Goal: Information Seeking & Learning: Learn about a topic

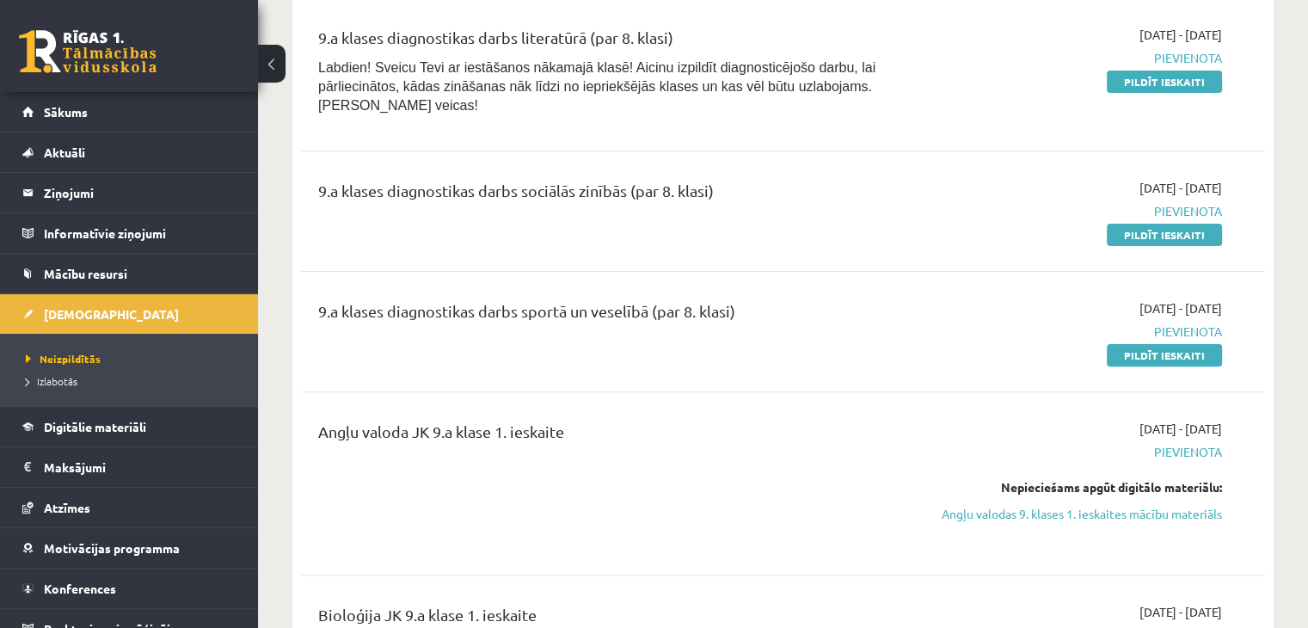
scroll to position [460, 0]
drag, startPoint x: 430, startPoint y: 65, endPoint x: 463, endPoint y: 67, distance: 32.7
click at [463, 67] on span "Labdien! Sveicu Tevi ar iestāšanos nākamajā [PERSON_NAME]! Aicinu izpildīt diag…" at bounding box center [596, 87] width 557 height 52
click at [498, 121] on div "9.a klases diagnostikas darbs literatūrā (par 8. klasi) Labdien! Sveicu Tevi ar…" at bounding box center [783, 75] width 964 height 132
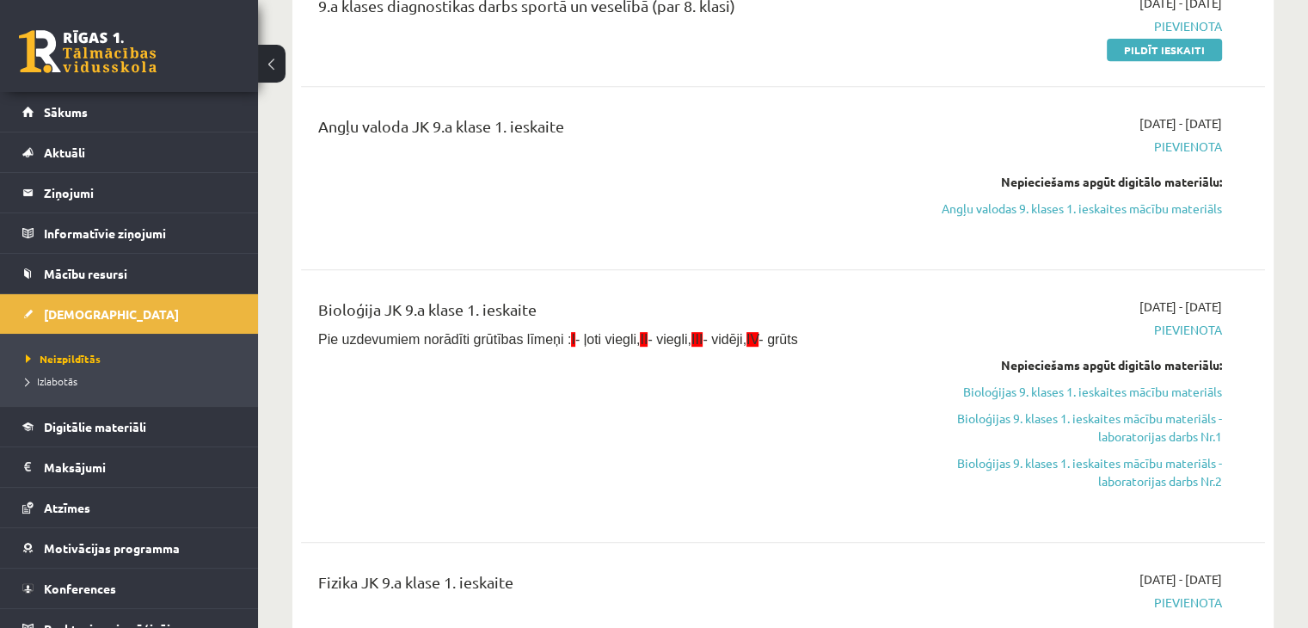
scroll to position [765, 0]
drag, startPoint x: 1177, startPoint y: 126, endPoint x: 1216, endPoint y: 135, distance: 39.8
click at [1216, 138] on span "Pievienota" at bounding box center [1080, 147] width 284 height 18
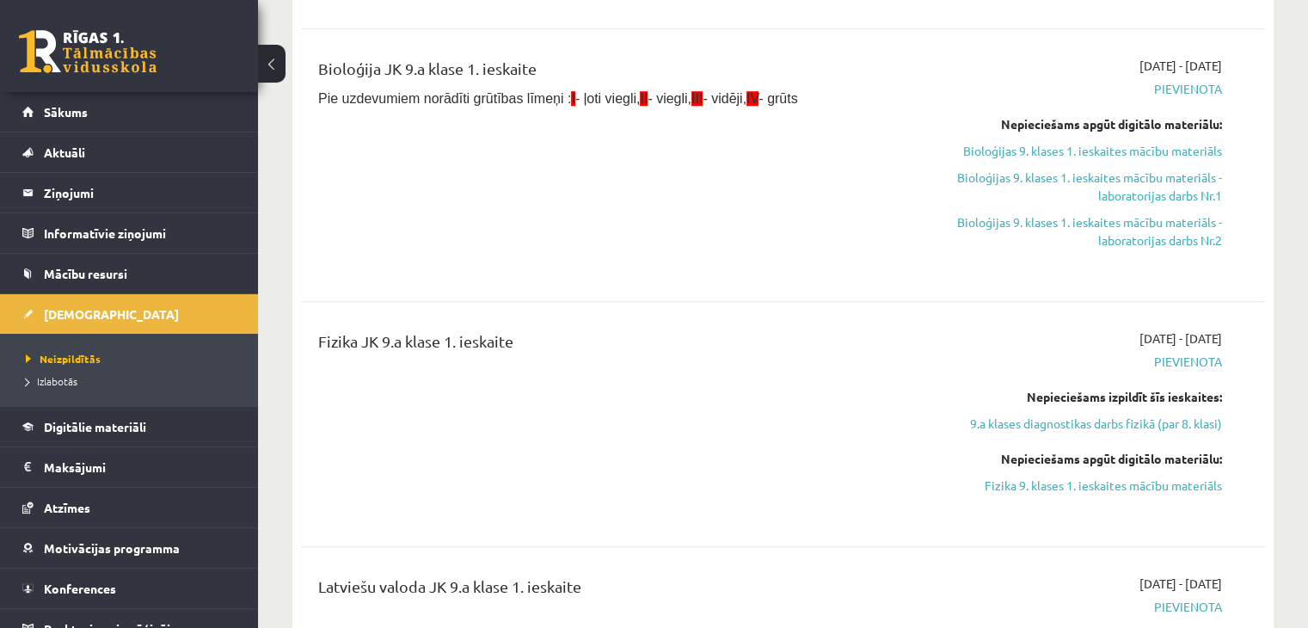
scroll to position [1008, 0]
drag, startPoint x: 674, startPoint y: 201, endPoint x: 646, endPoint y: 152, distance: 56.2
click at [646, 152] on div "Bioloģija JK 9.a klase 1. ieskaite Pie uzdevumiem norādīti grūtības līmeņi : I …" at bounding box center [615, 164] width 620 height 217
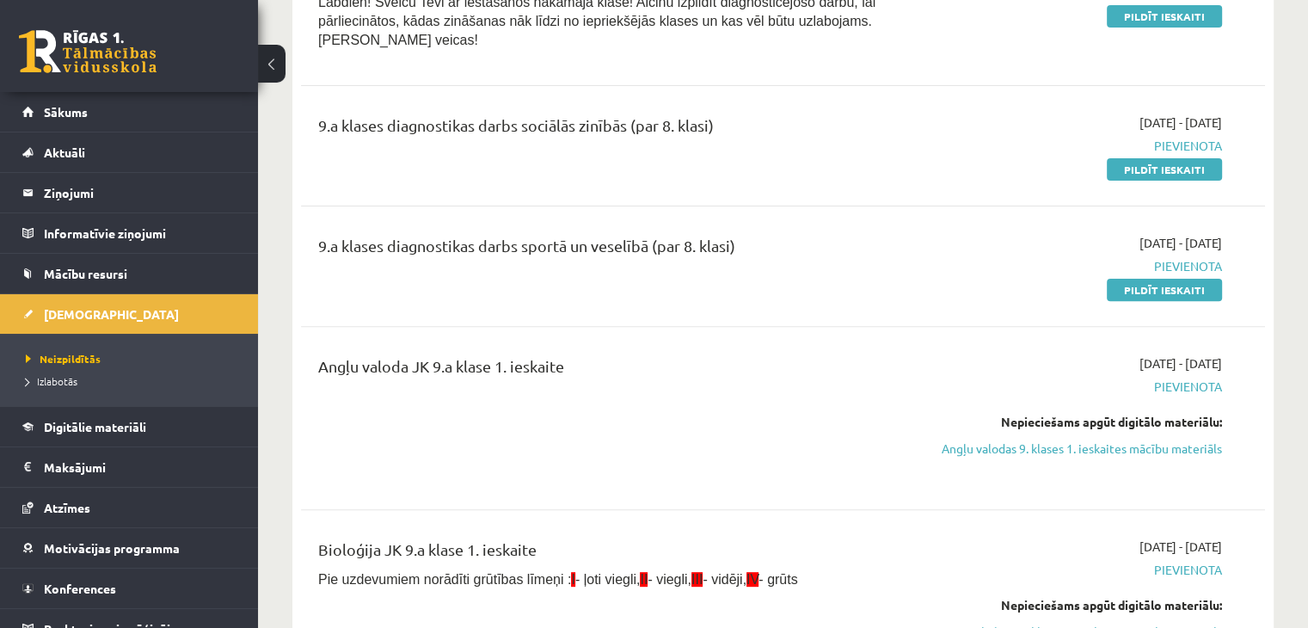
scroll to position [526, 0]
click at [1118, 439] on link "Angļu valodas 9. klases 1. ieskaites mācību materiāls" at bounding box center [1080, 448] width 284 height 18
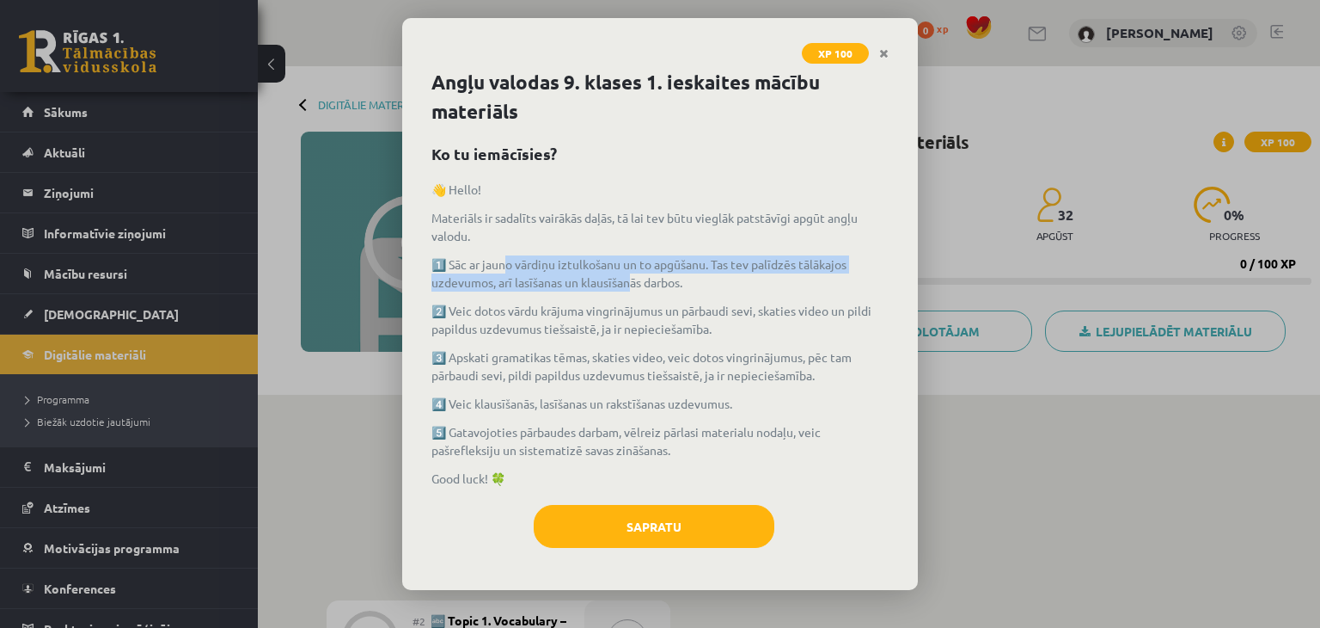
drag, startPoint x: 510, startPoint y: 260, endPoint x: 636, endPoint y: 273, distance: 127.0
click at [636, 273] on p "1️⃣ Sāc ar jauno vārdiņu iztulkošanu un to apgūšanu. Tas tev palīdzēs tālākajos…" at bounding box center [660, 273] width 457 height 36
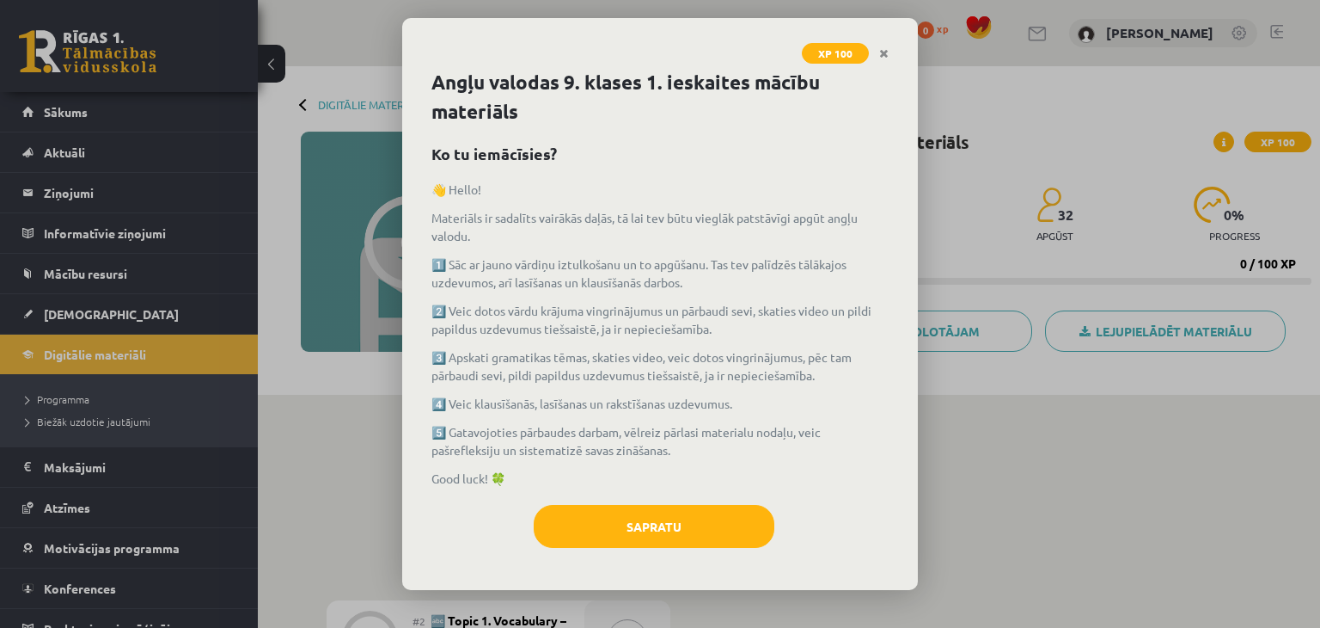
click at [702, 286] on p "1️⃣ Sāc ar jauno vārdiņu iztulkošanu un to apgūšanu. Tas tev palīdzēs tālākajos…" at bounding box center [660, 273] width 457 height 36
drag, startPoint x: 694, startPoint y: 424, endPoint x: 846, endPoint y: 447, distance: 153.9
click at [846, 447] on p "5️⃣ Gatavojoties pārbaudes darbam, vēlreiz pārlasi materialu nodaļu, veic pašre…" at bounding box center [660, 441] width 457 height 36
click at [832, 471] on p "Good luck! 🍀" at bounding box center [660, 478] width 457 height 18
drag, startPoint x: 832, startPoint y: 471, endPoint x: 757, endPoint y: 479, distance: 75.2
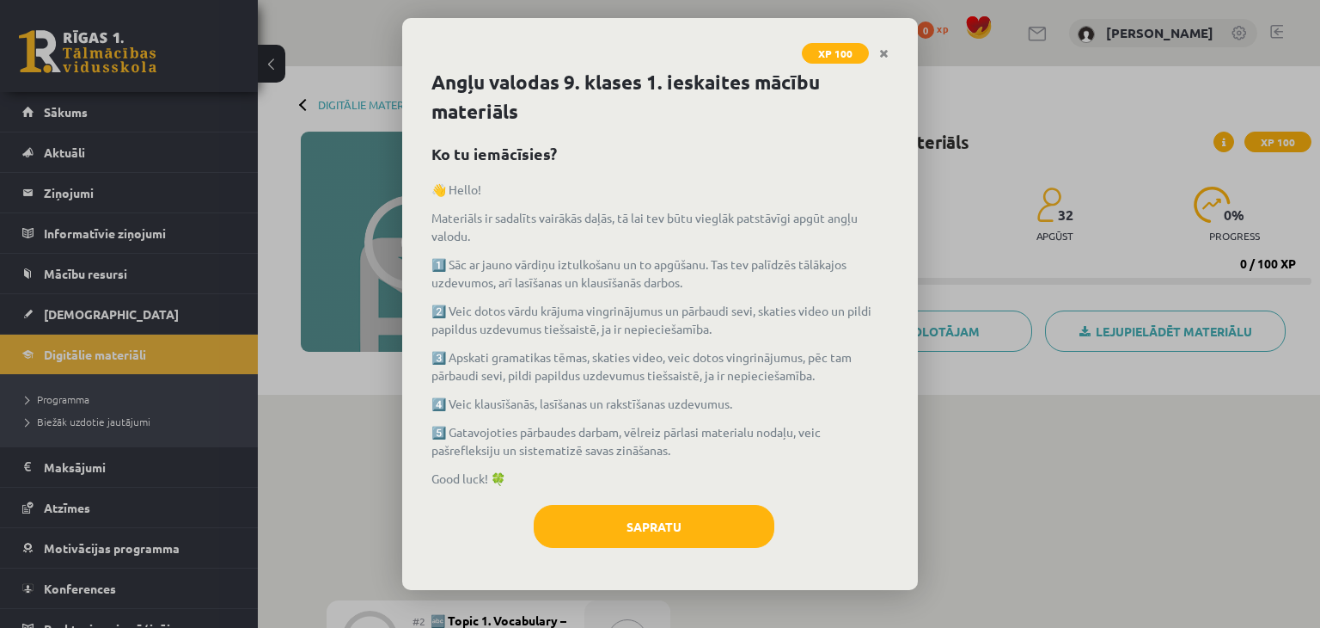
click at [780, 471] on p "Good luck! 🍀" at bounding box center [660, 478] width 457 height 18
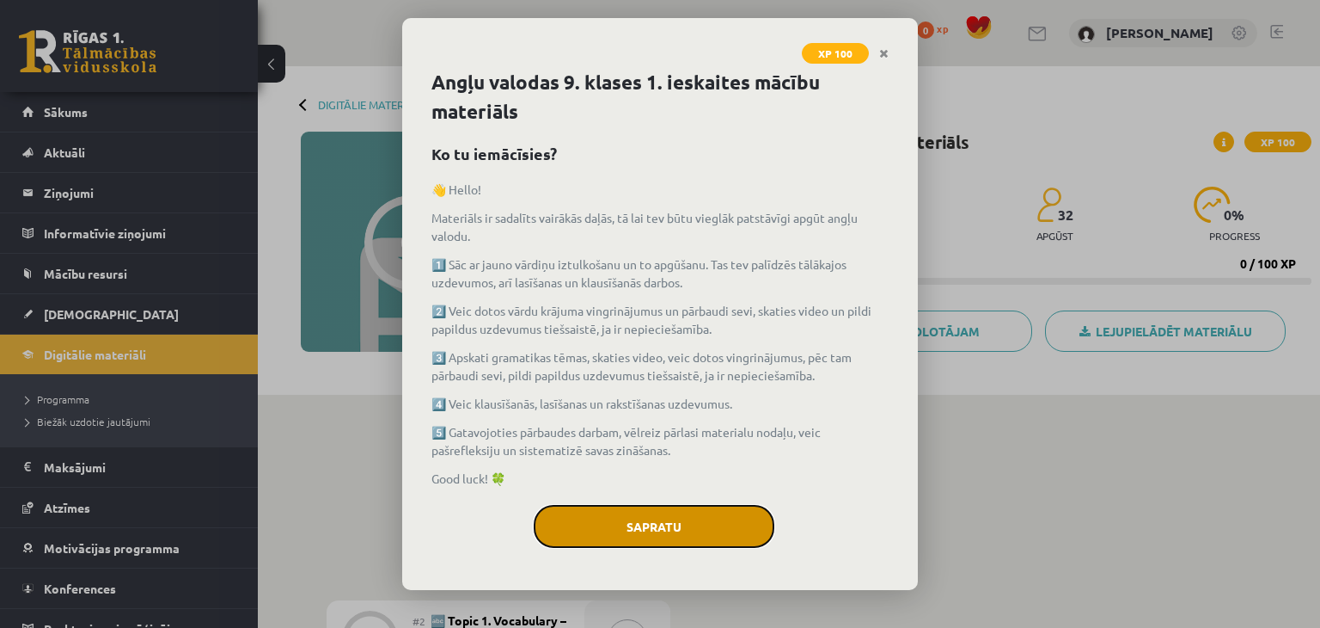
click at [643, 525] on button "Sapratu" at bounding box center [654, 526] width 241 height 43
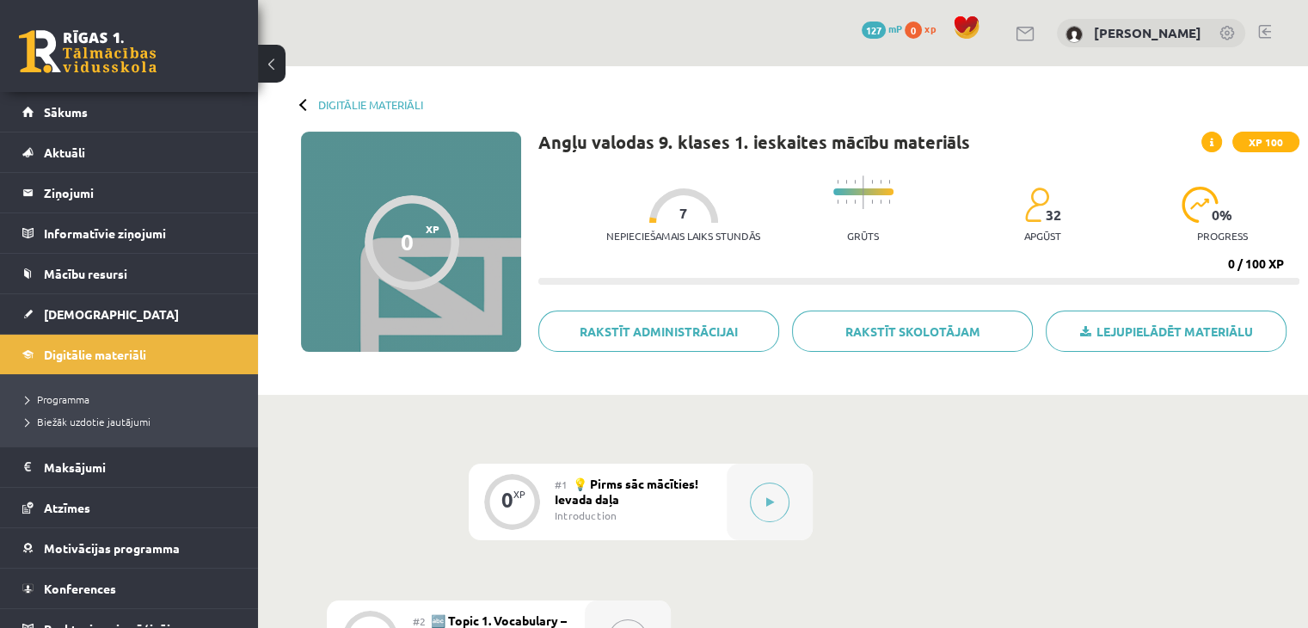
click at [432, 233] on span "XP" at bounding box center [433, 229] width 14 height 12
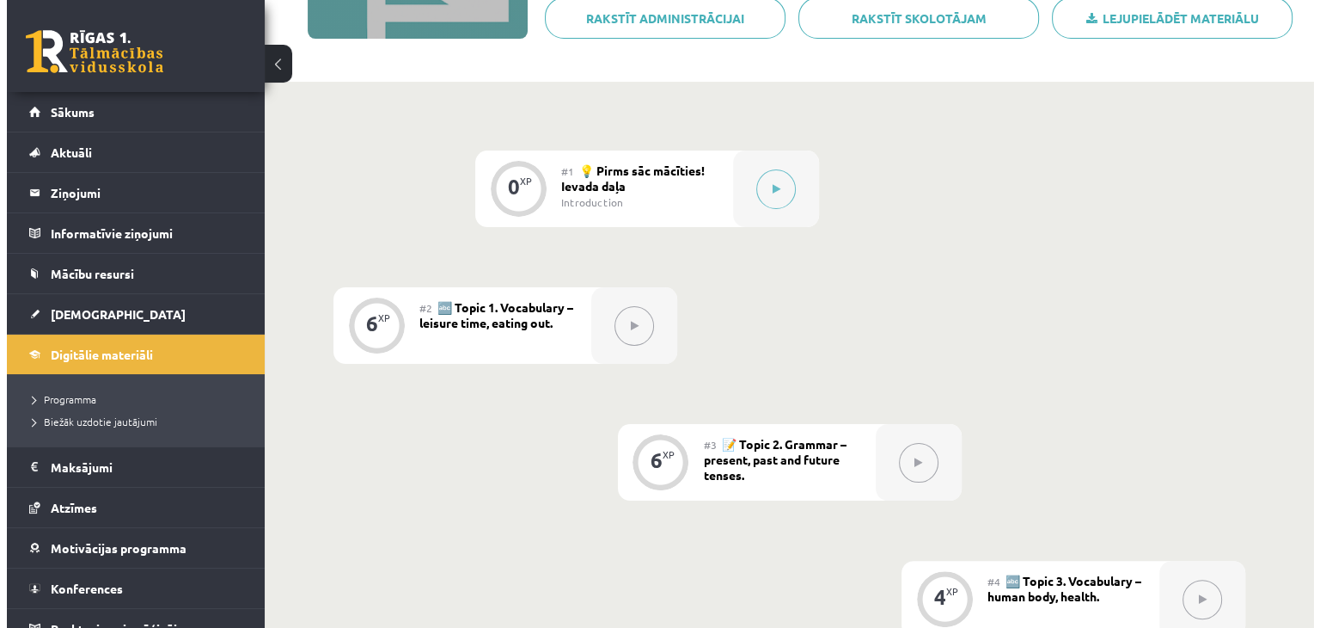
scroll to position [323, 0]
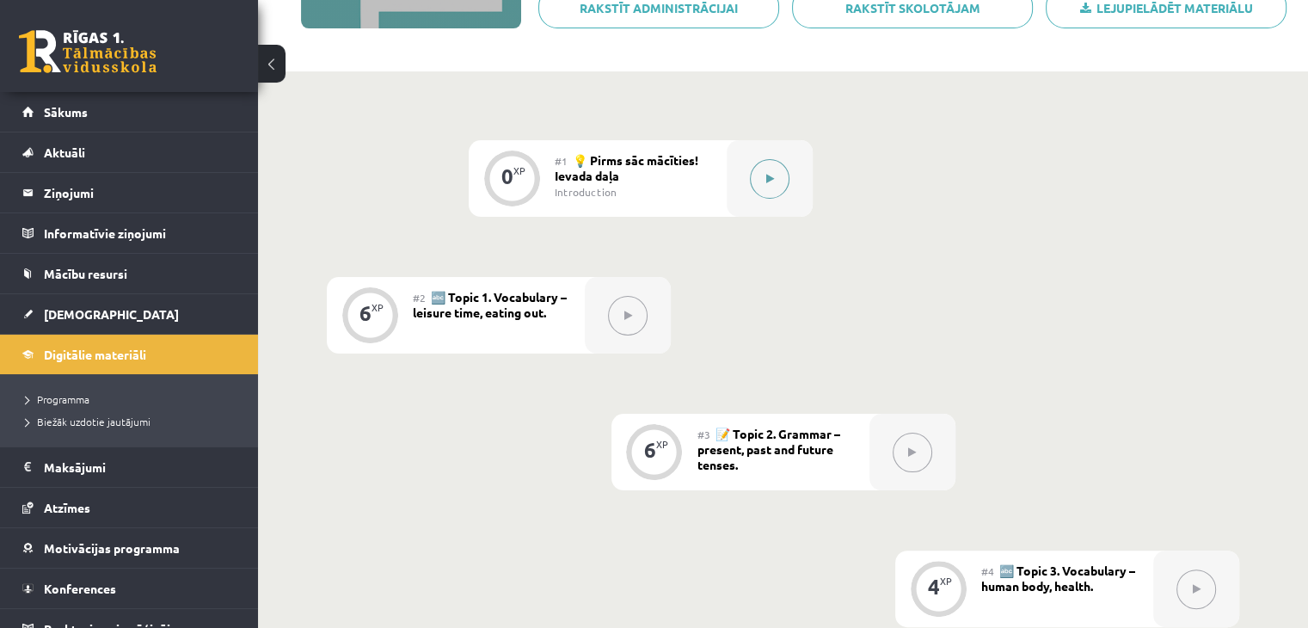
click at [773, 182] on icon at bounding box center [770, 179] width 8 height 10
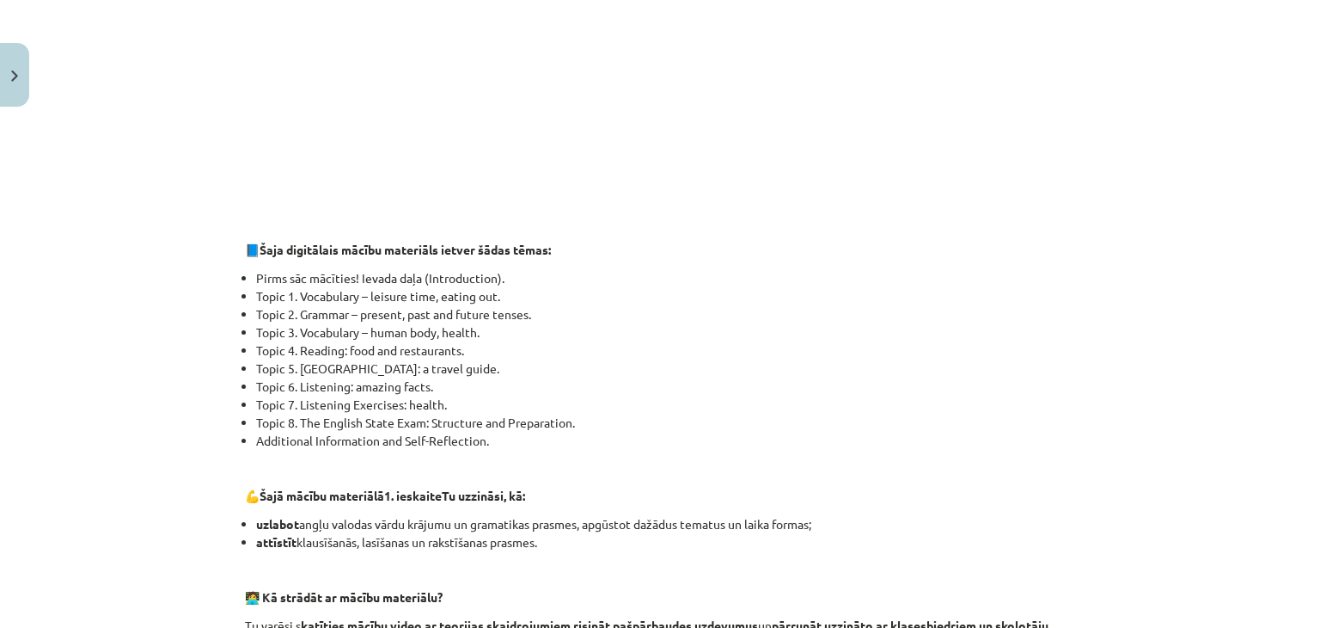
scroll to position [603, 0]
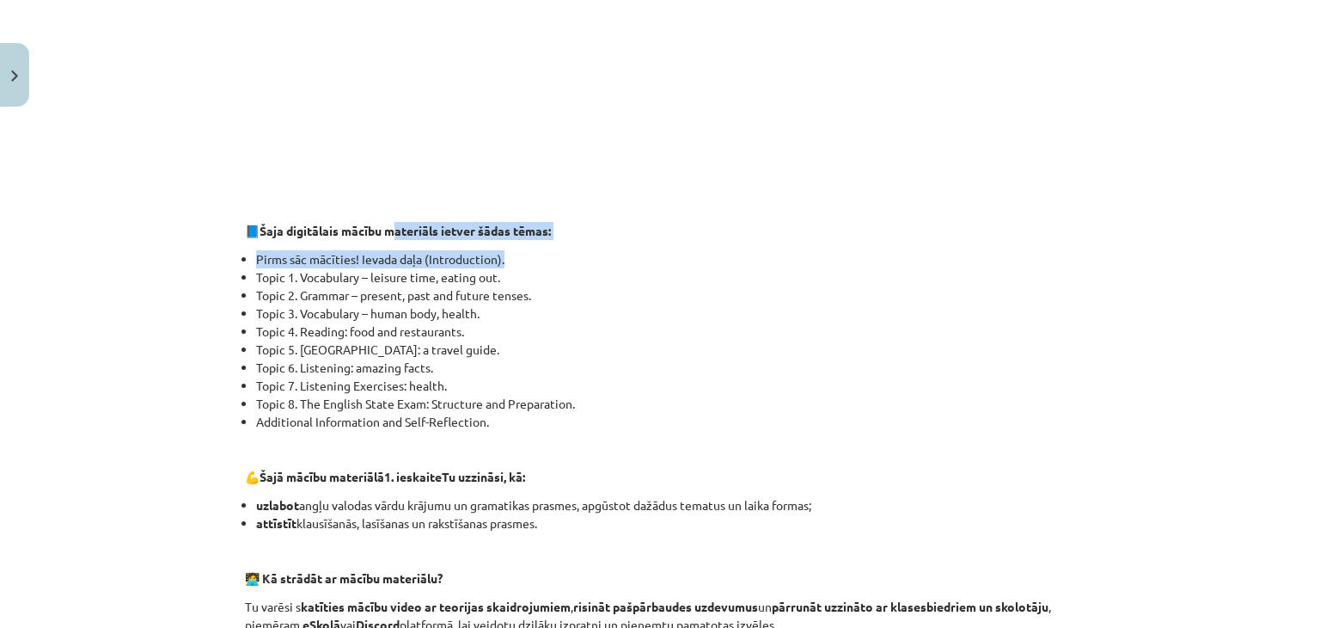
drag, startPoint x: 393, startPoint y: 231, endPoint x: 497, endPoint y: 248, distance: 105.4
click at [497, 248] on div "👋 Esi sveicināts priekšmeta Angļu valoda 1. ieskaites mācību materiāla apguvē. …" at bounding box center [660, 361] width 830 height 1314
click at [590, 301] on li "Topic 2. Grammar – present, past and future tenses." at bounding box center [665, 295] width 819 height 18
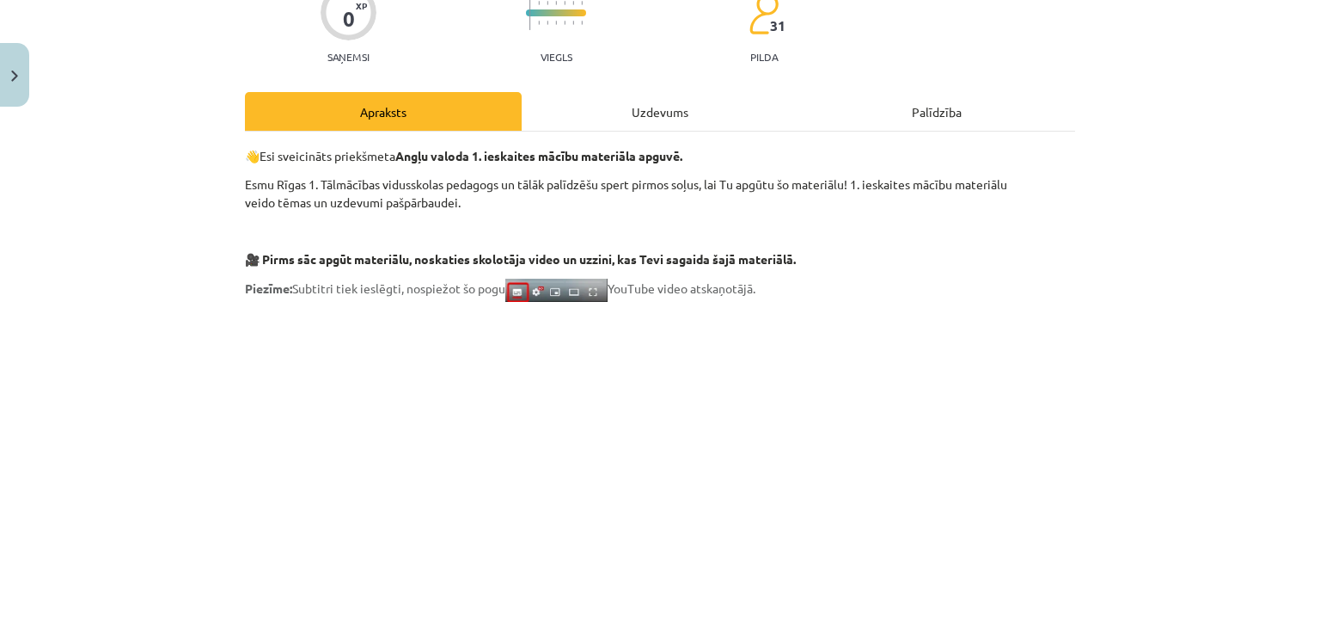
scroll to position [159, 0]
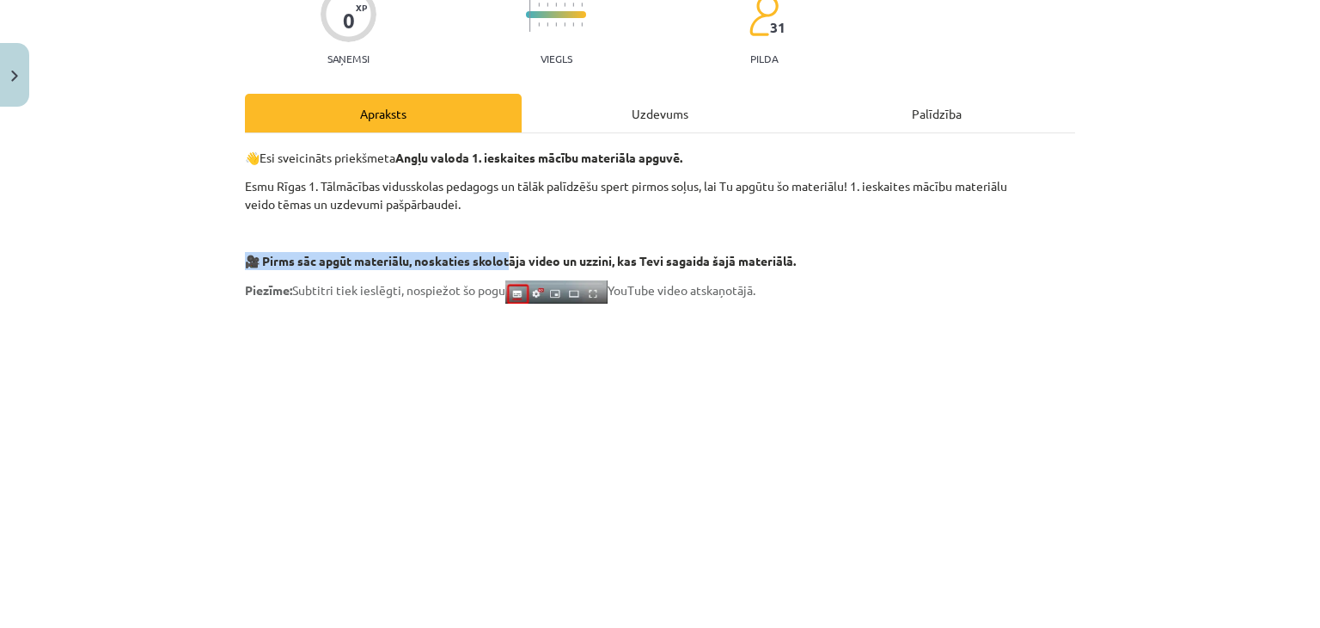
drag, startPoint x: 506, startPoint y: 260, endPoint x: 715, endPoint y: 232, distance: 210.7
click at [715, 238] on p at bounding box center [660, 233] width 830 height 18
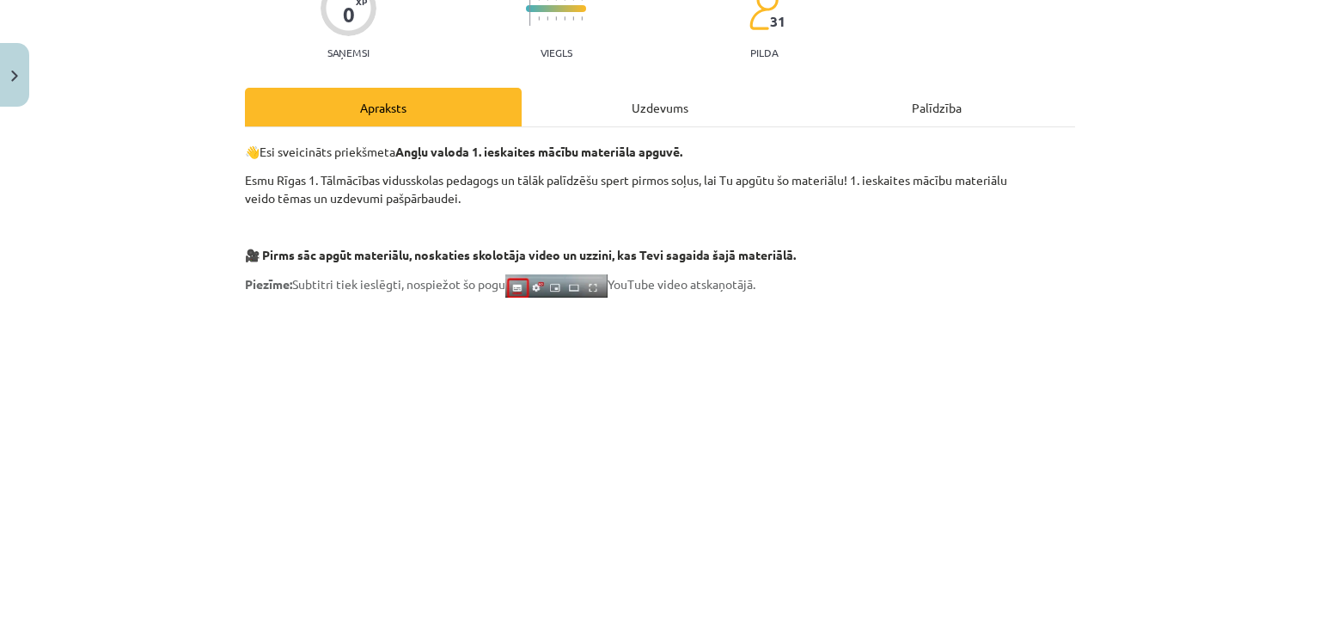
scroll to position [166, 0]
click at [610, 107] on div "Uzdevums" at bounding box center [660, 106] width 277 height 39
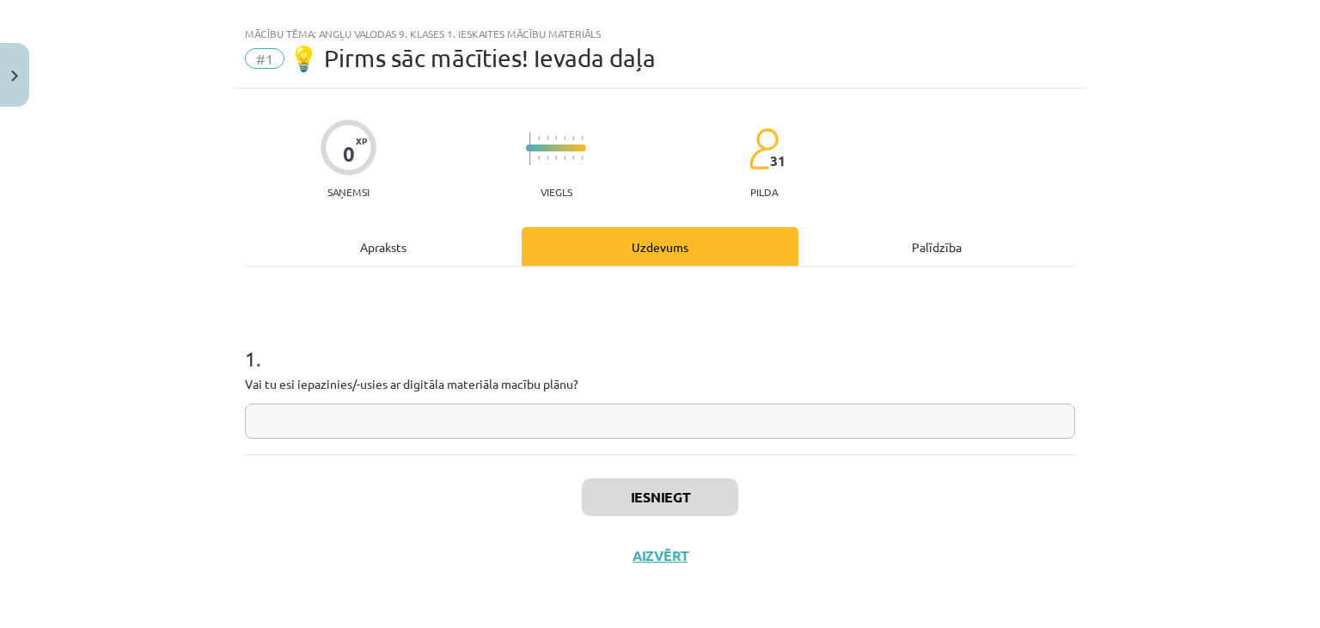
scroll to position [25, 0]
drag, startPoint x: 299, startPoint y: 383, endPoint x: 354, endPoint y: 378, distance: 55.3
click at [354, 378] on p "Vai tu esi iepazinies/-usies ar digitāla materiāla macību plānu?" at bounding box center [660, 385] width 830 height 18
click at [419, 376] on p "Vai tu esi iepazinies/-usies ar digitāla materiāla macību plānu?" at bounding box center [660, 385] width 830 height 18
click at [389, 248] on div "Apraksts" at bounding box center [383, 247] width 277 height 39
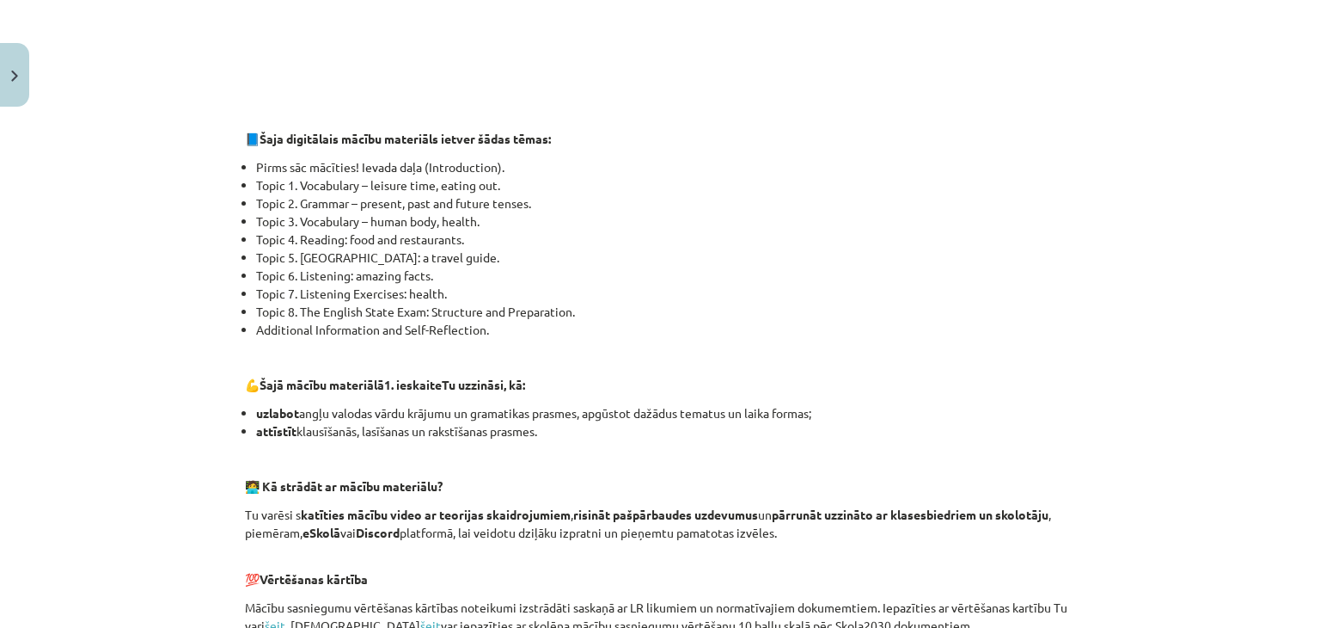
scroll to position [765, 0]
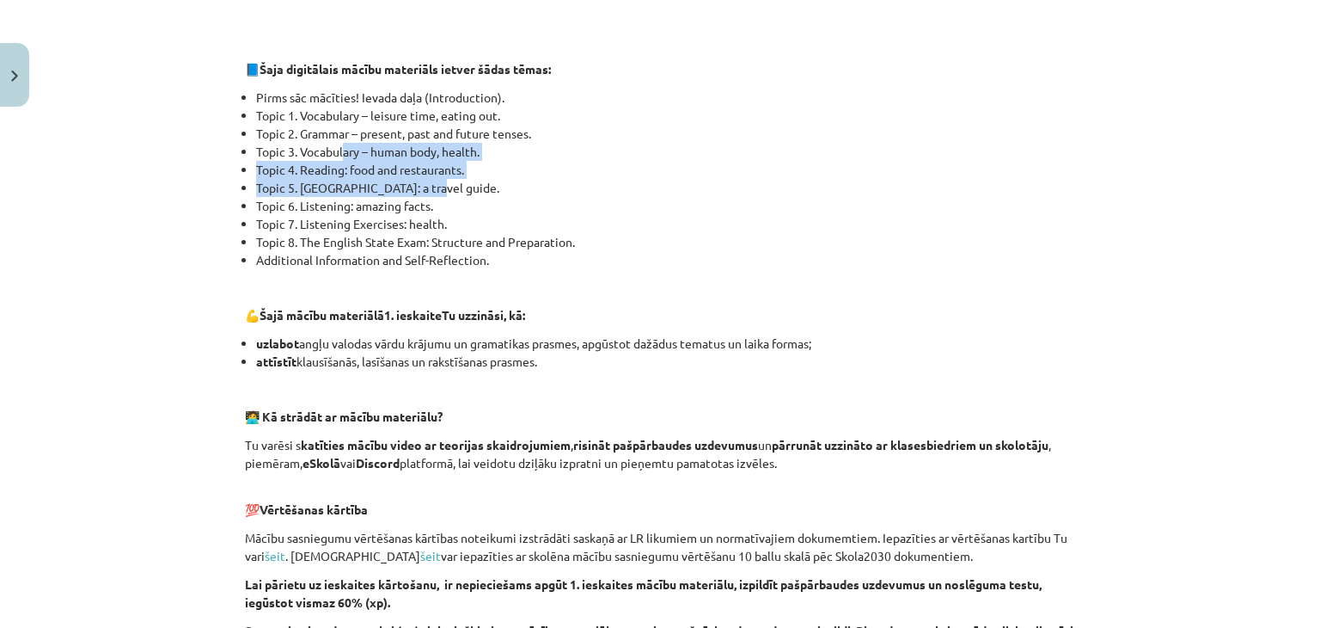
drag, startPoint x: 340, startPoint y: 145, endPoint x: 464, endPoint y: 193, distance: 132.8
click at [464, 193] on ul "Pirms sāc mācīties! Ievada daļa (Introduction). Topic 1. Vocabulary – leisure t…" at bounding box center [660, 179] width 830 height 181
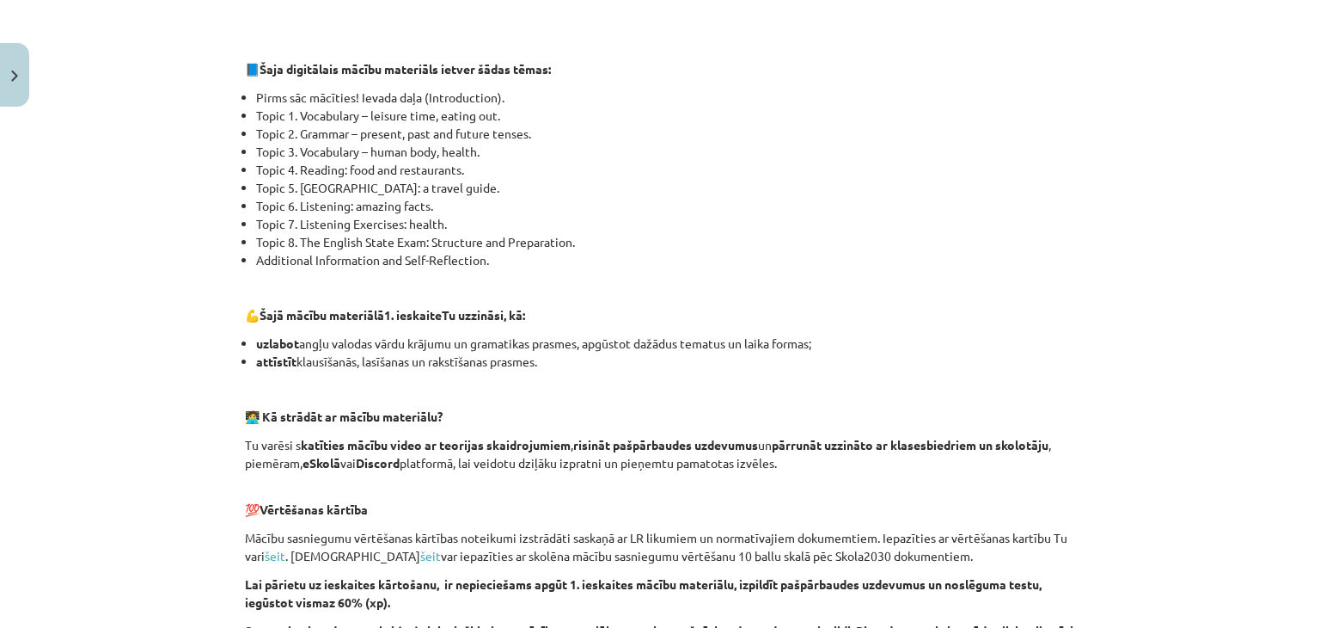
click at [531, 235] on li "Topic 8. The English State Exam: Structure and Preparation." at bounding box center [665, 242] width 819 height 18
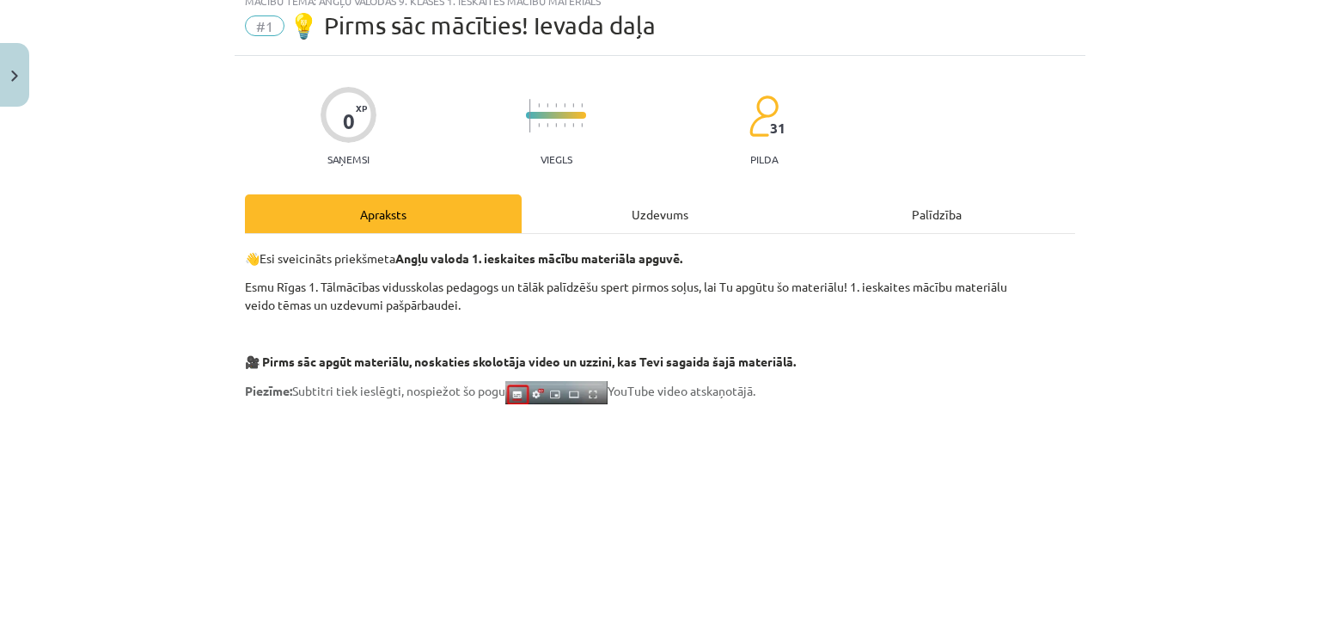
scroll to position [1193, 0]
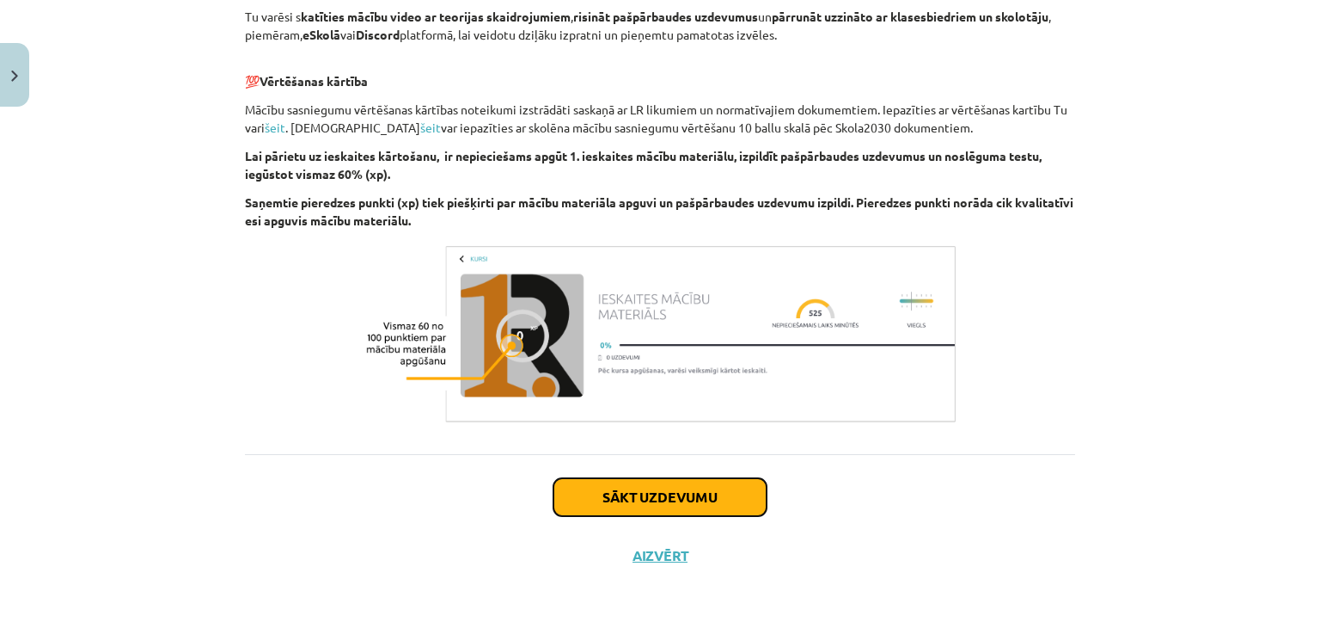
click at [721, 512] on button "Sākt uzdevumu" at bounding box center [660, 497] width 213 height 38
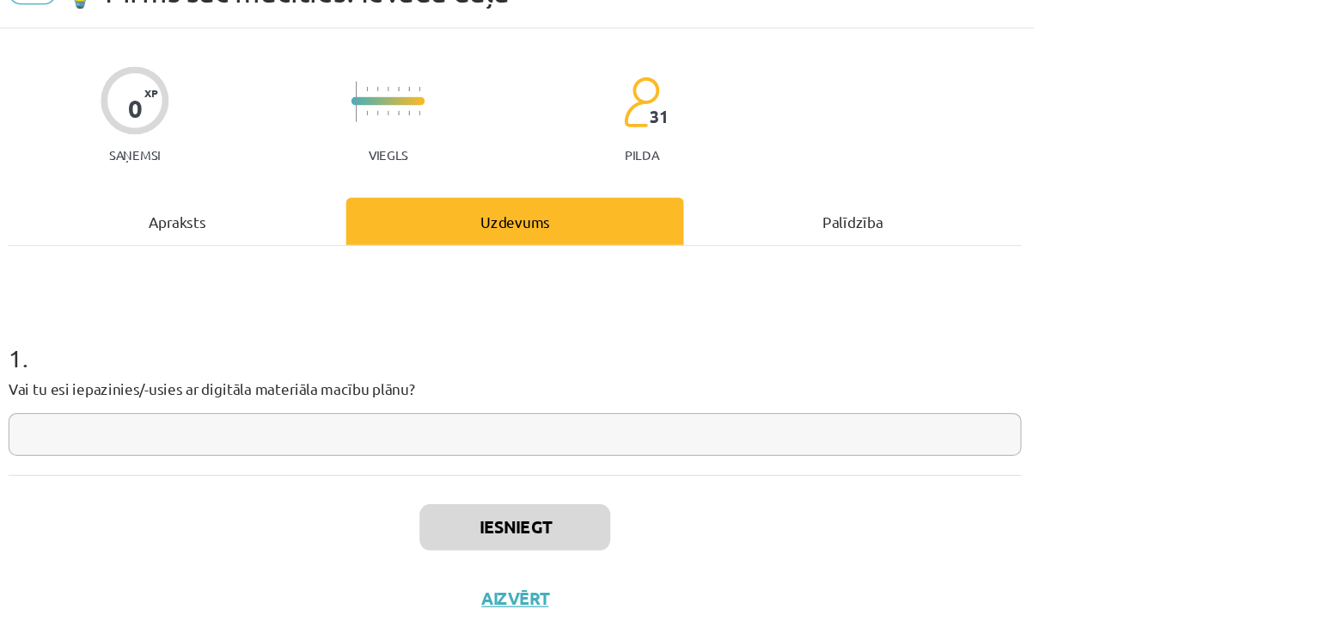
scroll to position [322, 0]
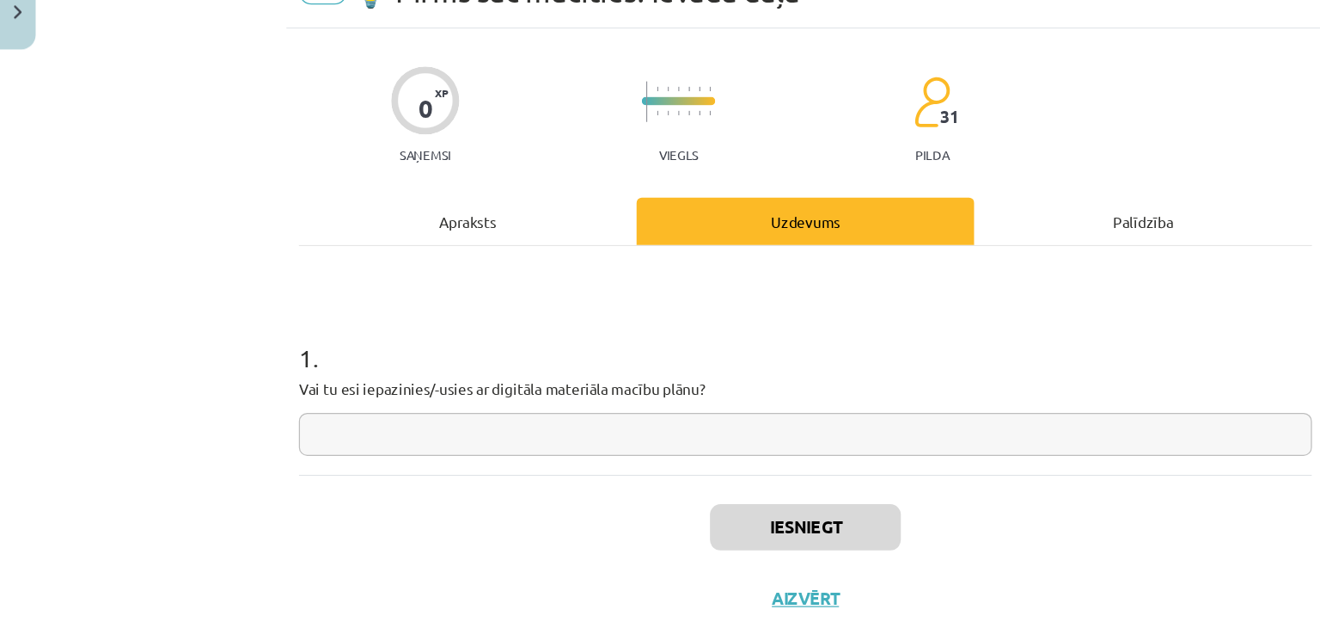
click at [312, 426] on input "text" at bounding box center [660, 421] width 830 height 35
type input "*"
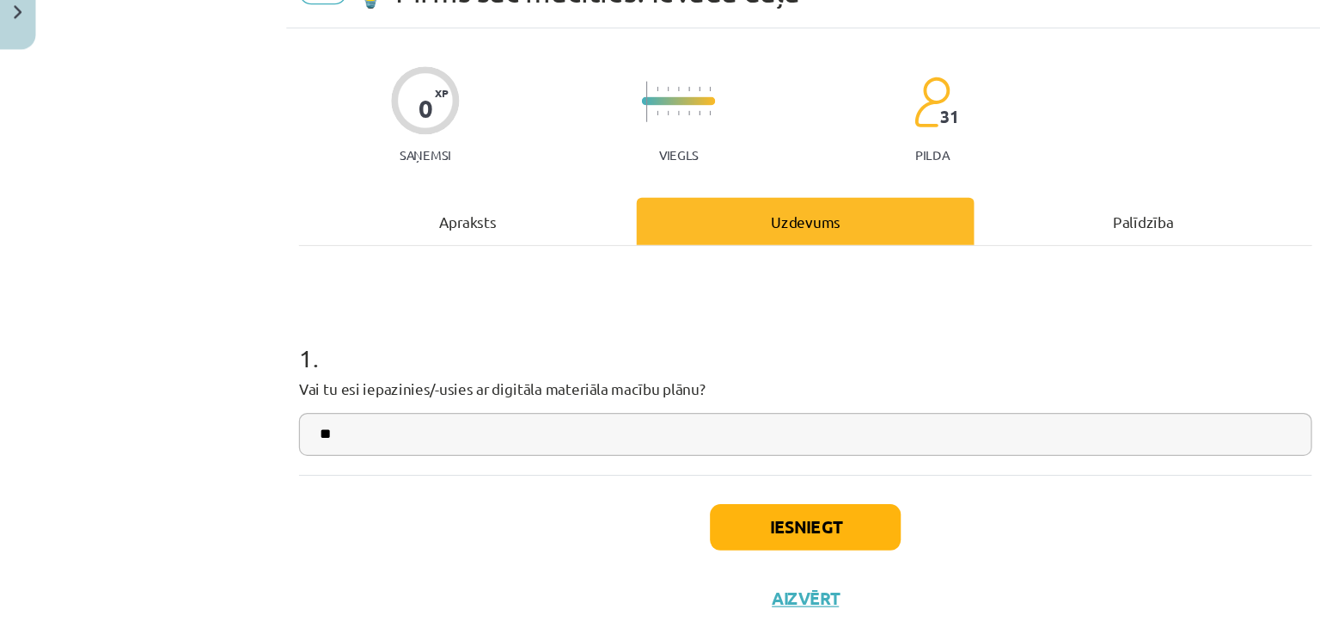
click at [257, 414] on input "**" at bounding box center [660, 421] width 830 height 35
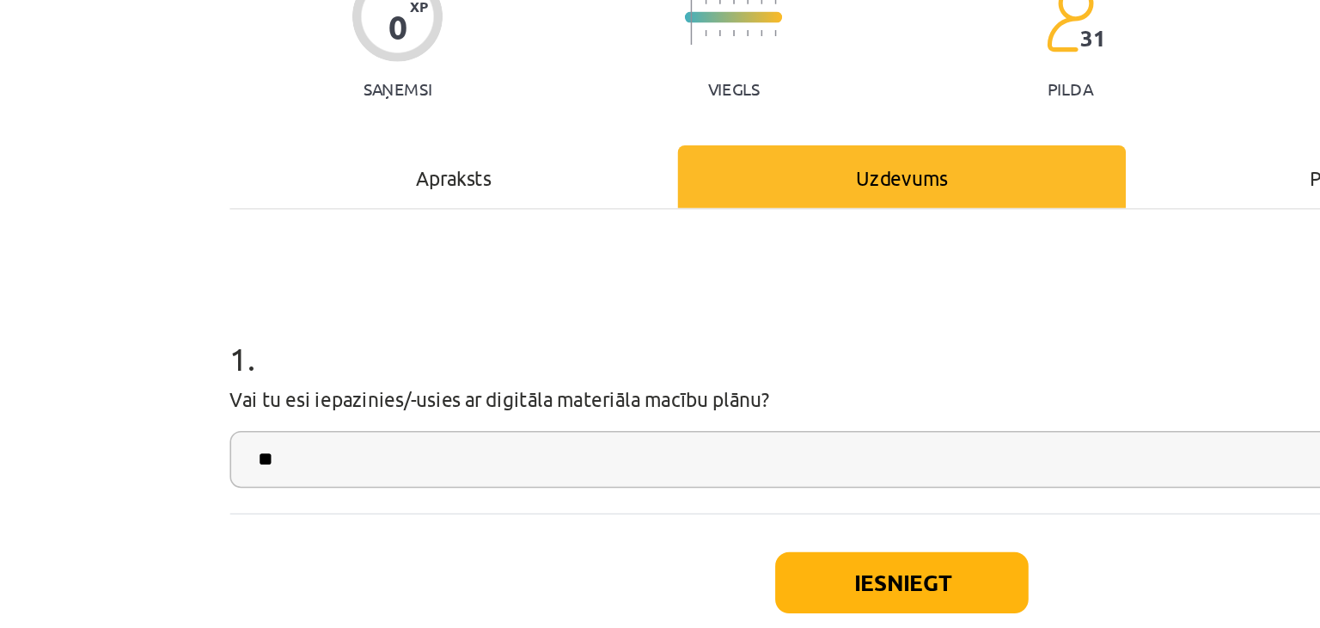
scroll to position [323, 0]
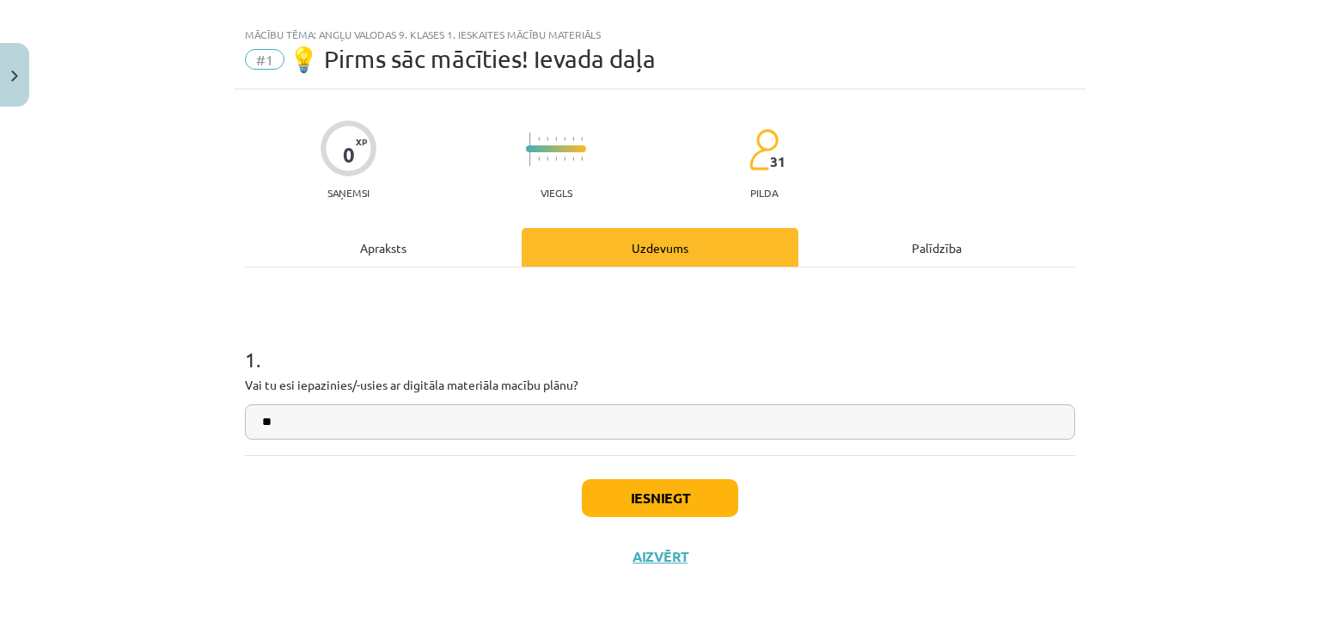
type input "**"
click at [603, 499] on button "Iesniegt" at bounding box center [660, 498] width 156 height 38
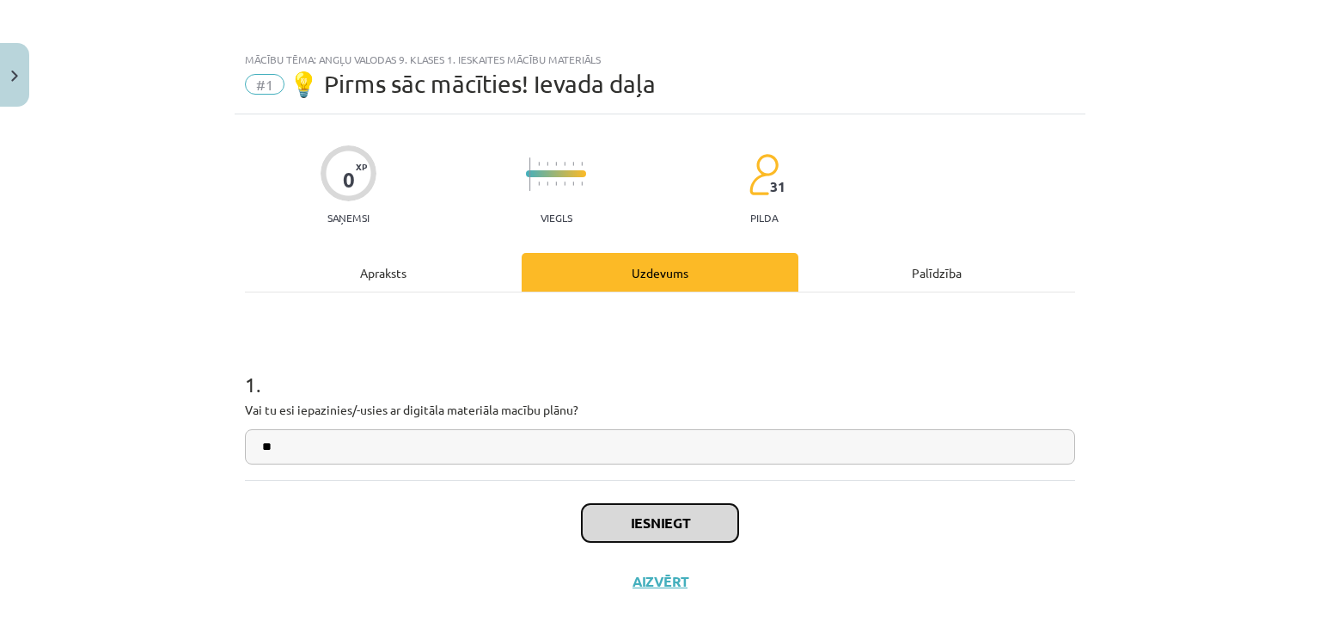
scroll to position [25, 0]
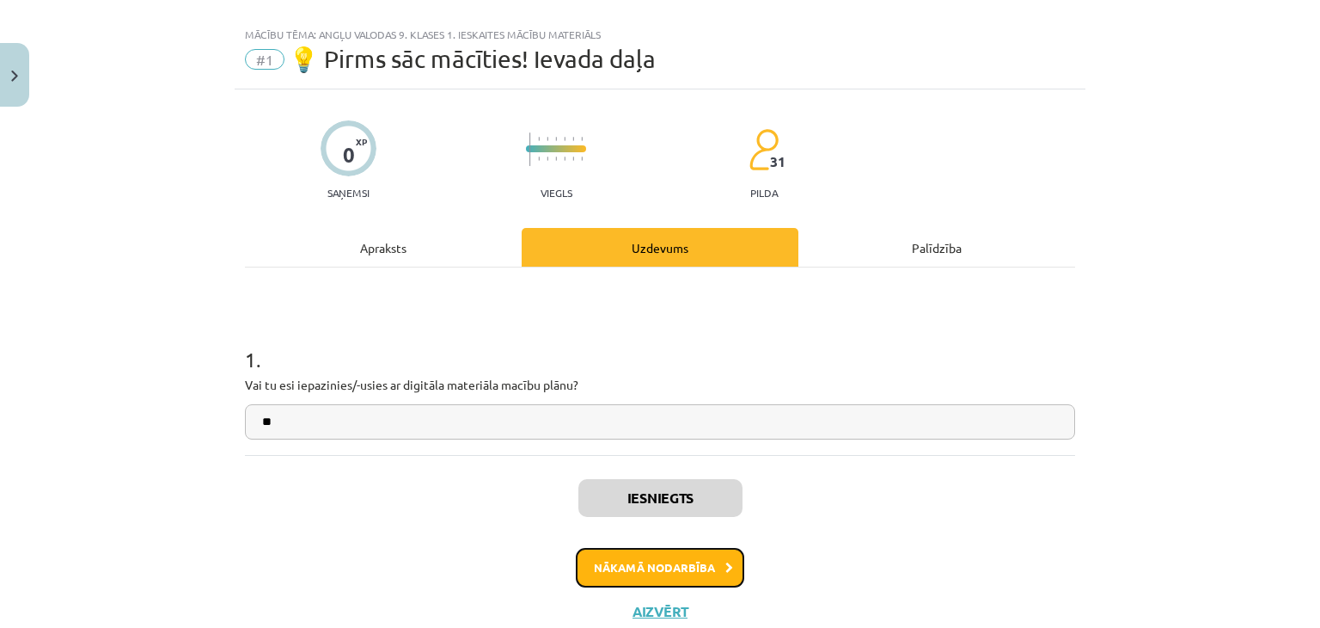
click at [668, 568] on button "Nākamā nodarbība" at bounding box center [660, 568] width 168 height 40
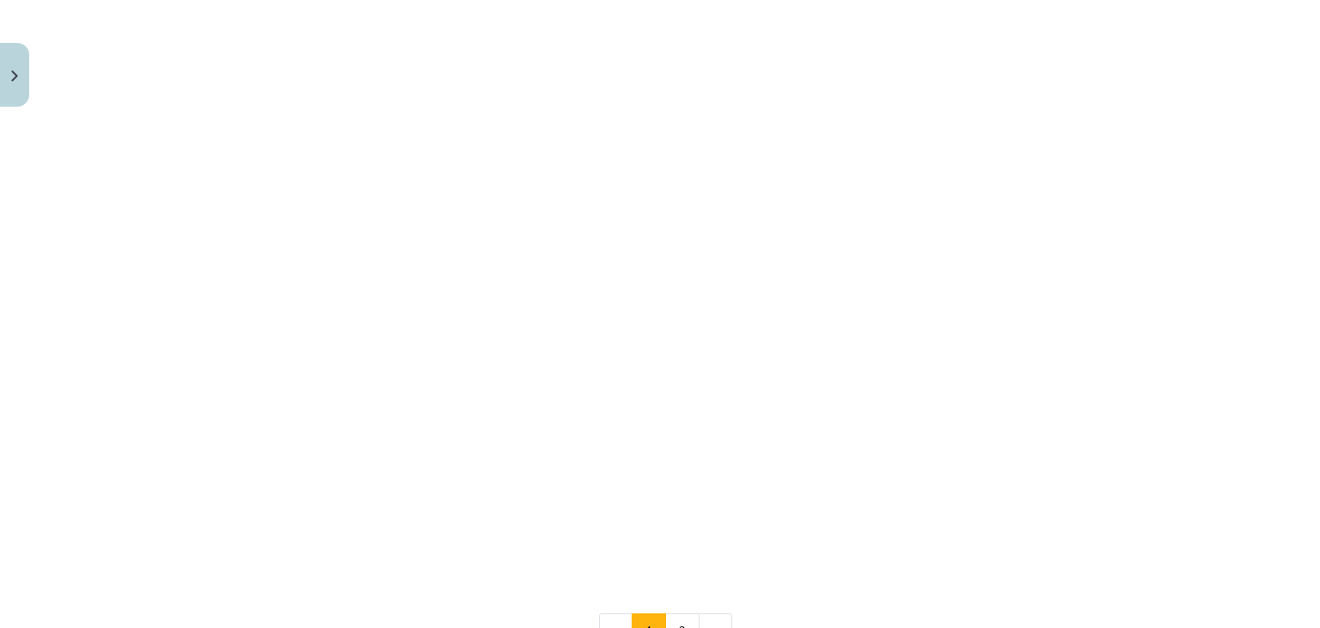
scroll to position [1441, 0]
click at [224, 391] on div "Mācību tēma: Angļu valodas 9. klases 1. ieskaites mācību materiāls #2 🔤 Topic 1…" at bounding box center [660, 314] width 1320 height 628
click at [198, 502] on div "Mācību tēma: Angļu valodas 9. klases 1. ieskaites mācību materiāls #2 🔤 Topic 1…" at bounding box center [660, 314] width 1320 height 628
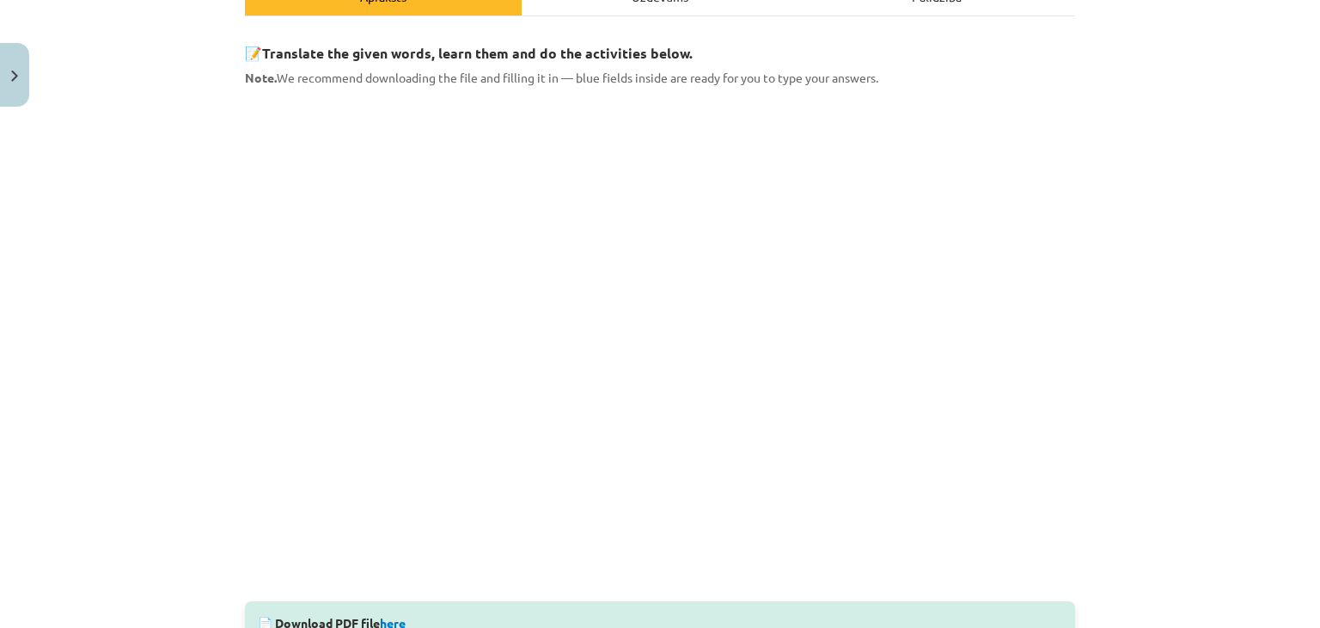
scroll to position [279, 0]
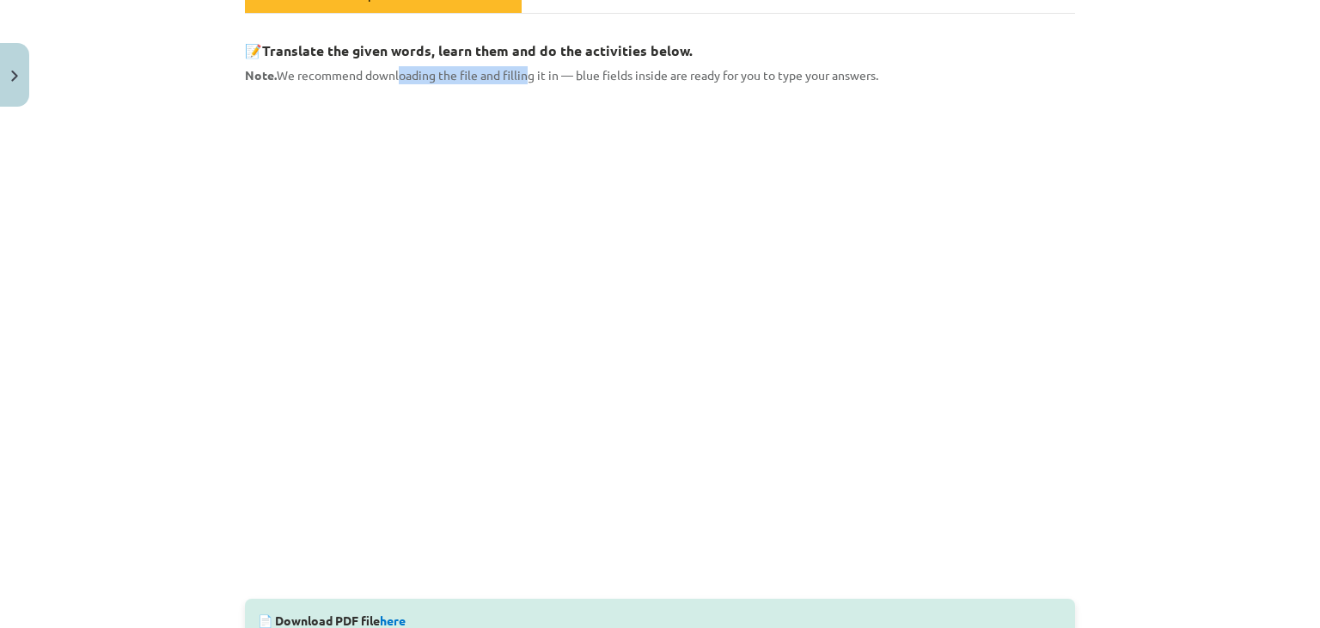
drag, startPoint x: 395, startPoint y: 70, endPoint x: 525, endPoint y: 70, distance: 129.8
click at [525, 70] on span "Note. We recommend downloading the file and filling it in — blue fields inside …" at bounding box center [562, 74] width 634 height 15
click at [550, 77] on span "Note. We recommend downloading the file and filling it in — blue fields inside …" at bounding box center [562, 74] width 634 height 15
drag, startPoint x: 522, startPoint y: 76, endPoint x: 596, endPoint y: 77, distance: 73.9
click at [596, 77] on span "Note. We recommend downloading the file and filling it in — blue fields inside …" at bounding box center [562, 74] width 634 height 15
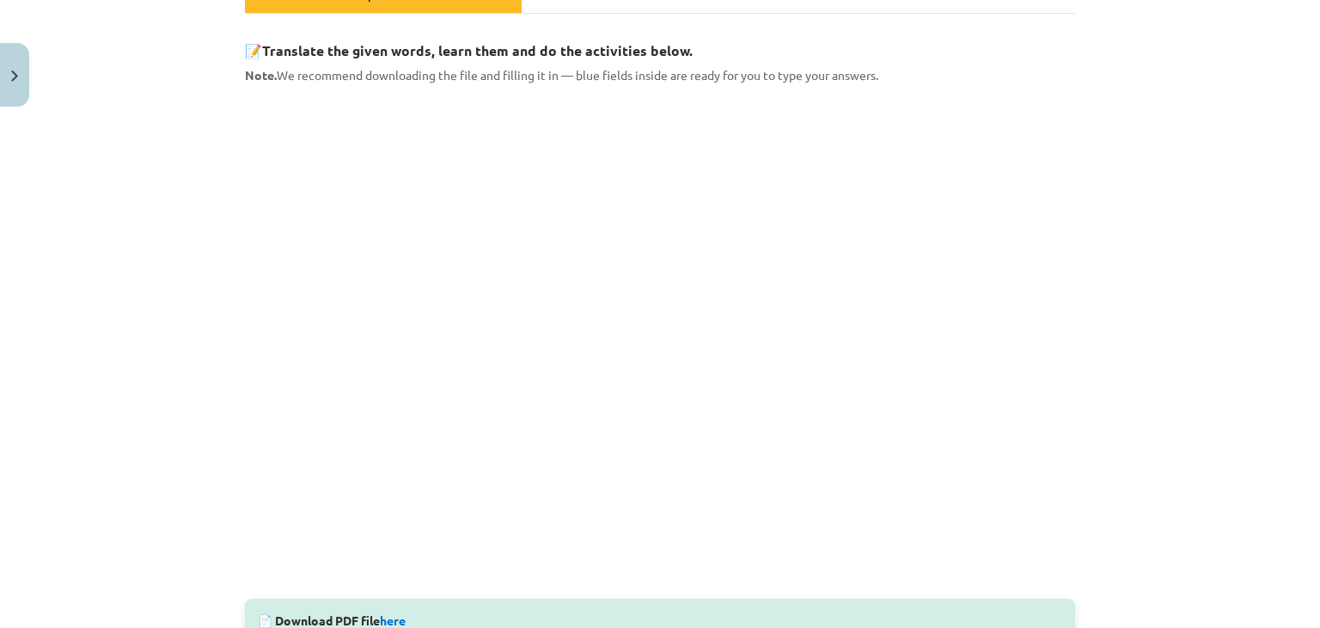
click at [624, 73] on span "Note. We recommend downloading the file and filling it in — blue fields inside …" at bounding box center [562, 74] width 634 height 15
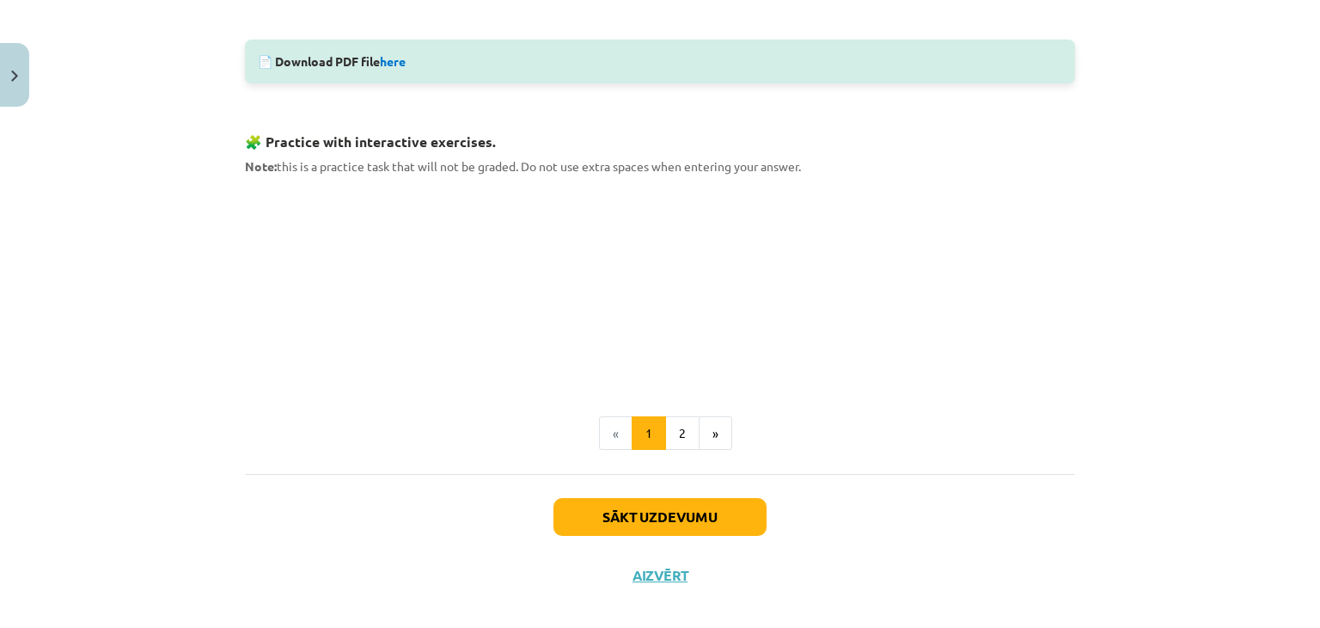
scroll to position [856, 0]
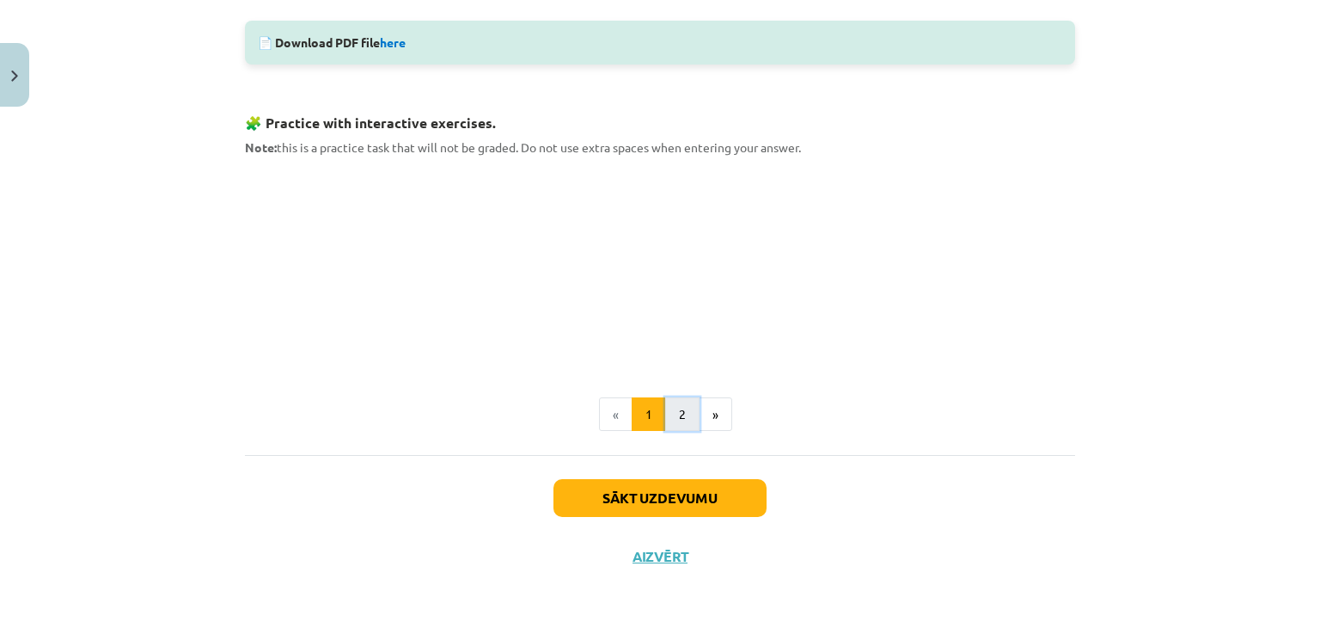
click at [671, 402] on button "2" at bounding box center [682, 414] width 34 height 34
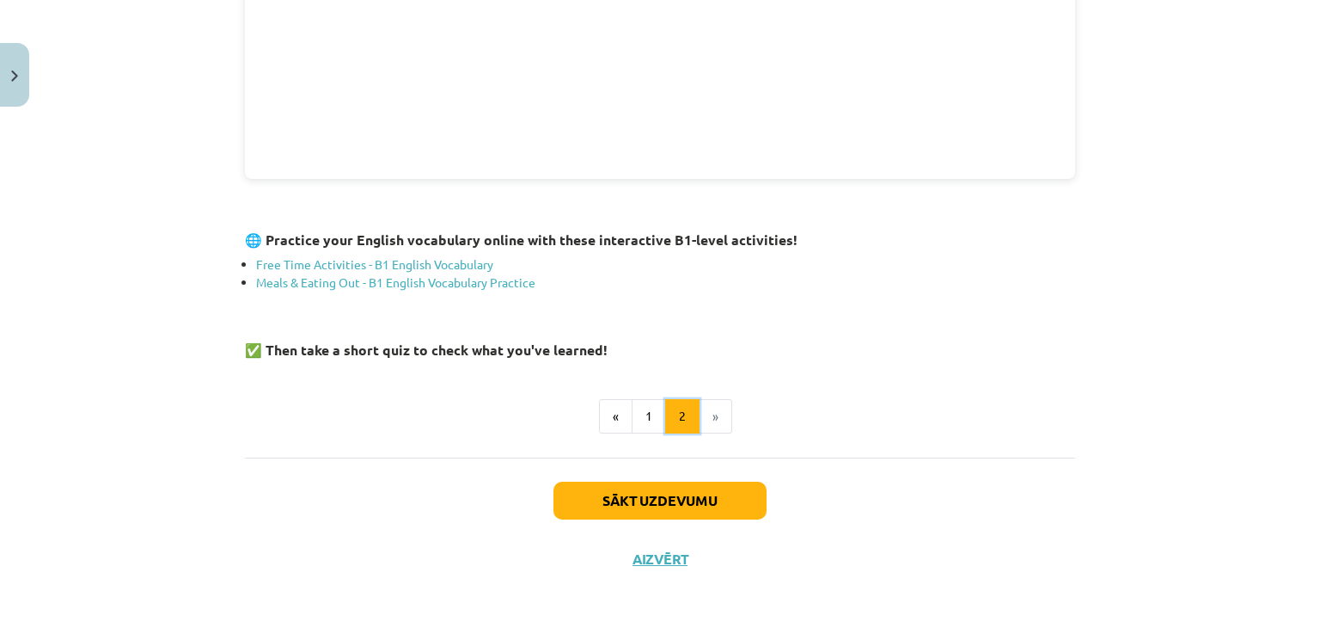
scroll to position [646, 0]
click at [653, 497] on button "Sākt uzdevumu" at bounding box center [660, 501] width 213 height 38
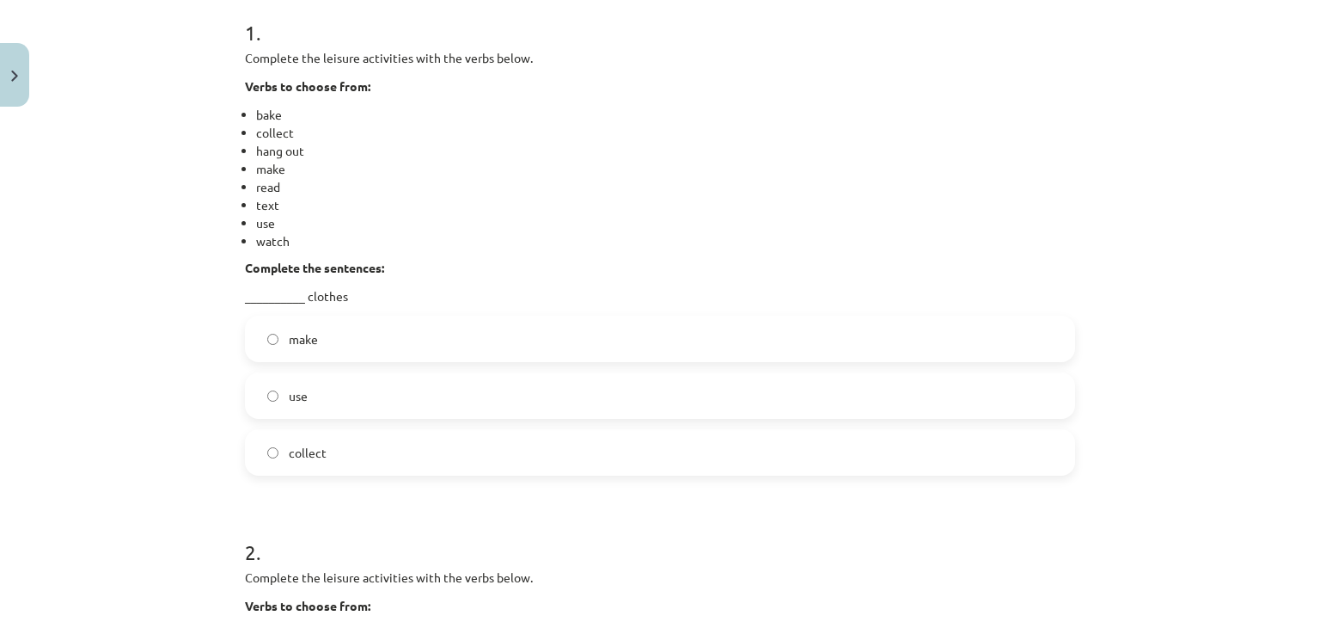
scroll to position [350, 0]
drag, startPoint x: 246, startPoint y: 88, endPoint x: 342, endPoint y: 80, distance: 96.6
click at [342, 80] on strong "Verbs to choose from:" at bounding box center [308, 87] width 126 height 15
click at [256, 118] on li "bake" at bounding box center [665, 116] width 819 height 18
click at [261, 142] on li "collect" at bounding box center [665, 135] width 819 height 18
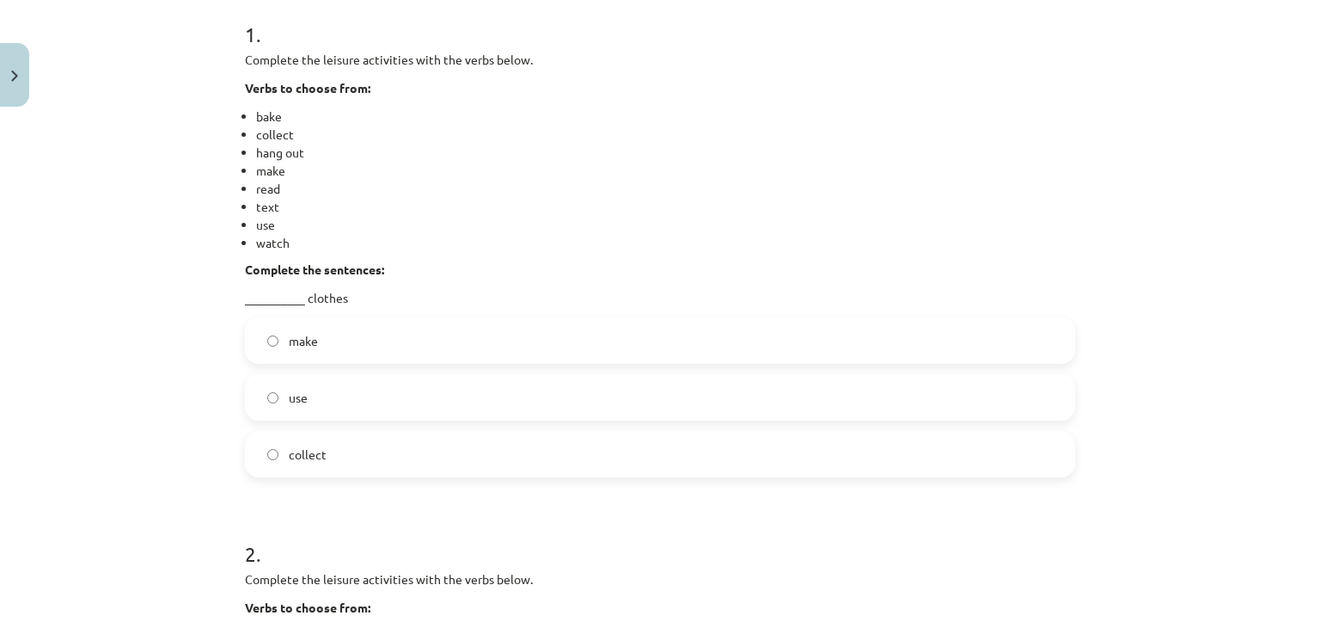
click at [263, 146] on li "hang out" at bounding box center [665, 153] width 819 height 18
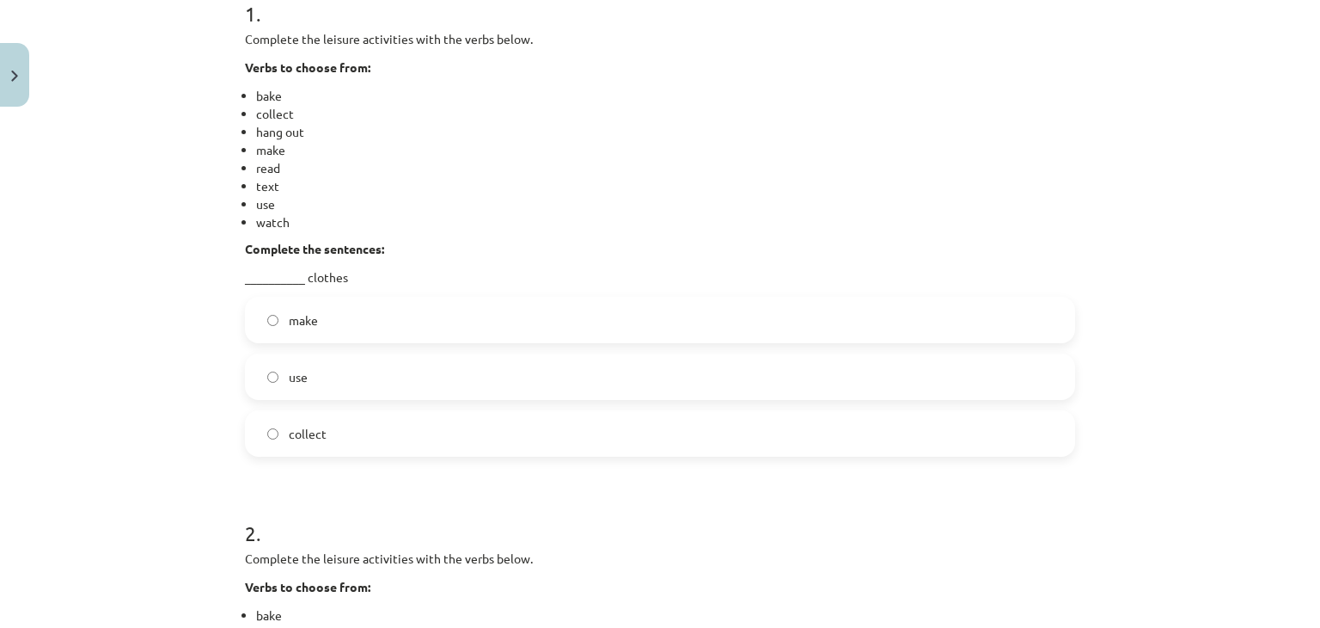
scroll to position [0, 0]
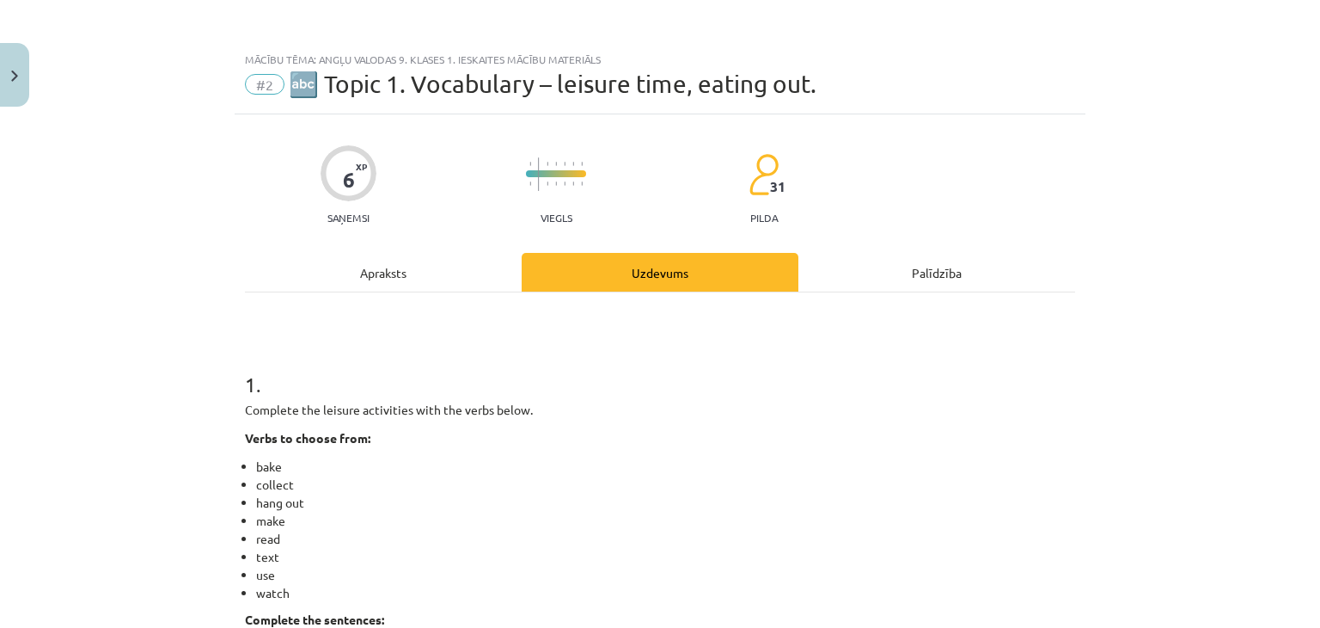
click at [407, 273] on div "Apraksts" at bounding box center [383, 272] width 277 height 39
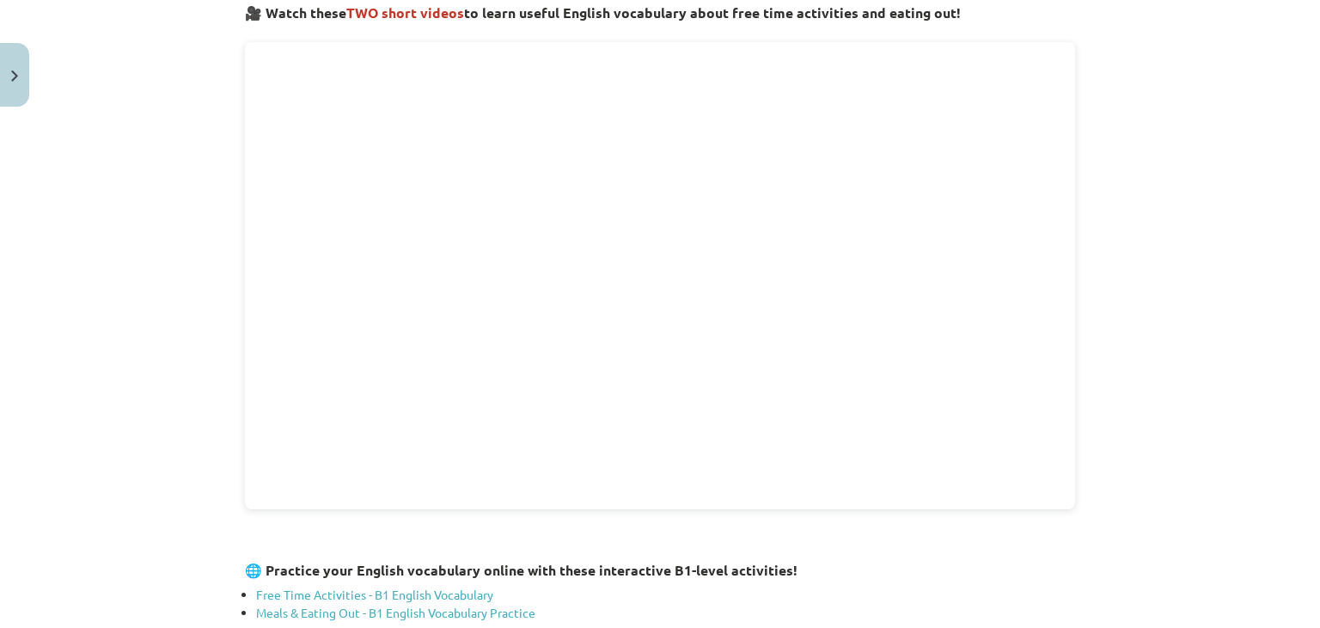
scroll to position [646, 0]
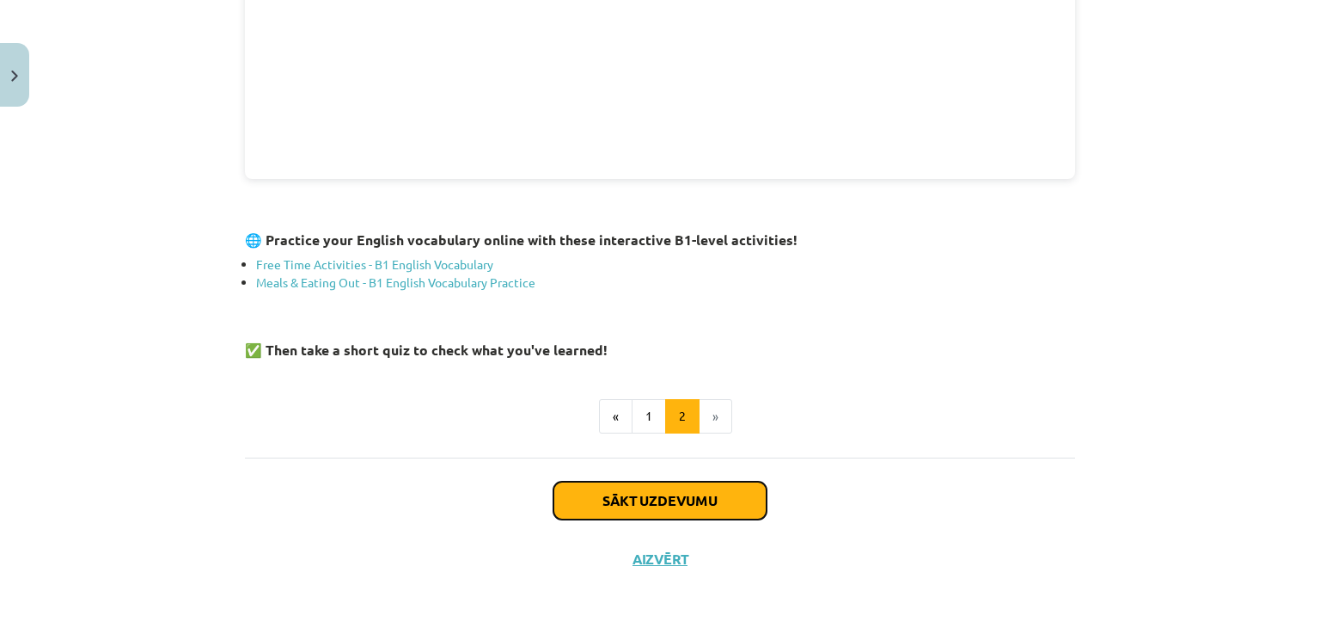
click at [669, 498] on button "Sākt uzdevumu" at bounding box center [660, 500] width 213 height 38
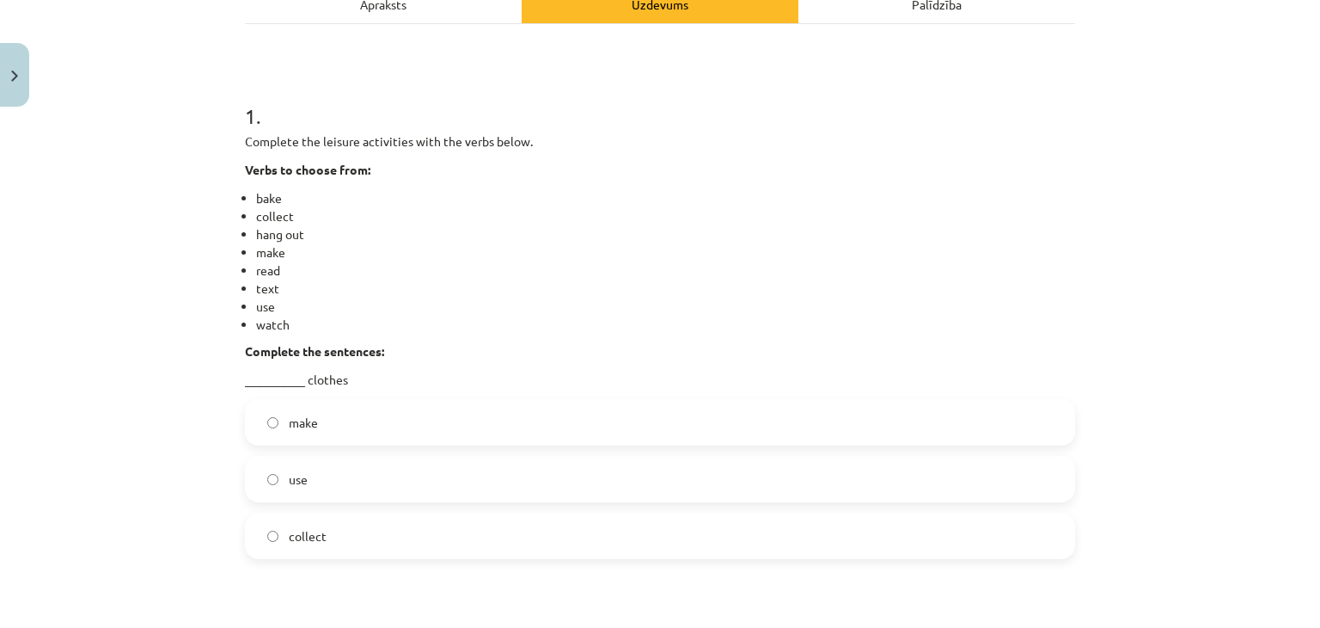
scroll to position [0, 0]
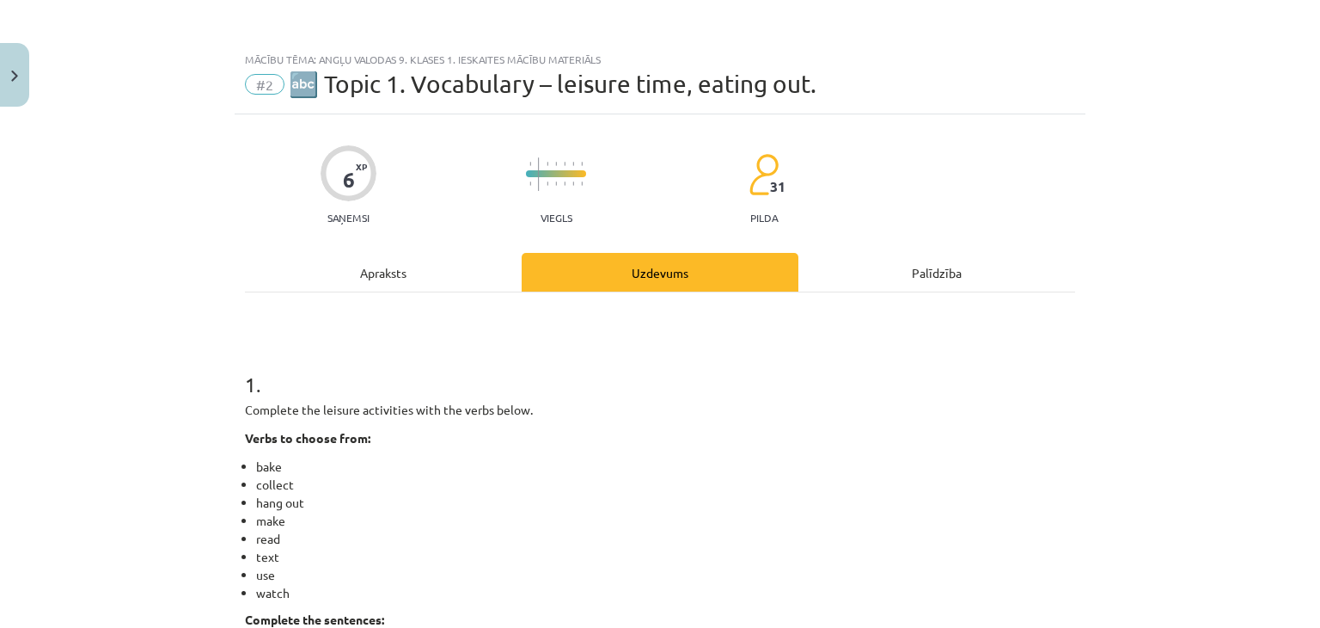
drag, startPoint x: 228, startPoint y: 407, endPoint x: 373, endPoint y: 391, distance: 146.1
click at [395, 395] on h1 "1 ." at bounding box center [660, 368] width 830 height 53
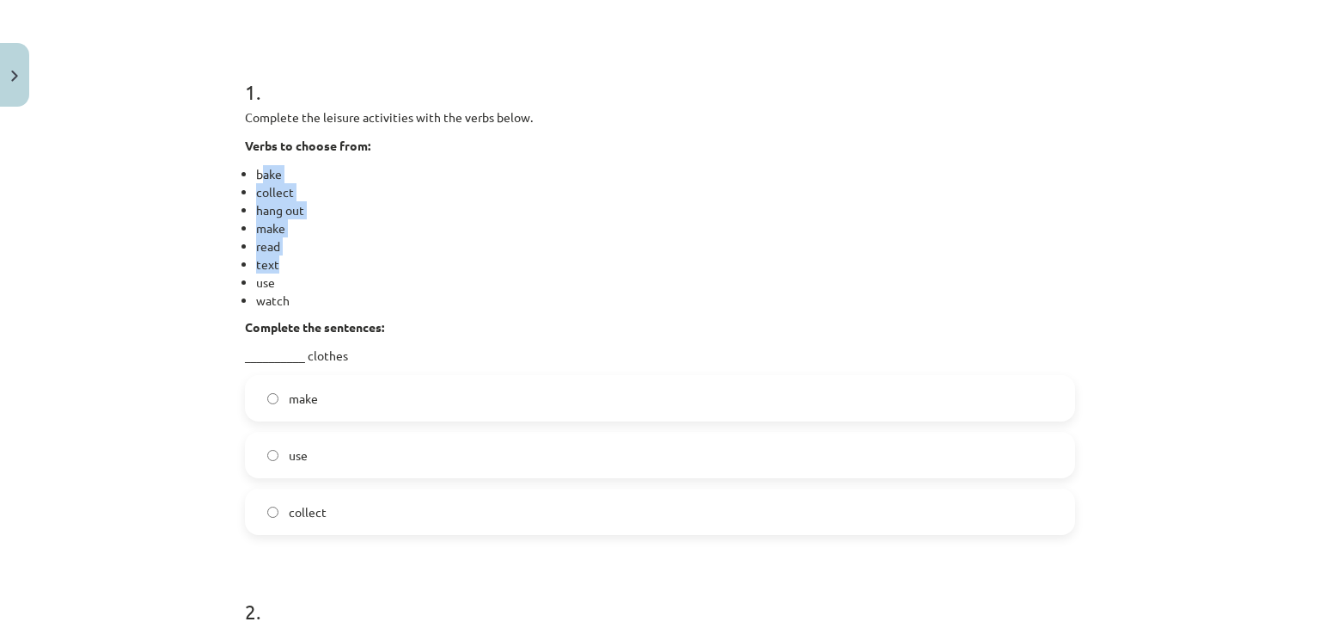
drag, startPoint x: 259, startPoint y: 173, endPoint x: 338, endPoint y: 266, distance: 122.0
click at [338, 266] on ul "bake collect hang out make read text use watch" at bounding box center [660, 237] width 830 height 144
click at [368, 287] on li "use" at bounding box center [665, 282] width 819 height 18
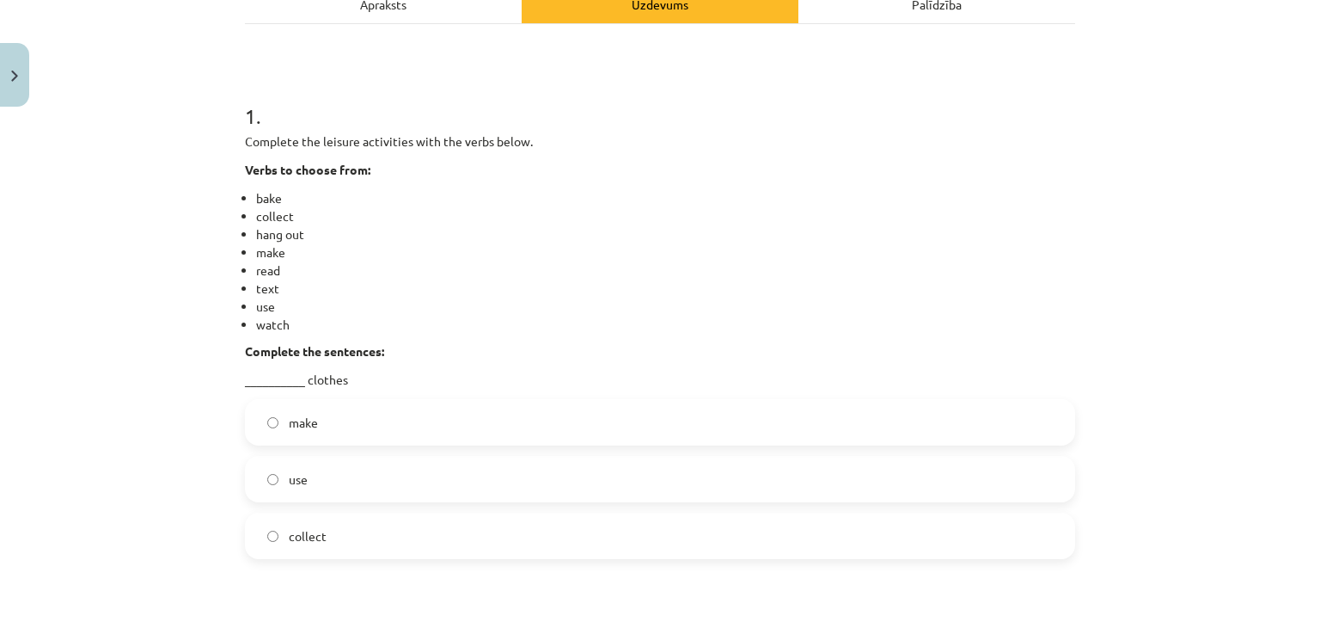
scroll to position [270, 0]
drag, startPoint x: 283, startPoint y: 241, endPoint x: 293, endPoint y: 228, distance: 16.5
click at [293, 228] on ul "bake collect hang out make read text use watch" at bounding box center [660, 259] width 830 height 144
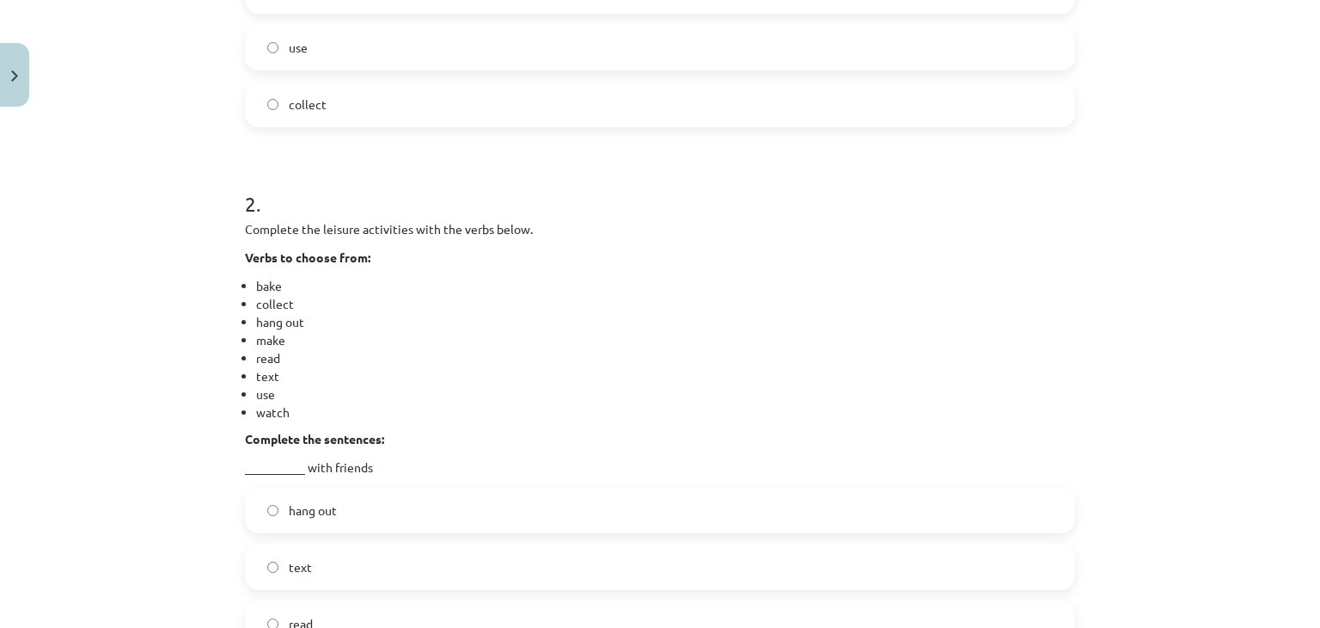
scroll to position [698, 0]
drag, startPoint x: 378, startPoint y: 259, endPoint x: 429, endPoint y: 260, distance: 50.8
click at [429, 260] on div "Complete the leisure activities with the verbs below. Verbs to choose from: bak…" at bounding box center [660, 350] width 830 height 256
click at [536, 288] on li "bake" at bounding box center [665, 288] width 819 height 18
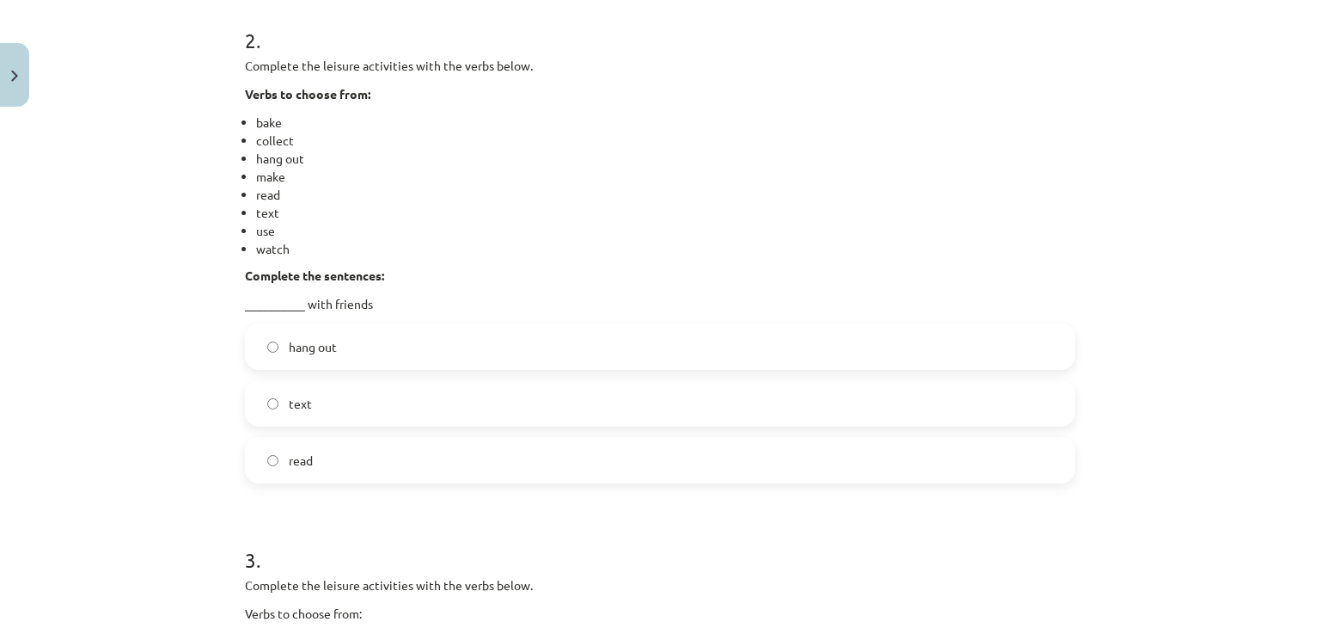
scroll to position [867, 0]
click at [255, 348] on label "hang out" at bounding box center [660, 343] width 827 height 43
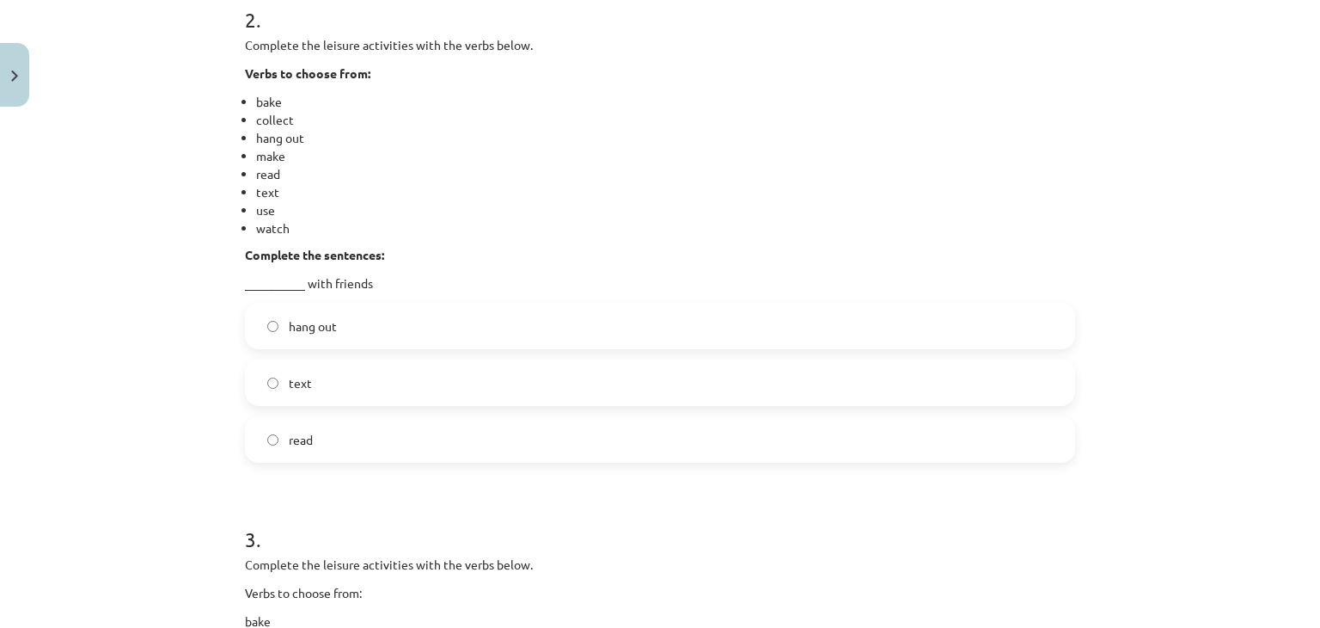
scroll to position [890, 0]
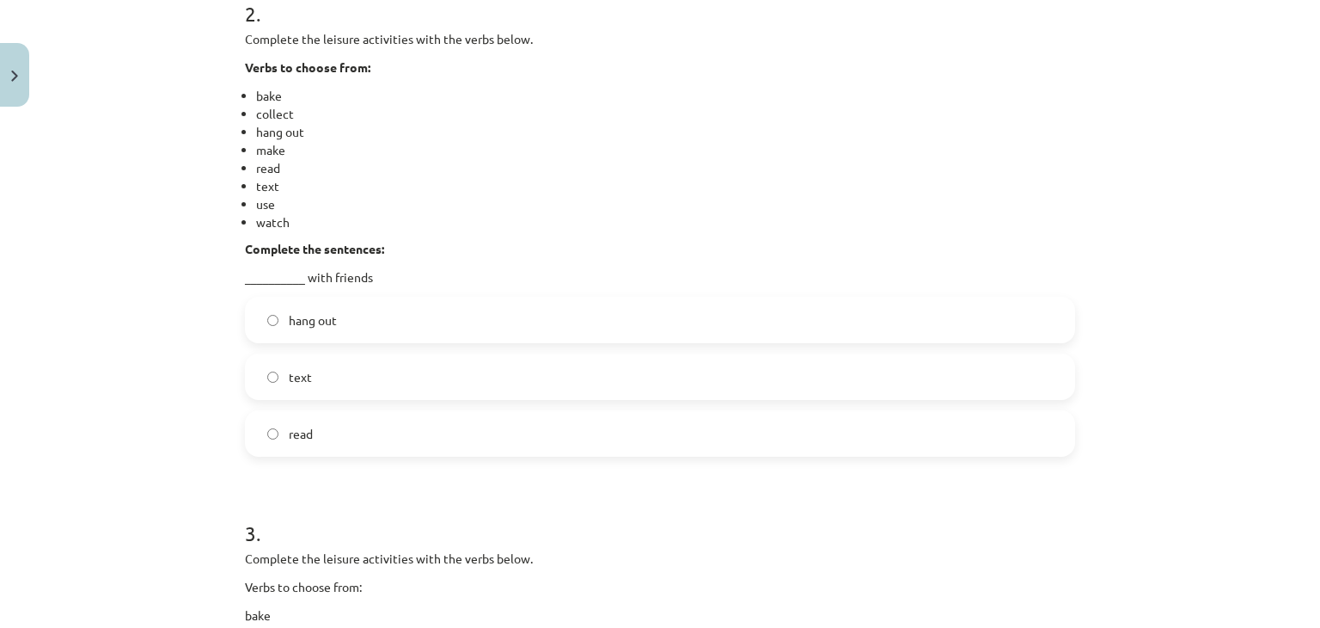
click at [248, 135] on ul "bake collect hang out make read text use watch" at bounding box center [660, 159] width 830 height 144
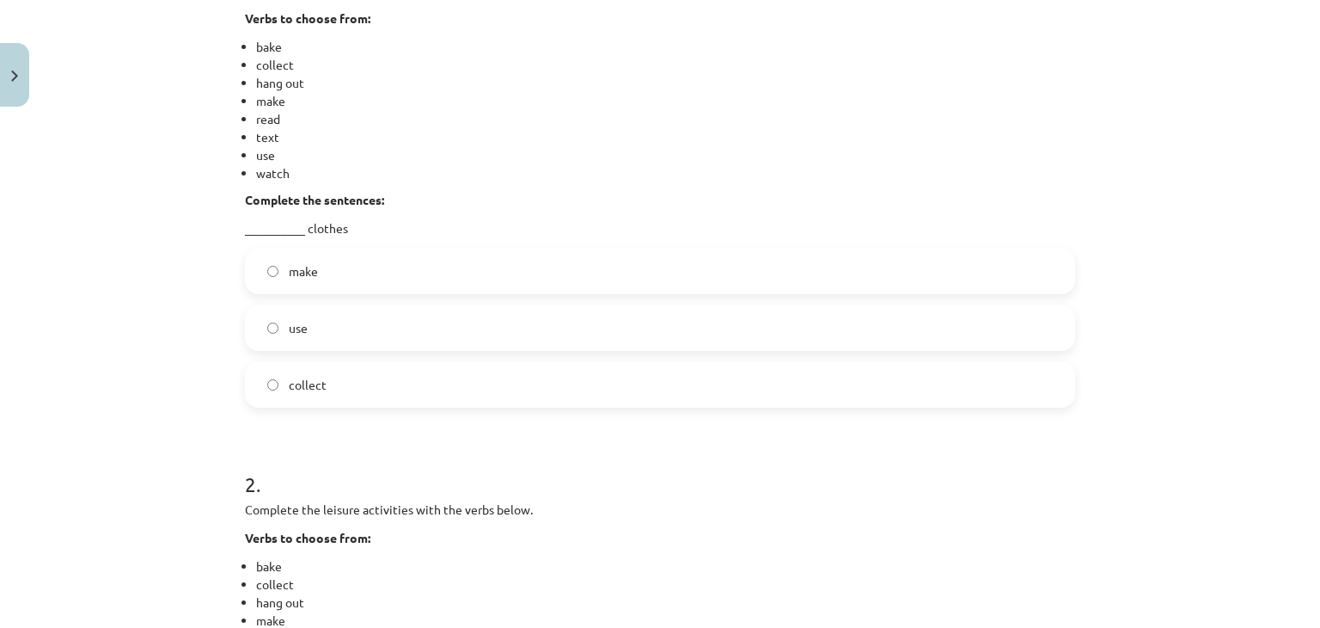
scroll to position [334, 0]
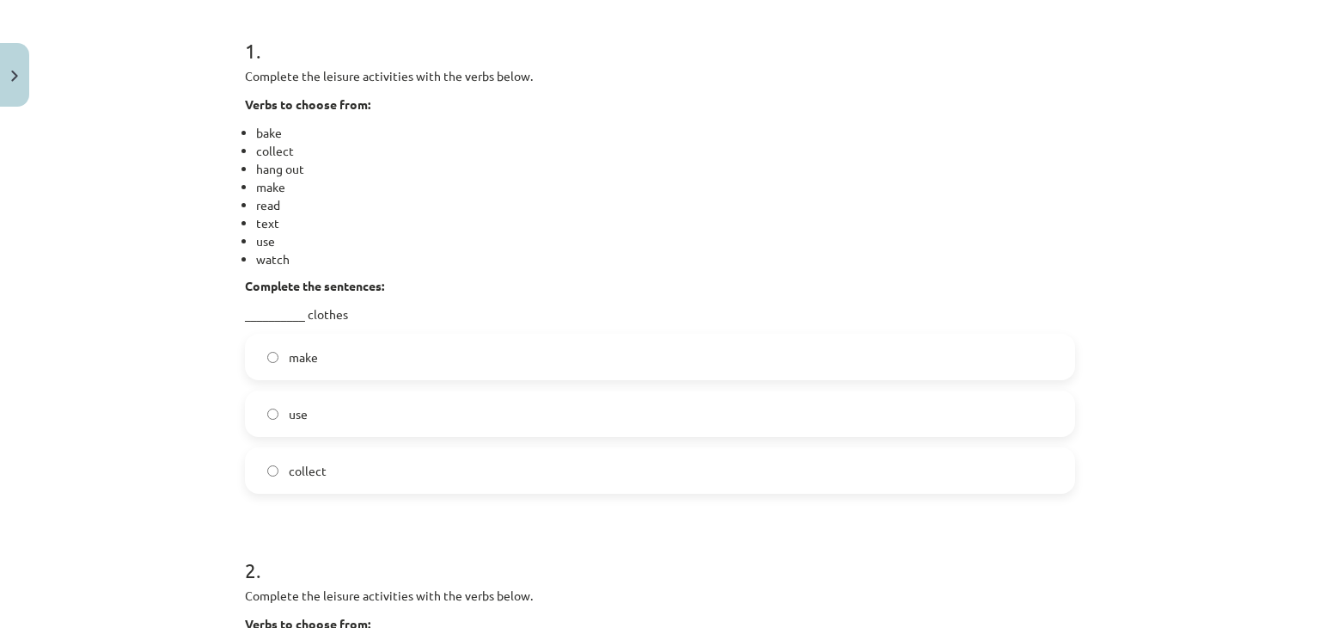
click at [258, 417] on label "use" at bounding box center [660, 413] width 827 height 43
click at [265, 362] on label "make" at bounding box center [660, 356] width 827 height 43
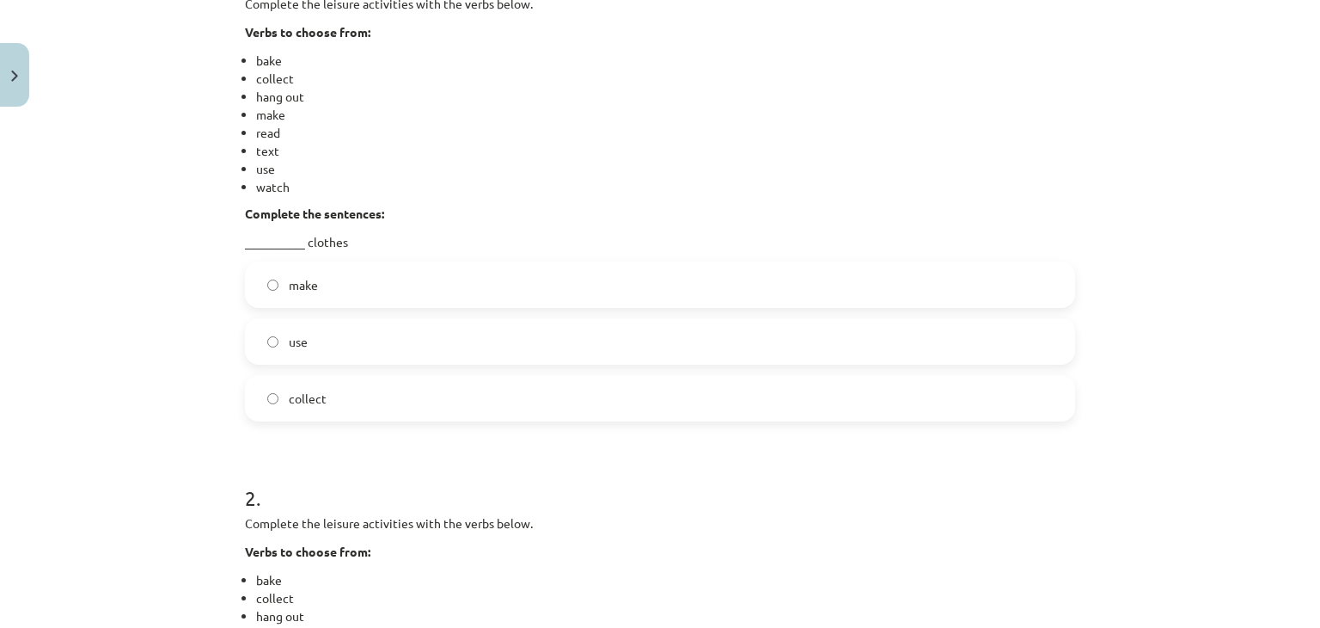
scroll to position [406, 0]
click at [266, 240] on p "__________ clothes" at bounding box center [660, 242] width 830 height 18
click at [152, 248] on div "Mācību tēma: Angļu valodas 9. klases 1. ieskaites mācību materiāls #2 🔤 Topic 1…" at bounding box center [660, 314] width 1320 height 628
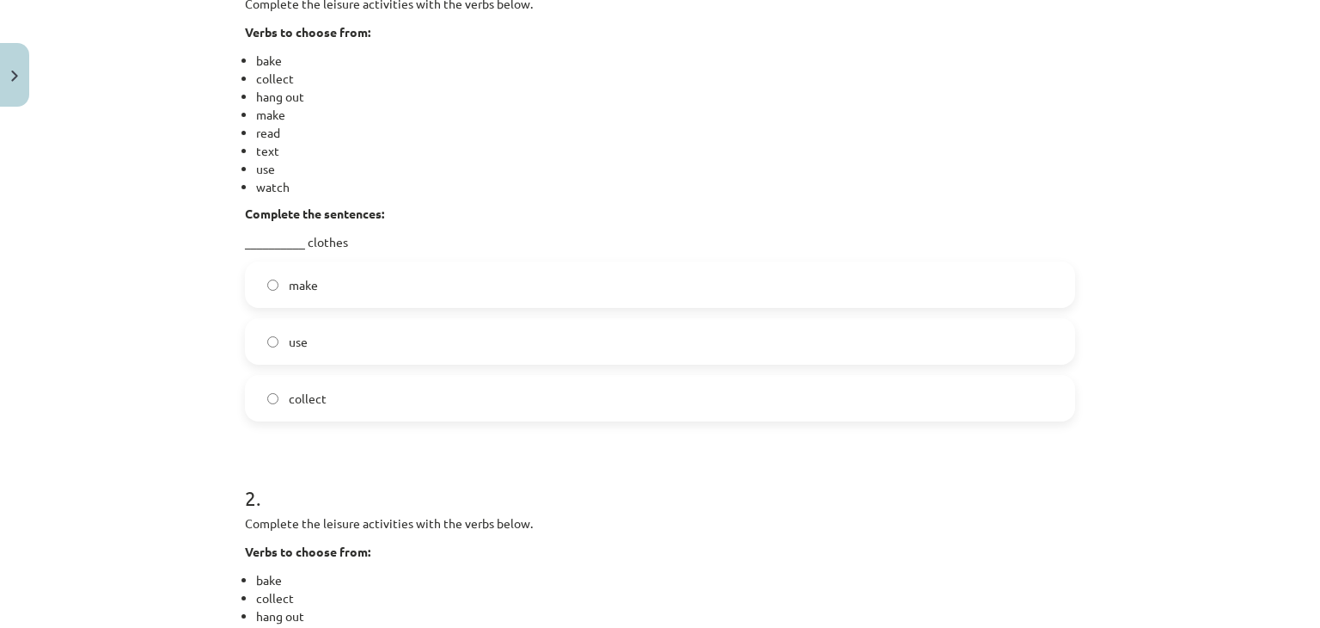
click at [258, 233] on p "__________ clothes" at bounding box center [660, 242] width 830 height 18
click at [261, 244] on p "__________ clothes" at bounding box center [660, 242] width 830 height 18
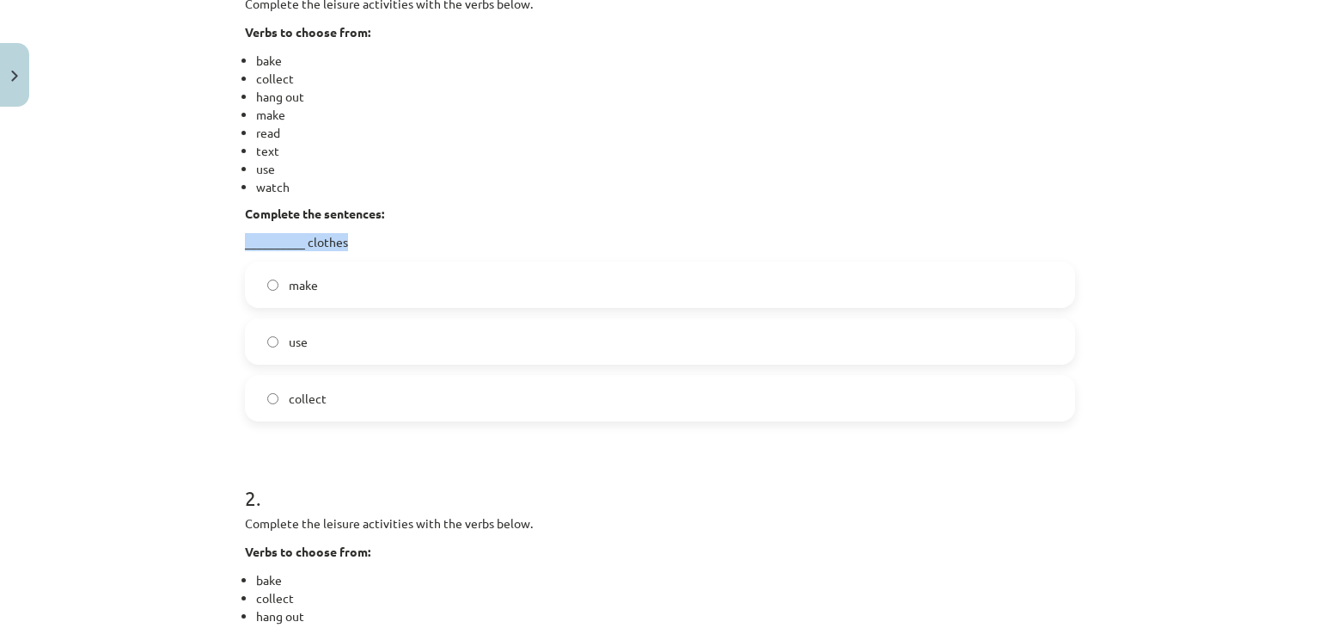
click at [261, 244] on p "__________ clothes" at bounding box center [660, 242] width 830 height 18
click at [191, 263] on div "Mācību tēma: Angļu valodas 9. klases 1. ieskaites mācību materiāls #2 🔤 Topic 1…" at bounding box center [660, 314] width 1320 height 628
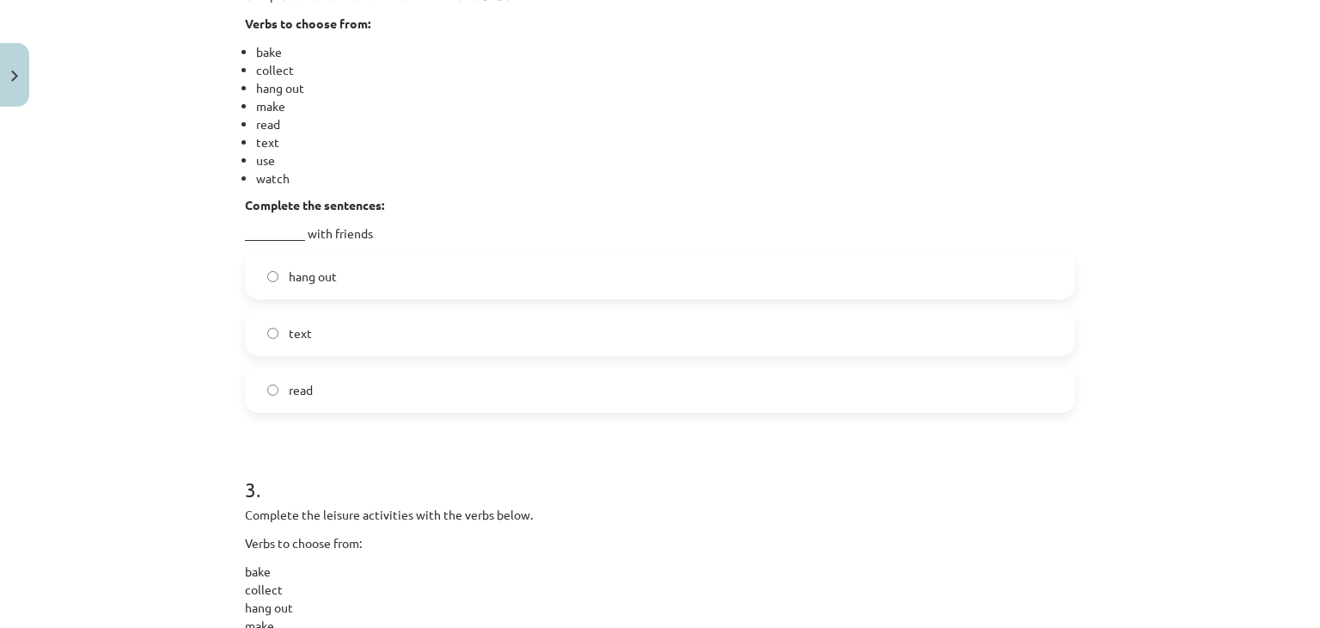
scroll to position [932, 0]
drag, startPoint x: 357, startPoint y: 345, endPoint x: 364, endPoint y: 252, distance: 93.1
click at [364, 252] on div "2 . Complete the leisure activities with the verbs below. Verbs to choose from:…" at bounding box center [660, 172] width 830 height 485
click at [107, 300] on div "Mācību tēma: Angļu valodas 9. klases 1. ieskaites mācību materiāls #2 🔤 Topic 1…" at bounding box center [660, 314] width 1320 height 628
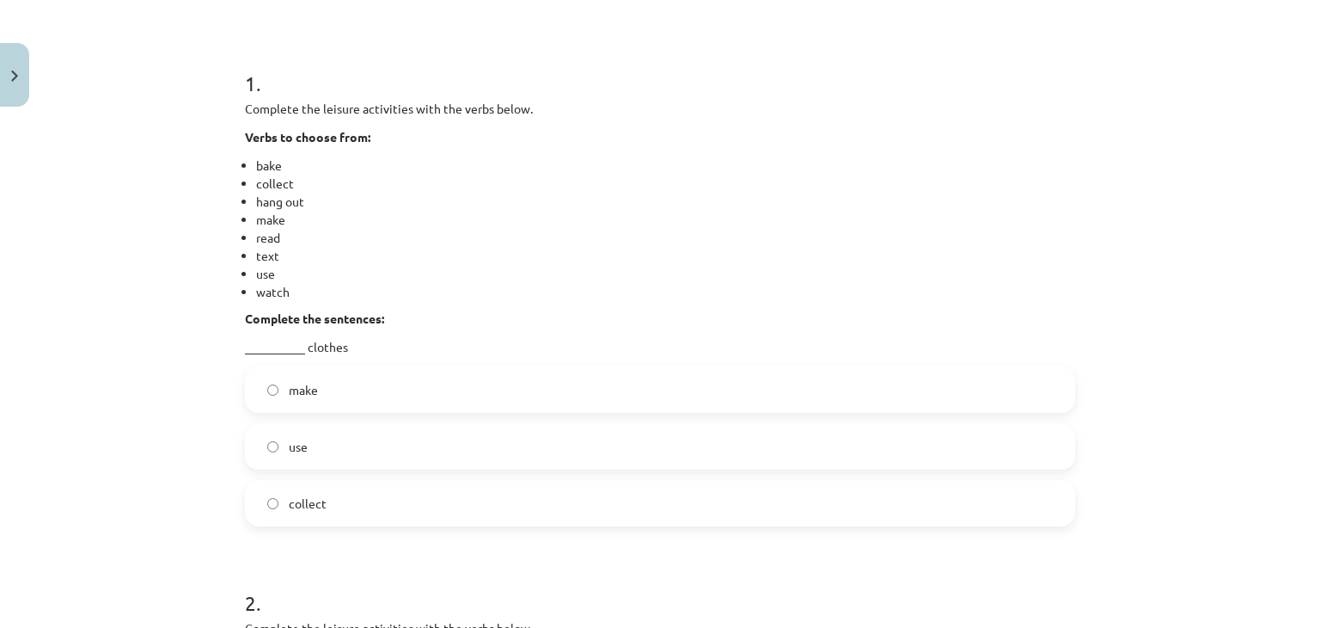
scroll to position [301, 0]
click at [264, 338] on p "__________ clothes" at bounding box center [660, 347] width 830 height 18
click at [282, 350] on p "__________ clothes" at bounding box center [660, 347] width 830 height 18
drag, startPoint x: 244, startPoint y: 193, endPoint x: 314, endPoint y: 193, distance: 69.6
click at [314, 193] on ul "bake collect hang out make read text use watch" at bounding box center [660, 228] width 830 height 144
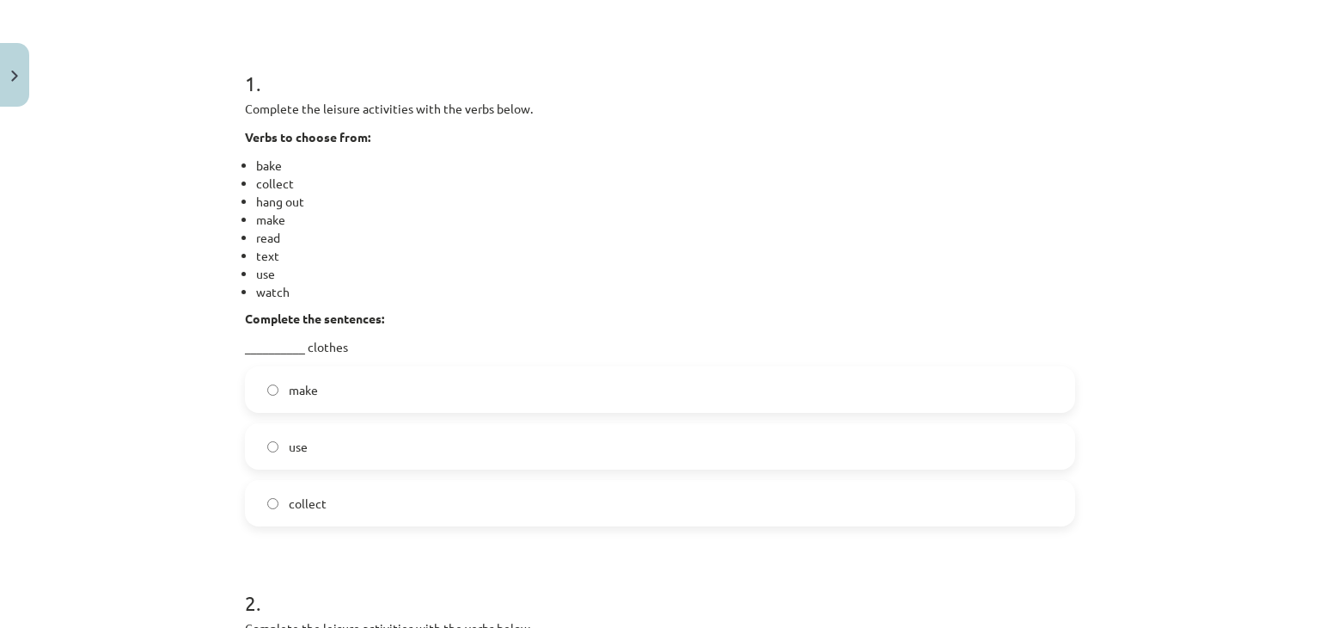
click at [395, 250] on li "text" at bounding box center [665, 256] width 819 height 18
click at [263, 345] on p "__________ clothes" at bounding box center [660, 347] width 830 height 18
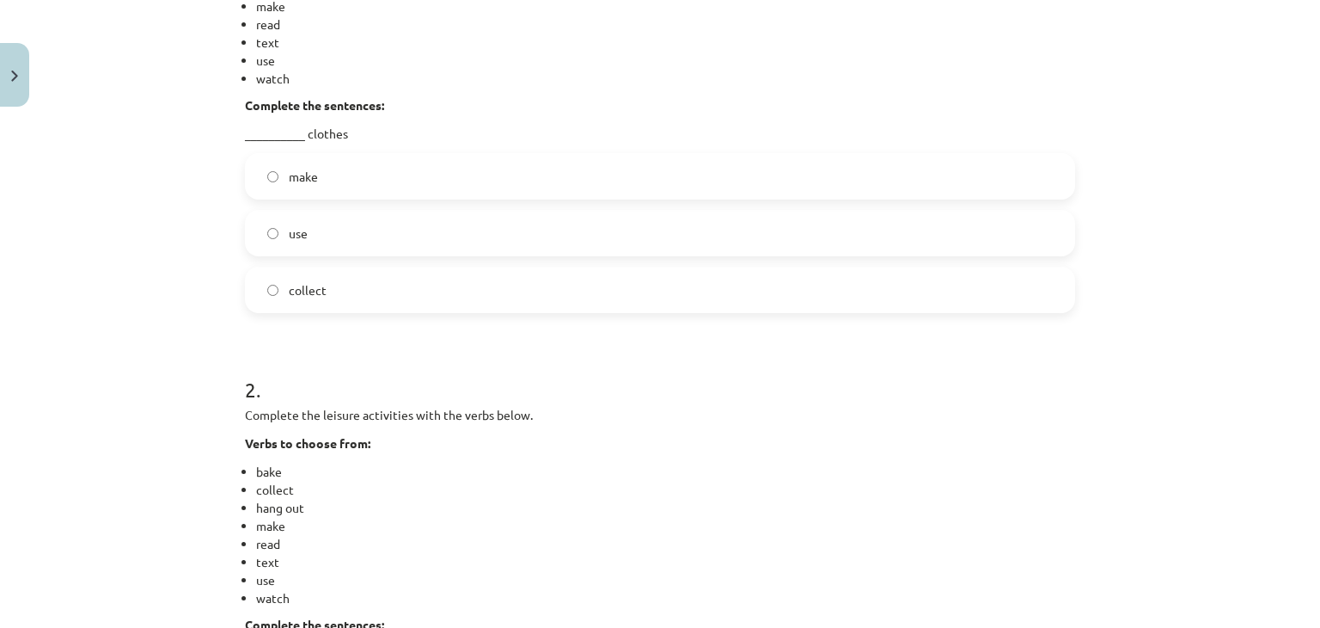
scroll to position [512, 0]
click at [254, 126] on p "__________ clothes" at bounding box center [660, 135] width 830 height 18
click at [260, 134] on p "__________ clothes" at bounding box center [660, 135] width 830 height 18
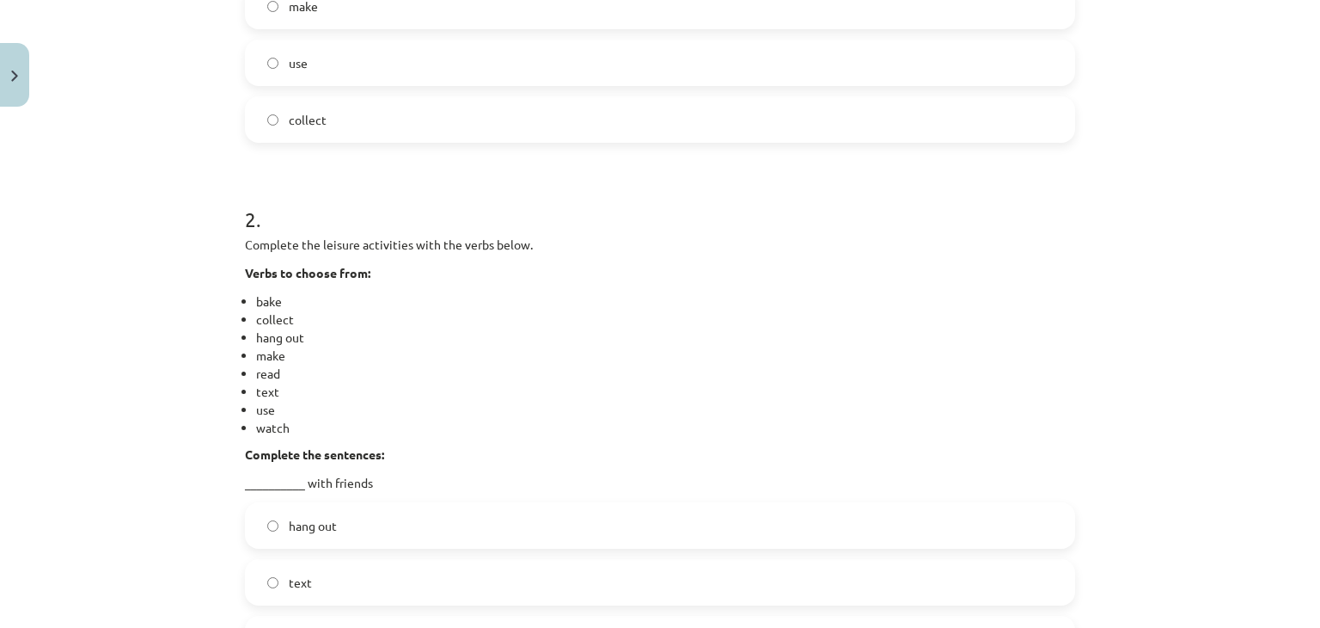
scroll to position [493, 0]
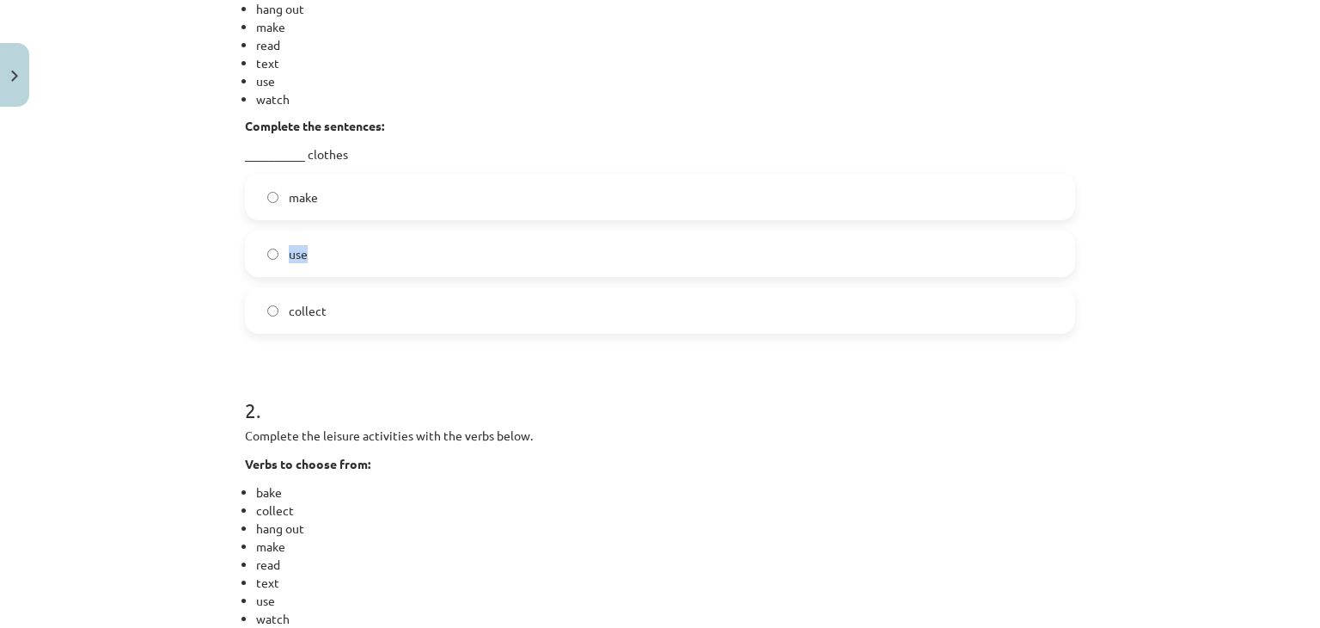
drag, startPoint x: 1080, startPoint y: 189, endPoint x: 1080, endPoint y: 218, distance: 29.2
click at [1080, 218] on div "Mācību tēma: Angļu valodas 9. klases 1. ieskaites mācību materiāls #2 🔤 Topic 1…" at bounding box center [660, 314] width 1320 height 628
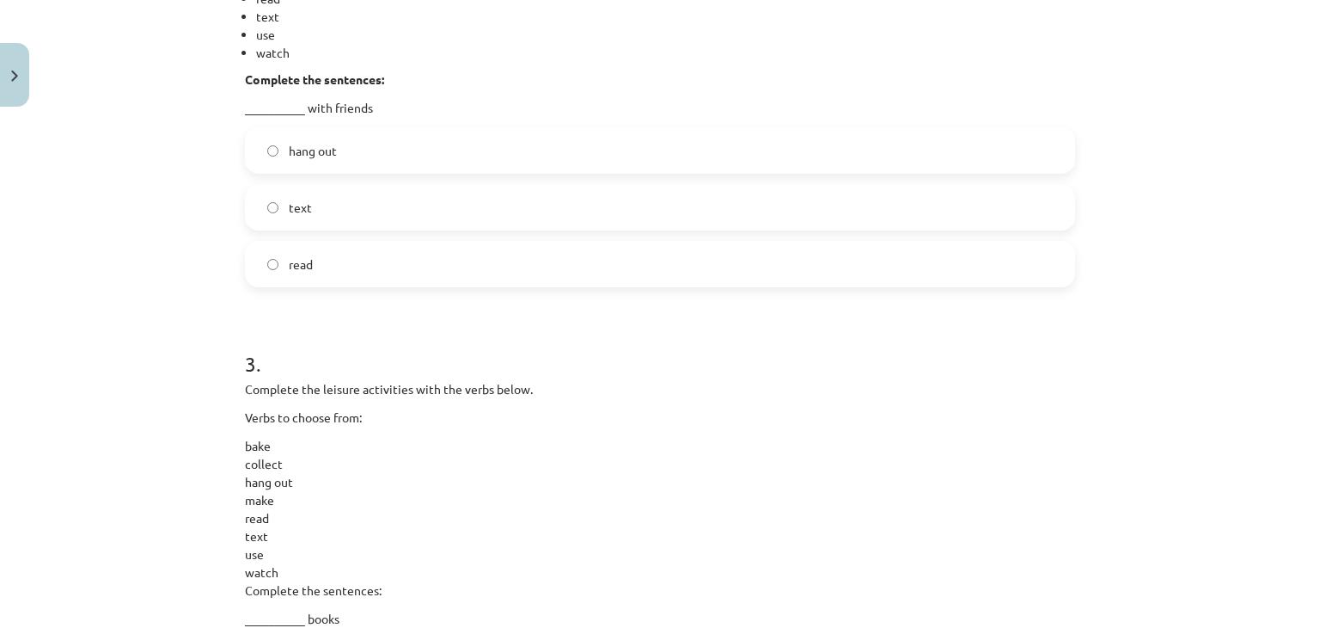
scroll to position [964, 0]
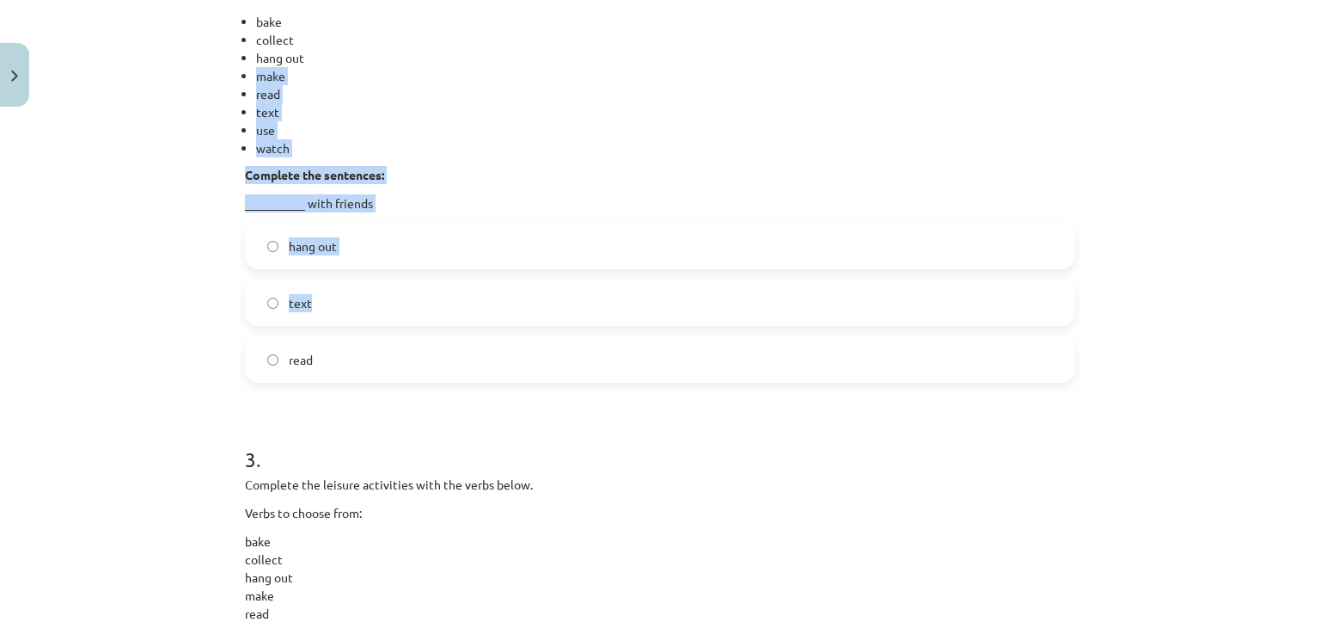
drag, startPoint x: 1320, startPoint y: 100, endPoint x: 1318, endPoint y: 64, distance: 35.3
click at [1318, 64] on div "Mācību tēma: Angļu valodas 9. klases 1. ieskaites mācību materiāls #2 🔤 Topic 1…" at bounding box center [660, 314] width 1320 height 628
click at [650, 156] on li "watch" at bounding box center [665, 148] width 819 height 18
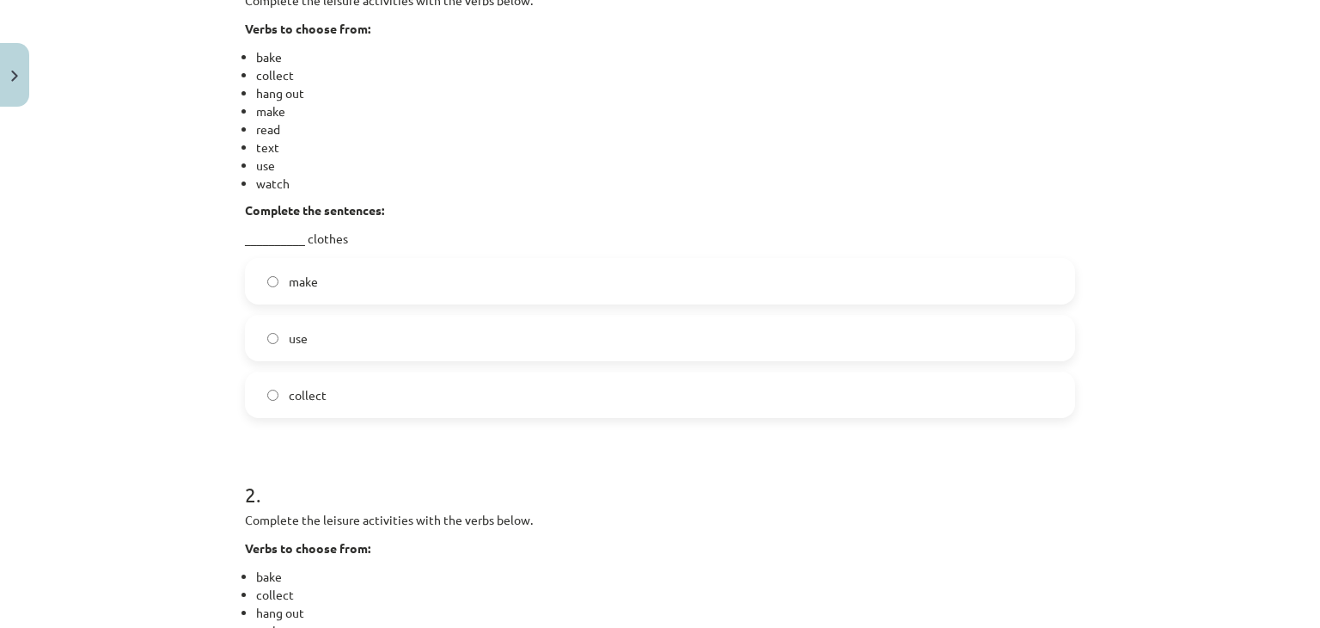
scroll to position [410, 0]
click at [253, 232] on p "__________ clothes" at bounding box center [660, 238] width 830 height 18
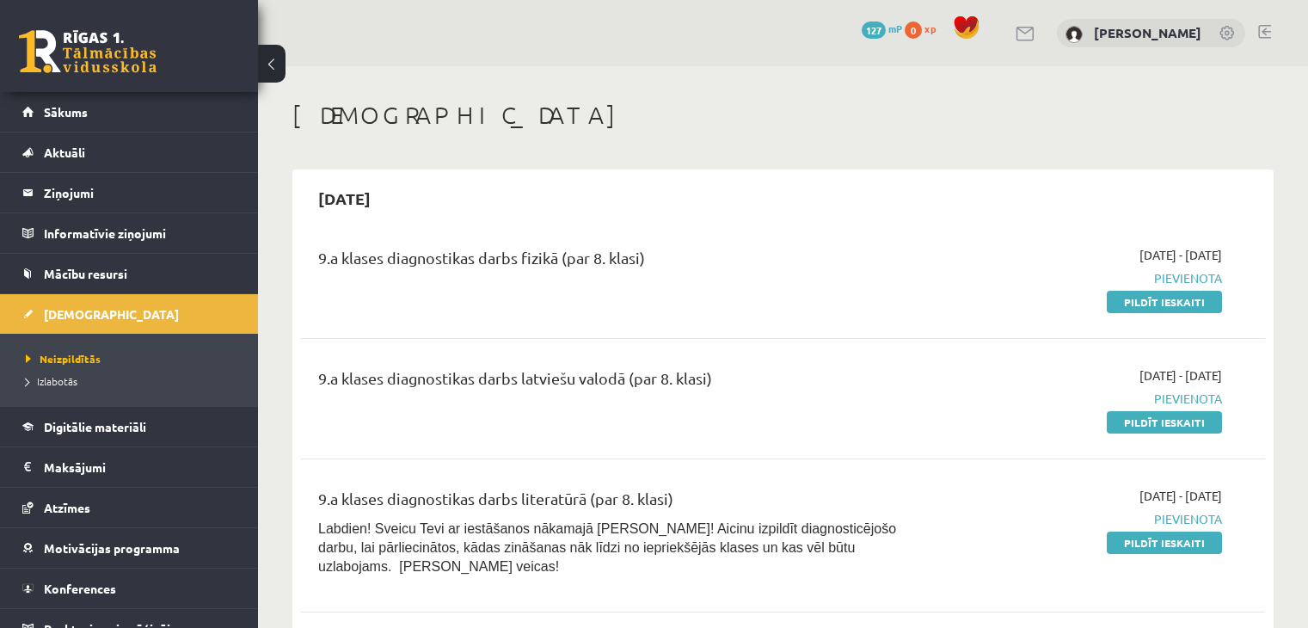
scroll to position [526, 0]
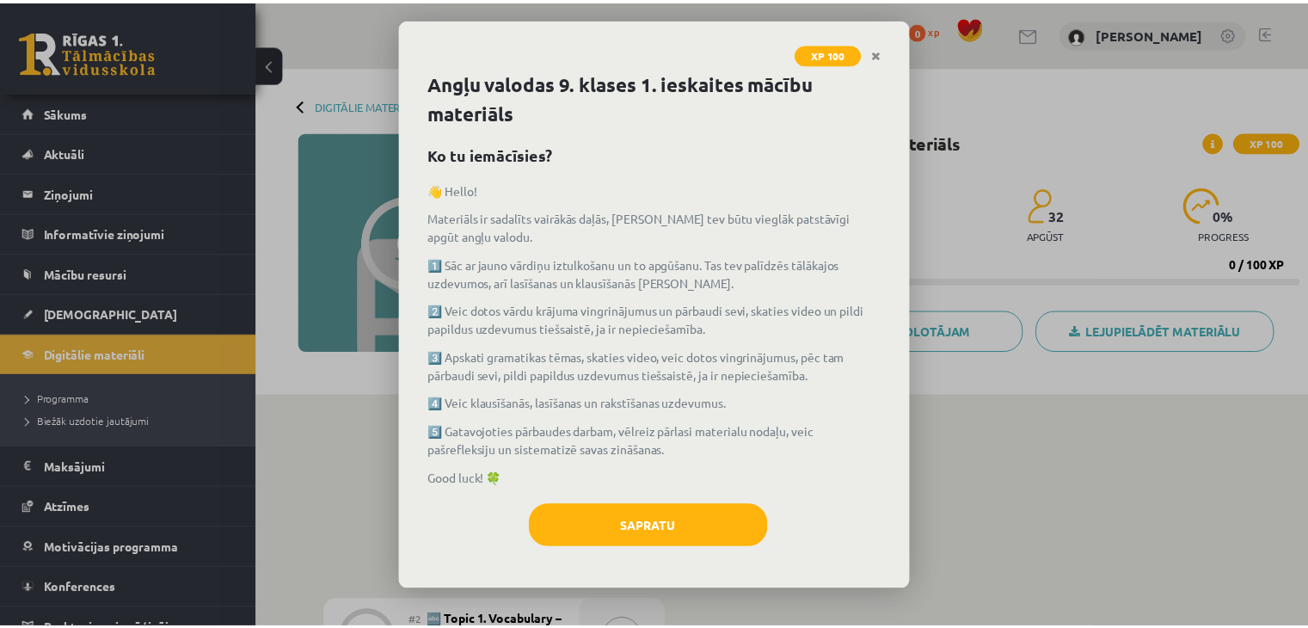
scroll to position [323, 0]
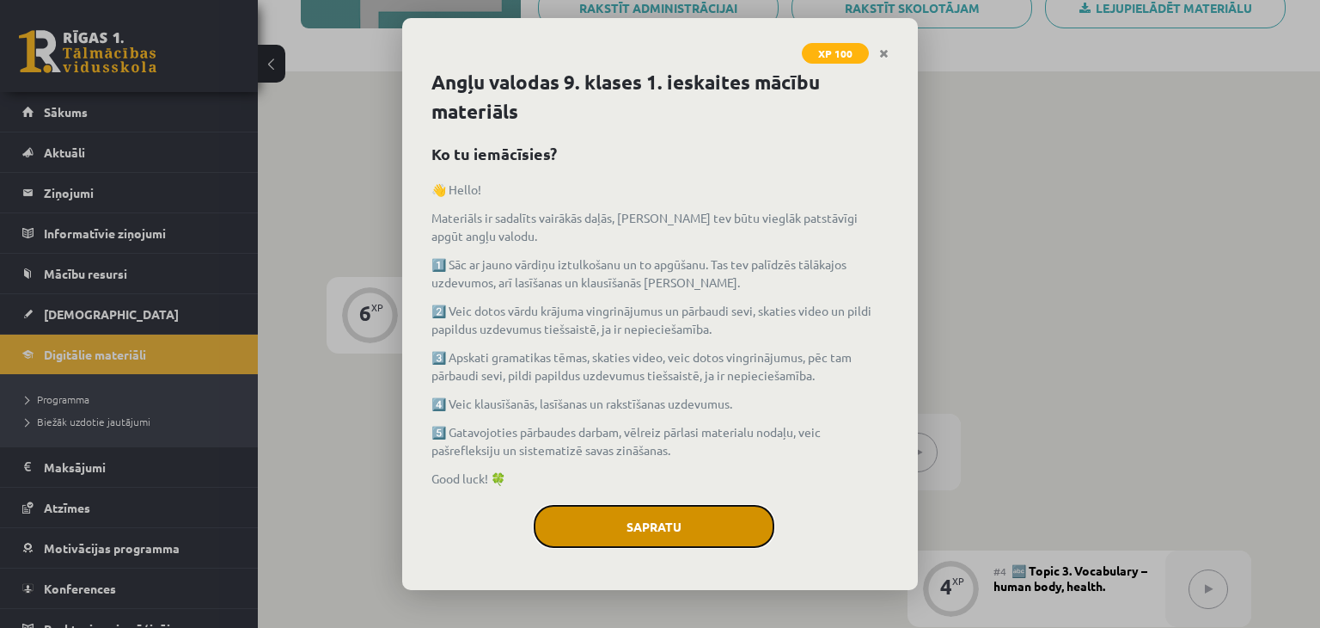
click at [680, 531] on button "Sapratu" at bounding box center [654, 526] width 241 height 43
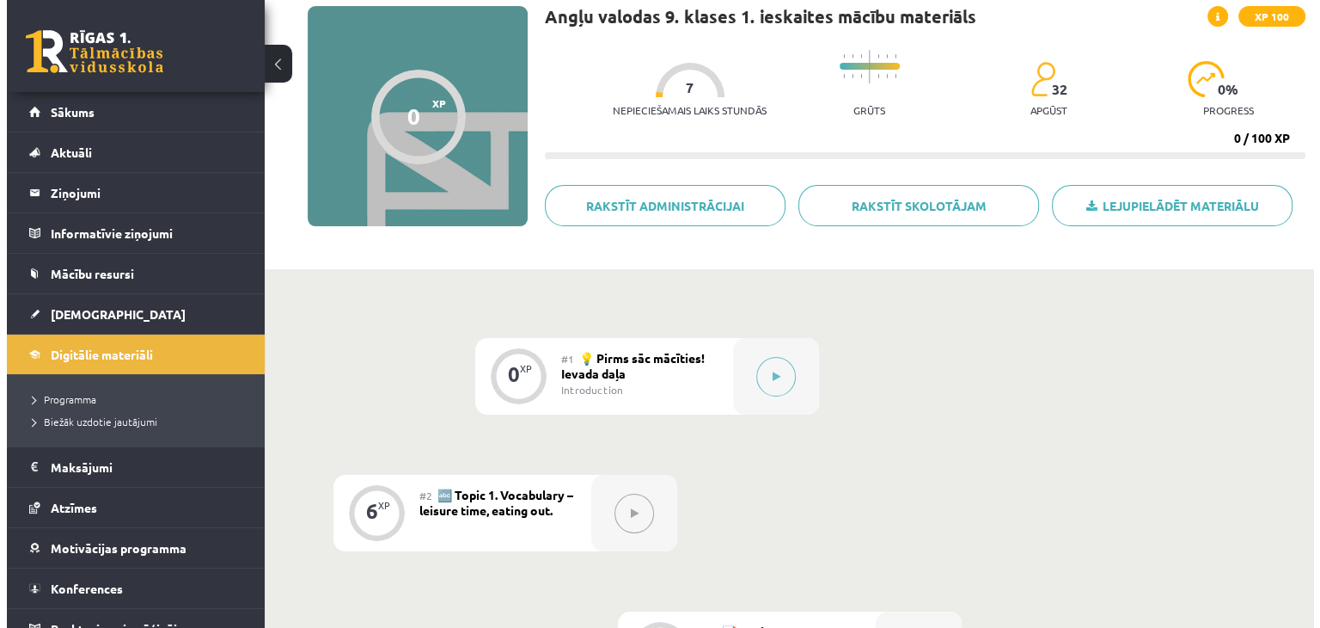
scroll to position [120, 0]
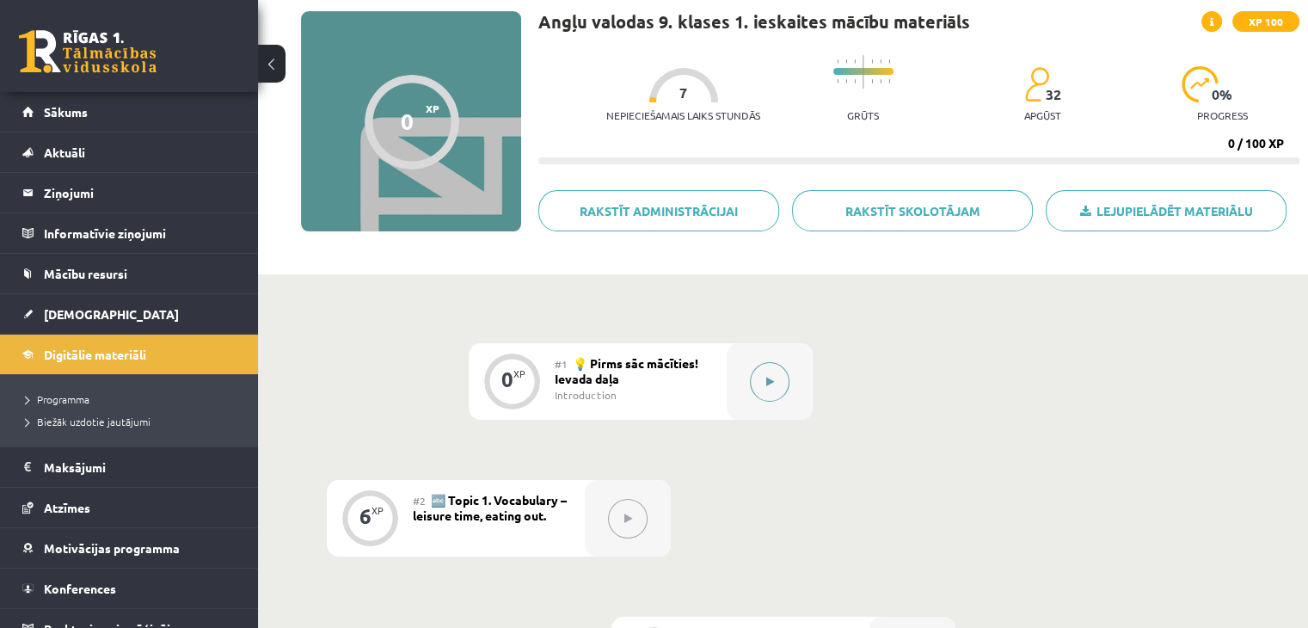
click at [761, 383] on button at bounding box center [770, 382] width 40 height 40
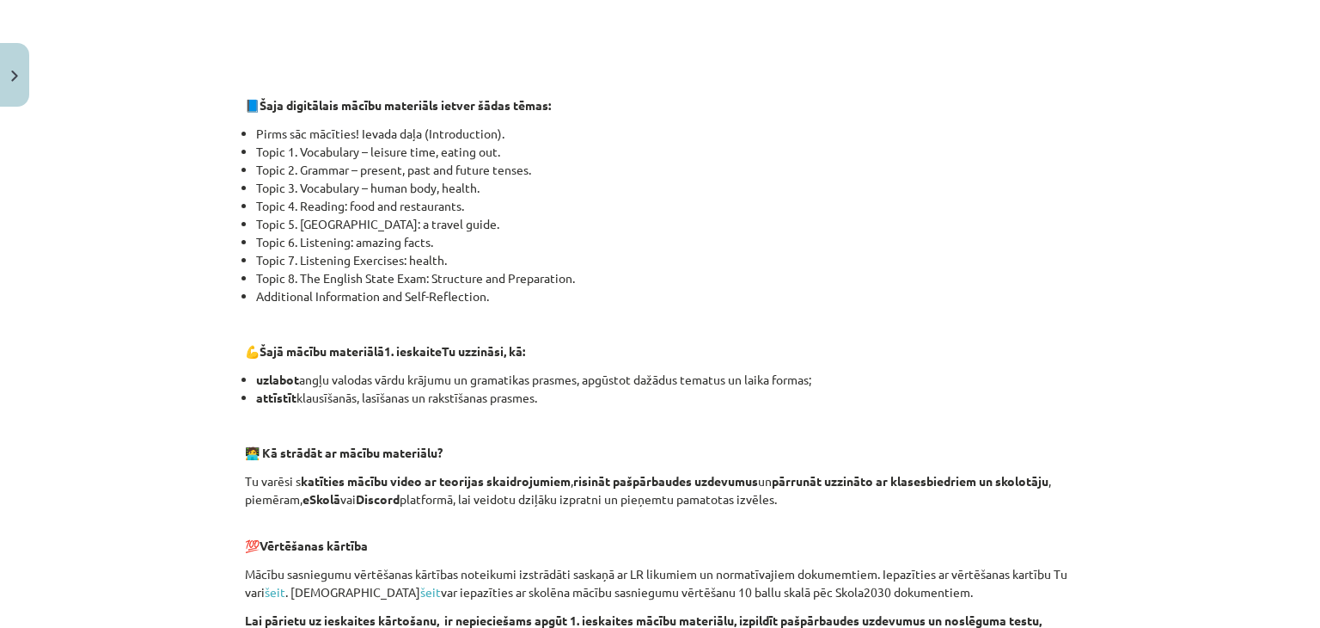
scroll to position [1248, 0]
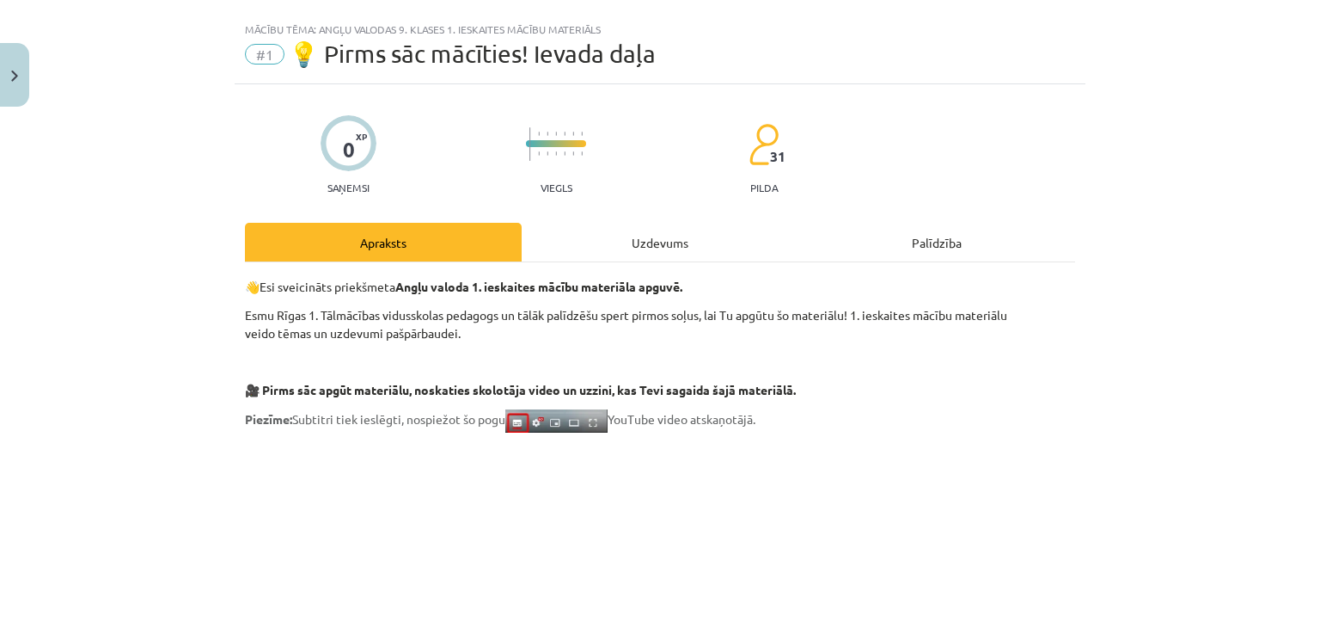
click at [667, 231] on div "Uzdevums" at bounding box center [660, 242] width 277 height 39
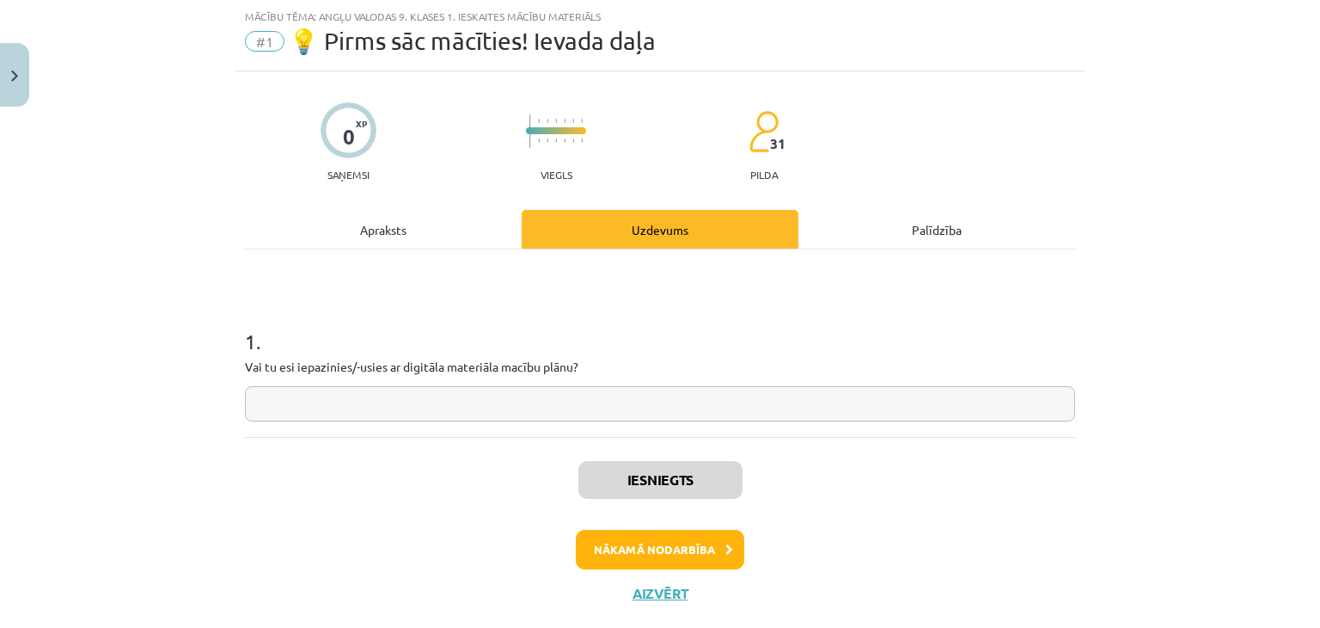
scroll to position [79, 0]
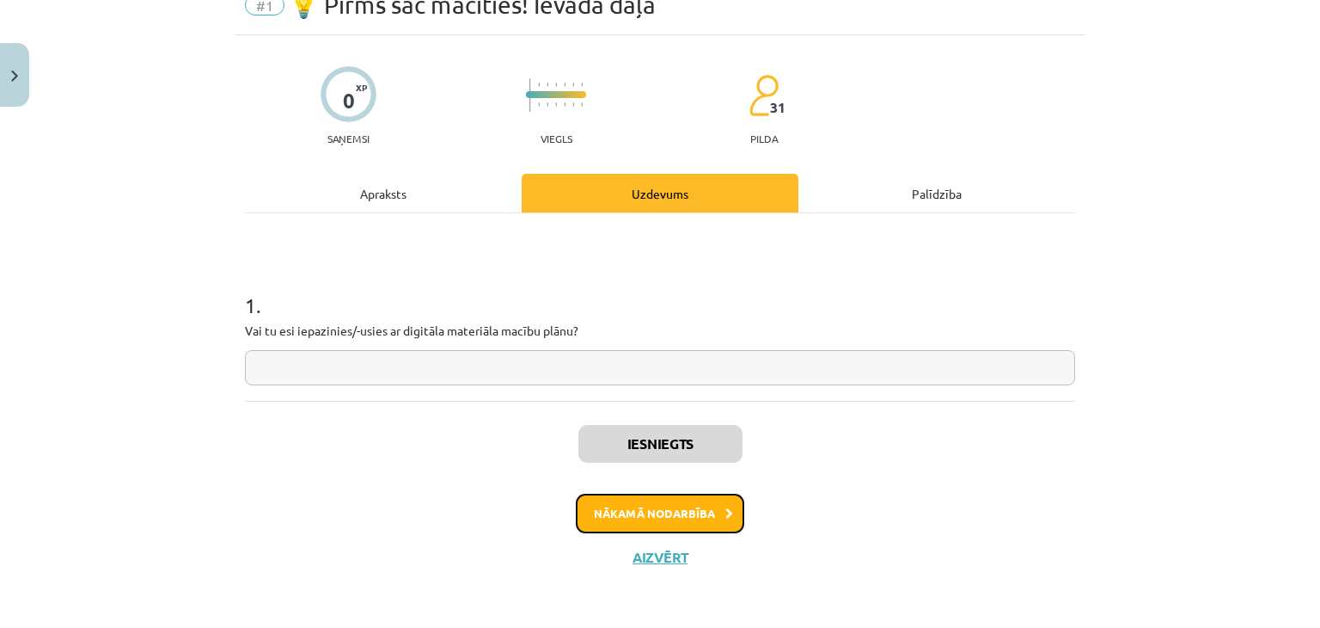
click at [691, 513] on button "Nākamā nodarbība" at bounding box center [660, 513] width 168 height 40
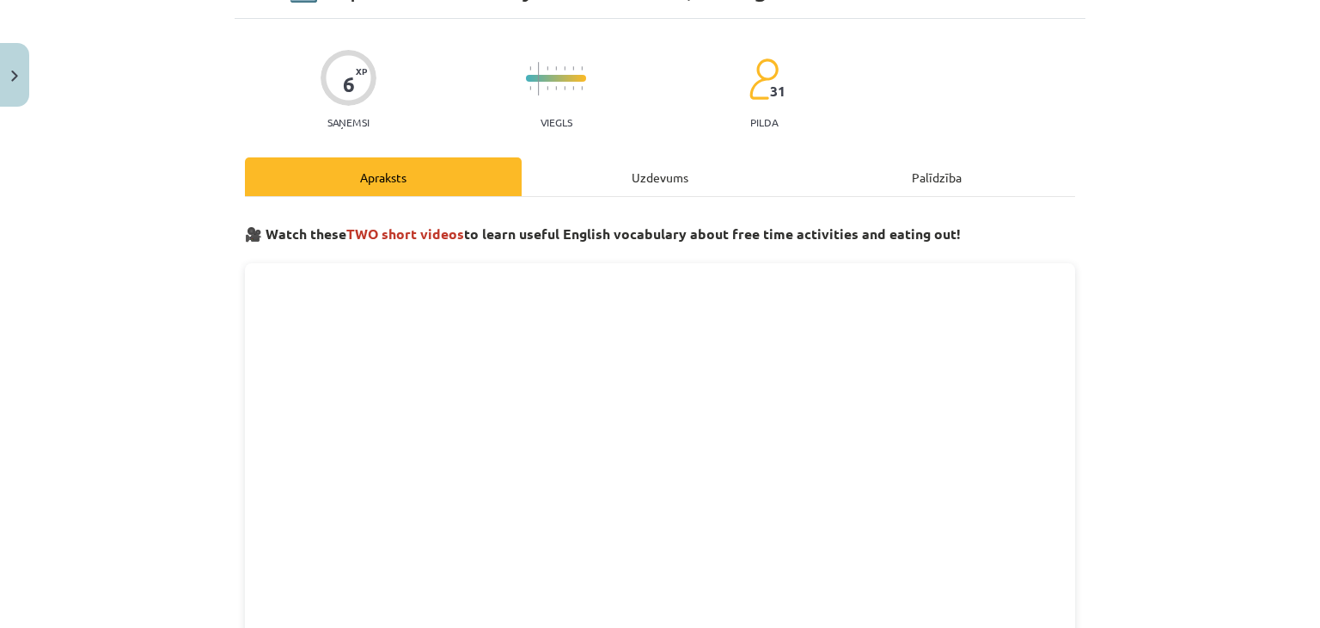
scroll to position [127, 0]
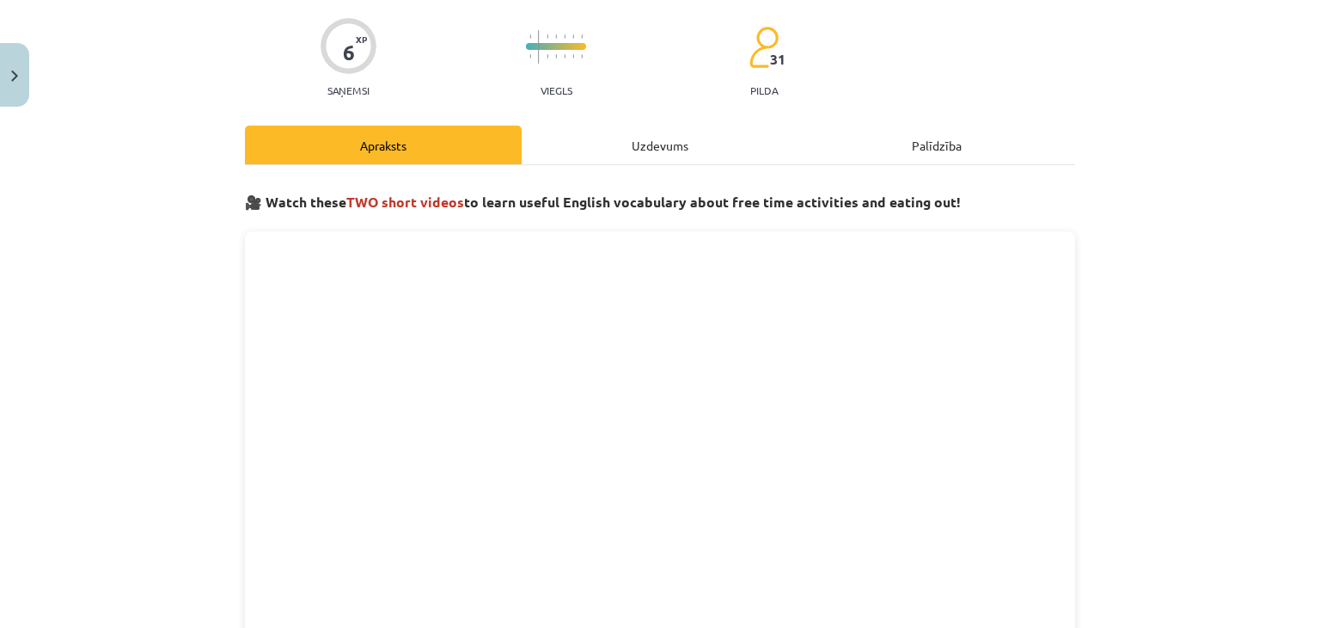
click at [680, 138] on div "Uzdevums" at bounding box center [660, 145] width 277 height 39
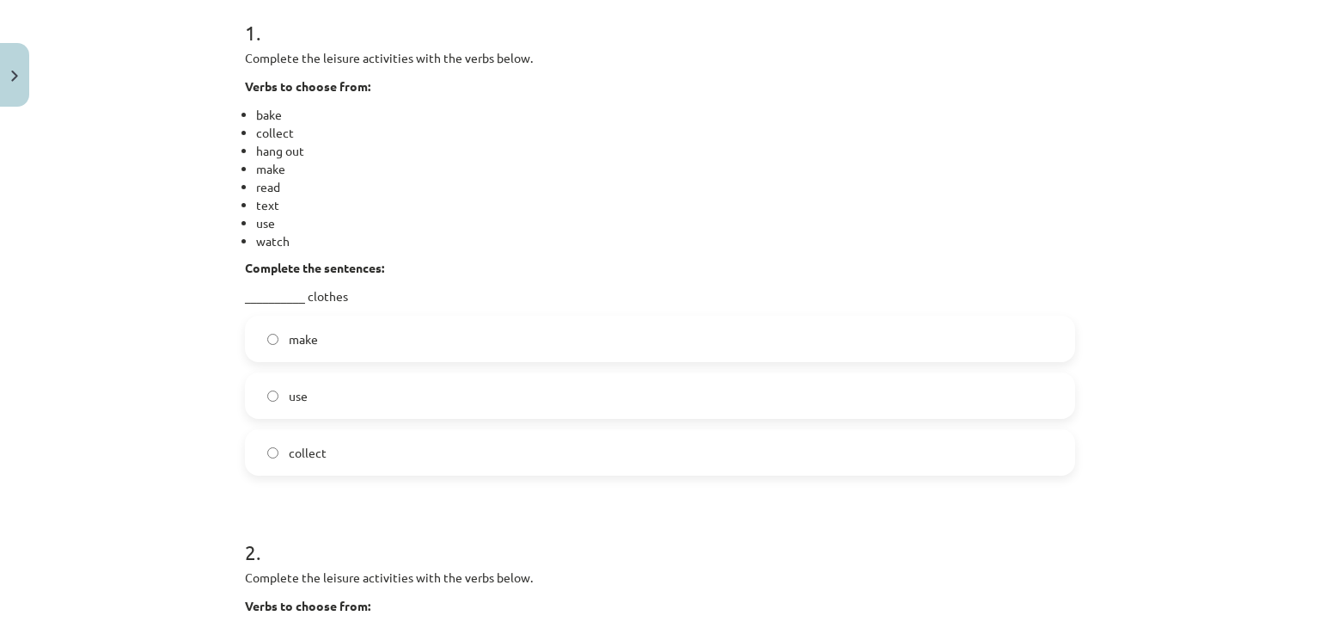
scroll to position [351, 0]
drag, startPoint x: 253, startPoint y: 58, endPoint x: 290, endPoint y: 61, distance: 37.1
click at [290, 61] on p "Complete the leisure activities with the verbs below." at bounding box center [660, 59] width 830 height 18
click at [371, 91] on p "Verbs to choose from:" at bounding box center [660, 87] width 830 height 18
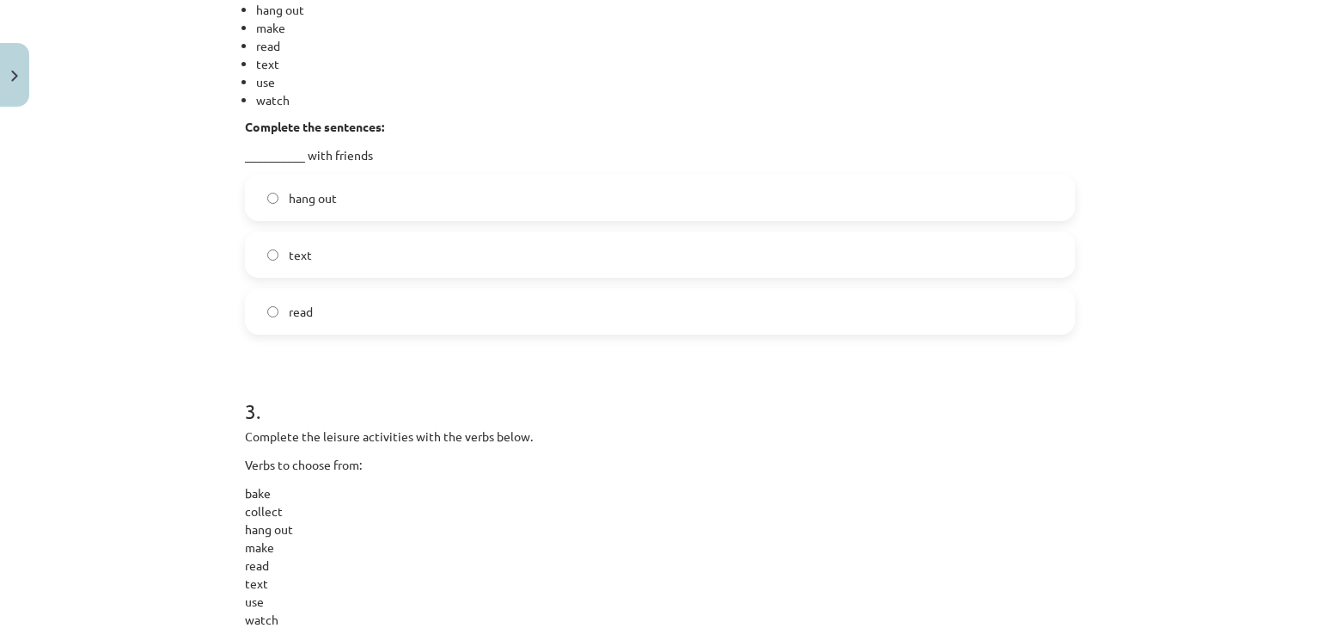
scroll to position [1011, 0]
click at [272, 195] on label "hang out" at bounding box center [660, 198] width 827 height 43
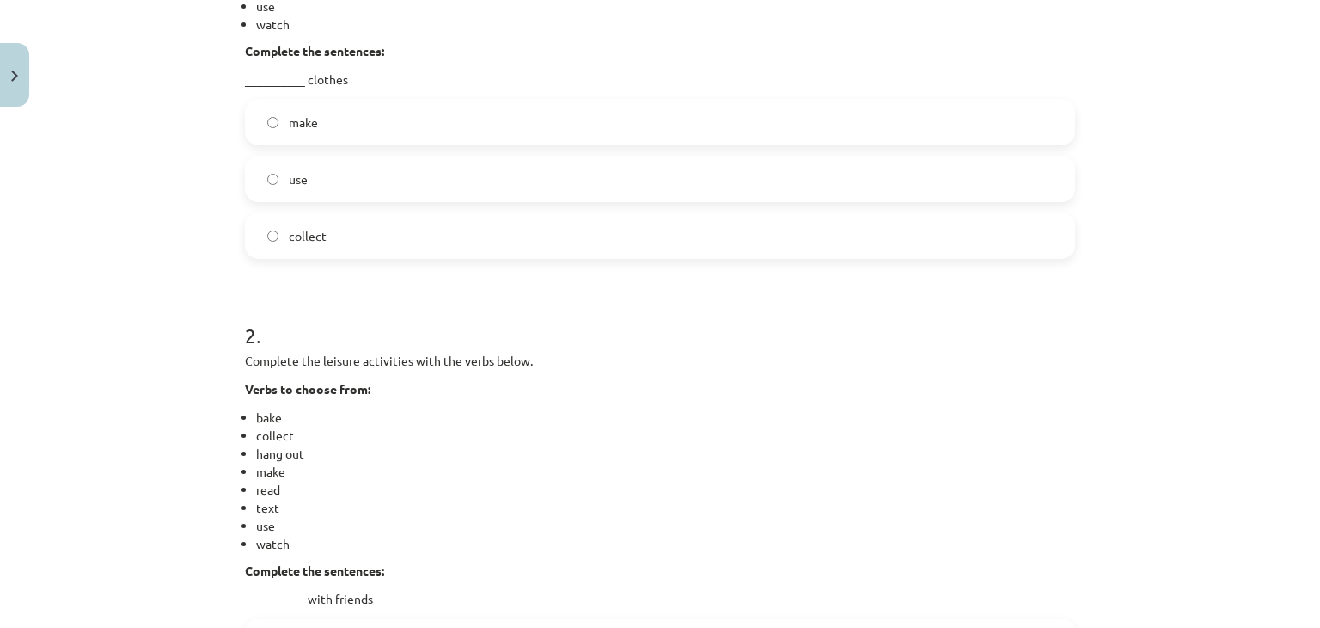
scroll to position [1428, 0]
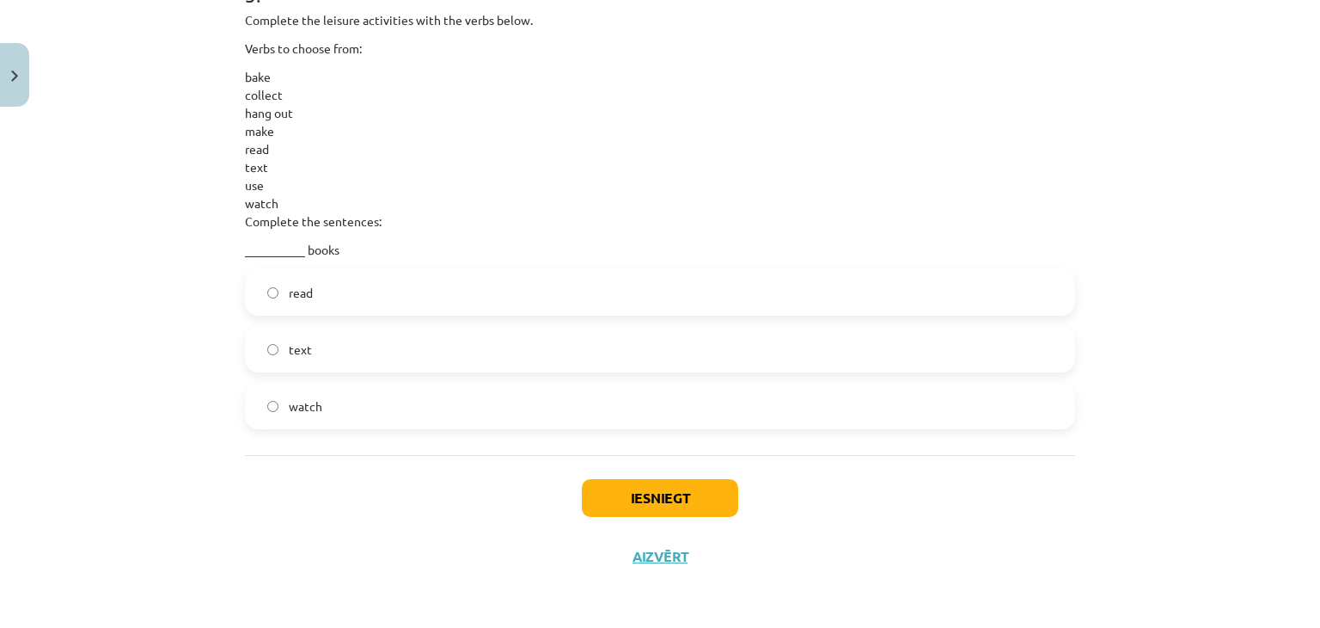
click at [649, 516] on div "Iesniegt Aizvērt" at bounding box center [660, 515] width 830 height 120
drag, startPoint x: 646, startPoint y: 493, endPoint x: 602, endPoint y: 503, distance: 45.0
click at [602, 503] on button "Iesniegt" at bounding box center [660, 498] width 156 height 38
click at [651, 496] on button "Iesniegt" at bounding box center [660, 498] width 156 height 38
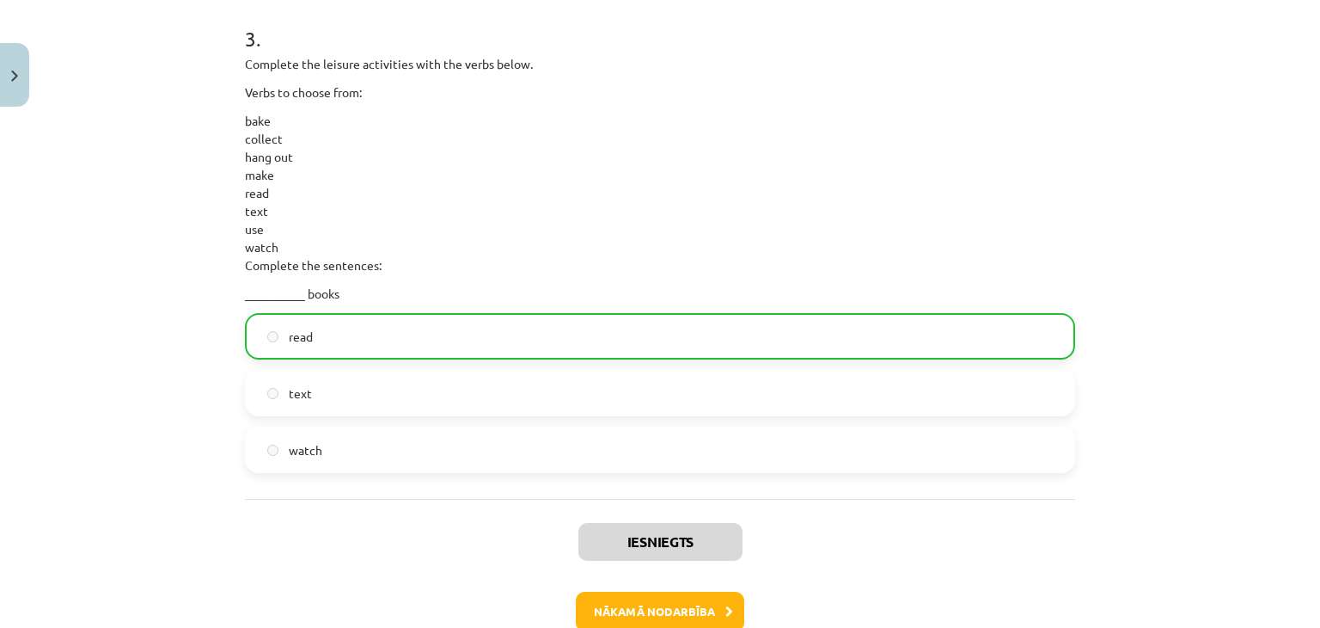
scroll to position [1482, 0]
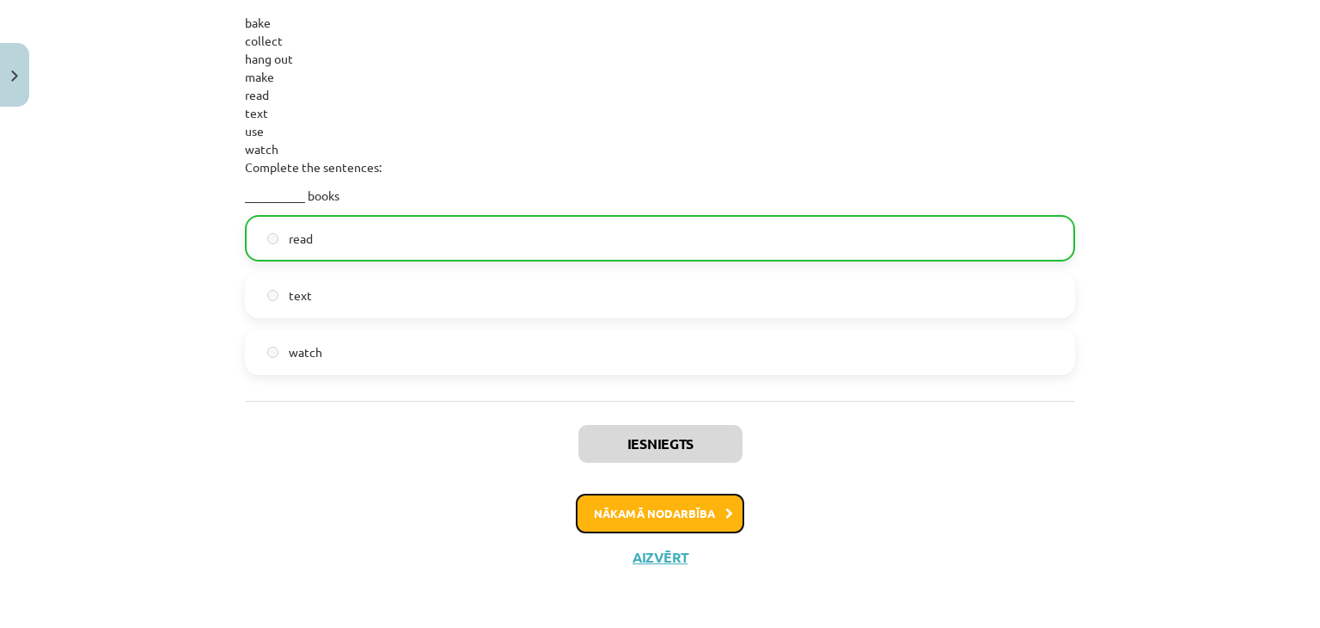
click at [701, 512] on button "Nākamā nodarbība" at bounding box center [660, 513] width 168 height 40
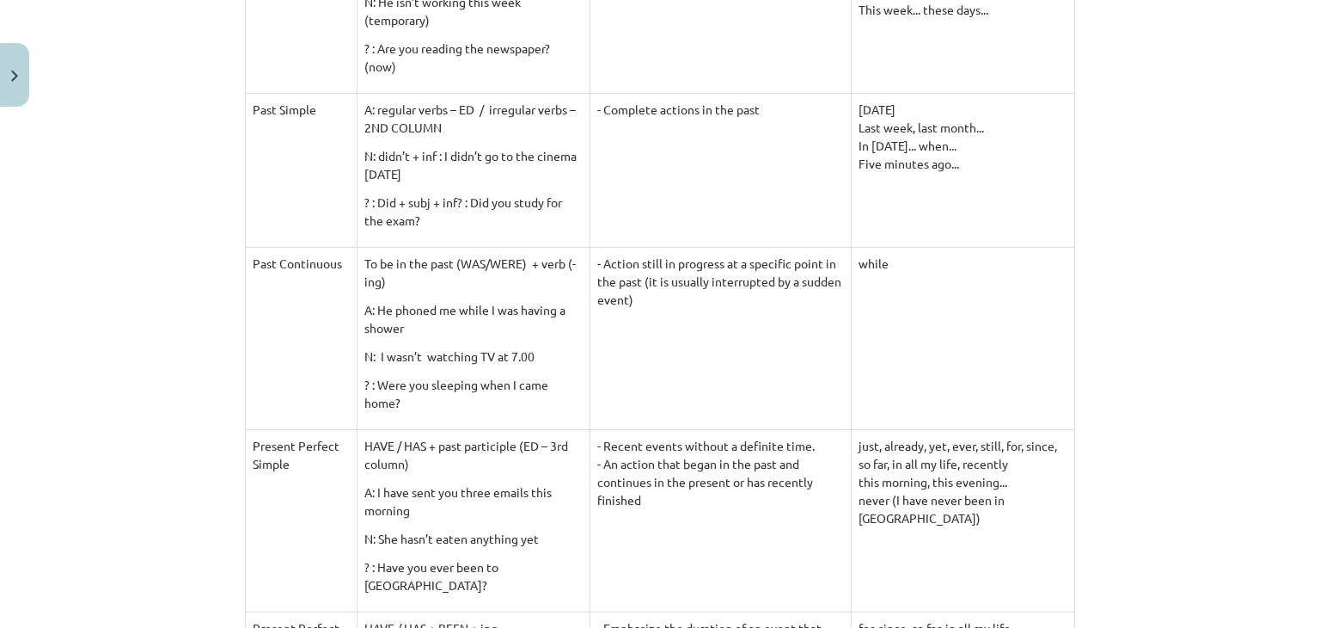
scroll to position [622, 0]
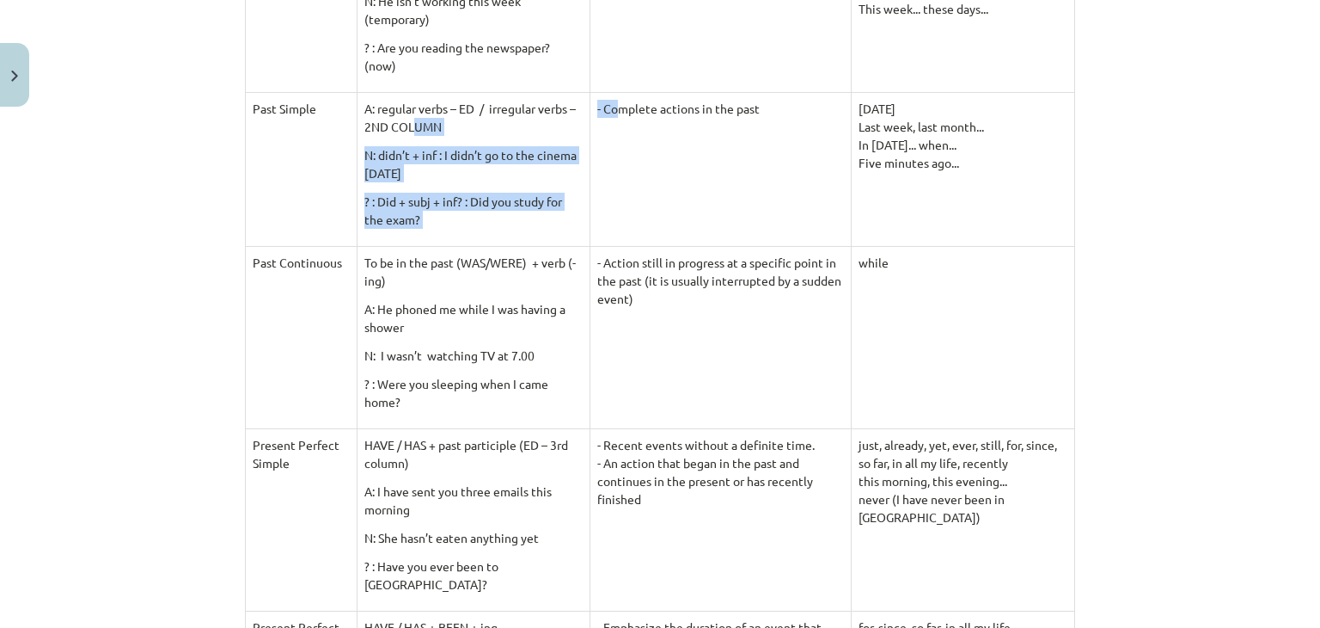
drag, startPoint x: 452, startPoint y: 125, endPoint x: 579, endPoint y: 211, distance: 153.6
click at [579, 211] on tr "Past Simple A: regular verbs – ED / irregular verbs – 2ND COLUMN N: didn’t + in…" at bounding box center [661, 169] width 830 height 154
click at [590, 211] on td "- Complete actions in the past" at bounding box center [720, 169] width 261 height 154
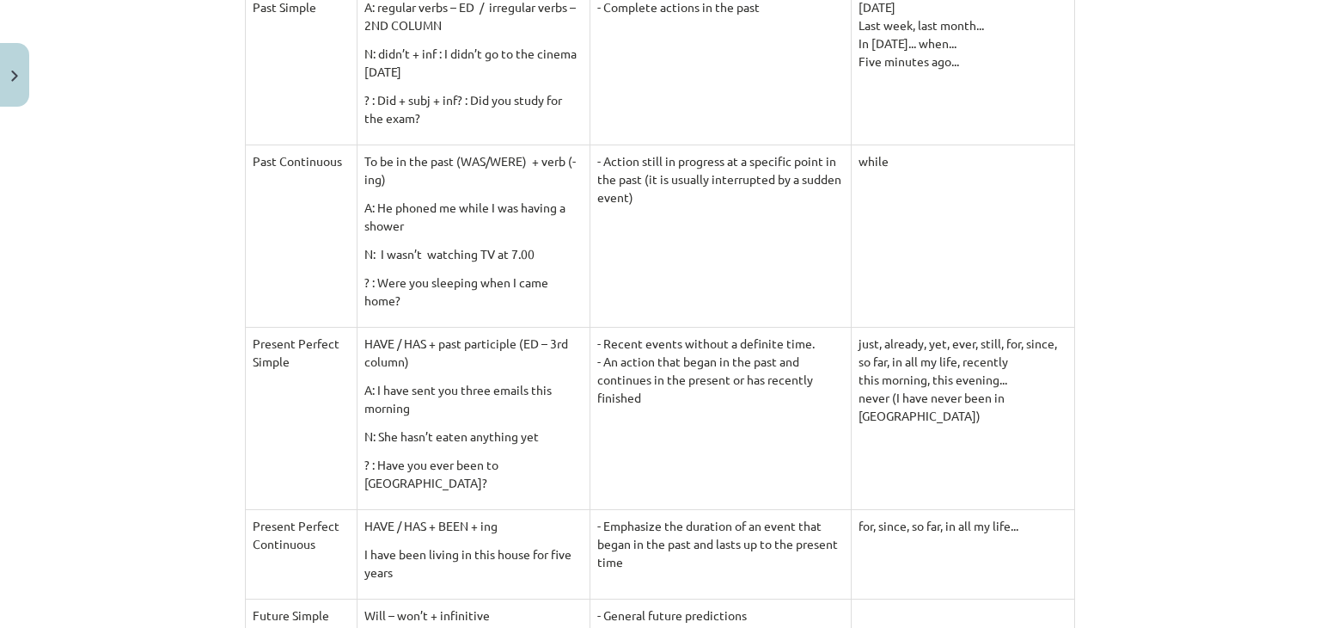
scroll to position [724, 0]
drag, startPoint x: 459, startPoint y: 264, endPoint x: 561, endPoint y: 301, distance: 108.0
click at [561, 301] on tr "Past Continuous To be in the past (WAS/WERE) + verb (-ing) A: He phoned me whil…" at bounding box center [661, 235] width 830 height 182
click at [590, 292] on td "- Action still in progress at a specific point in the past (it is usually inter…" at bounding box center [720, 235] width 261 height 182
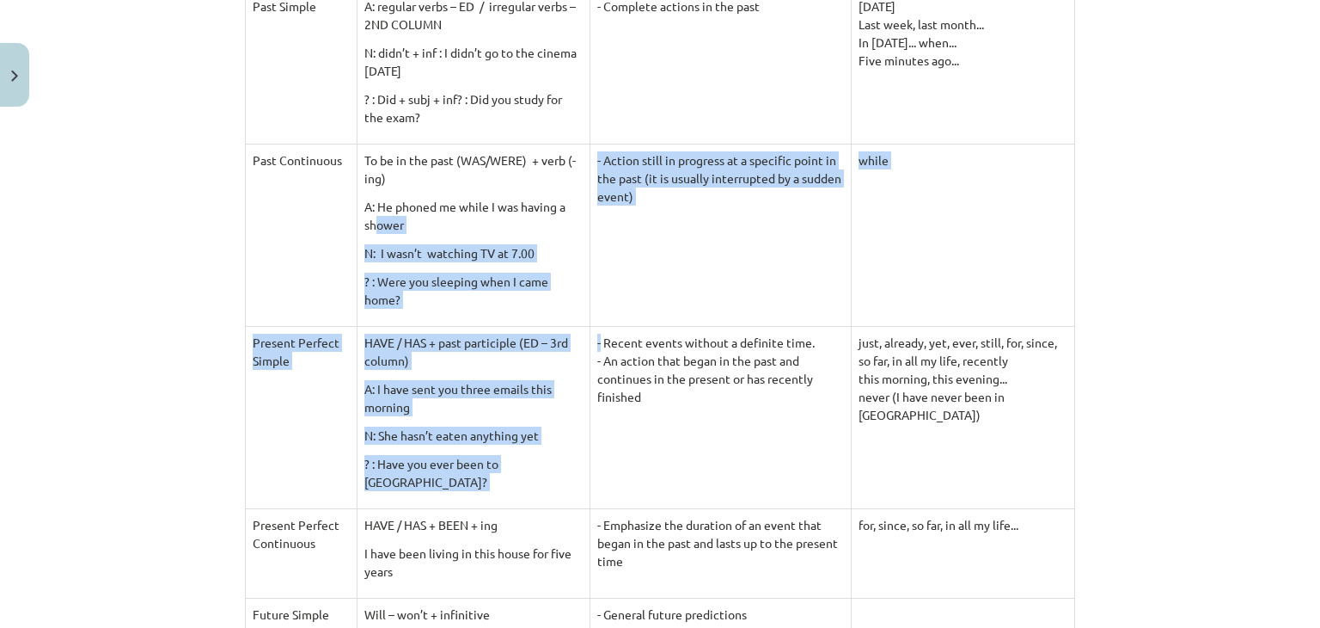
drag, startPoint x: 562, startPoint y: 328, endPoint x: 424, endPoint y: 224, distance: 173.7
click at [424, 224] on tbody "VERB FORM USE TIME EXPRESSIONS Present Simple A: I –You – We – They play He – S…" at bounding box center [661, 255] width 830 height 1269
click at [539, 218] on p "A: He phoned me while I was having a shower" at bounding box center [474, 216] width 218 height 36
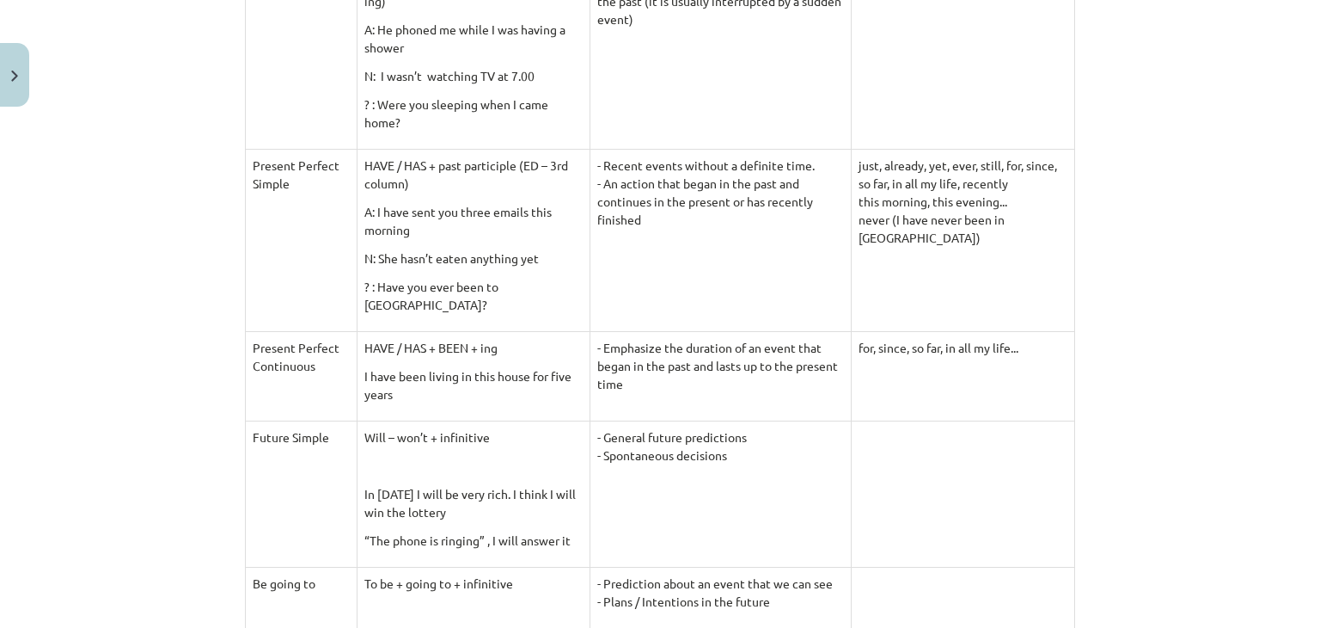
scroll to position [900, 0]
drag, startPoint x: 372, startPoint y: 178, endPoint x: 395, endPoint y: 187, distance: 23.9
click at [395, 187] on p "HAVE / HAS + past participle (ED – 3rd column)" at bounding box center [474, 175] width 218 height 36
click at [398, 190] on p "HAVE / HAS + past participle (ED – 3rd column)" at bounding box center [474, 175] width 218 height 36
drag, startPoint x: 382, startPoint y: 180, endPoint x: 408, endPoint y: 189, distance: 28.3
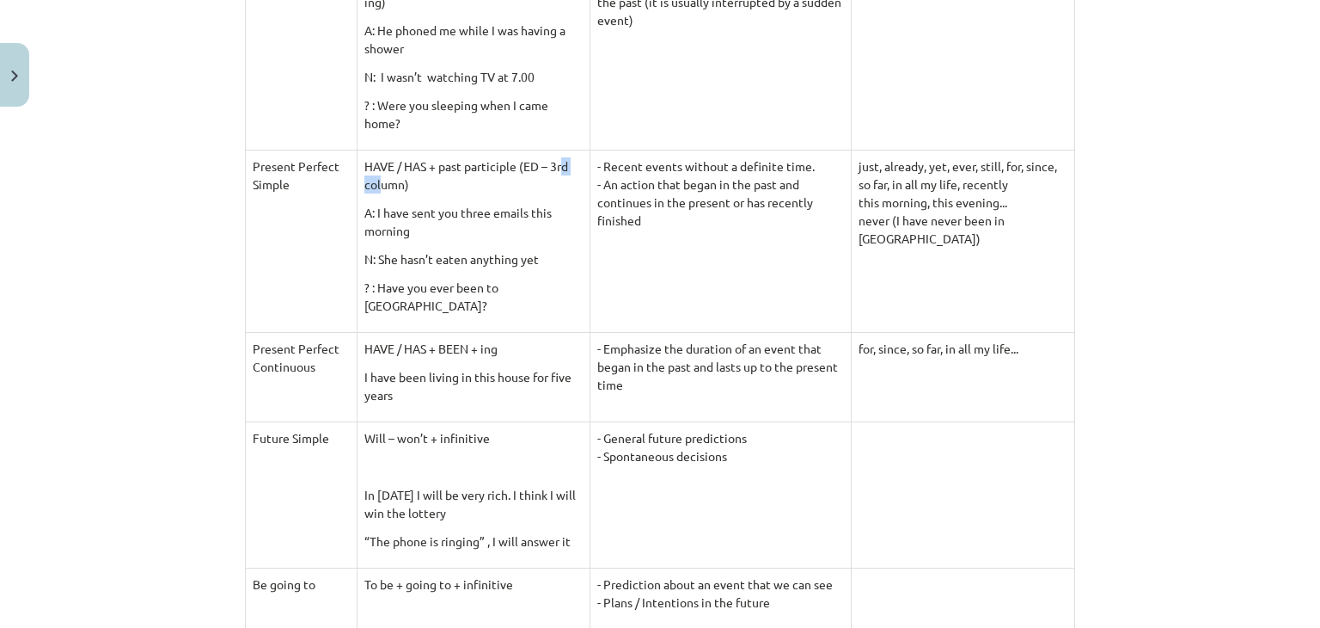
click at [408, 189] on p "HAVE / HAS + past participle (ED – 3rd column)" at bounding box center [474, 175] width 218 height 36
drag, startPoint x: 358, startPoint y: 152, endPoint x: 448, endPoint y: 210, distance: 107.1
click at [448, 210] on td "HAVE / HAS + past participle (ED – 3rd column) A: I have sent you three emails …" at bounding box center [473, 241] width 233 height 182
click at [436, 197] on td "HAVE / HAS + past participle (ED – 3rd column) A: I have sent you three emails …" at bounding box center [473, 241] width 233 height 182
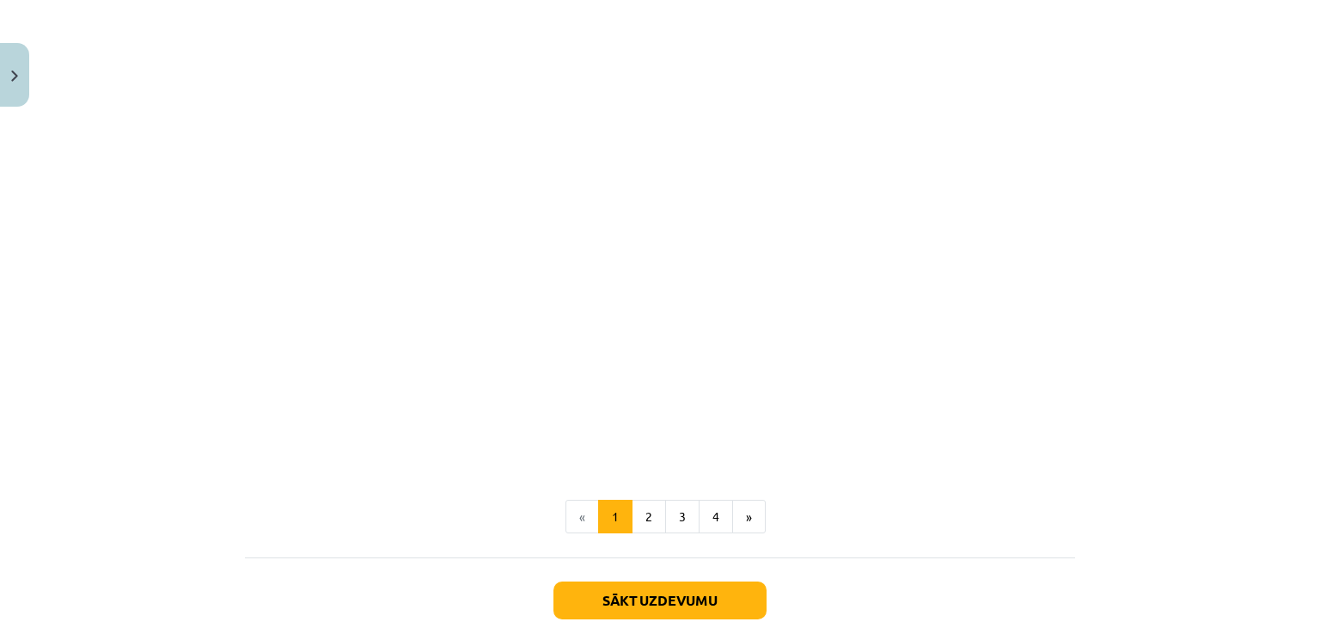
scroll to position [1852, 0]
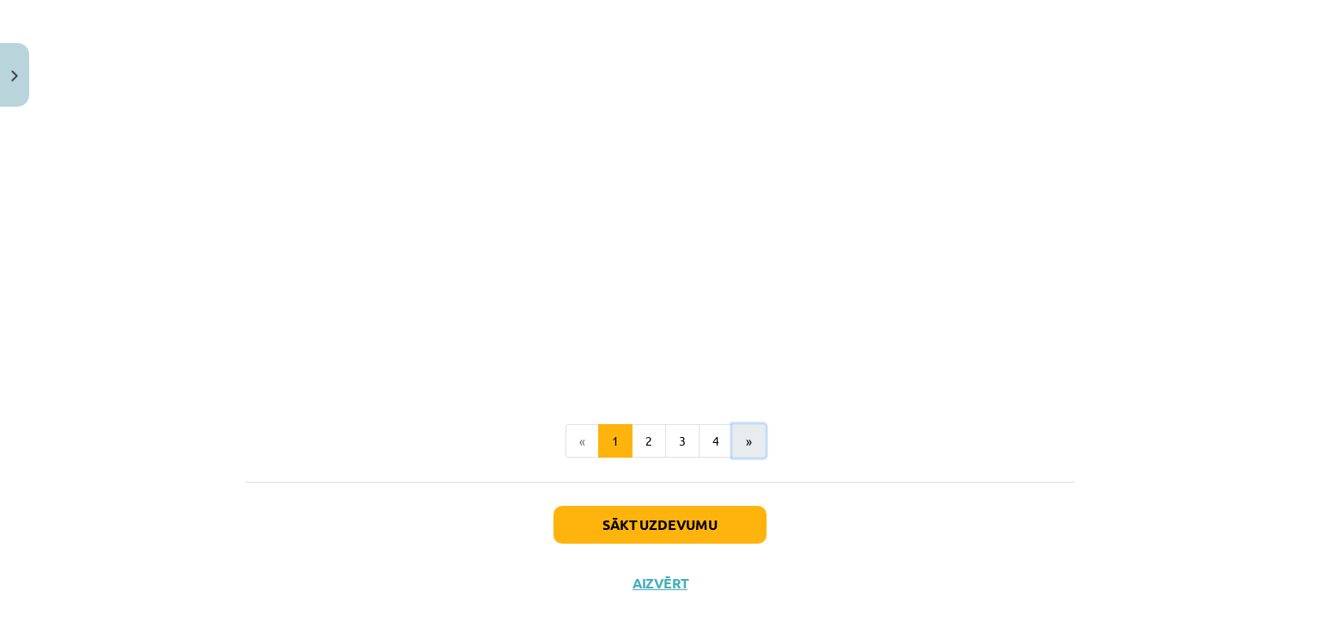
click at [739, 429] on button "»" at bounding box center [749, 441] width 34 height 34
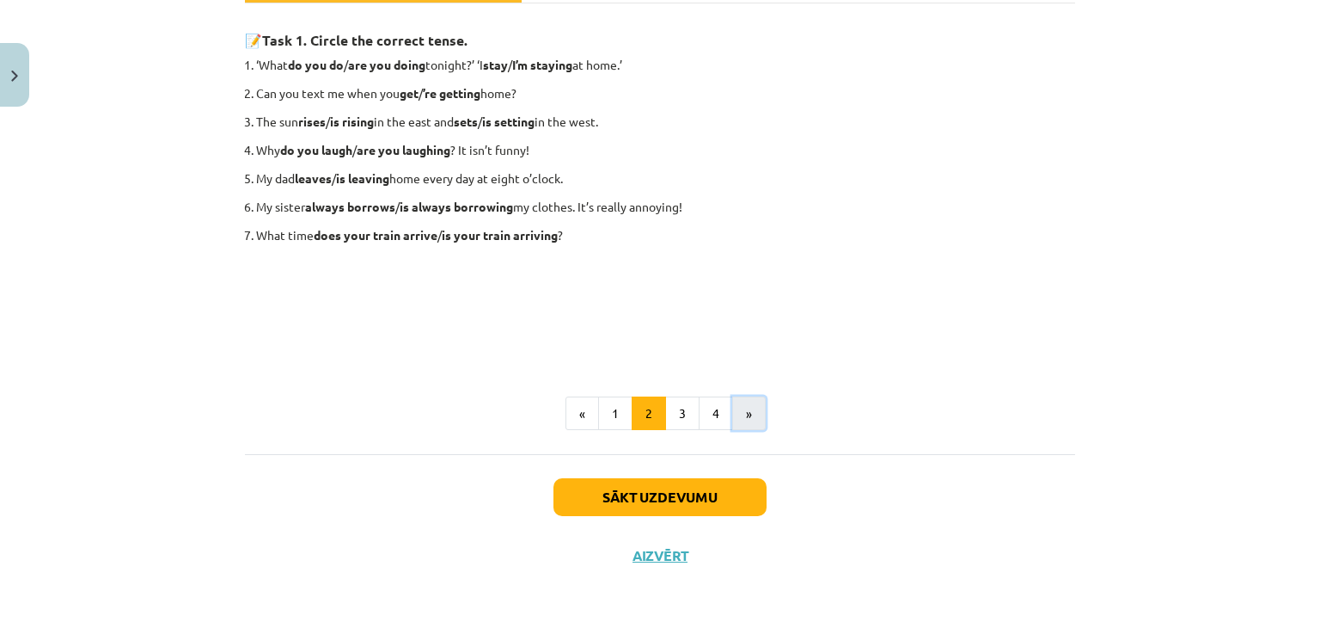
scroll to position [288, 0]
click at [581, 419] on button "«" at bounding box center [583, 414] width 34 height 34
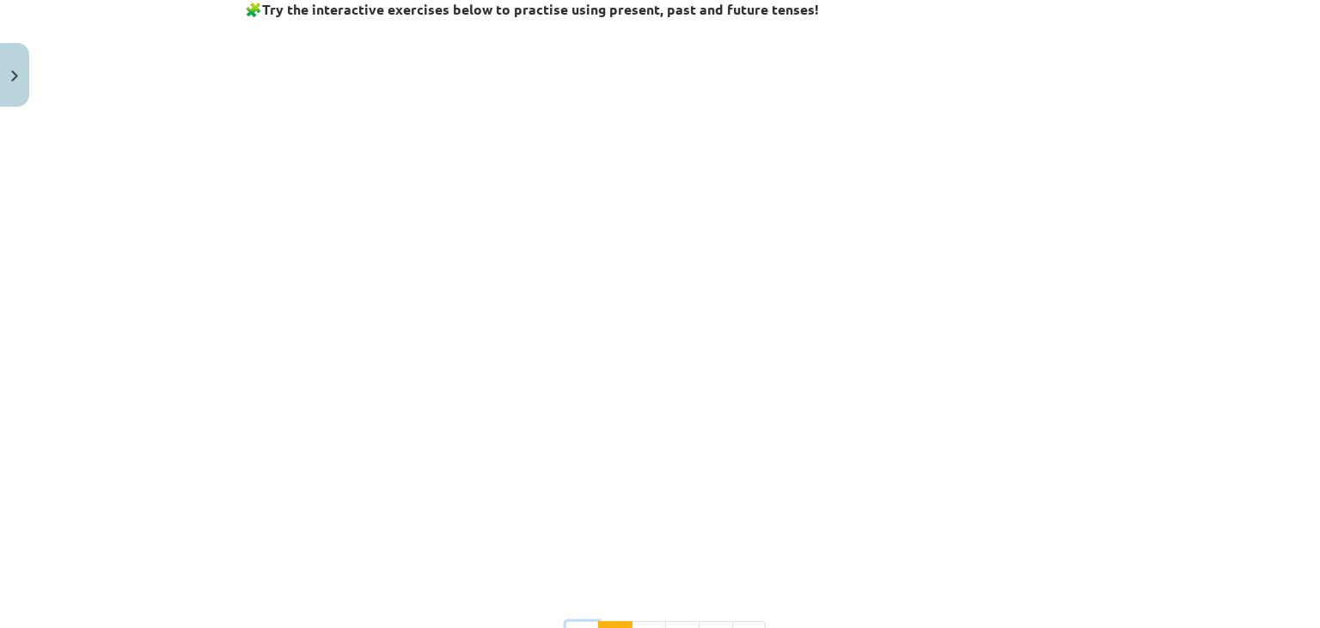
scroll to position [1654, 0]
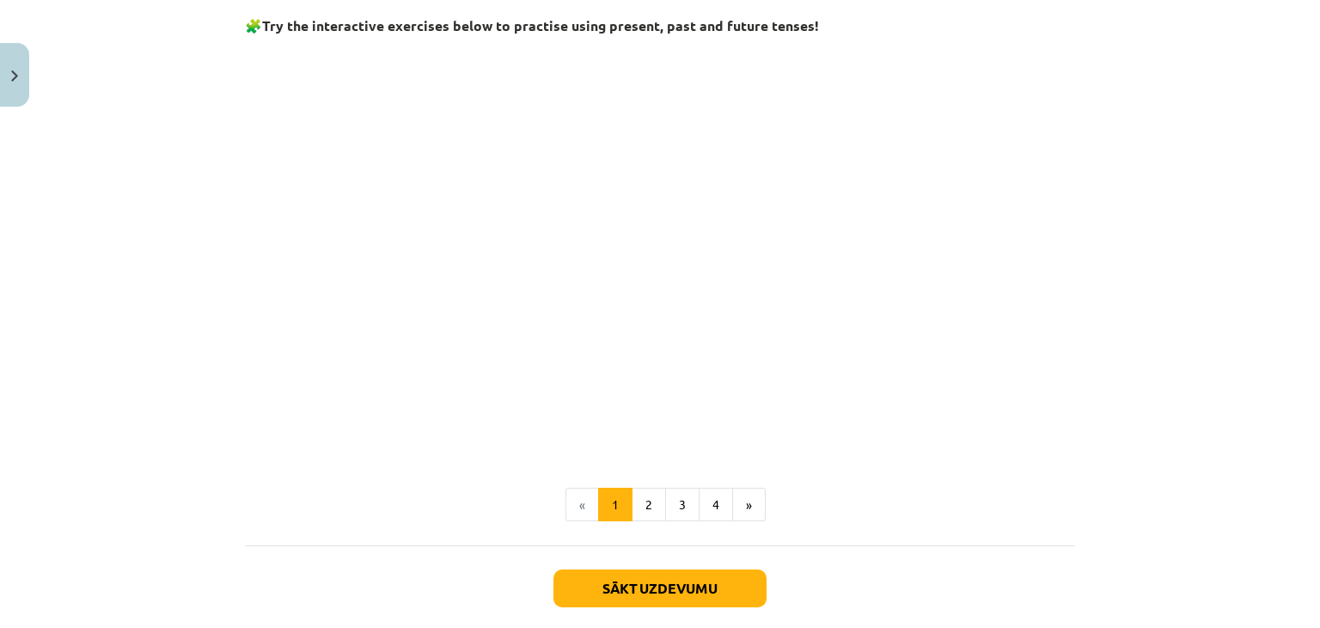
scroll to position [1726, 0]
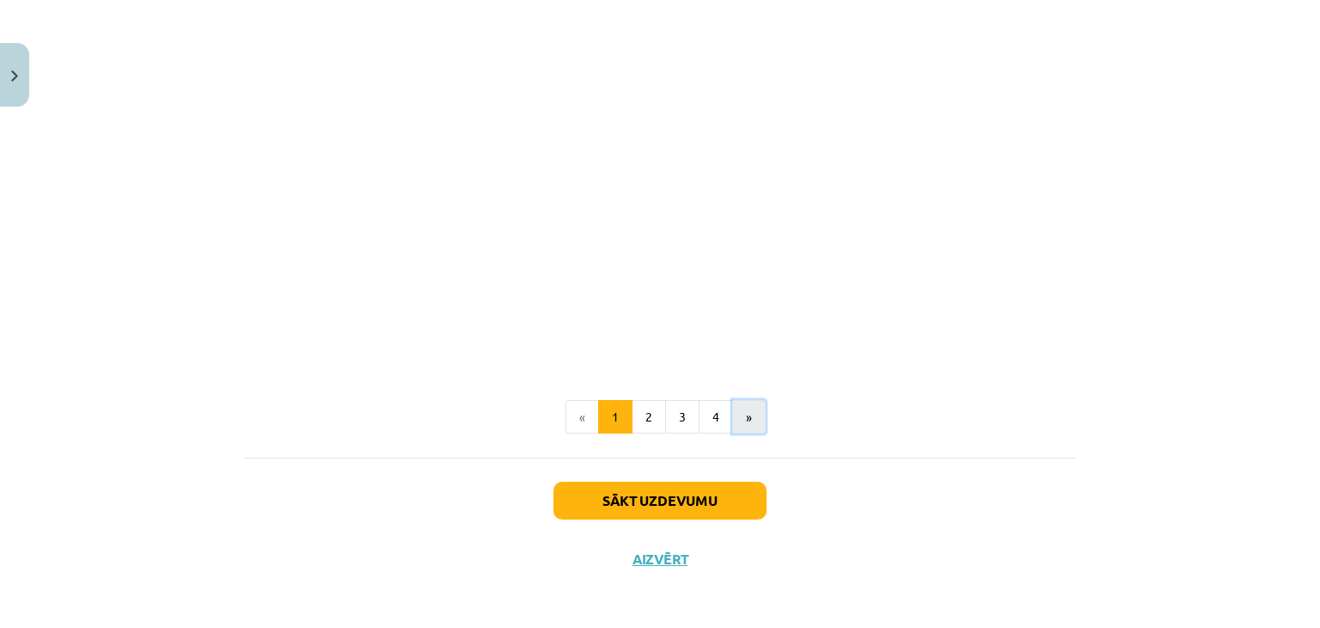
click at [741, 401] on button "»" at bounding box center [749, 417] width 34 height 34
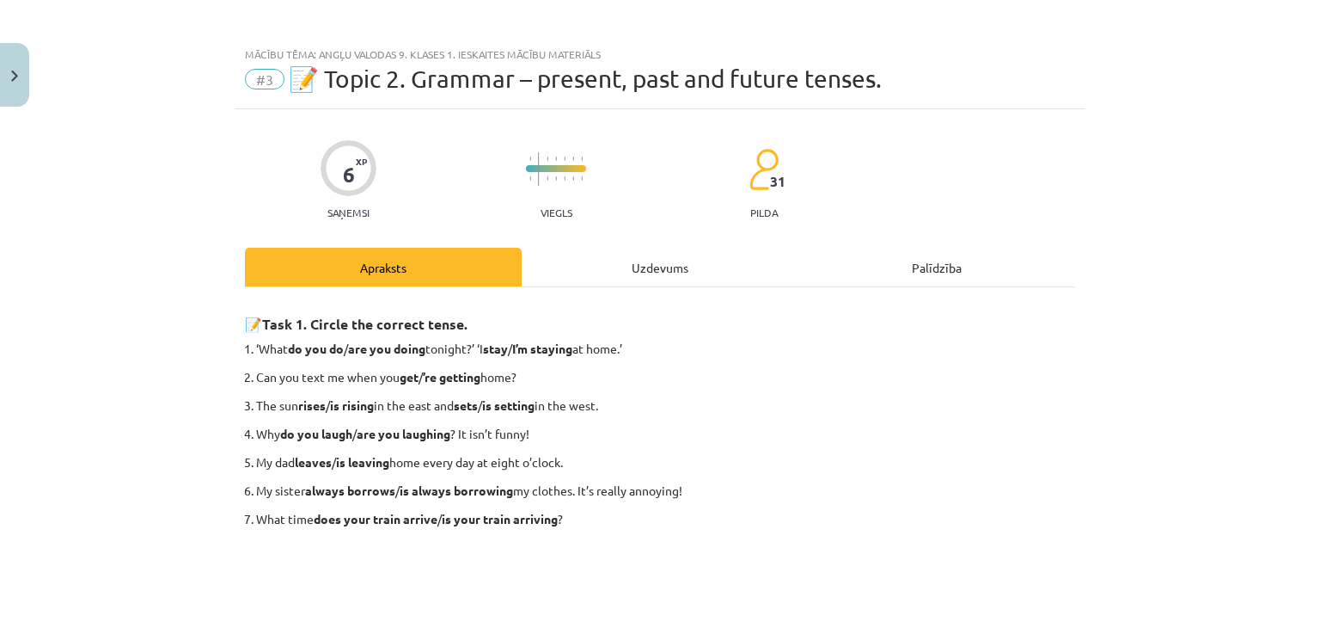
scroll to position [289, 0]
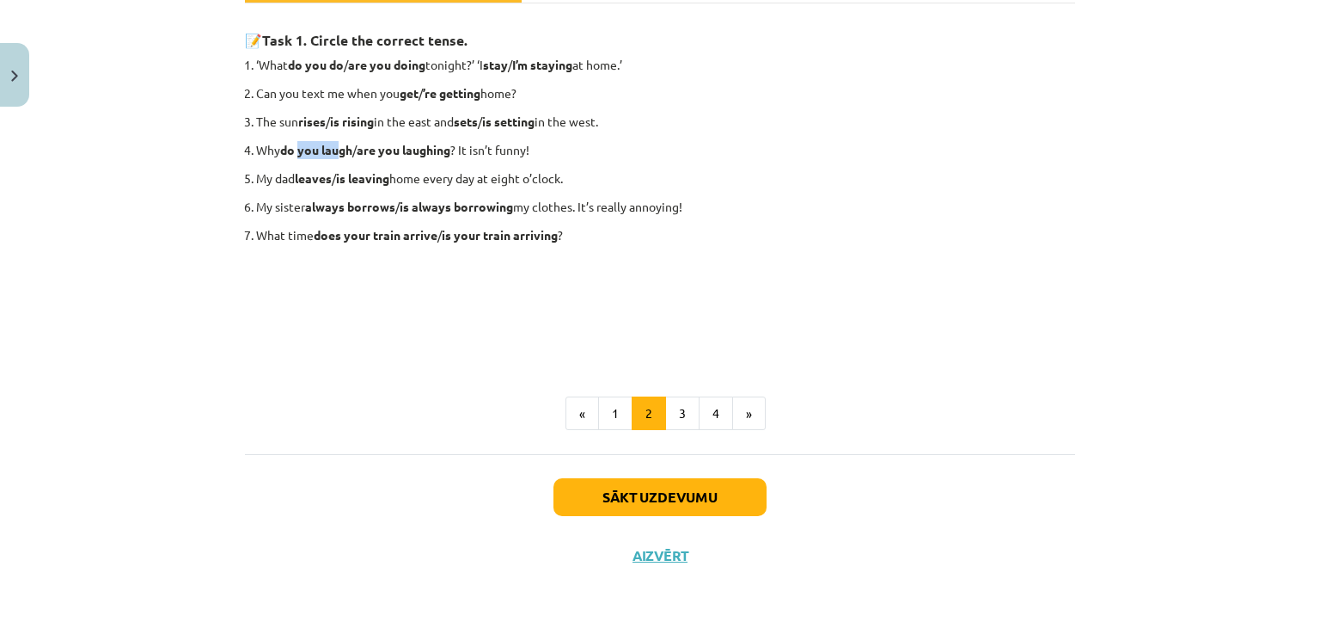
drag, startPoint x: 296, startPoint y: 144, endPoint x: 334, endPoint y: 151, distance: 38.4
click at [334, 151] on strong "do you laugh" at bounding box center [316, 149] width 72 height 15
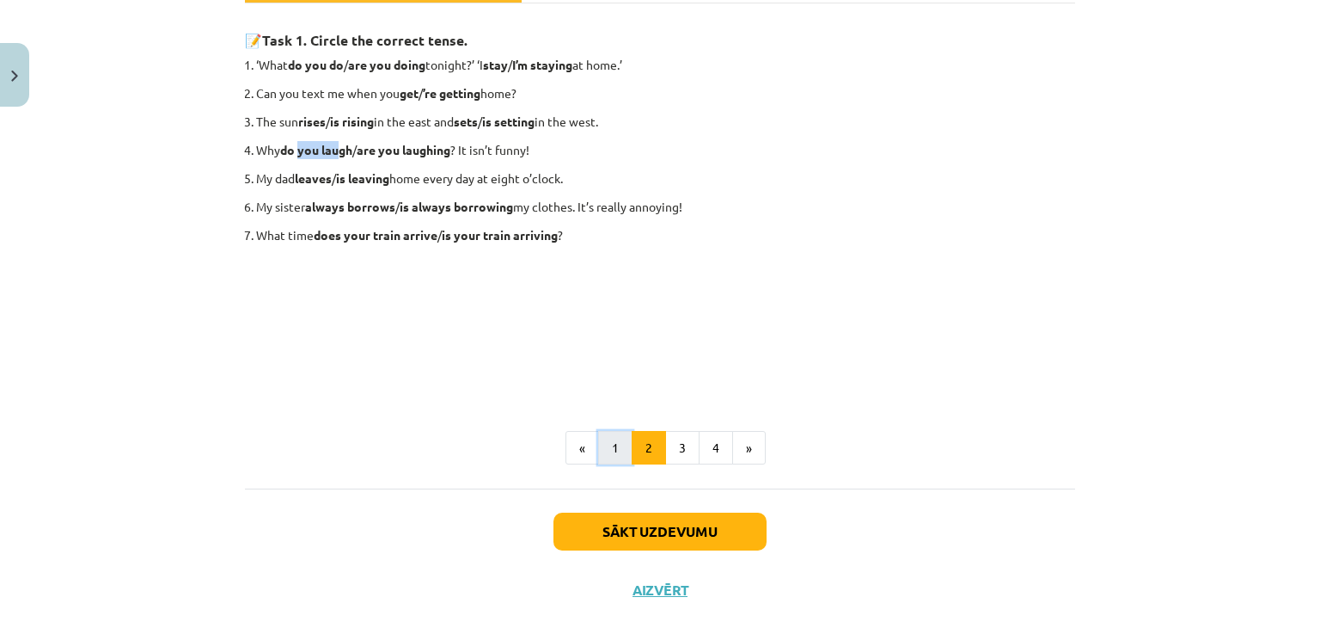
click at [617, 456] on button "1" at bounding box center [615, 448] width 34 height 34
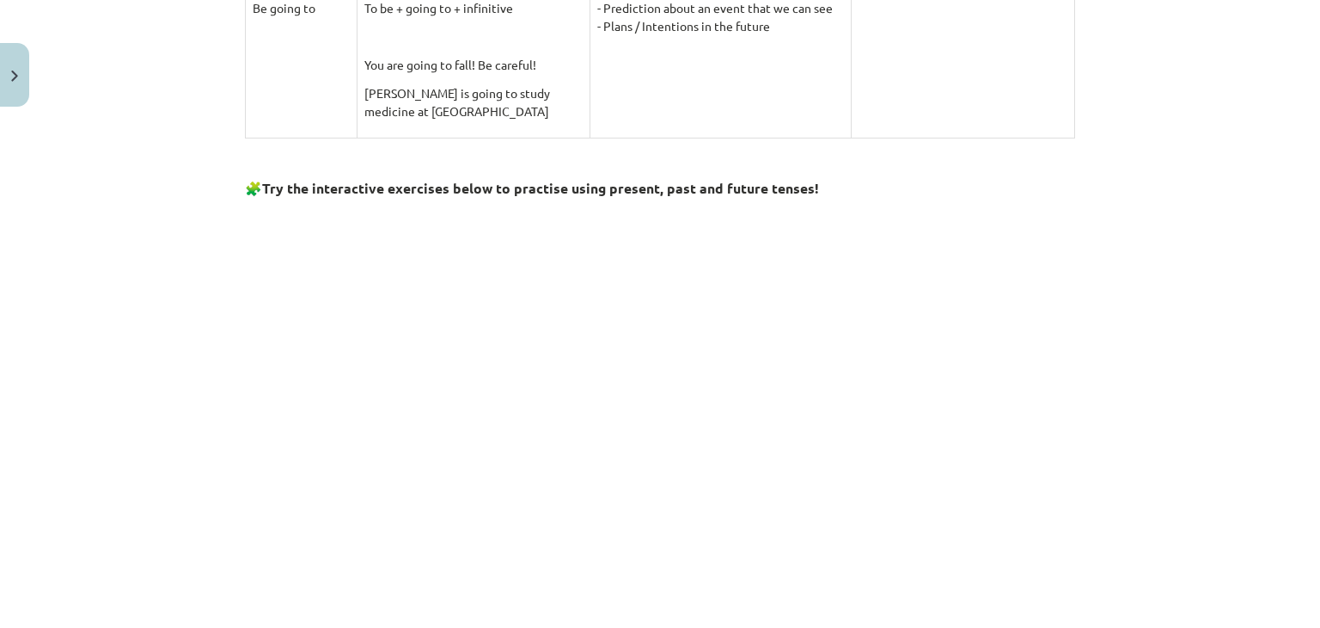
scroll to position [1876, 0]
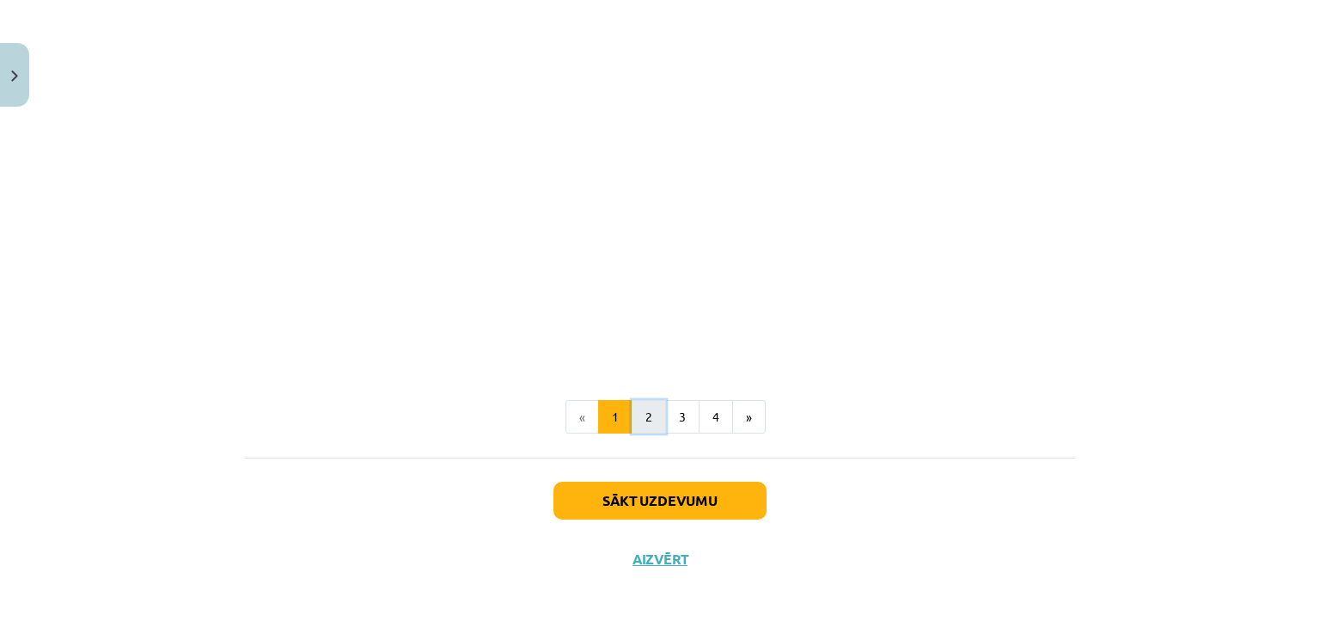
click at [647, 417] on button "2" at bounding box center [649, 417] width 34 height 34
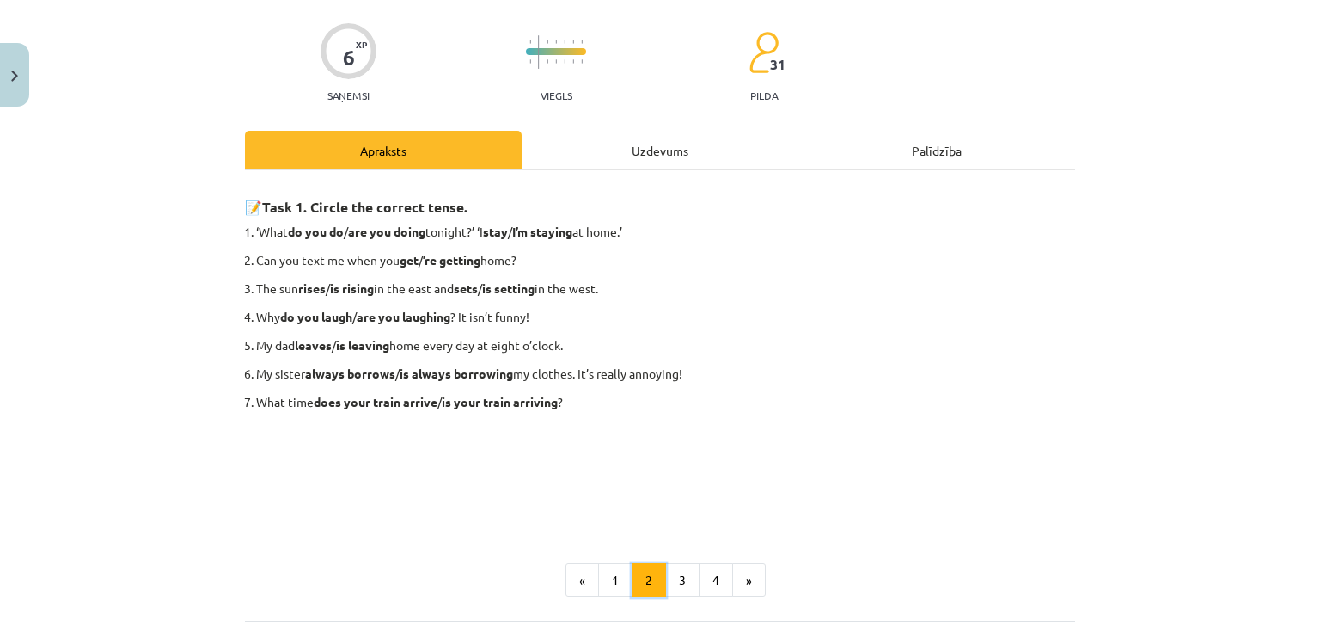
scroll to position [289, 0]
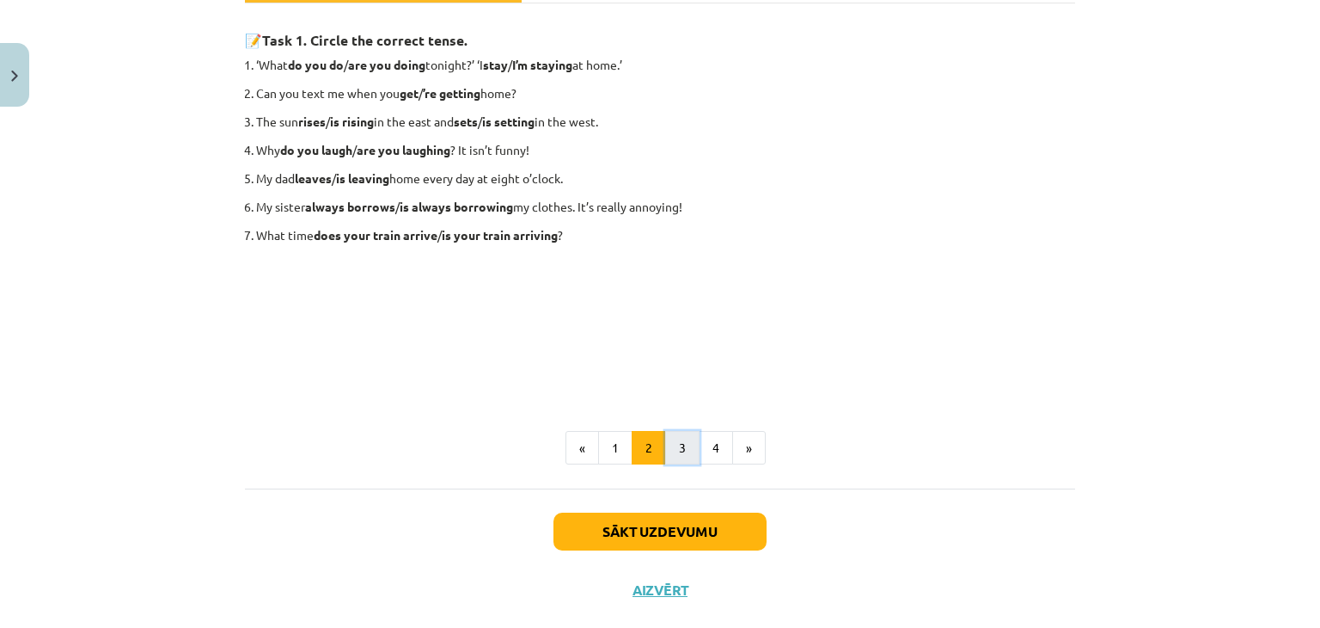
click at [681, 433] on button "3" at bounding box center [682, 448] width 34 height 34
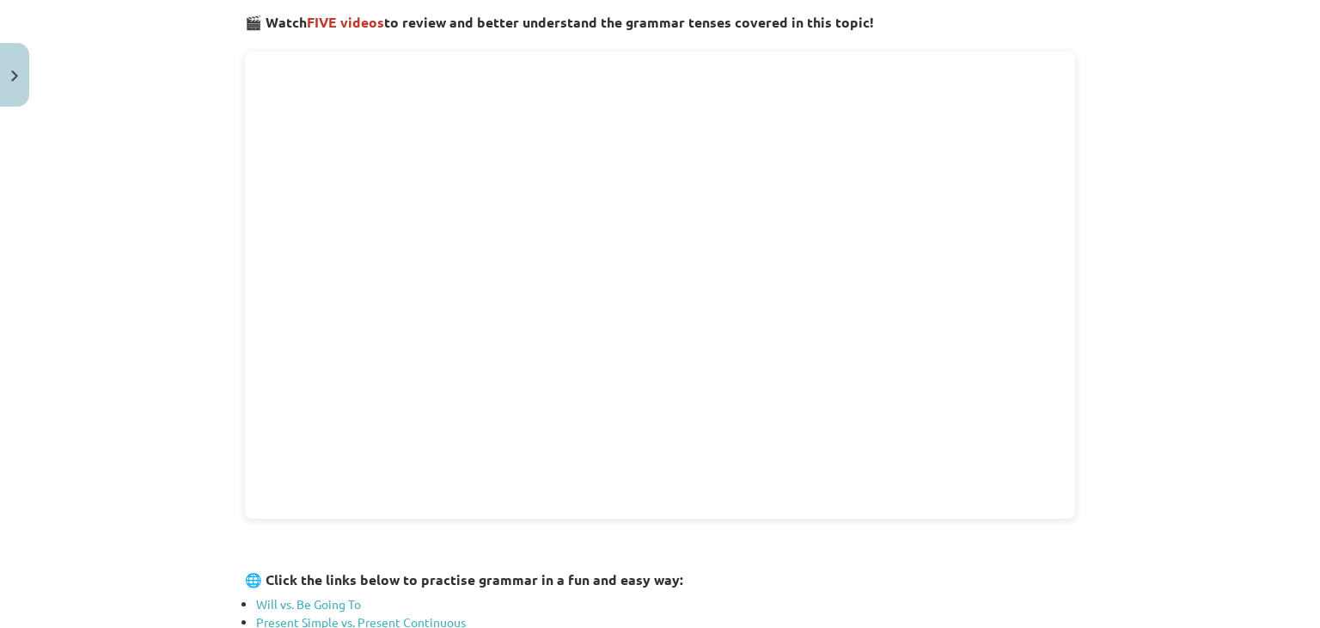
scroll to position [641, 0]
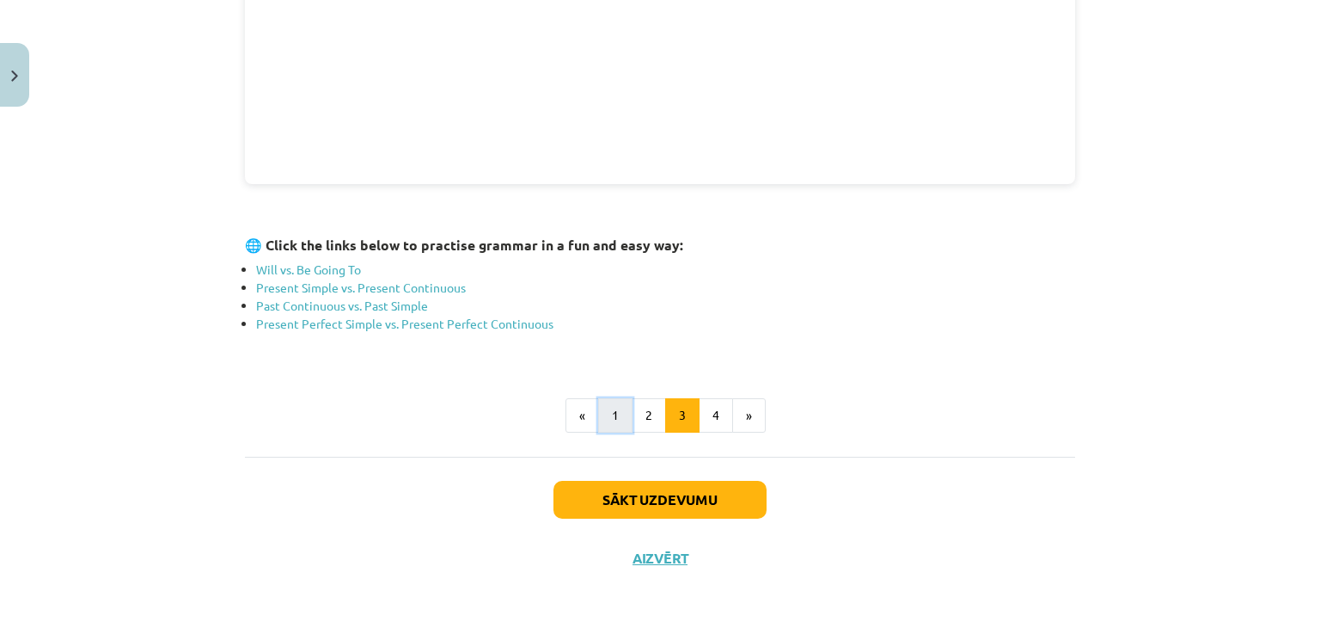
click at [619, 424] on button "1" at bounding box center [615, 415] width 34 height 34
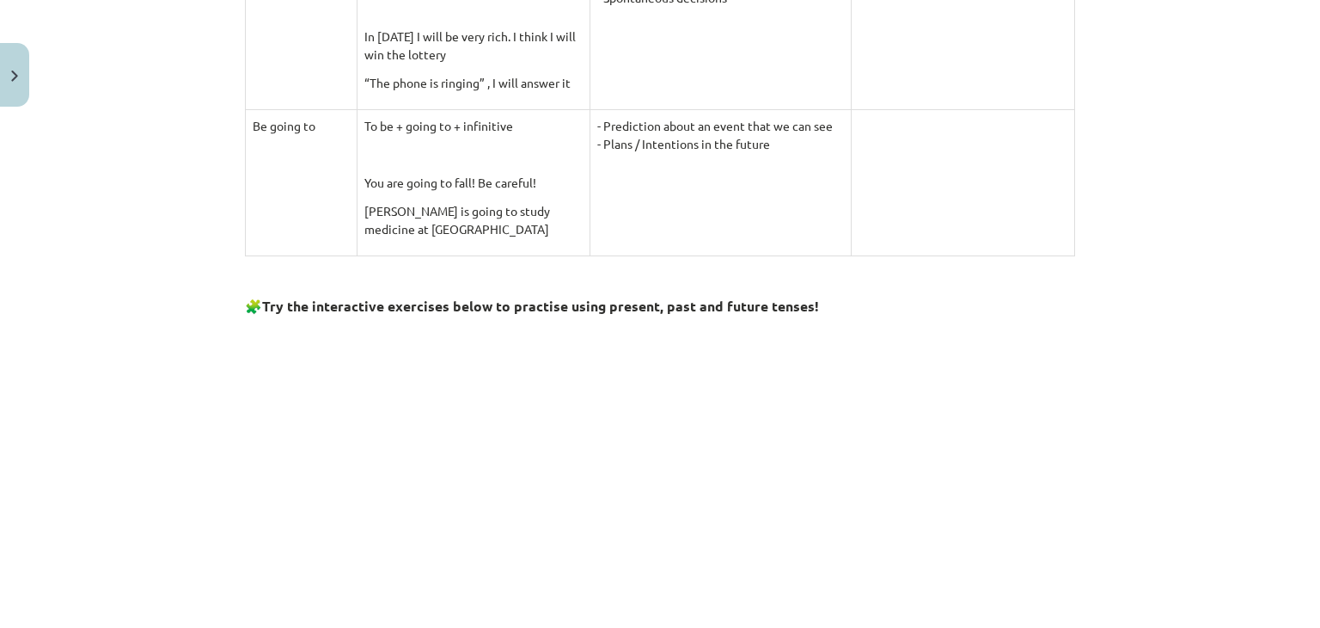
scroll to position [1876, 0]
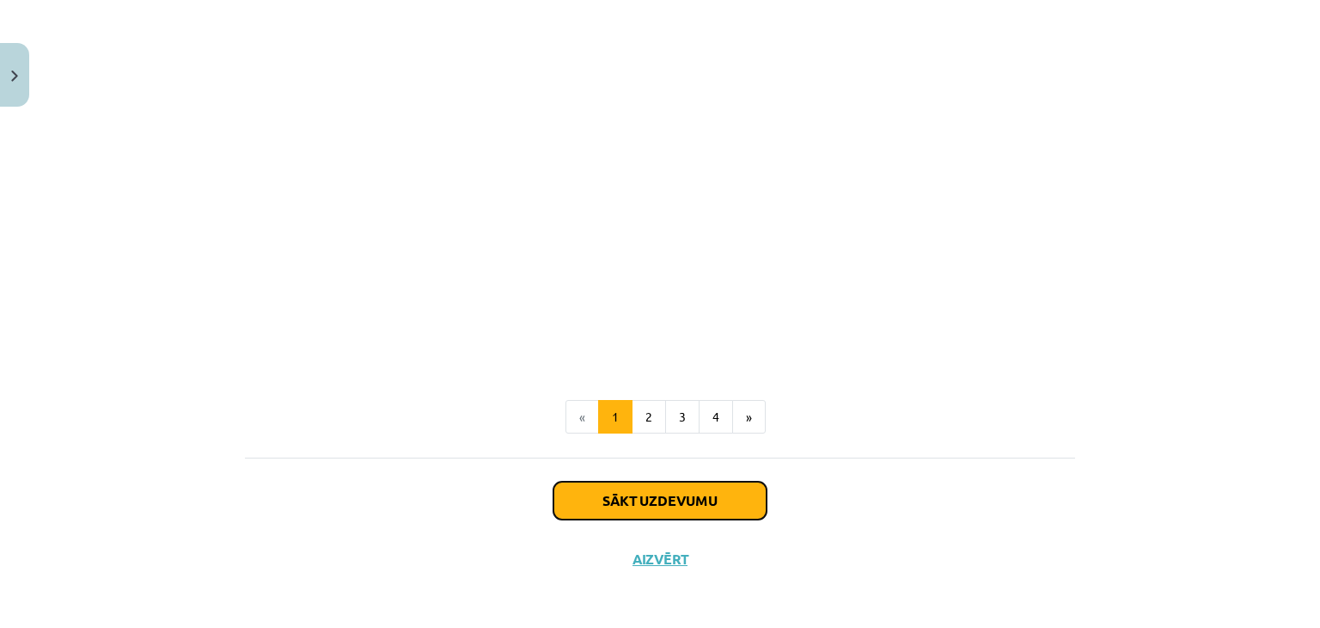
click at [609, 500] on button "Sākt uzdevumu" at bounding box center [660, 500] width 213 height 38
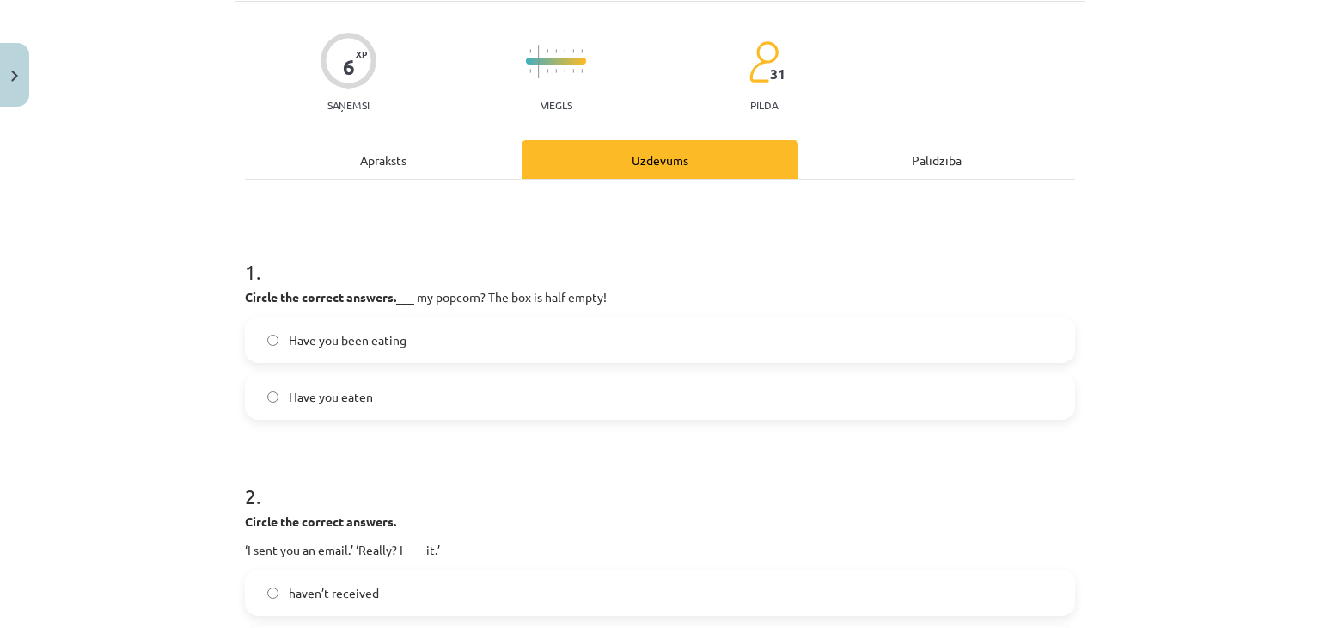
scroll to position [113, 0]
click at [257, 334] on label "Have you been eating" at bounding box center [660, 339] width 827 height 43
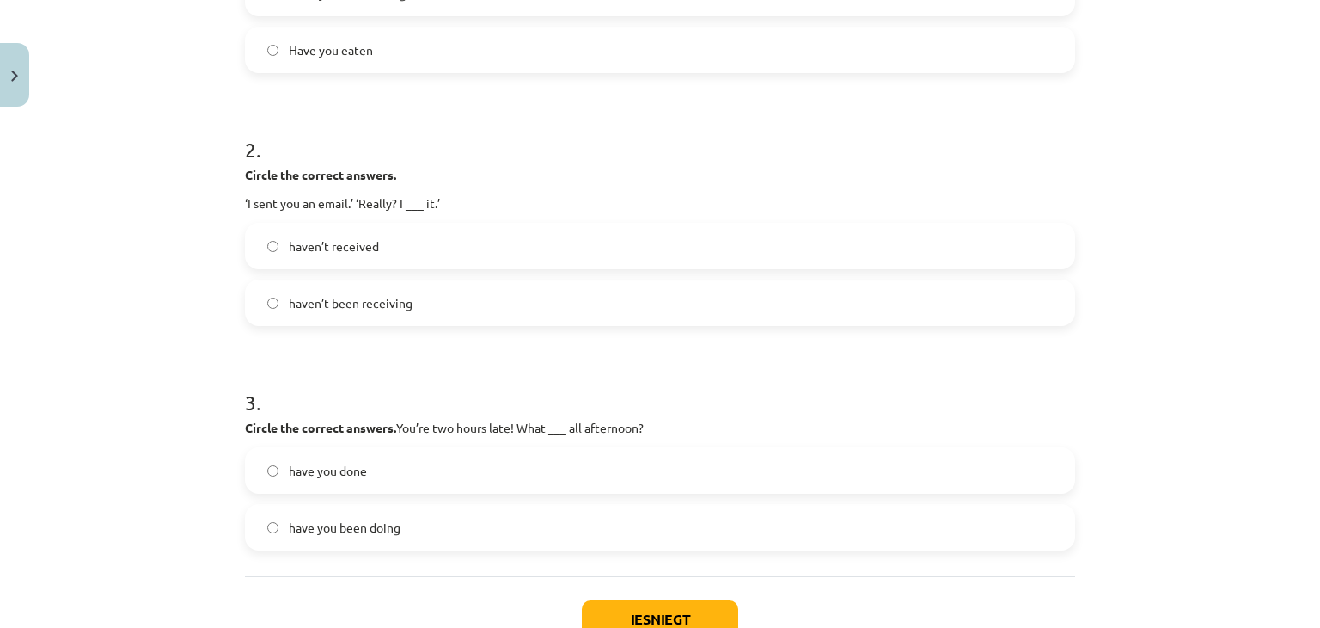
scroll to position [458, 0]
click at [258, 244] on label "haven’t received" at bounding box center [660, 246] width 827 height 43
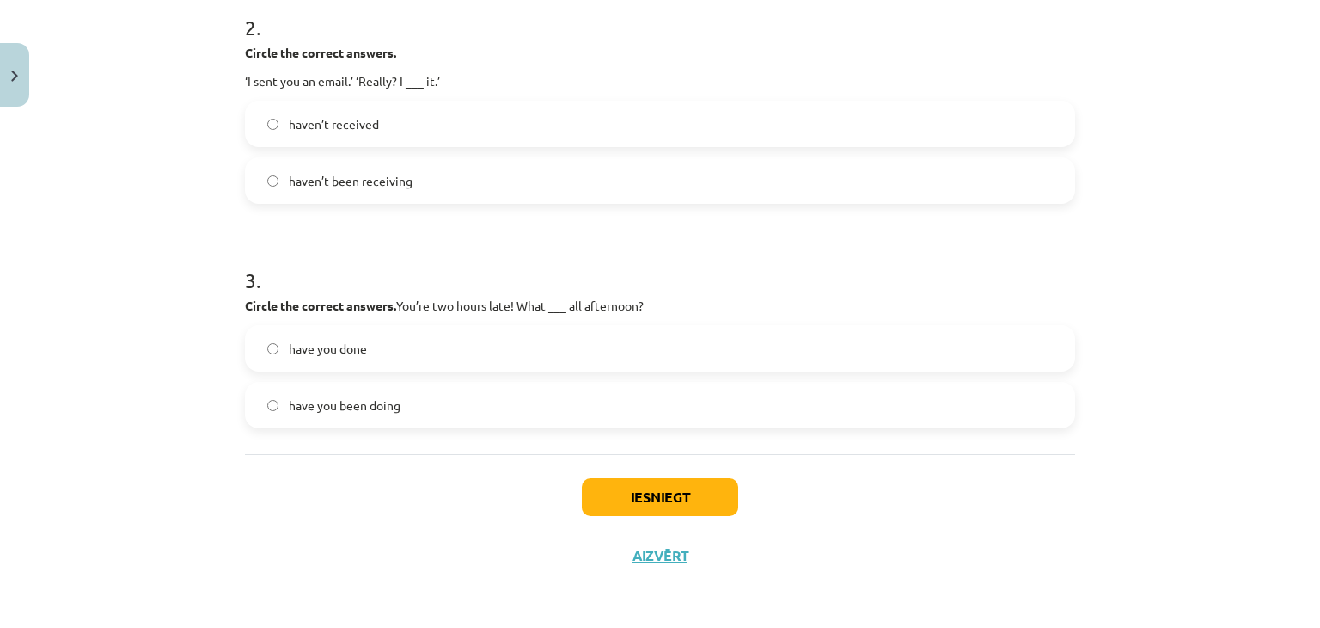
scroll to position [580, 0]
click at [644, 486] on button "Iesniegt" at bounding box center [660, 498] width 156 height 38
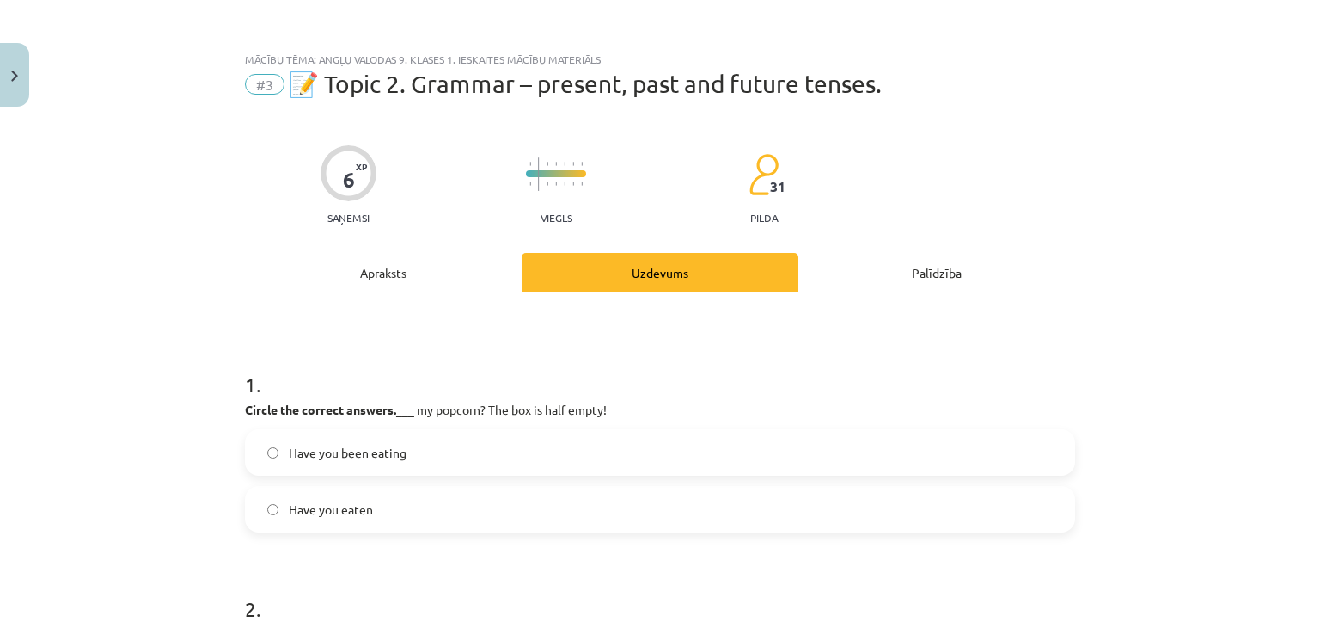
scroll to position [581, 0]
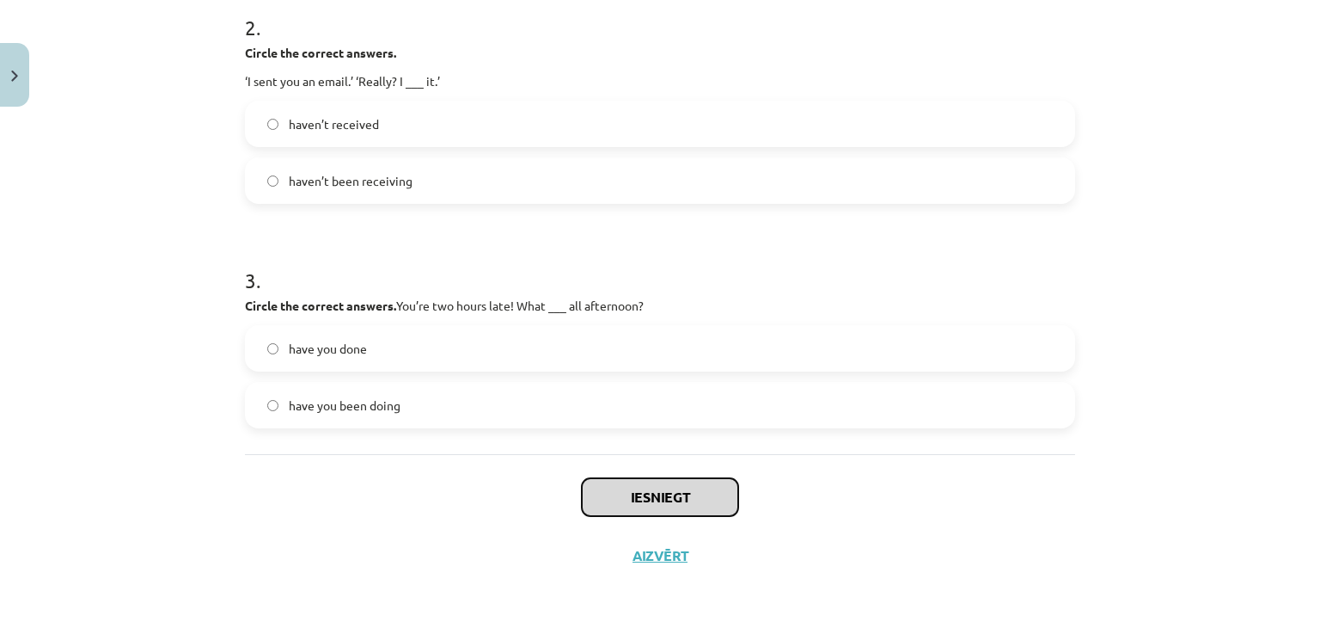
click at [626, 505] on button "Iesniegt" at bounding box center [660, 497] width 156 height 38
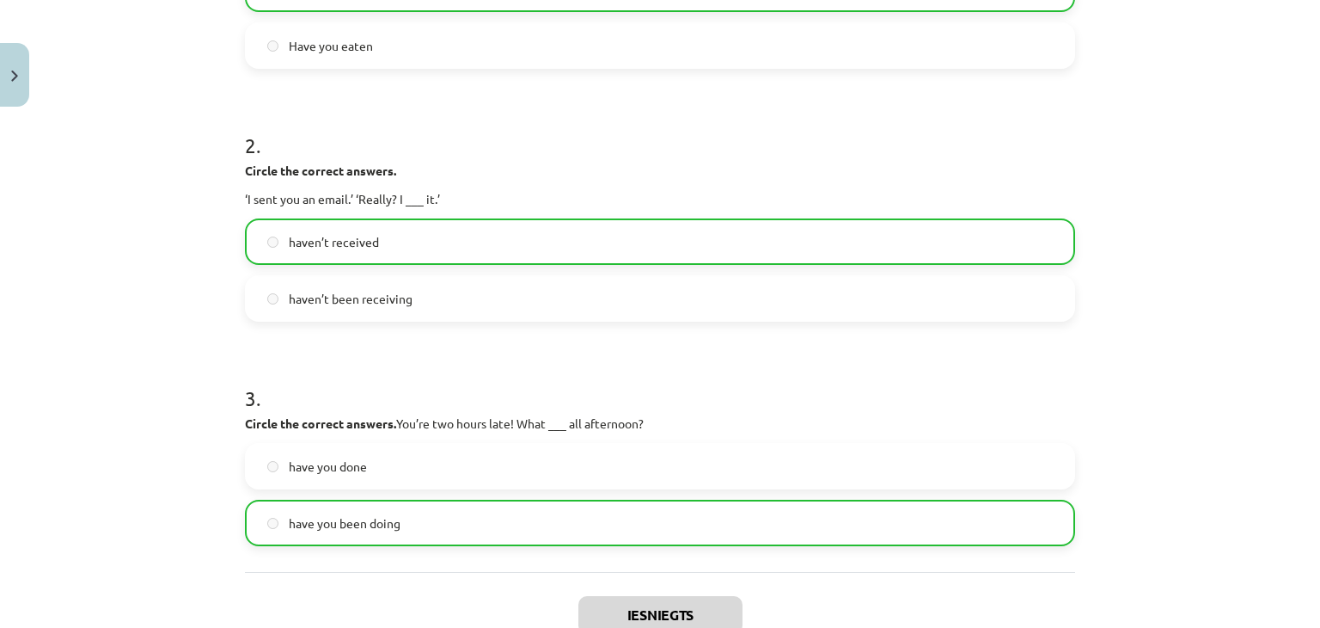
scroll to position [635, 0]
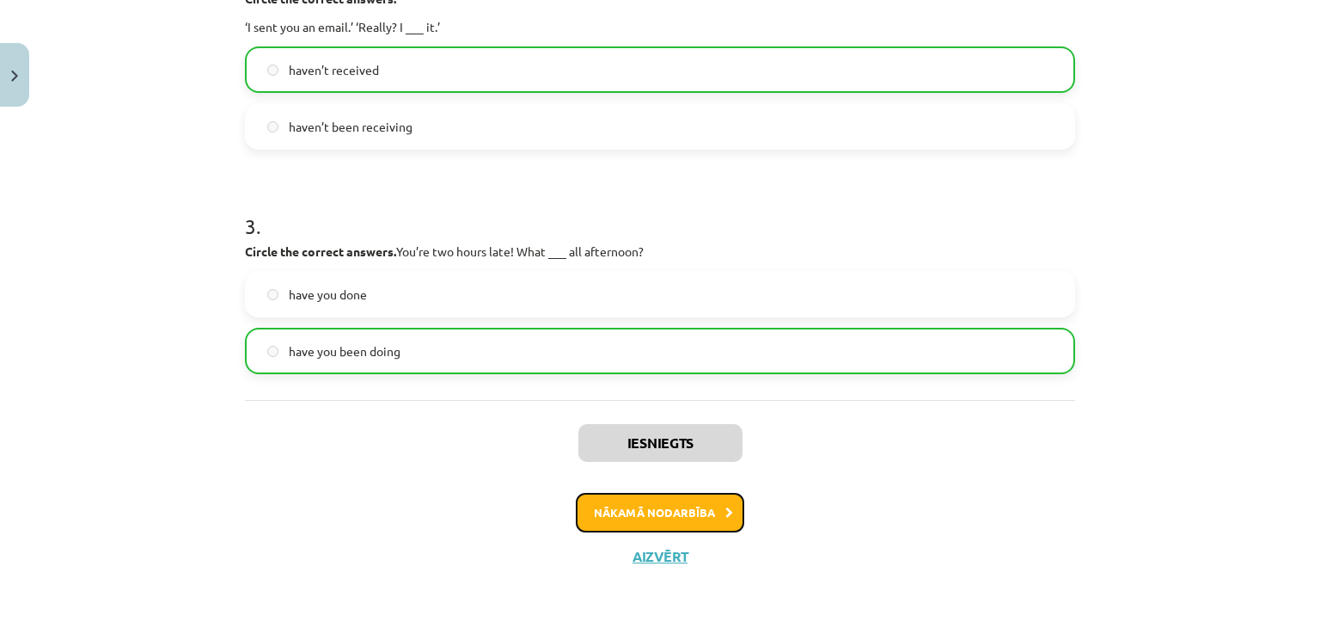
click at [705, 511] on button "Nākamā nodarbība" at bounding box center [660, 513] width 168 height 40
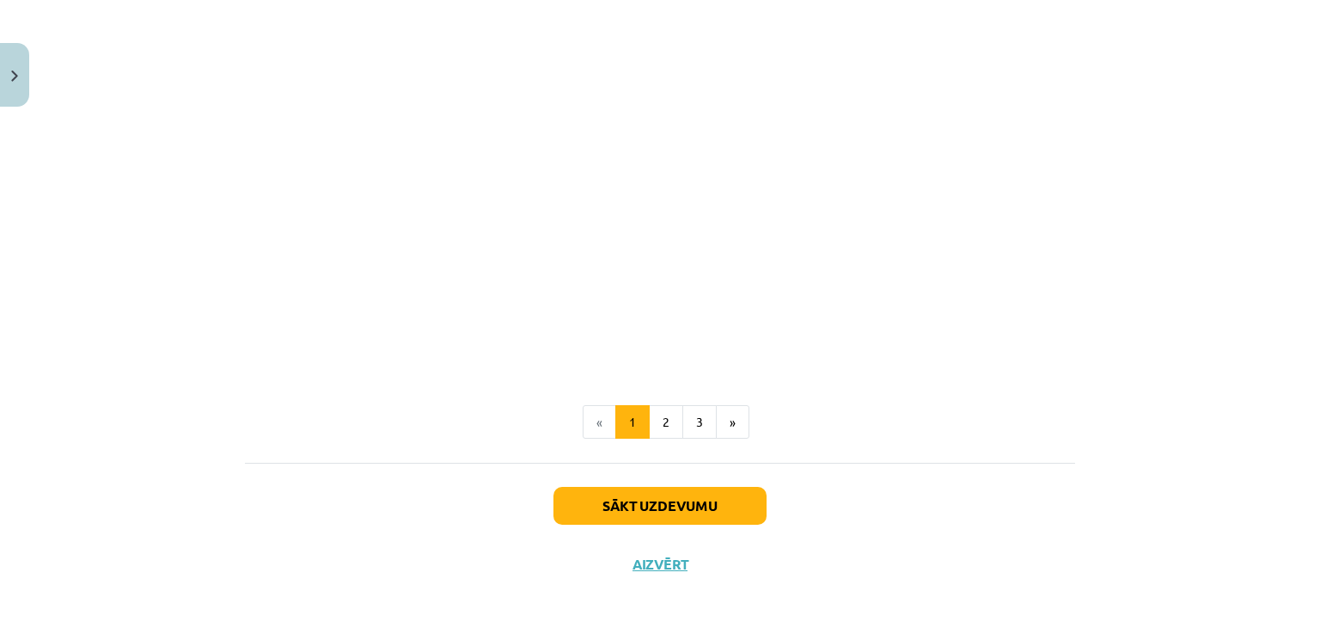
scroll to position [1149, 0]
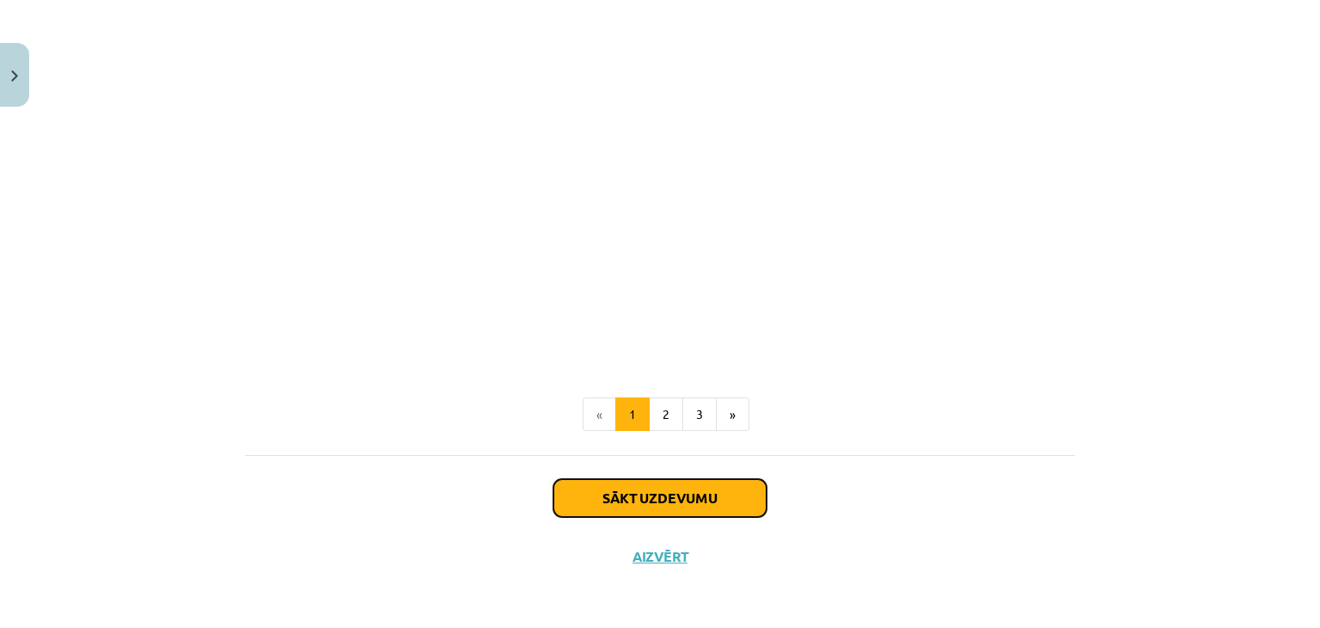
click at [629, 500] on button "Sākt uzdevumu" at bounding box center [660, 498] width 213 height 38
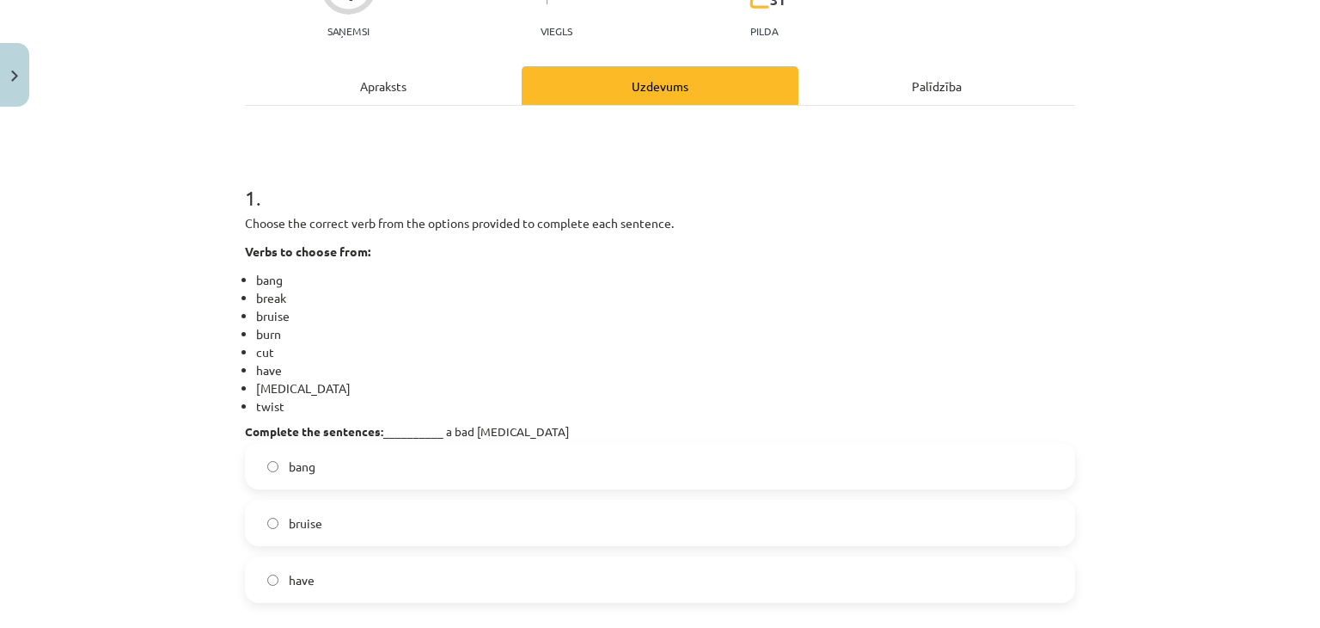
scroll to position [241, 0]
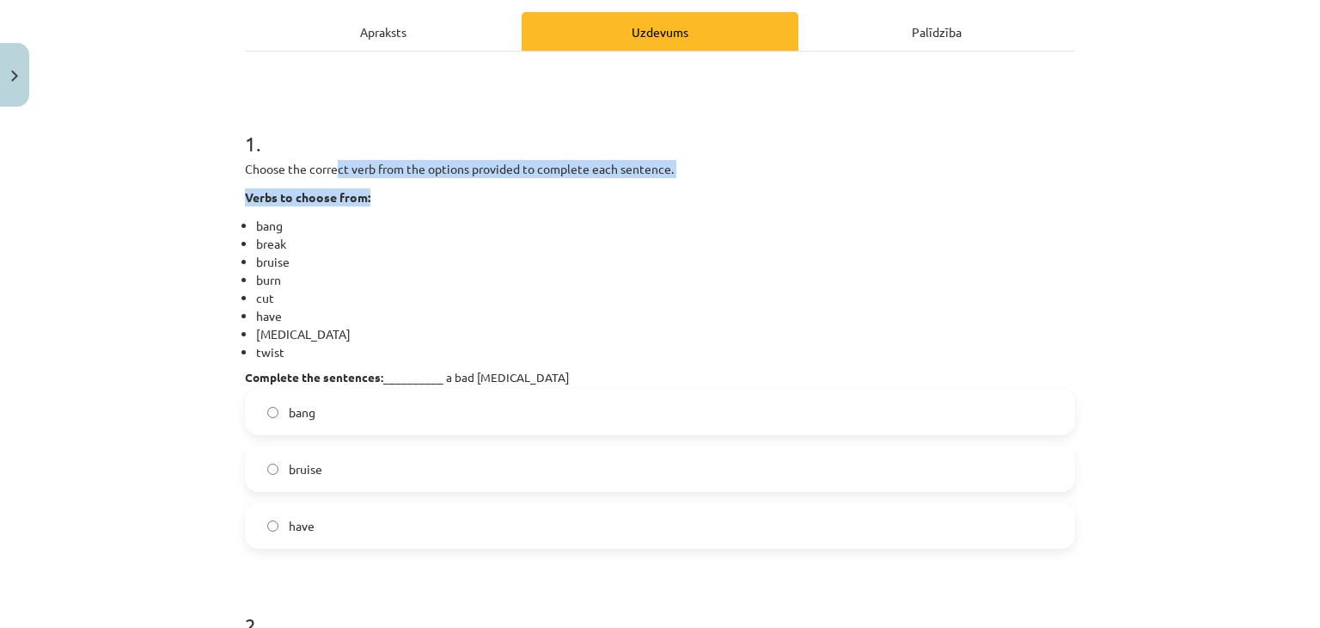
drag, startPoint x: 333, startPoint y: 168, endPoint x: 460, endPoint y: 184, distance: 128.3
click at [460, 184] on div "Choose the correct verb from the options provided to complete each sentence. Ve…" at bounding box center [660, 272] width 830 height 224
click at [472, 174] on p "Choose the correct verb from the options provided to complete each sentence." at bounding box center [660, 169] width 830 height 18
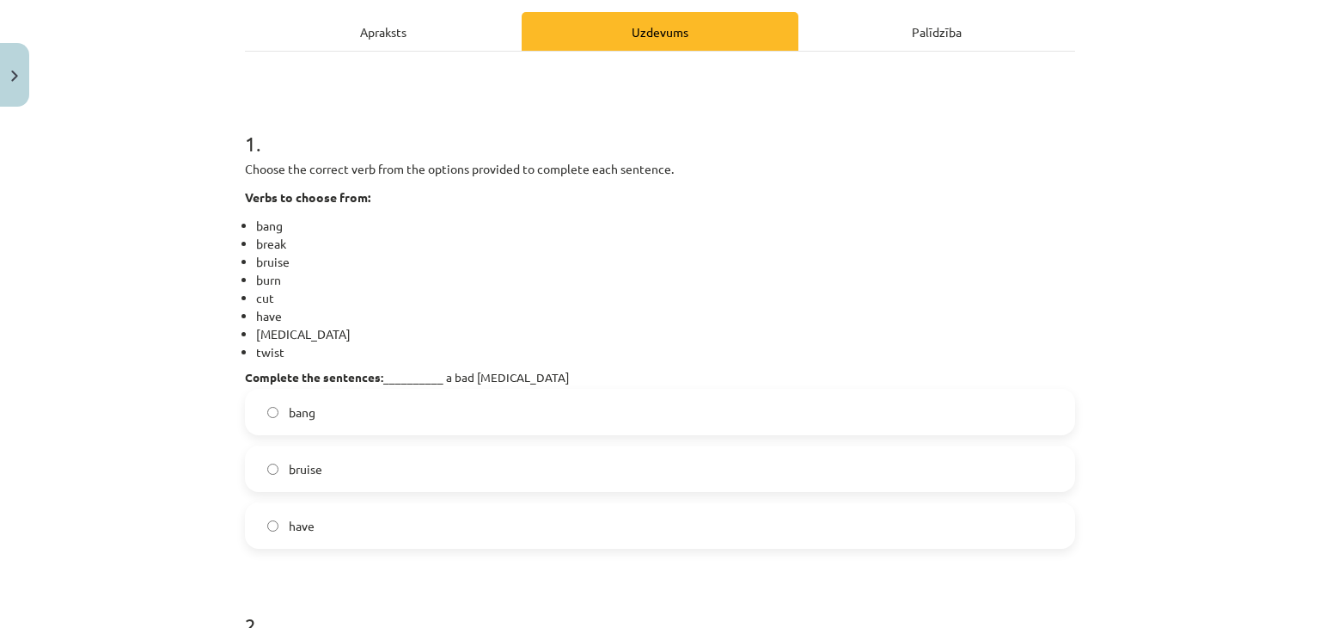
scroll to position [358, 0]
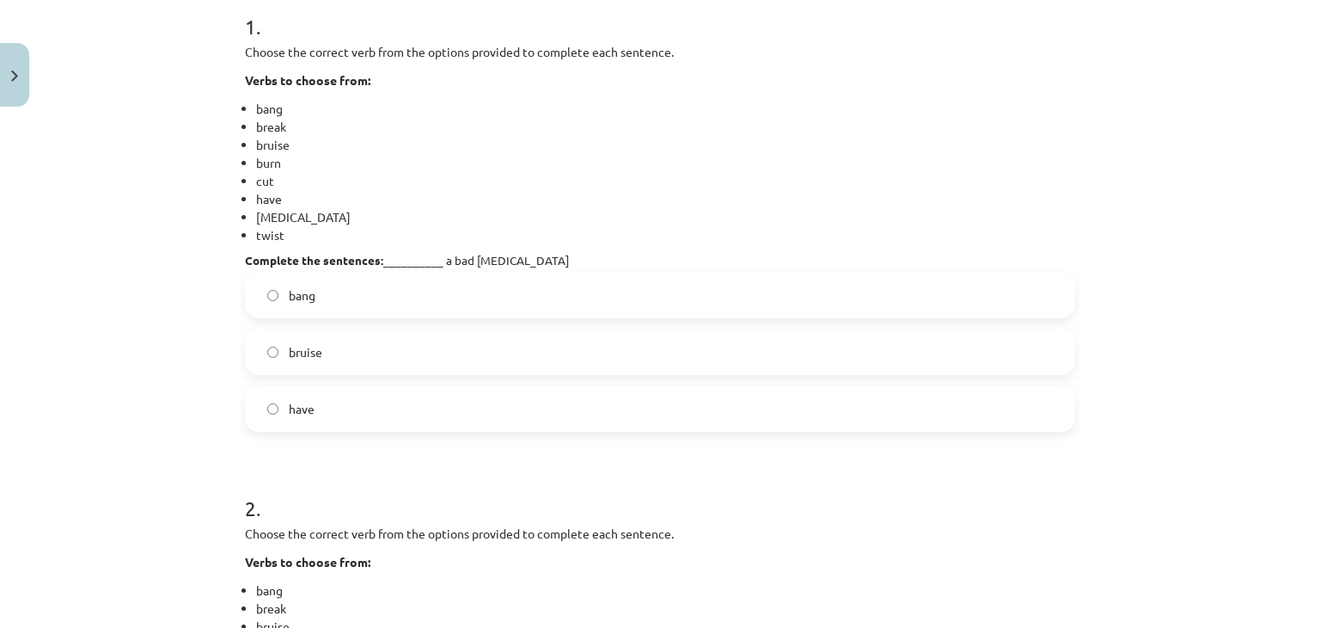
click at [289, 406] on span "have" at bounding box center [302, 409] width 26 height 18
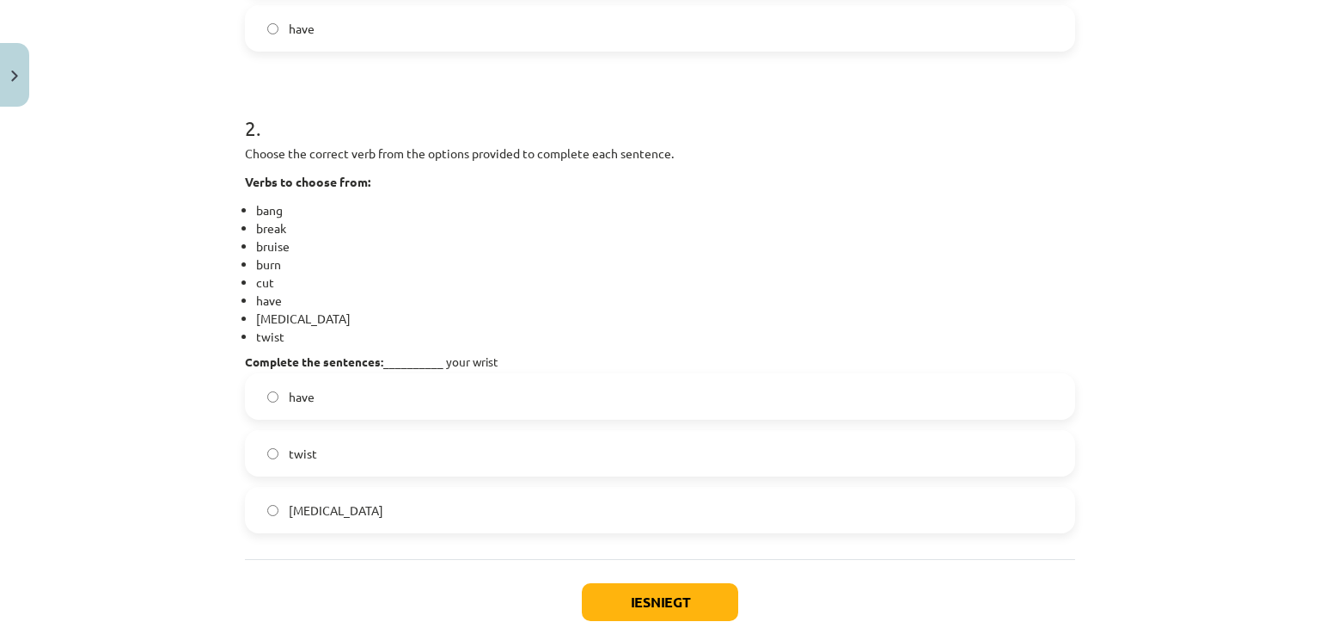
scroll to position [737, 0]
click at [272, 461] on label "twist" at bounding box center [660, 453] width 827 height 43
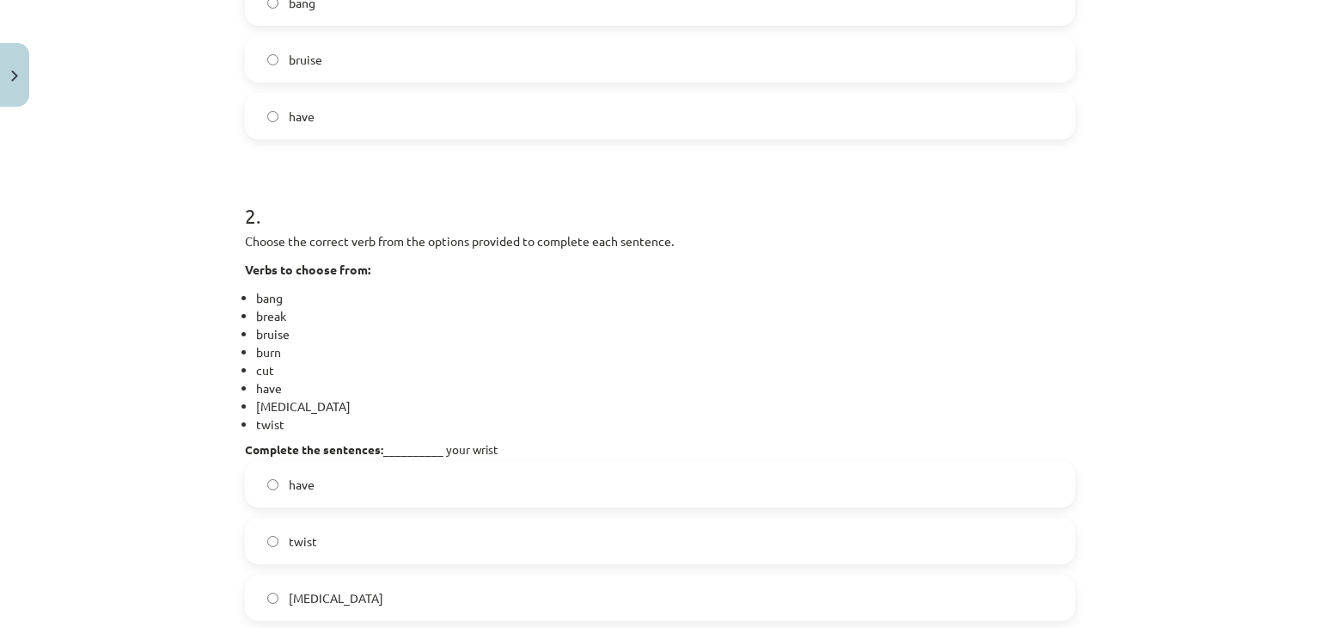
scroll to position [842, 0]
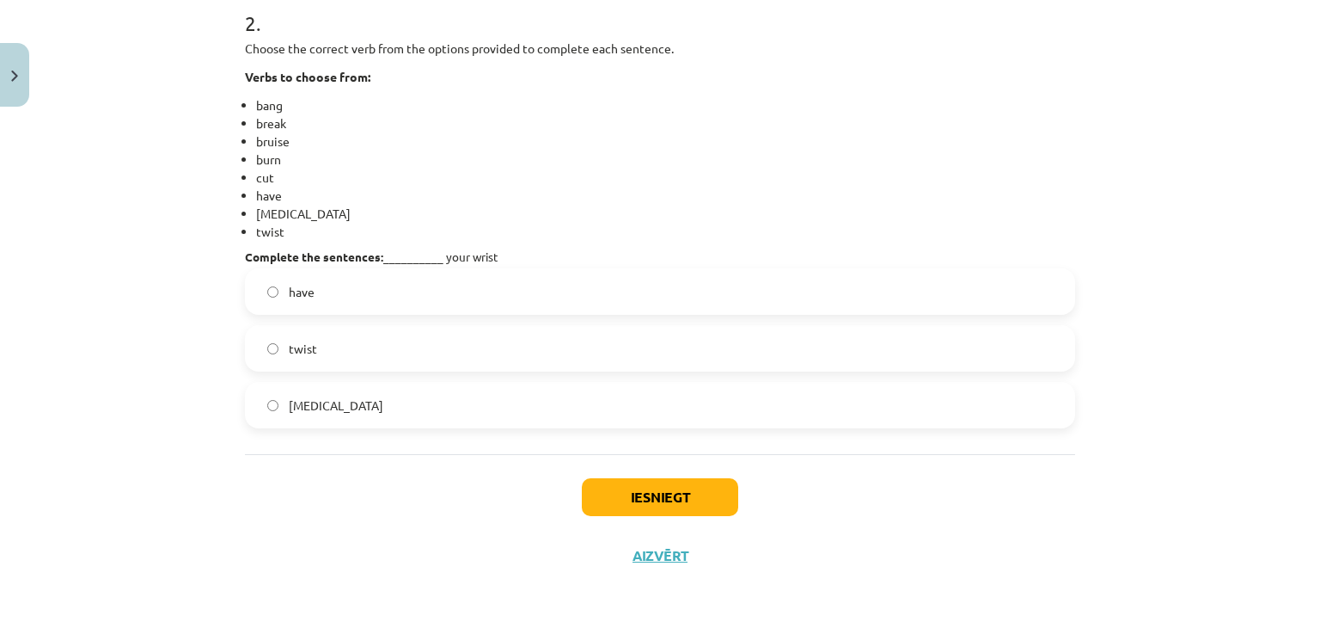
click at [266, 414] on label "sprain" at bounding box center [660, 404] width 827 height 43
click at [659, 508] on button "Iesniegt" at bounding box center [660, 497] width 156 height 38
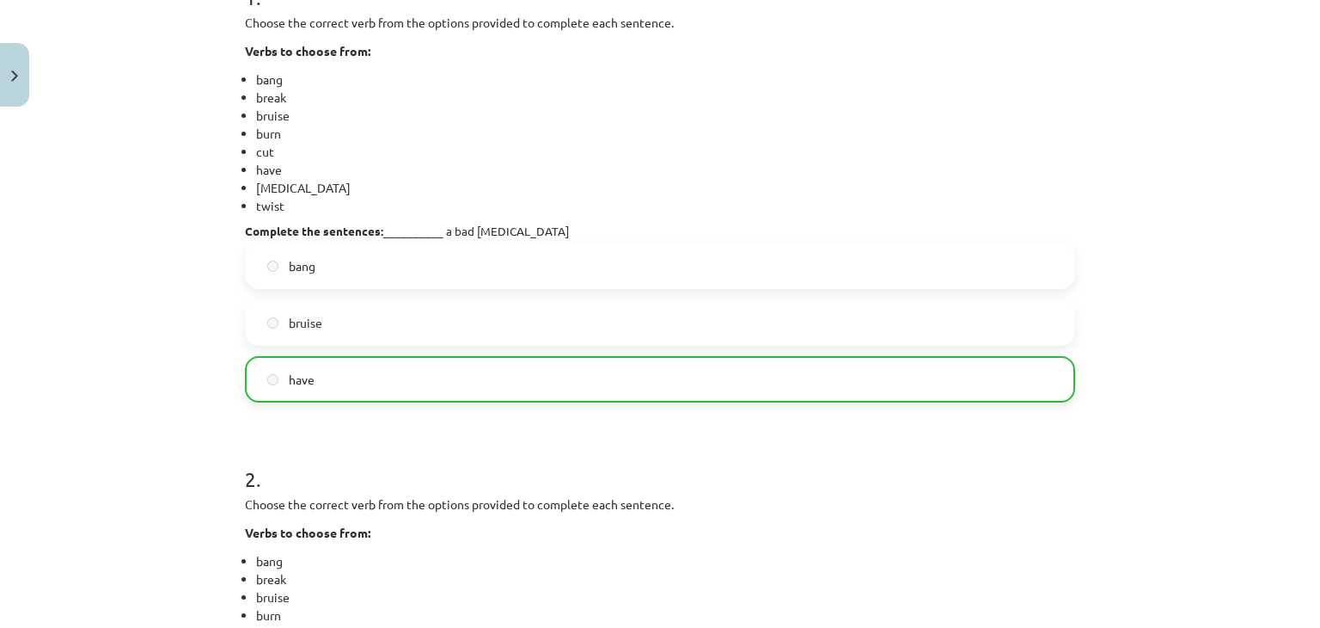
drag, startPoint x: 291, startPoint y: 407, endPoint x: 303, endPoint y: 353, distance: 54.6
click at [303, 353] on form "1 . Choose the correct verb from the options provided to complete each sentence…" at bounding box center [660, 419] width 830 height 928
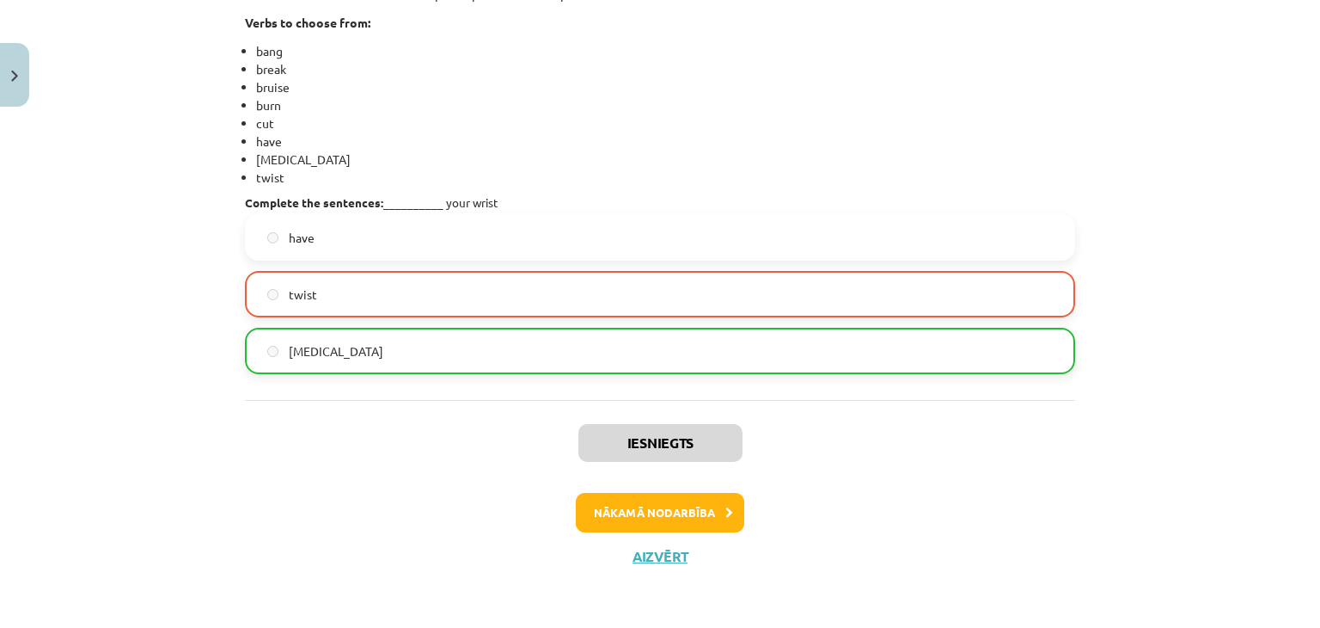
click at [478, 516] on div "Nākamā nodarbība" at bounding box center [660, 513] width 810 height 40
click at [672, 509] on button "Nākamā nodarbība" at bounding box center [660, 513] width 168 height 40
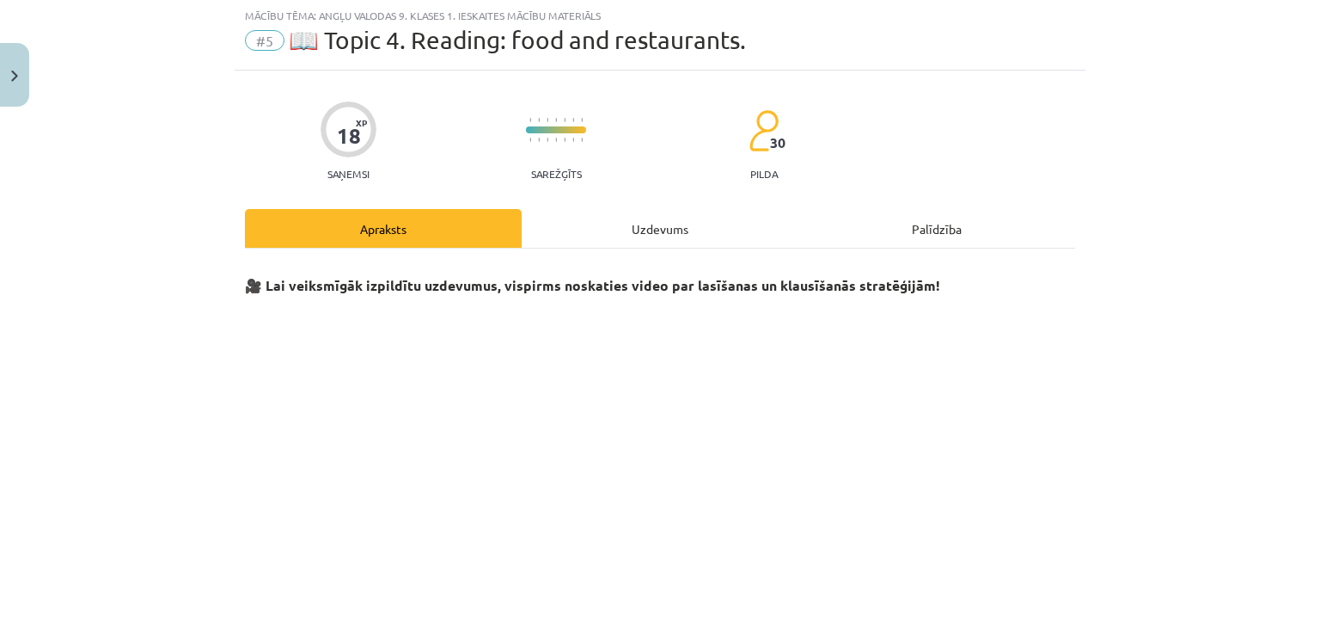
scroll to position [43, 0]
click at [676, 228] on div "Uzdevums" at bounding box center [660, 229] width 277 height 39
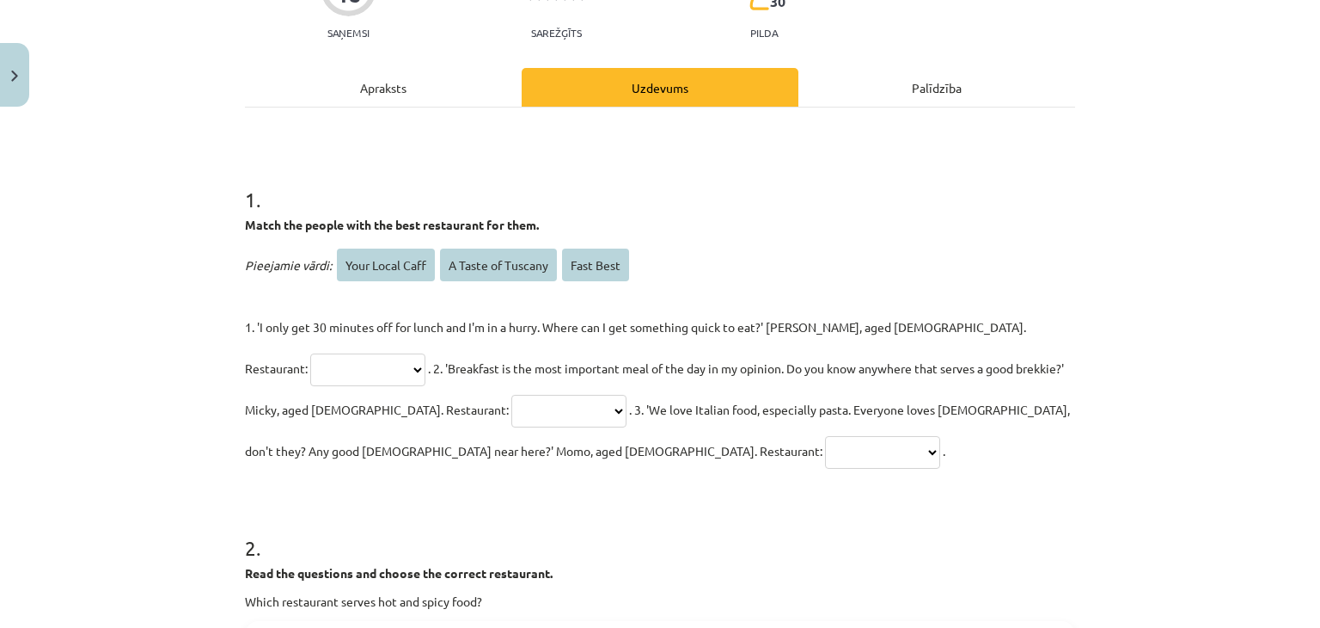
scroll to position [186, 0]
click at [426, 352] on select "**********" at bounding box center [367, 368] width 115 height 33
click at [965, 451] on p "**********" at bounding box center [660, 387] width 830 height 165
click at [426, 352] on select "**********" at bounding box center [367, 368] width 115 height 33
click at [1004, 510] on h1 "2 ." at bounding box center [660, 531] width 830 height 53
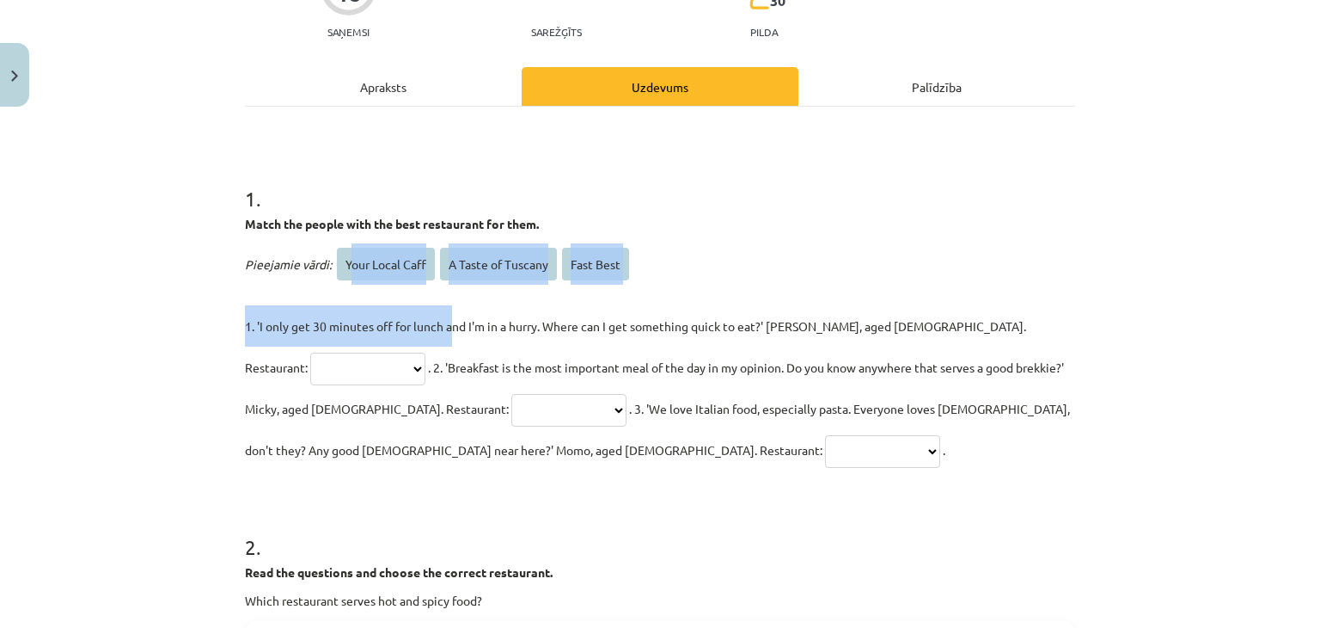
drag, startPoint x: 345, startPoint y: 268, endPoint x: 447, endPoint y: 310, distance: 110.6
click at [447, 310] on div "**********" at bounding box center [660, 356] width 830 height 227
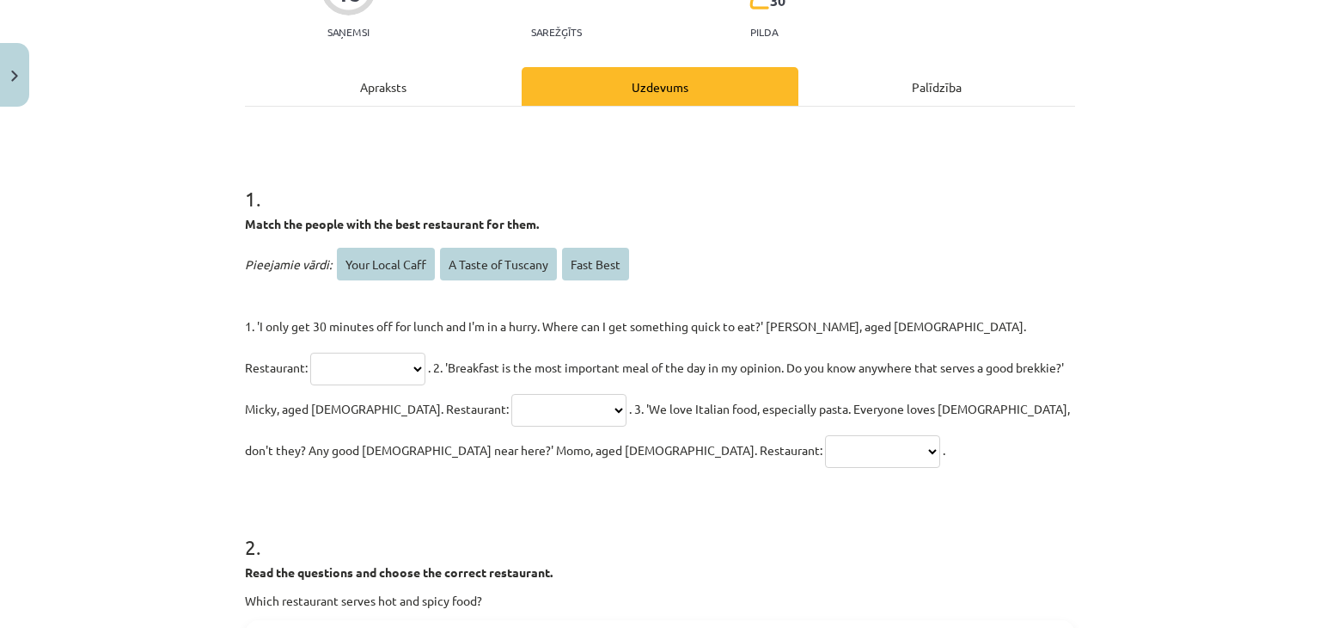
click at [547, 376] on p "**********" at bounding box center [660, 387] width 830 height 165
drag, startPoint x: 679, startPoint y: 383, endPoint x: 810, endPoint y: 398, distance: 131.6
click at [740, 372] on p "**********" at bounding box center [660, 387] width 830 height 165
click at [912, 445] on p "**********" at bounding box center [660, 387] width 830 height 165
click at [512, 405] on select "**********" at bounding box center [569, 410] width 115 height 33
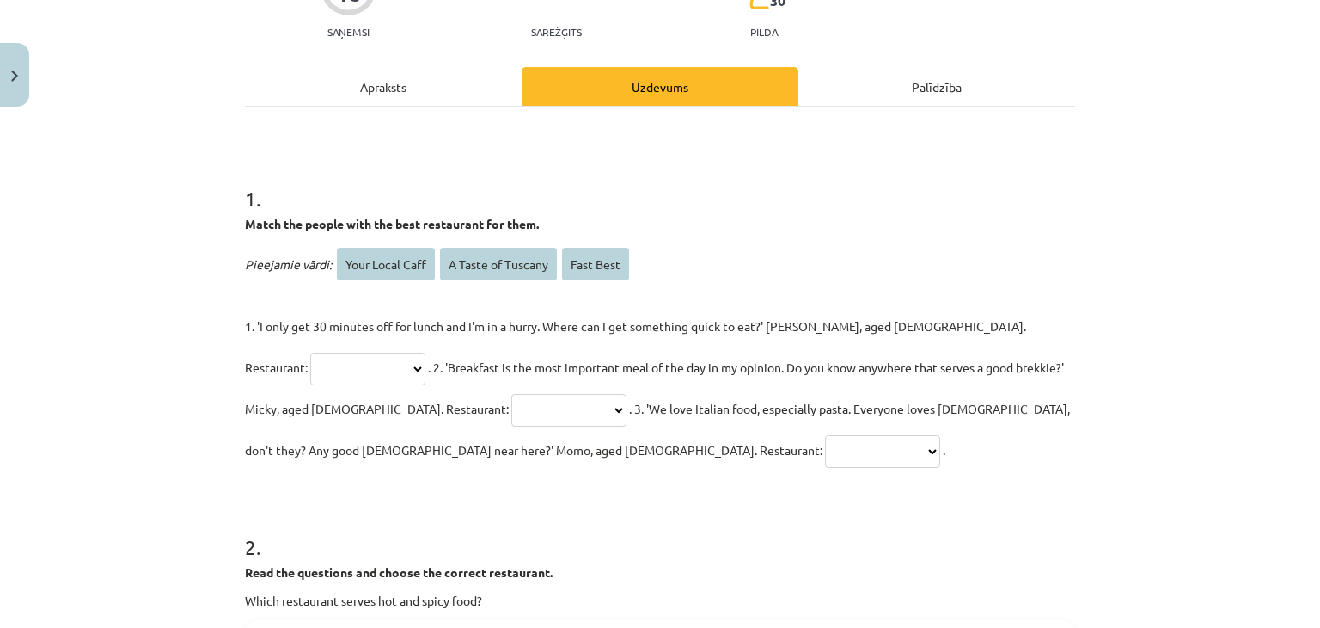
click at [660, 465] on p "**********" at bounding box center [660, 387] width 830 height 165
click at [825, 448] on select "**********" at bounding box center [882, 451] width 115 height 33
select select "**********"
click at [825, 435] on select "**********" at bounding box center [882, 451] width 115 height 33
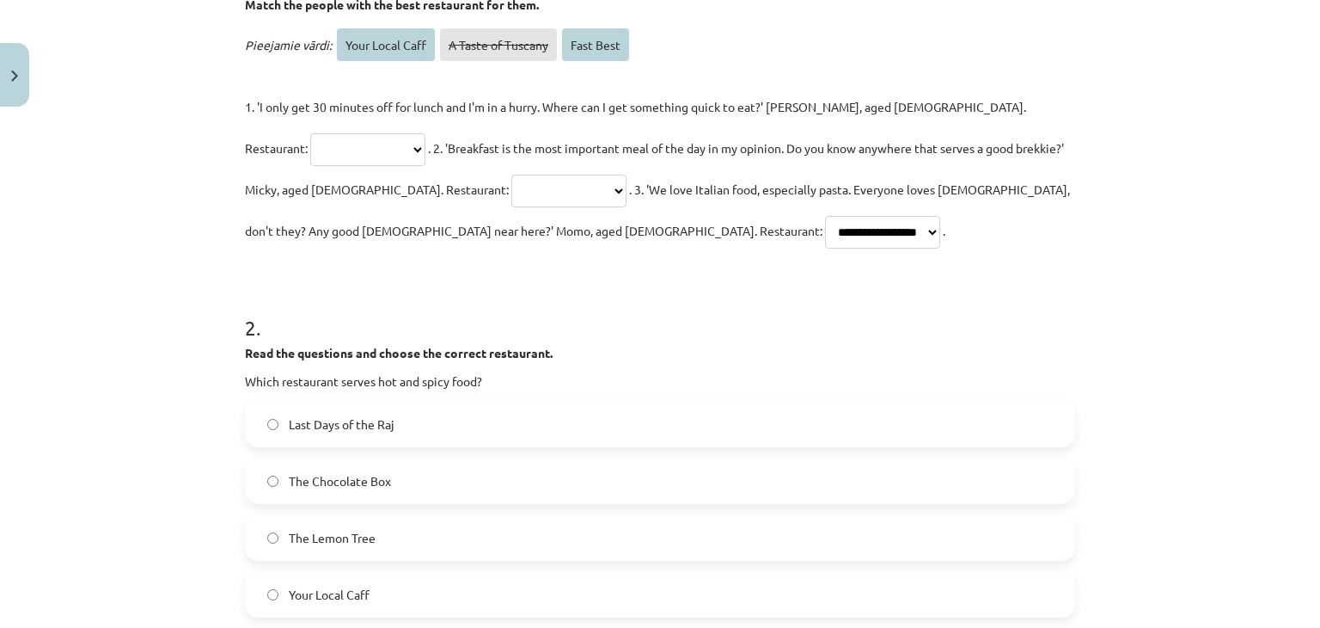
scroll to position [337, 0]
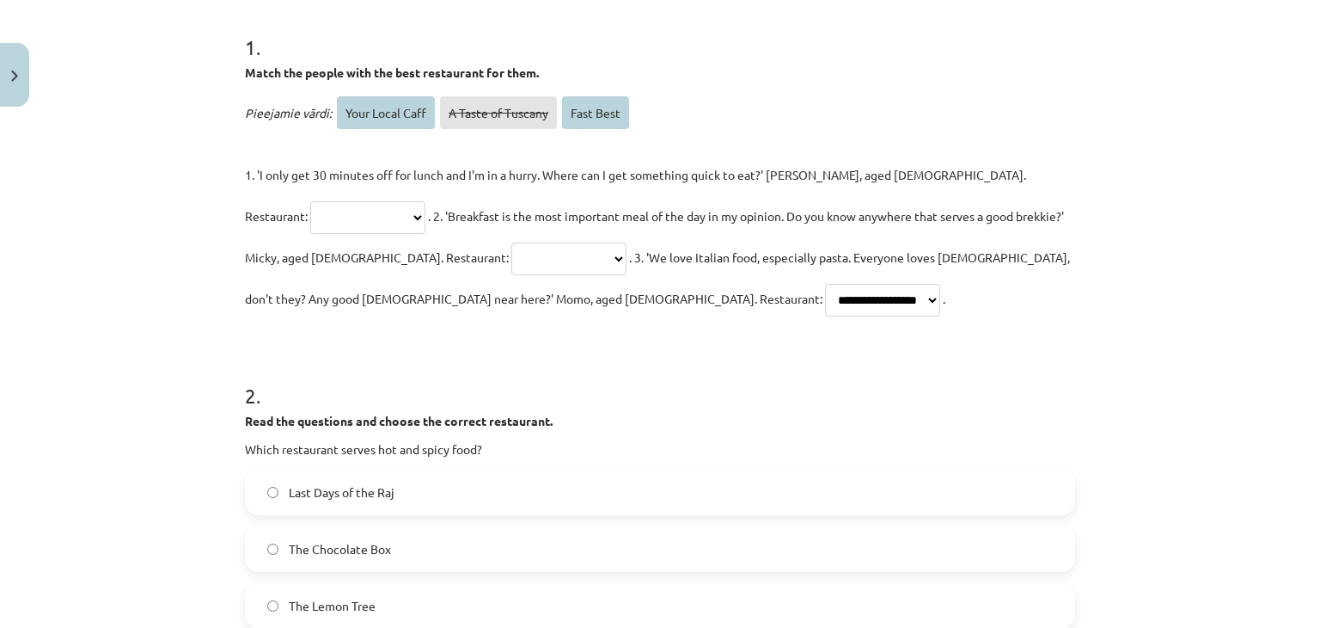
click at [426, 201] on select "**********" at bounding box center [367, 217] width 115 height 33
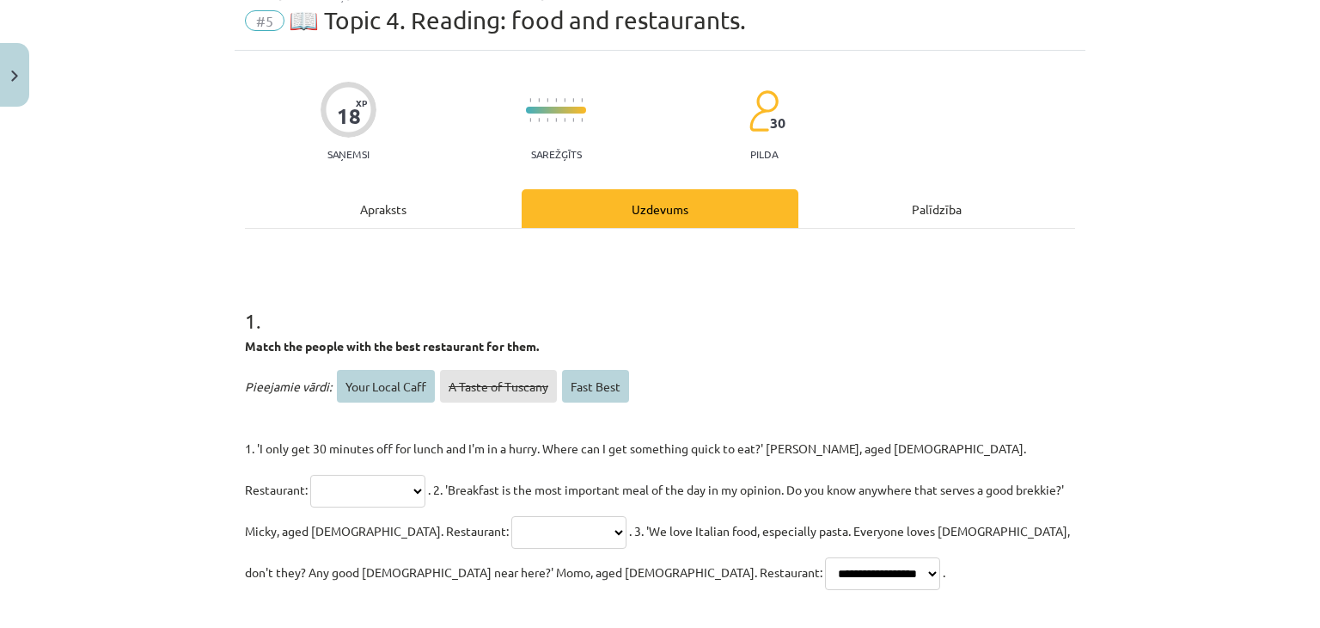
scroll to position [0, 0]
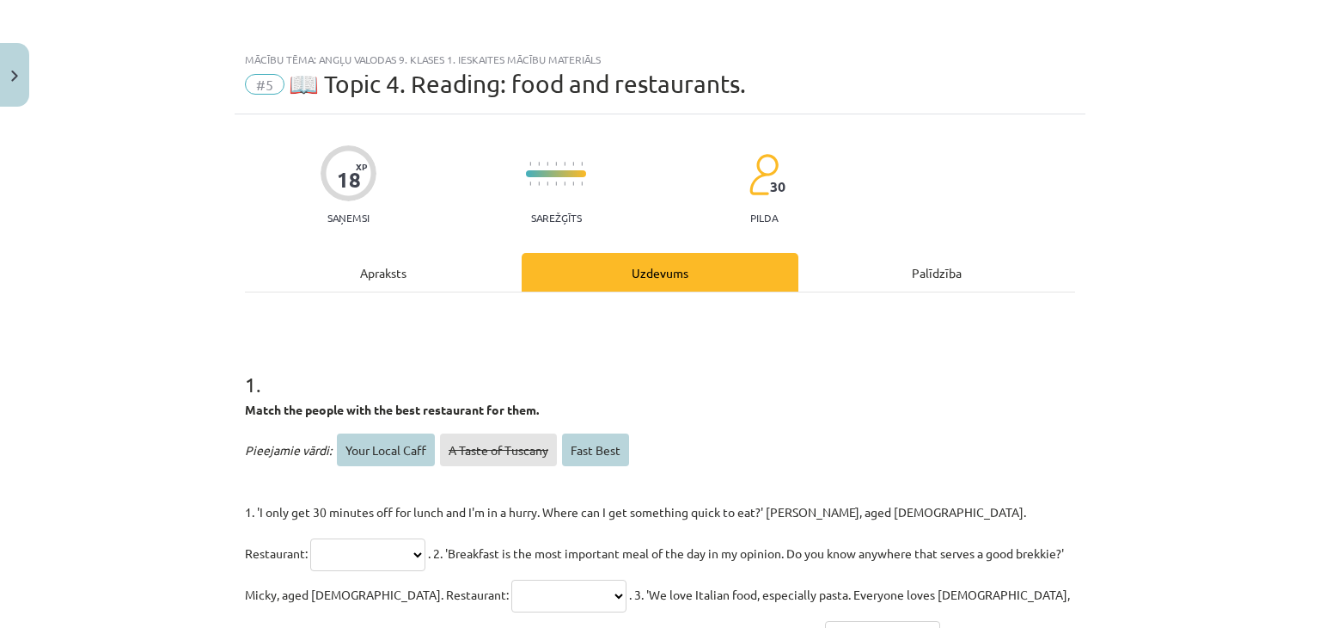
click at [426, 277] on div "Apraksts" at bounding box center [383, 272] width 277 height 39
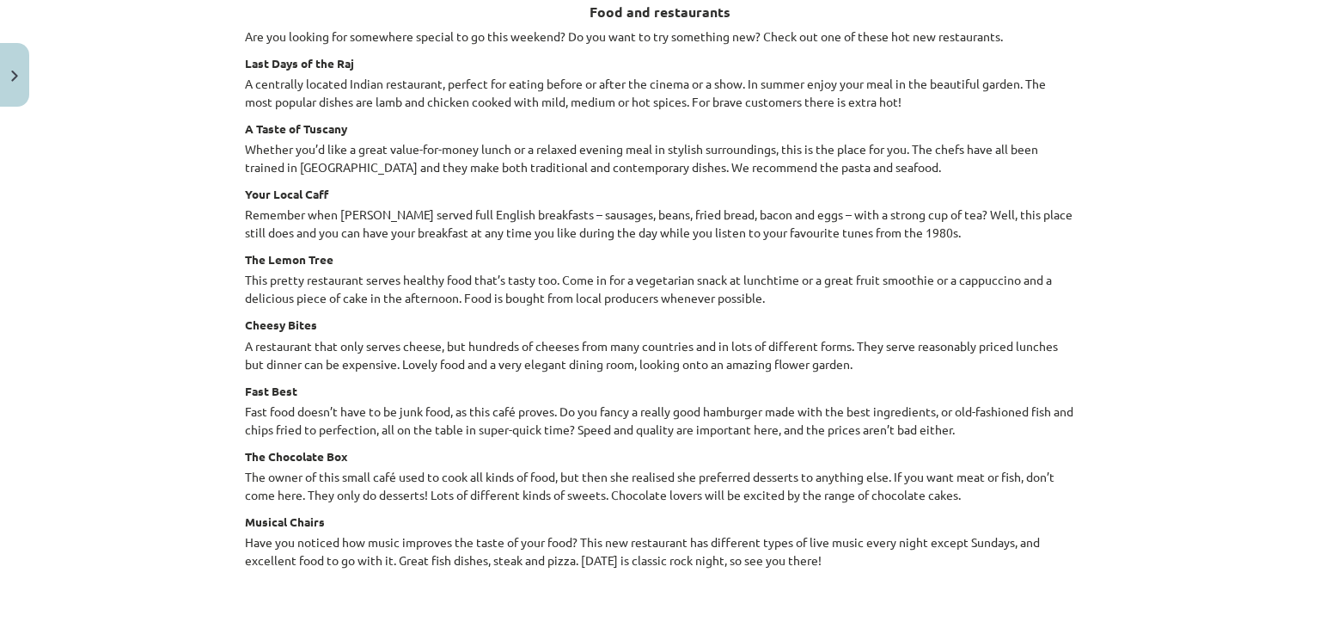
scroll to position [1973, 0]
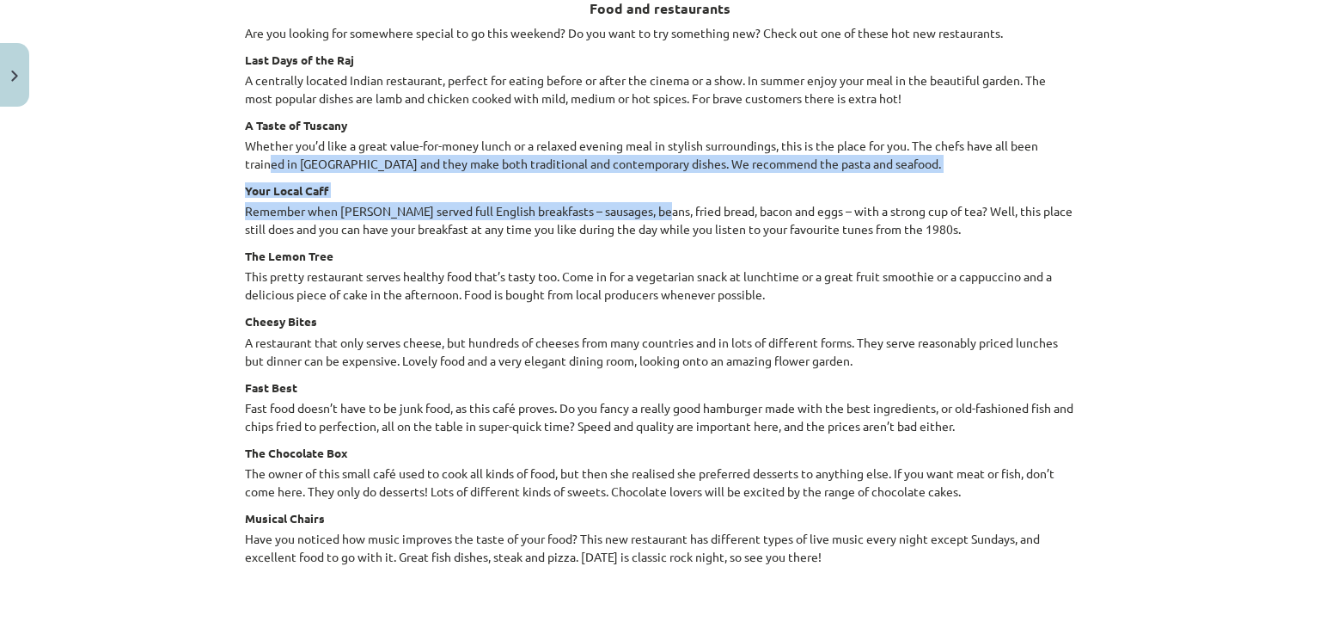
drag, startPoint x: 261, startPoint y: 159, endPoint x: 643, endPoint y: 198, distance: 383.7
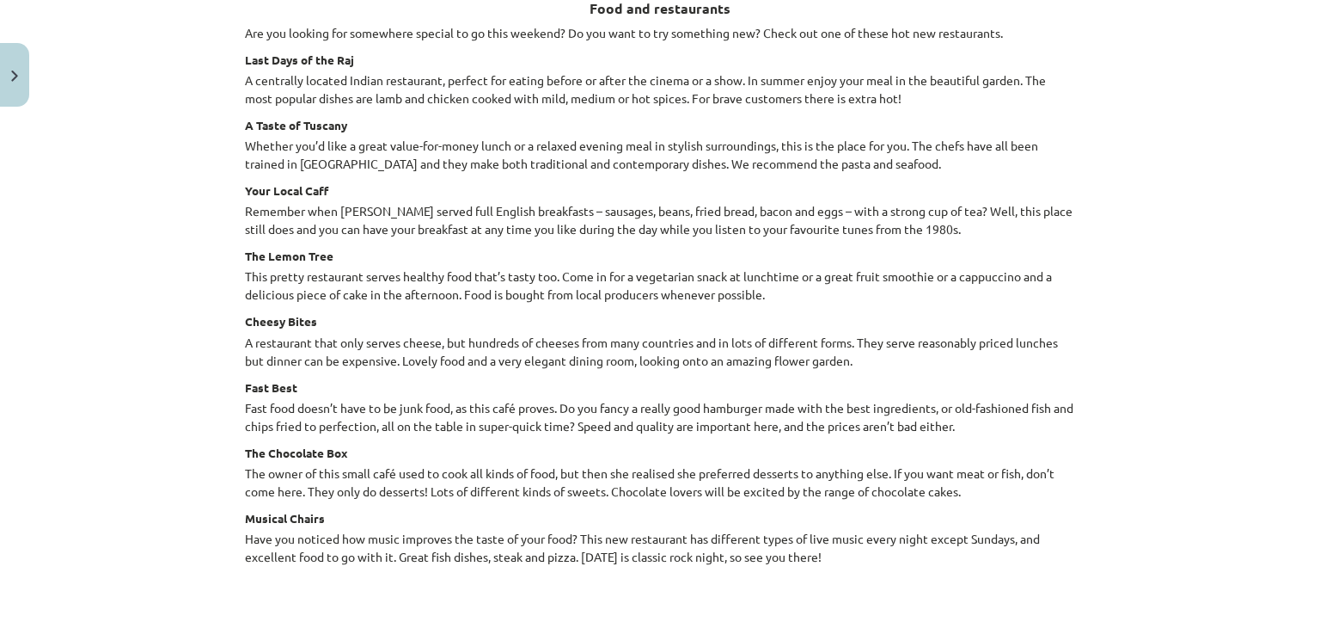
click at [715, 151] on p "Whether you’d like a great value-for-money lunch or a relaxed evening meal in s…" at bounding box center [660, 155] width 830 height 36
drag, startPoint x: 677, startPoint y: 154, endPoint x: 691, endPoint y: 155, distance: 13.8
click at [691, 155] on p "Whether you’d like a great value-for-money lunch or a relaxed evening meal in s…" at bounding box center [660, 155] width 830 height 36
click at [321, 311] on h4 "Cheesy Bites" at bounding box center [660, 318] width 830 height 14
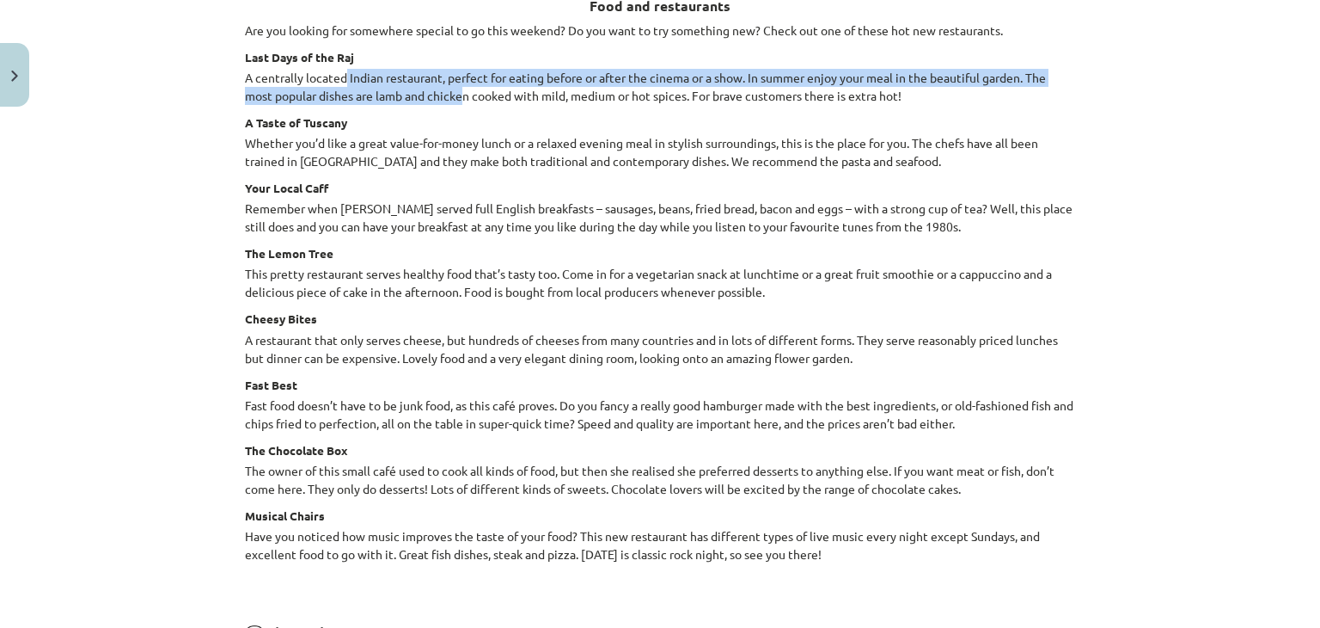
drag, startPoint x: 340, startPoint y: 67, endPoint x: 459, endPoint y: 89, distance: 121.4
click at [459, 89] on p "A centrally located Indian restaurant, perfect for eating before or after the c…" at bounding box center [660, 87] width 830 height 36
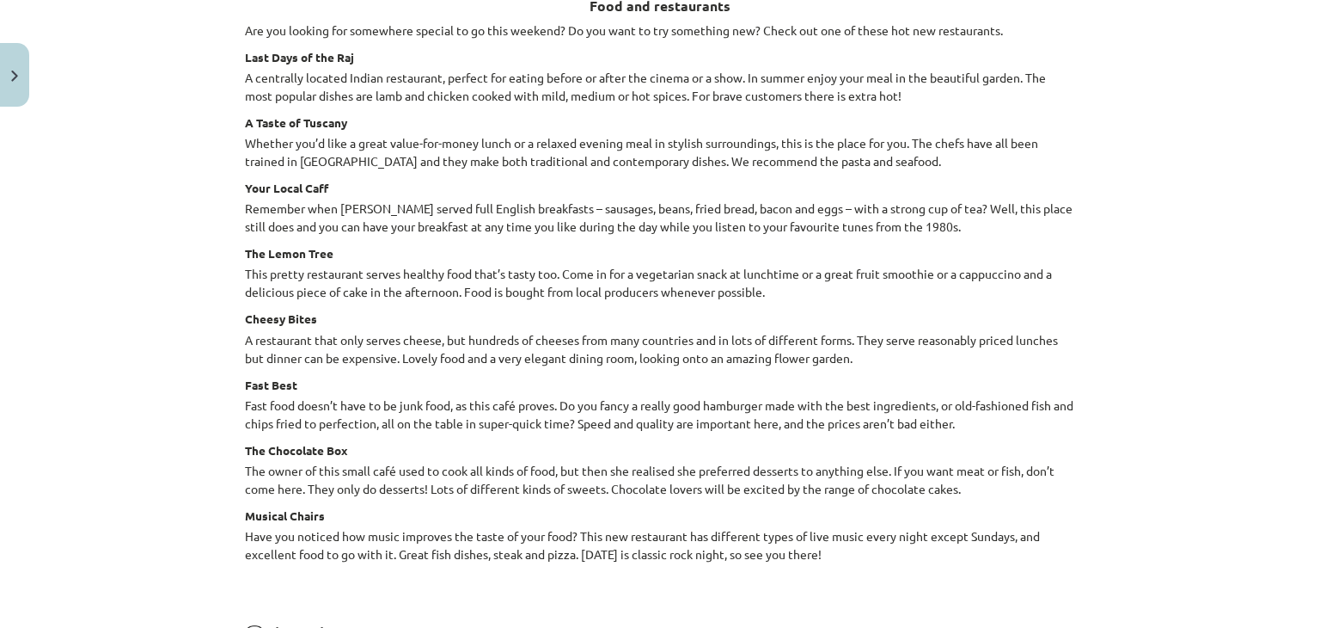
click at [495, 126] on h4 "A Taste of Tuscany" at bounding box center [660, 122] width 830 height 14
drag, startPoint x: 288, startPoint y: 128, endPoint x: 328, endPoint y: 132, distance: 39.7
click at [461, 205] on p "Remember when cafés served full English breakfasts – sausages, beans, fried bre…" at bounding box center [660, 217] width 830 height 36
drag, startPoint x: 248, startPoint y: 153, endPoint x: 265, endPoint y: 155, distance: 17.3
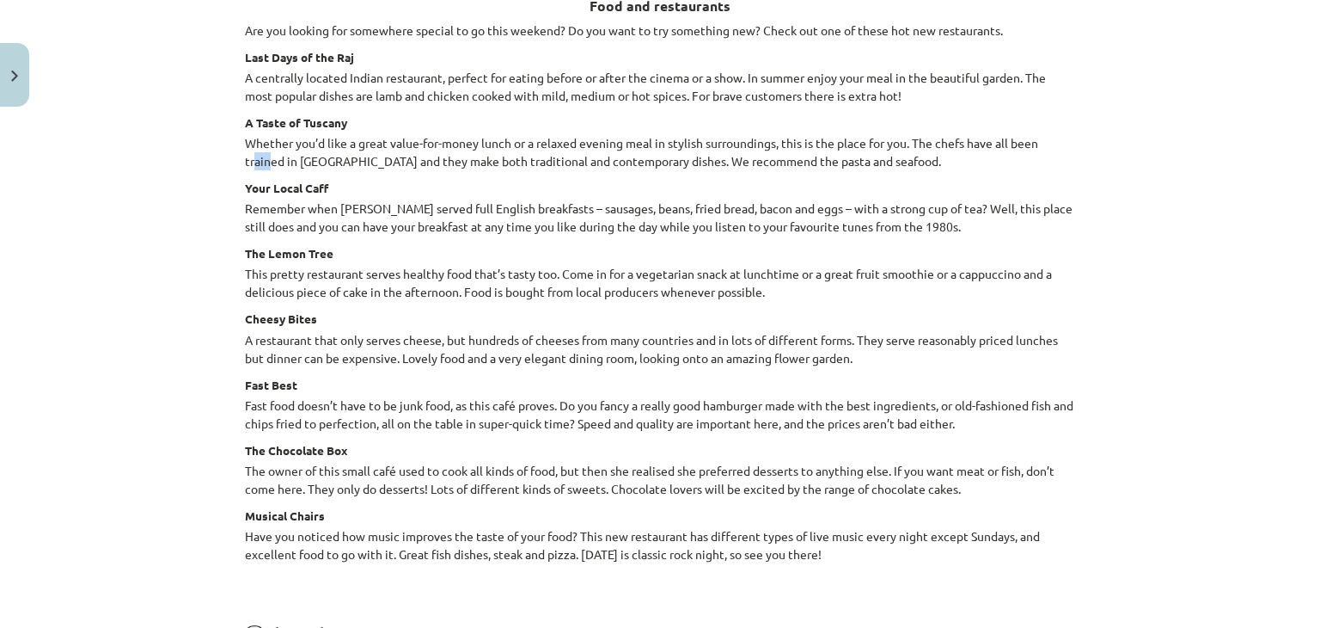
click at [265, 155] on p "Whether you’d like a great value-for-money lunch or a relaxed evening meal in s…" at bounding box center [660, 152] width 830 height 36
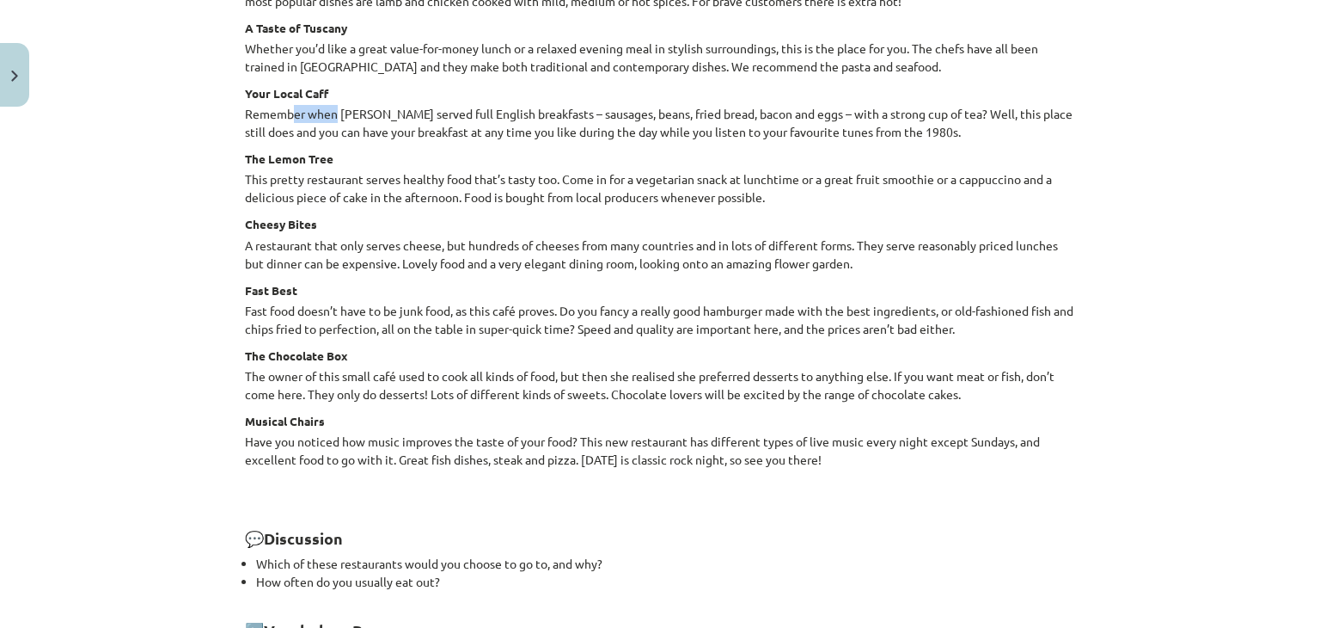
drag, startPoint x: 289, startPoint y: 104, endPoint x: 331, endPoint y: 113, distance: 43.2
click at [331, 113] on p "Remember when cafés served full English breakfasts – sausages, beans, fried bre…" at bounding box center [660, 123] width 830 height 36
click at [365, 128] on p "Remember when cafés served full English breakfasts – sausages, beans, fried bre…" at bounding box center [660, 123] width 830 height 36
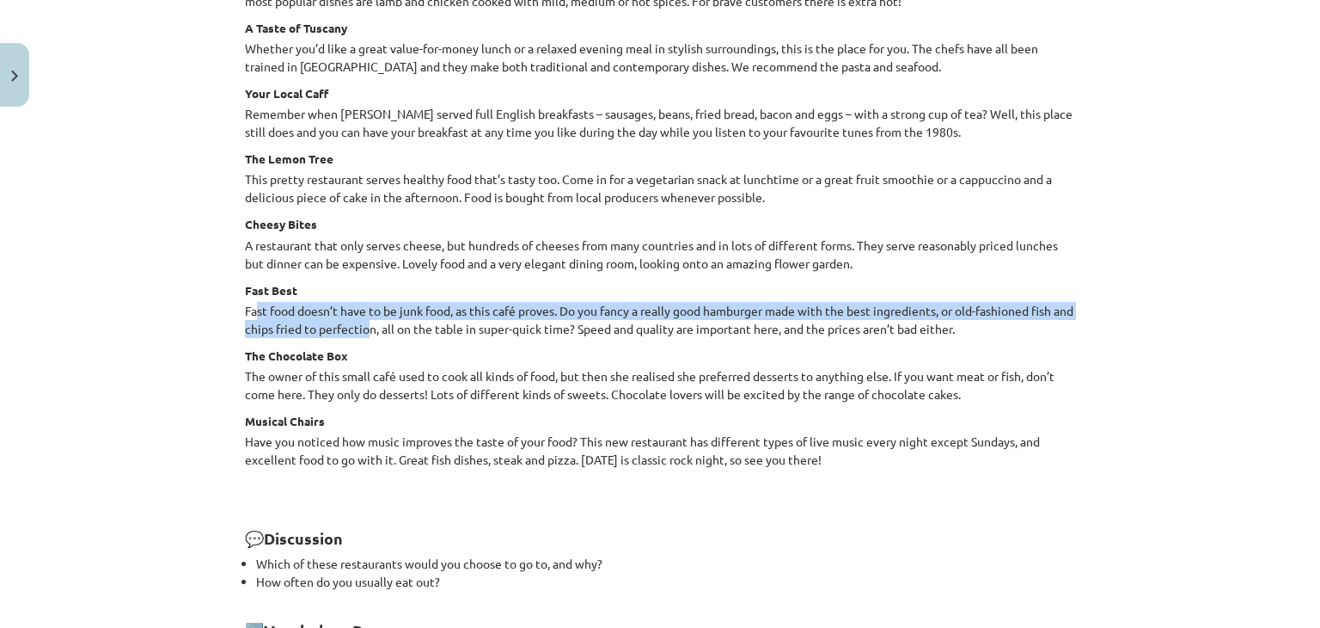
drag, startPoint x: 251, startPoint y: 308, endPoint x: 389, endPoint y: 334, distance: 140.1
click at [389, 334] on p "Fast food doesn’t have to be junk food, as this café proves. Do you fancy a rea…" at bounding box center [660, 320] width 830 height 36
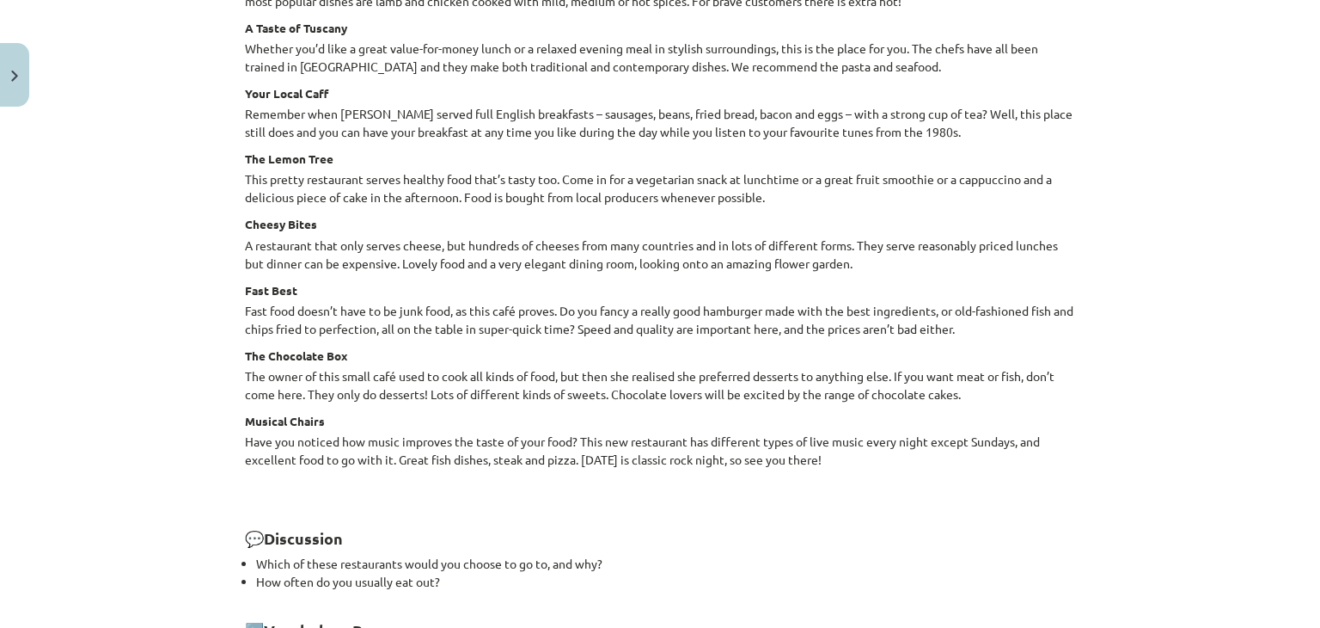
click at [443, 356] on h4 "The Chocolate Box" at bounding box center [660, 355] width 830 height 14
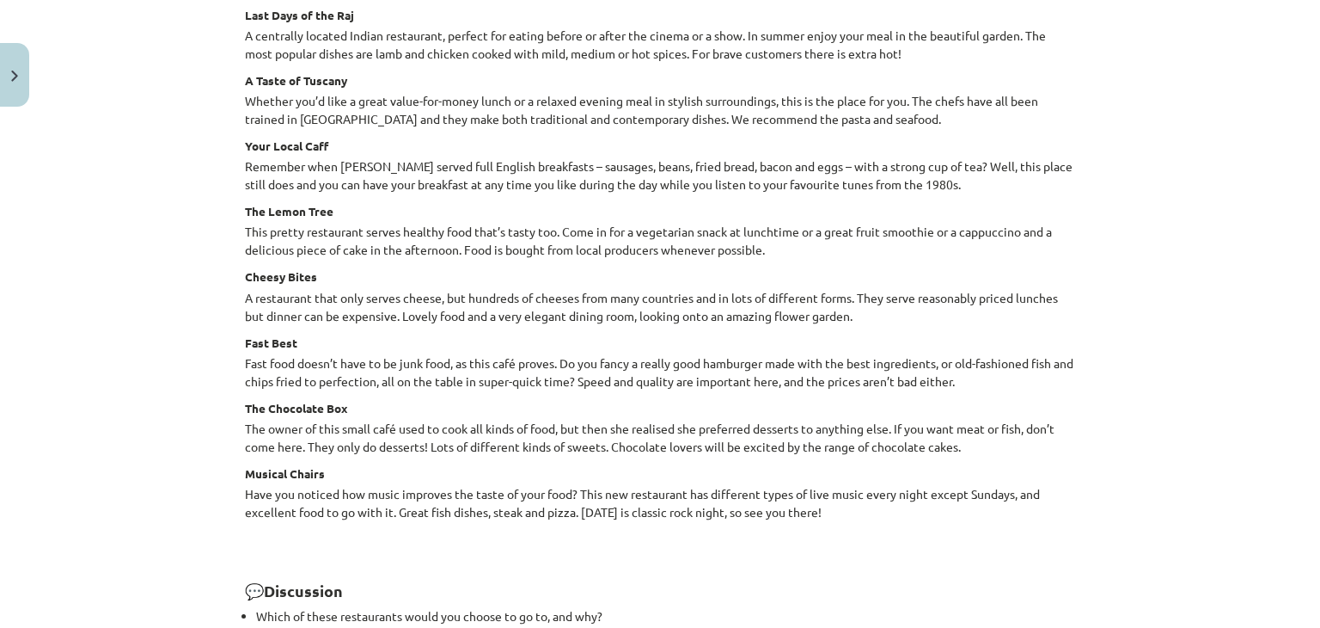
scroll to position [2362, 0]
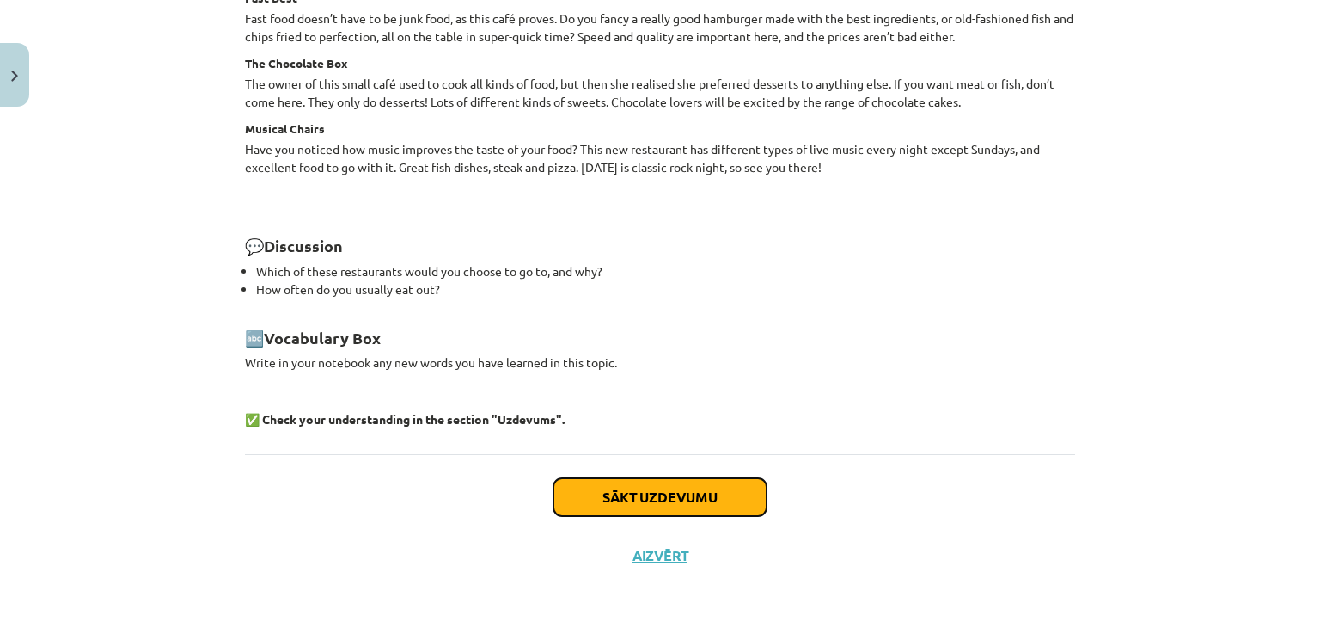
click at [579, 492] on button "Sākt uzdevumu" at bounding box center [660, 497] width 213 height 38
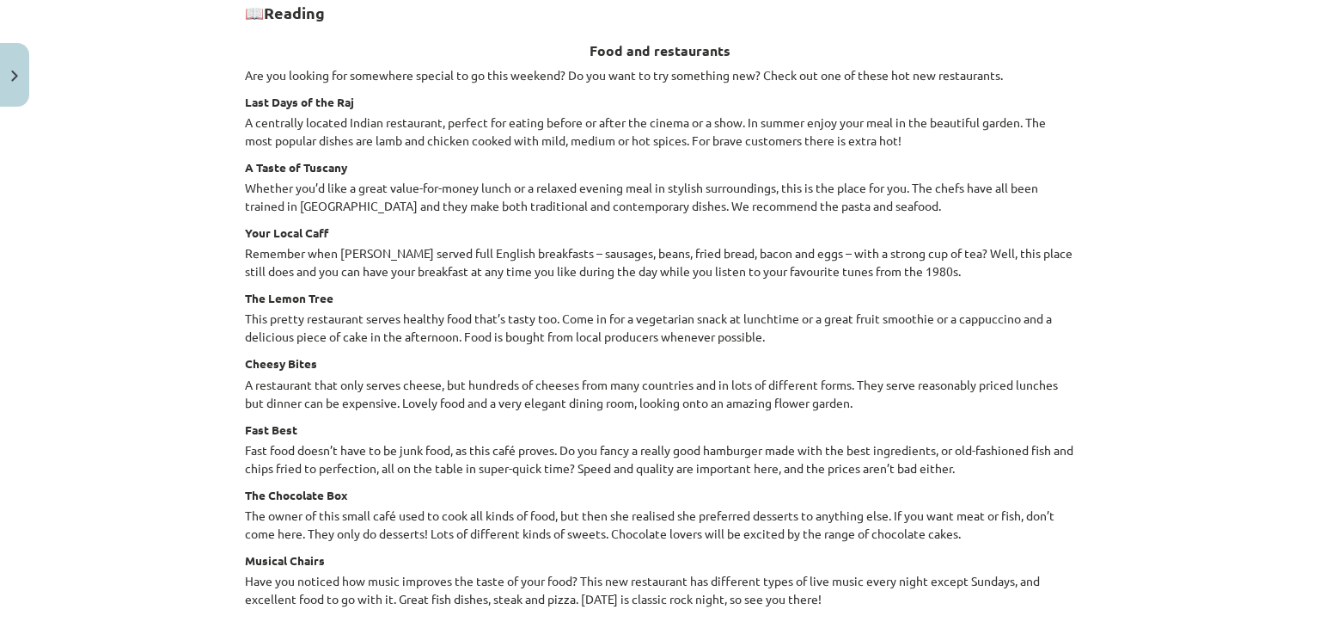
select select "**********"
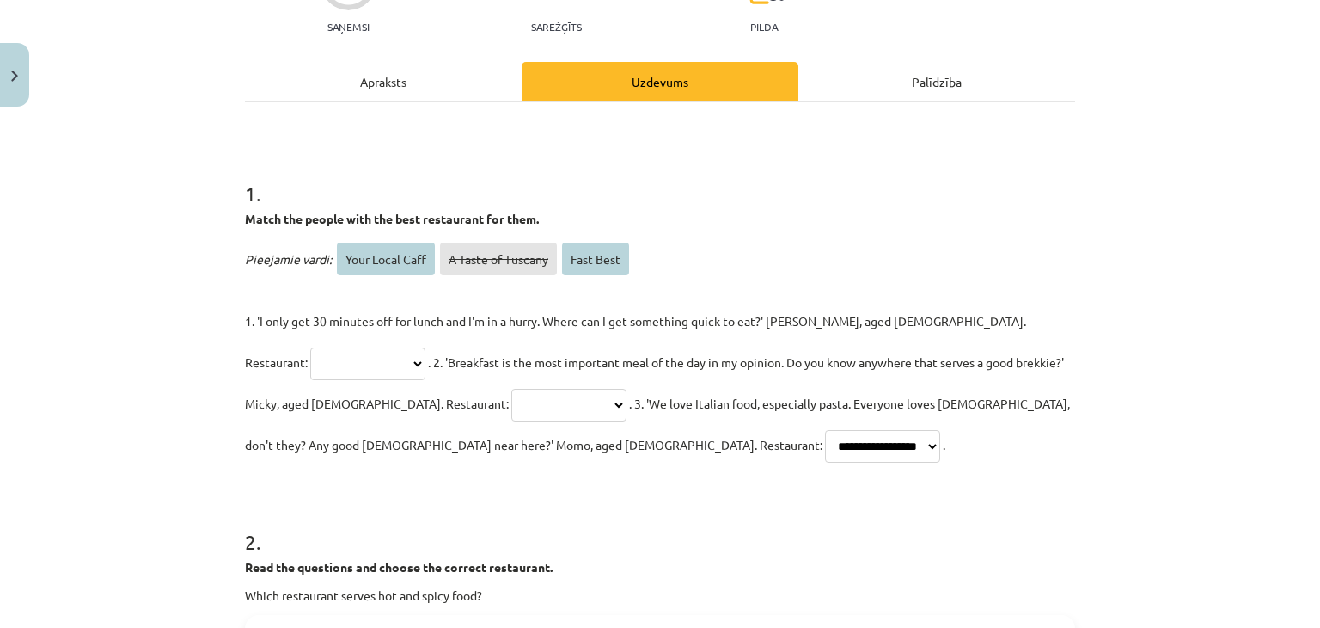
scroll to position [190, 0]
click at [426, 348] on select "**********" at bounding box center [367, 364] width 115 height 33
select select "*********"
click at [426, 348] on select "**********" at bounding box center [367, 364] width 115 height 33
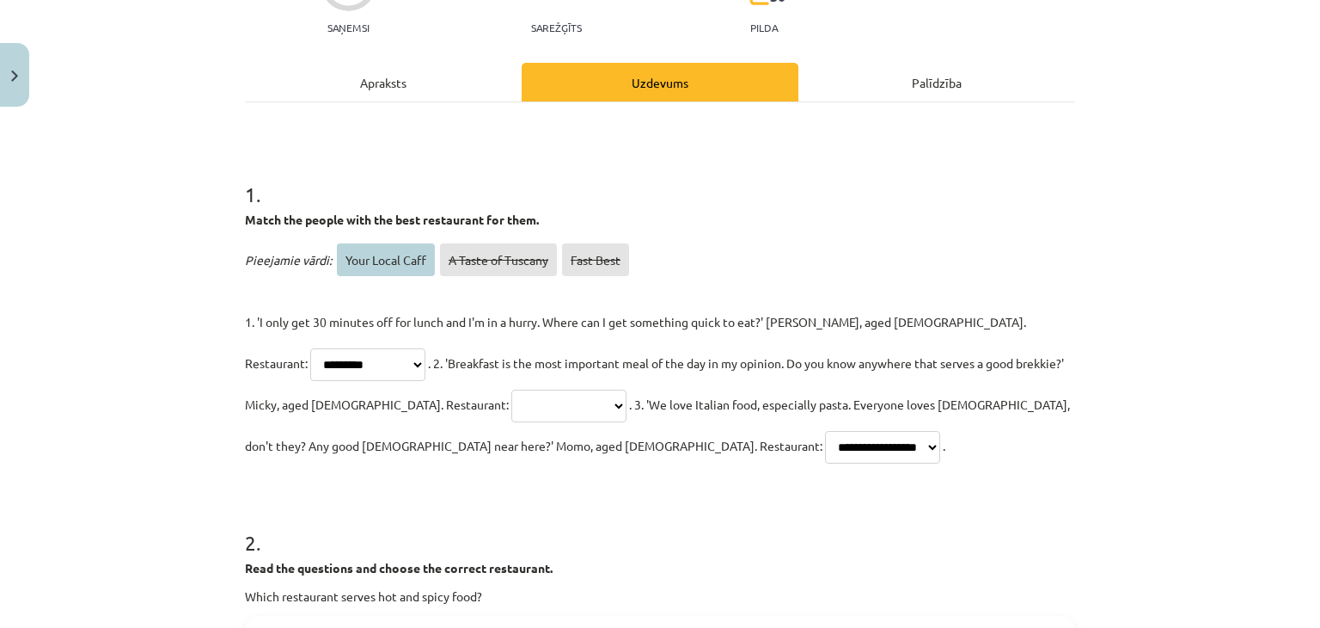
click at [512, 411] on select "**********" at bounding box center [569, 405] width 115 height 33
select select "**********"
click at [512, 389] on select "**********" at bounding box center [569, 405] width 115 height 33
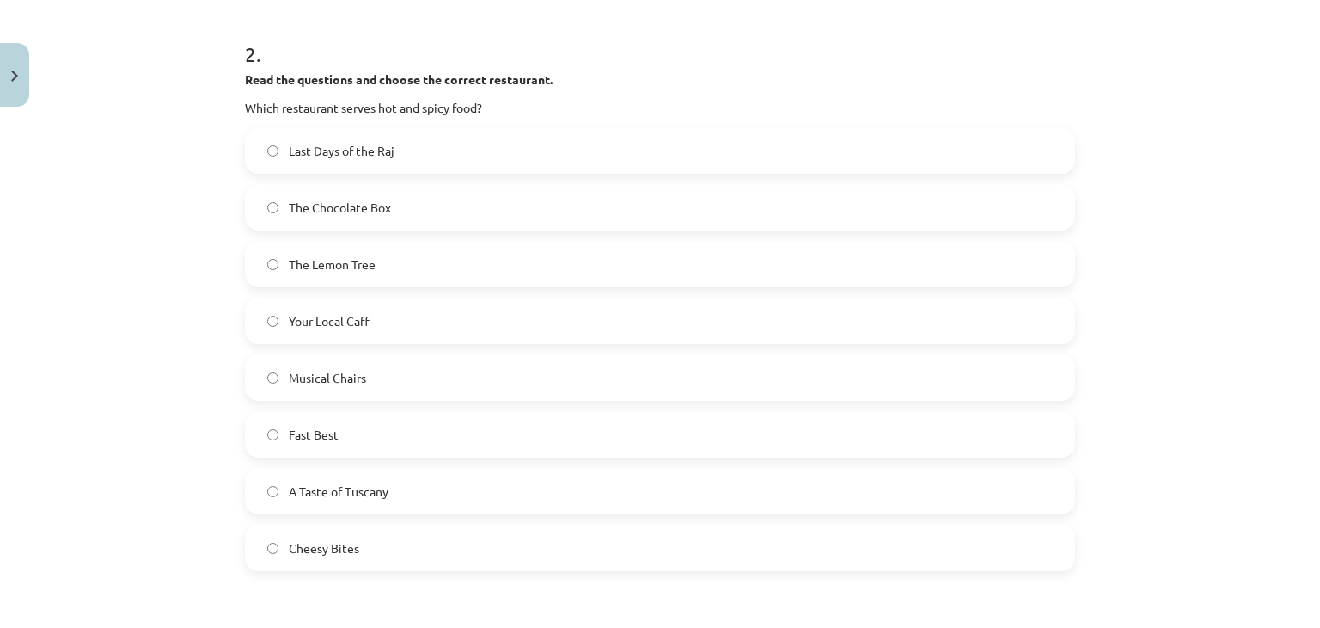
scroll to position [679, 0]
click at [407, 141] on label "Last Days of the Raj" at bounding box center [660, 149] width 827 height 43
click at [268, 159] on label "Last Days of the Raj" at bounding box center [660, 149] width 827 height 43
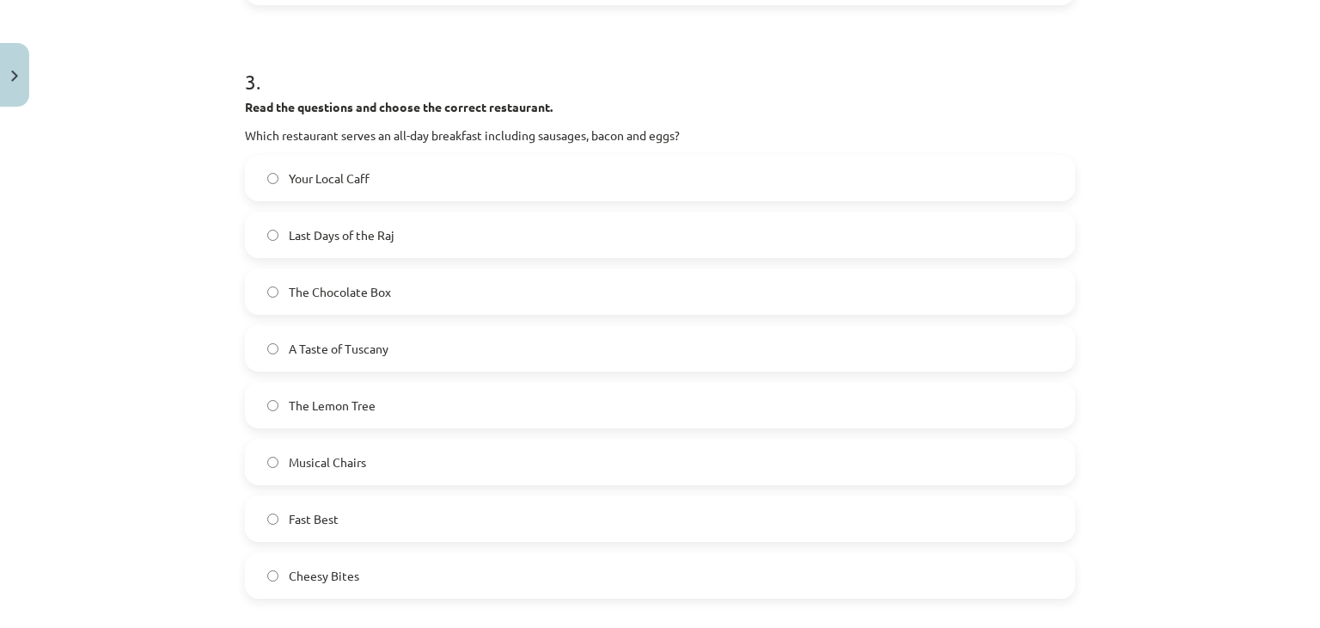
scroll to position [1312, 0]
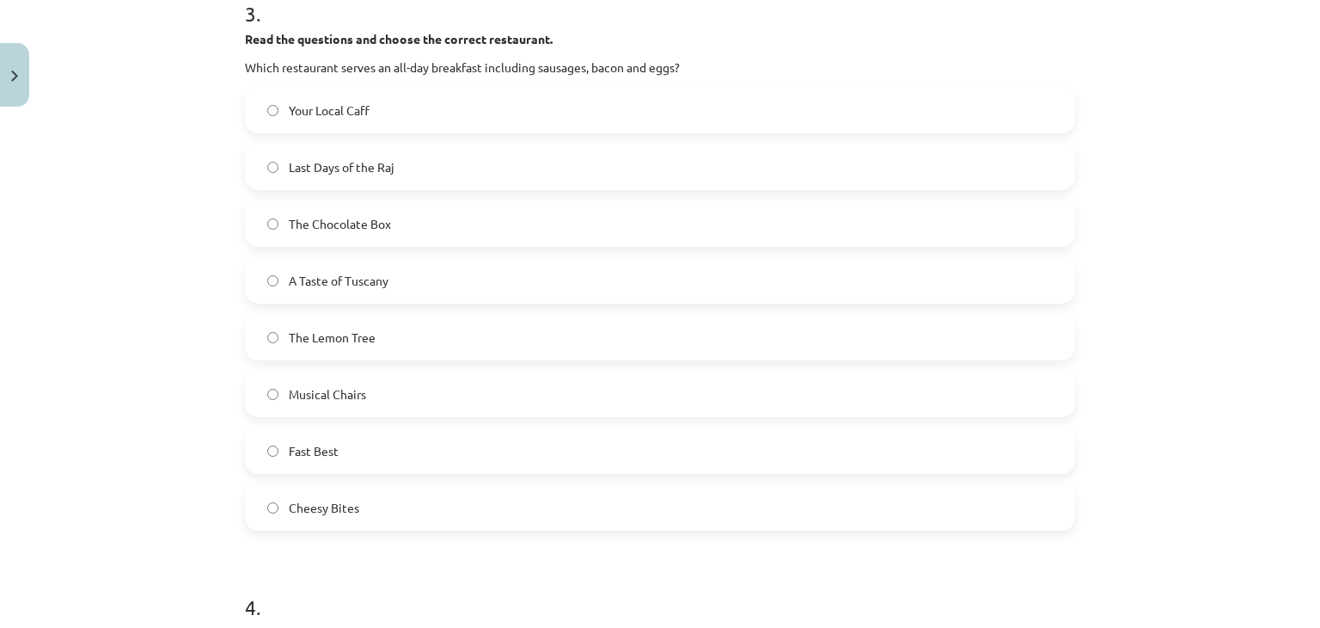
click at [271, 422] on div "Your Local Caff Last Days of the Raj The Chocolate Box A Taste of Tuscany The L…" at bounding box center [660, 309] width 830 height 444
click at [259, 463] on label "Fast Best" at bounding box center [660, 450] width 827 height 43
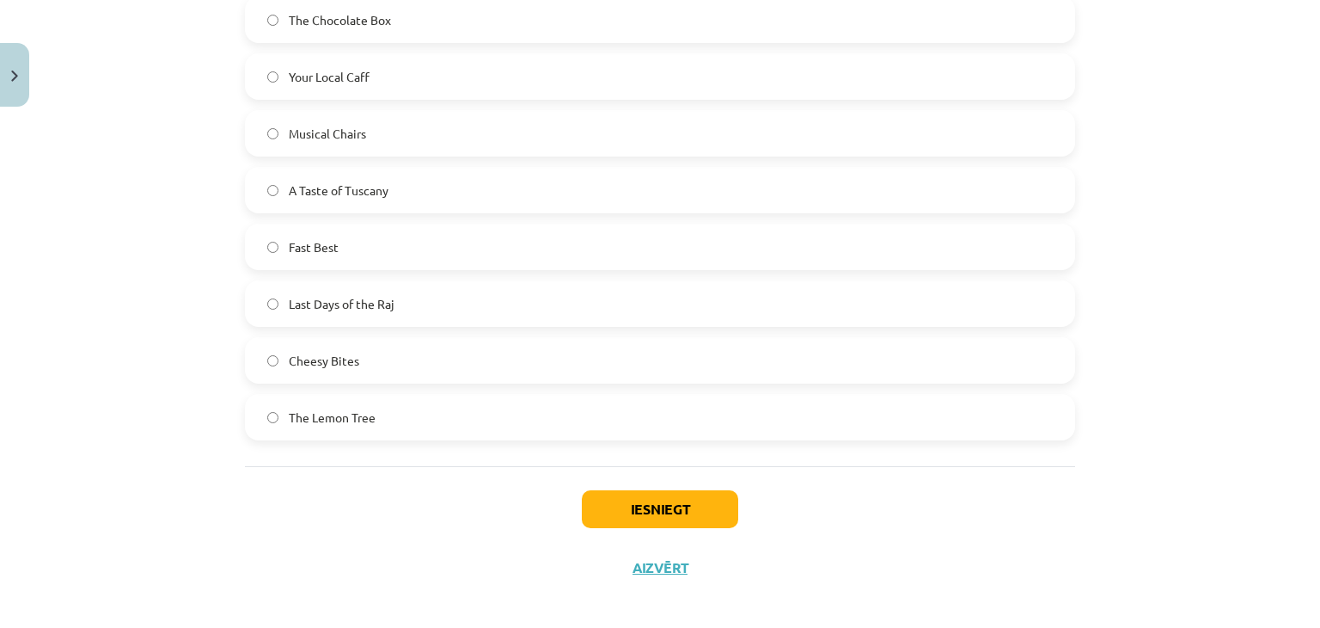
scroll to position [1996, 0]
click at [646, 505] on button "Iesniegt" at bounding box center [660, 508] width 156 height 38
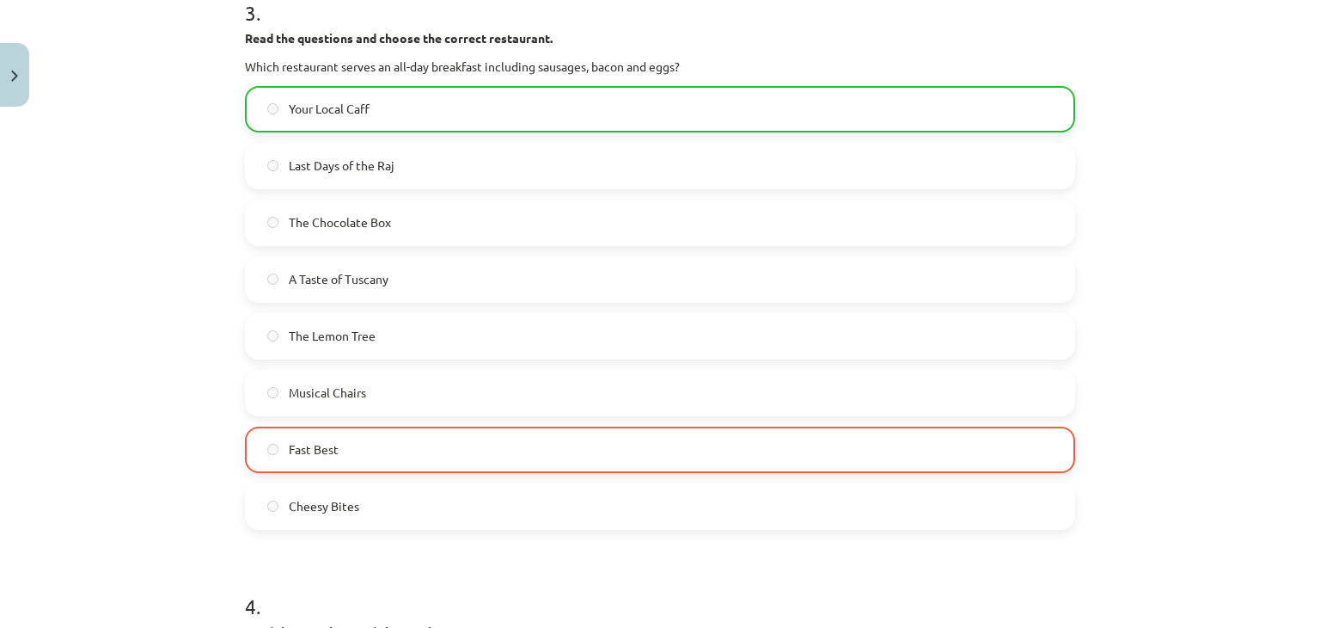
scroll to position [1578, 0]
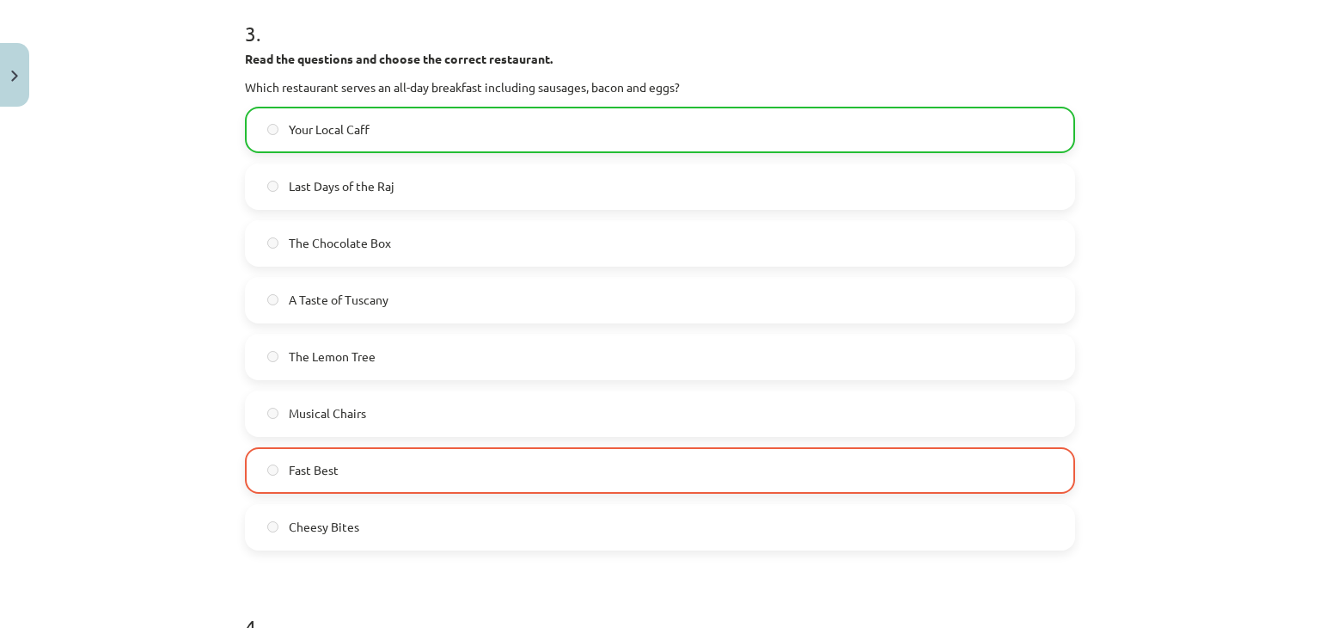
click at [334, 449] on label "Fast Best" at bounding box center [660, 470] width 827 height 43
click at [309, 108] on label "Your Local Caff" at bounding box center [660, 129] width 827 height 43
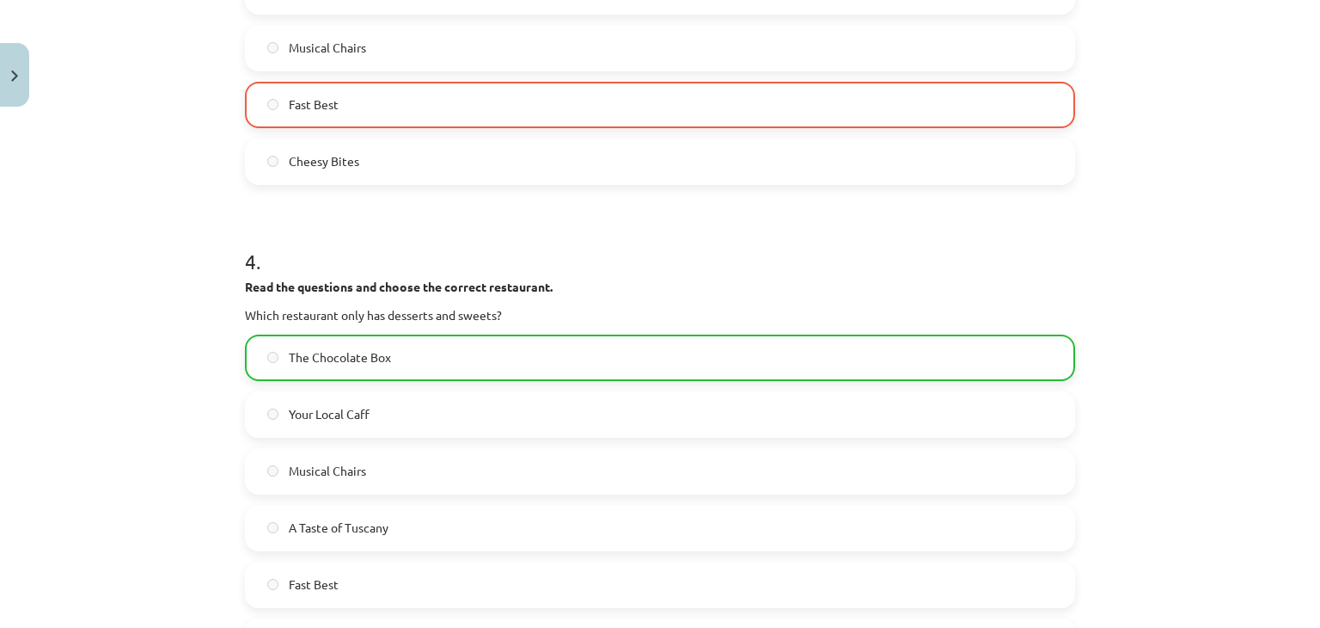
scroll to position [2311, 0]
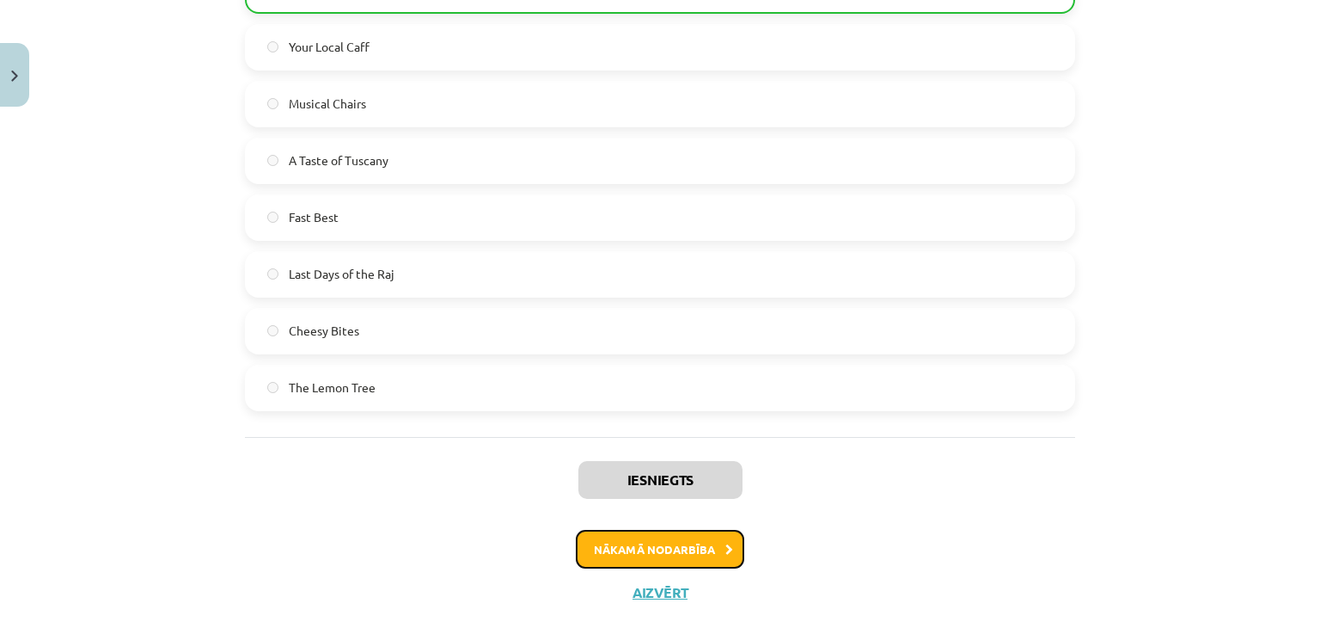
click at [715, 530] on button "Nākamā nodarbība" at bounding box center [660, 550] width 168 height 40
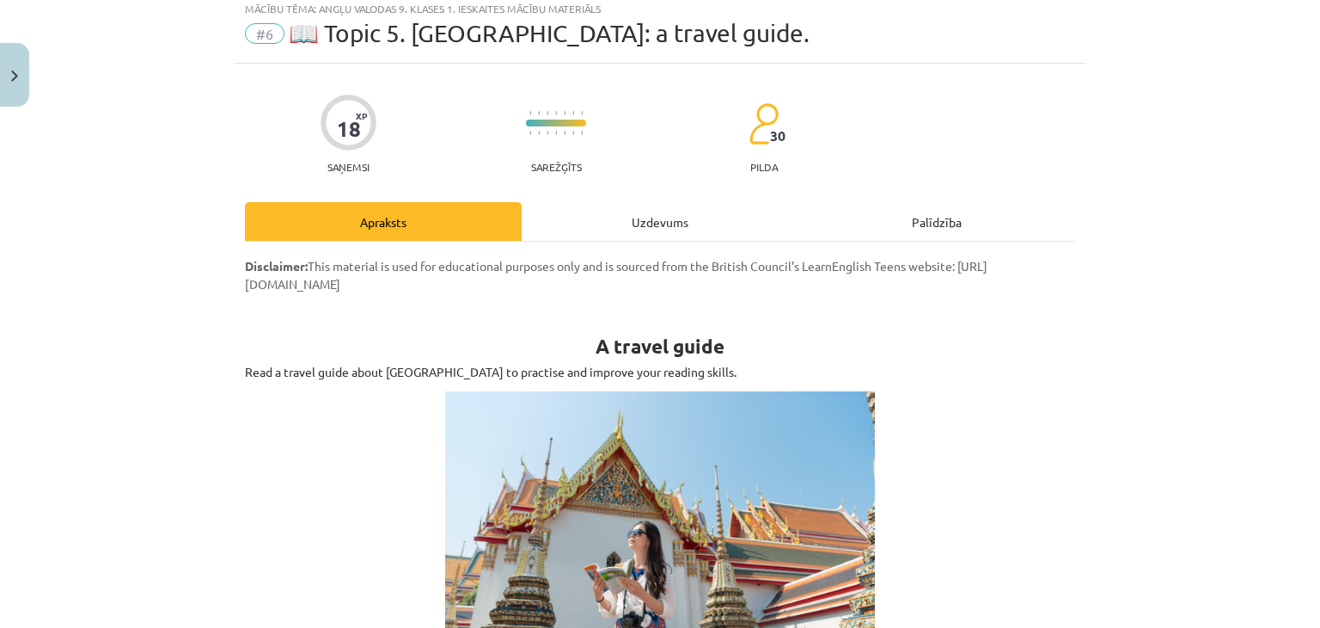
scroll to position [52, 0]
click at [660, 218] on div "Uzdevums" at bounding box center [660, 220] width 277 height 39
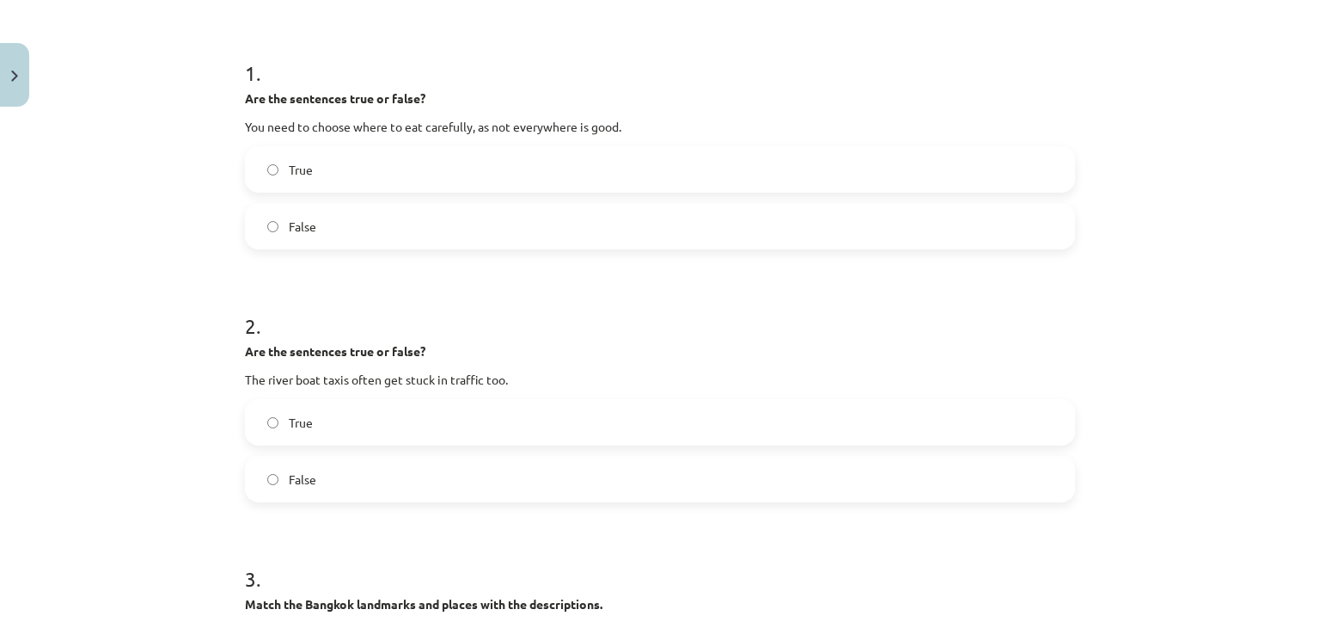
scroll to position [312, 0]
click at [224, 169] on div "**********" at bounding box center [660, 314] width 1320 height 628
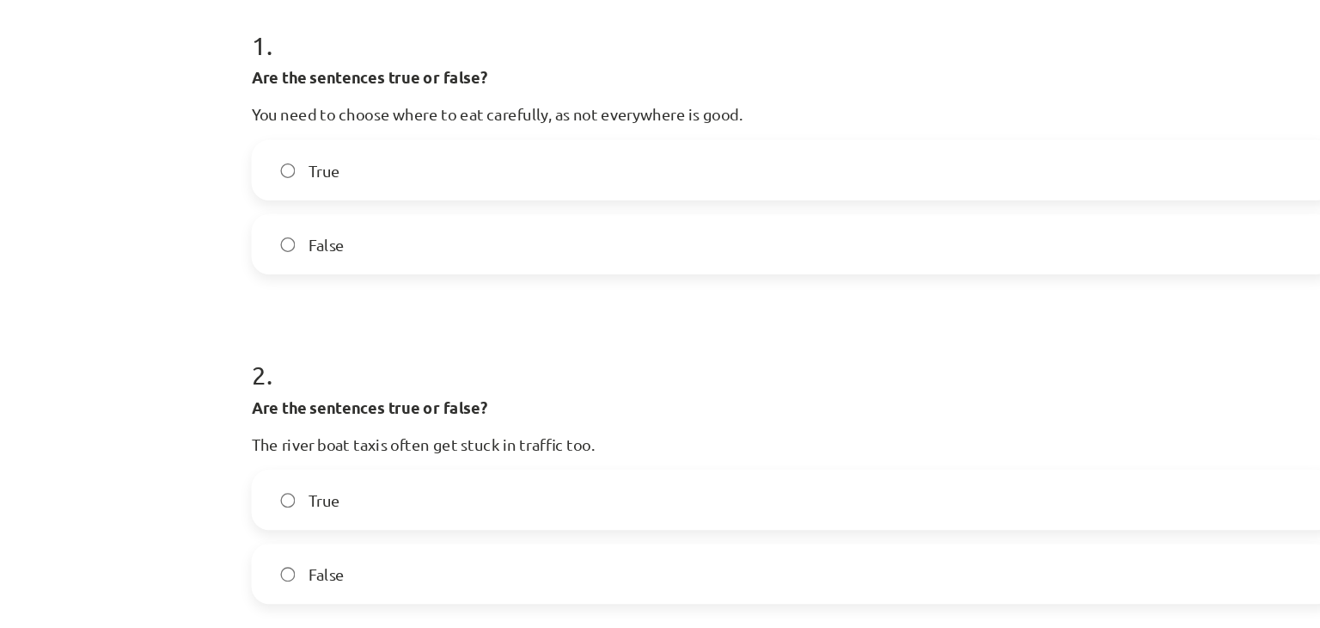
scroll to position [120, 0]
click at [256, 168] on label "True" at bounding box center [660, 168] width 827 height 43
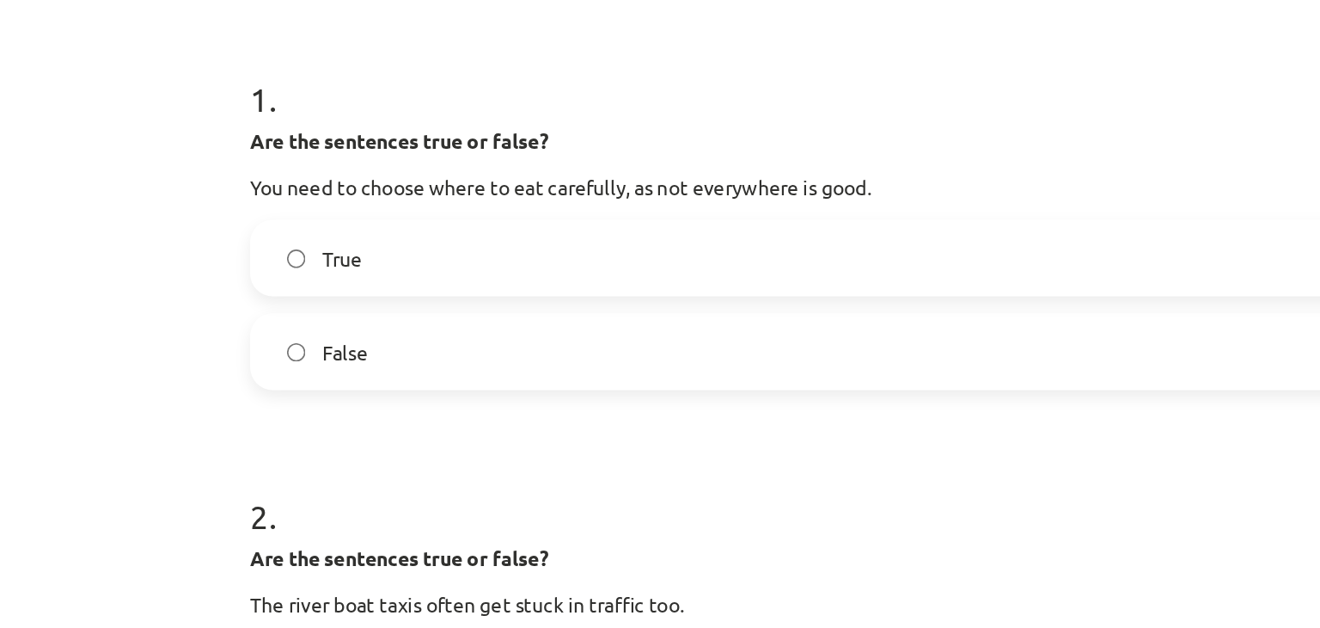
scroll to position [248, 0]
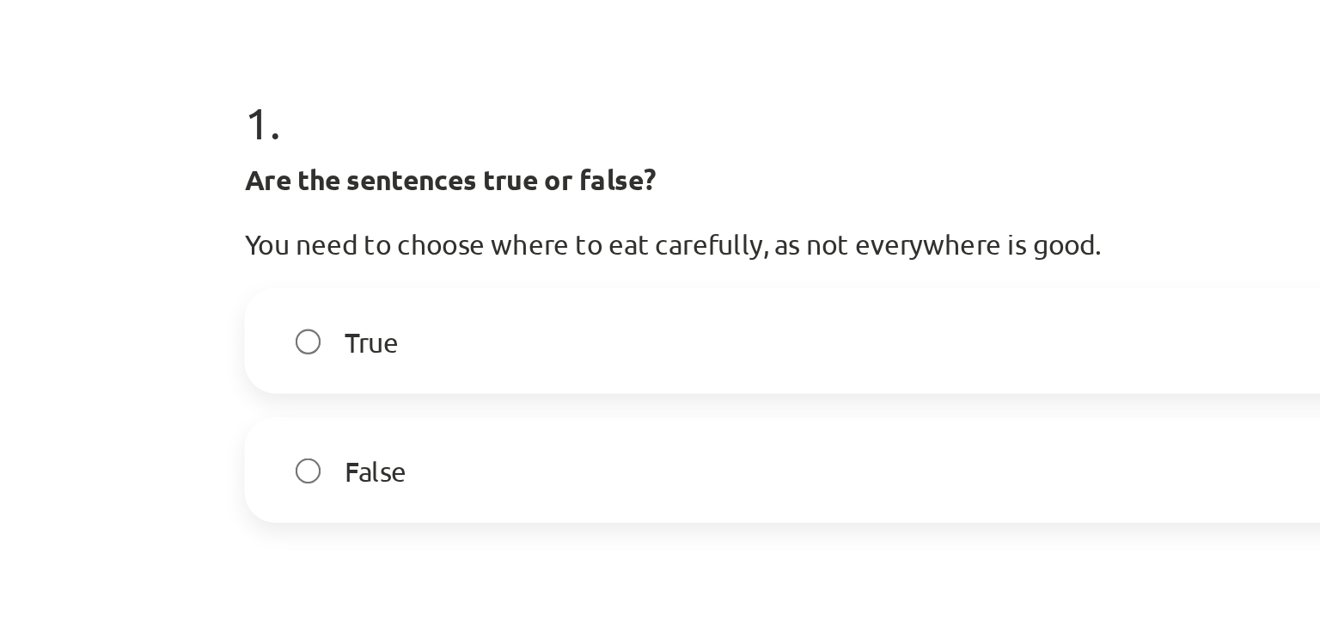
drag, startPoint x: 160, startPoint y: 114, endPoint x: 210, endPoint y: 159, distance: 67.0
click at [210, 159] on div "**********" at bounding box center [660, 314] width 1320 height 628
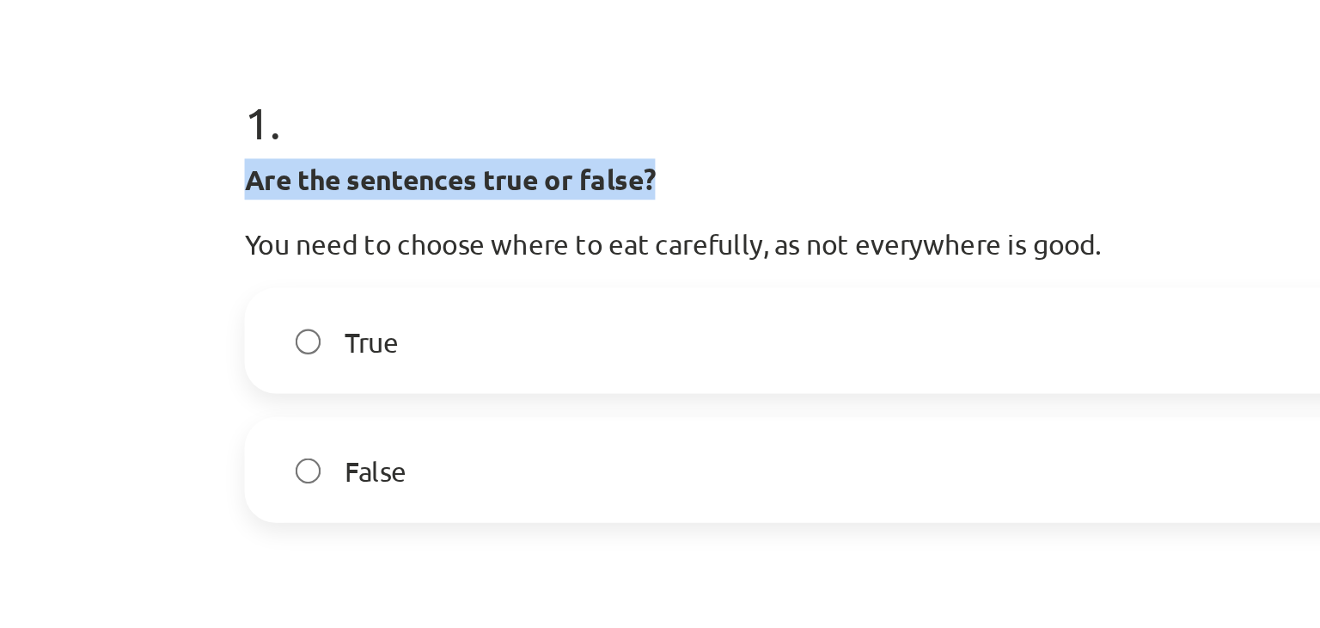
drag, startPoint x: 237, startPoint y: 159, endPoint x: 432, endPoint y: 155, distance: 195.2
click at [432, 155] on p "Are the sentences true or false?" at bounding box center [660, 162] width 830 height 18
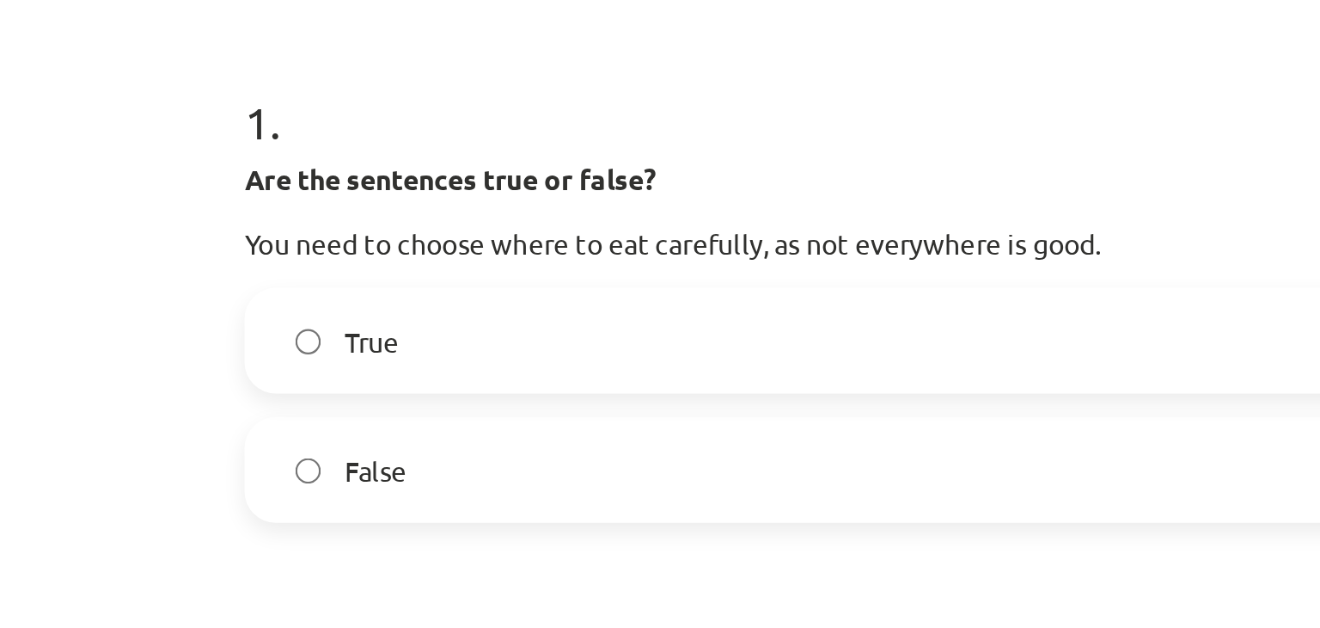
click at [433, 139] on h1 "1 ." at bounding box center [660, 121] width 830 height 53
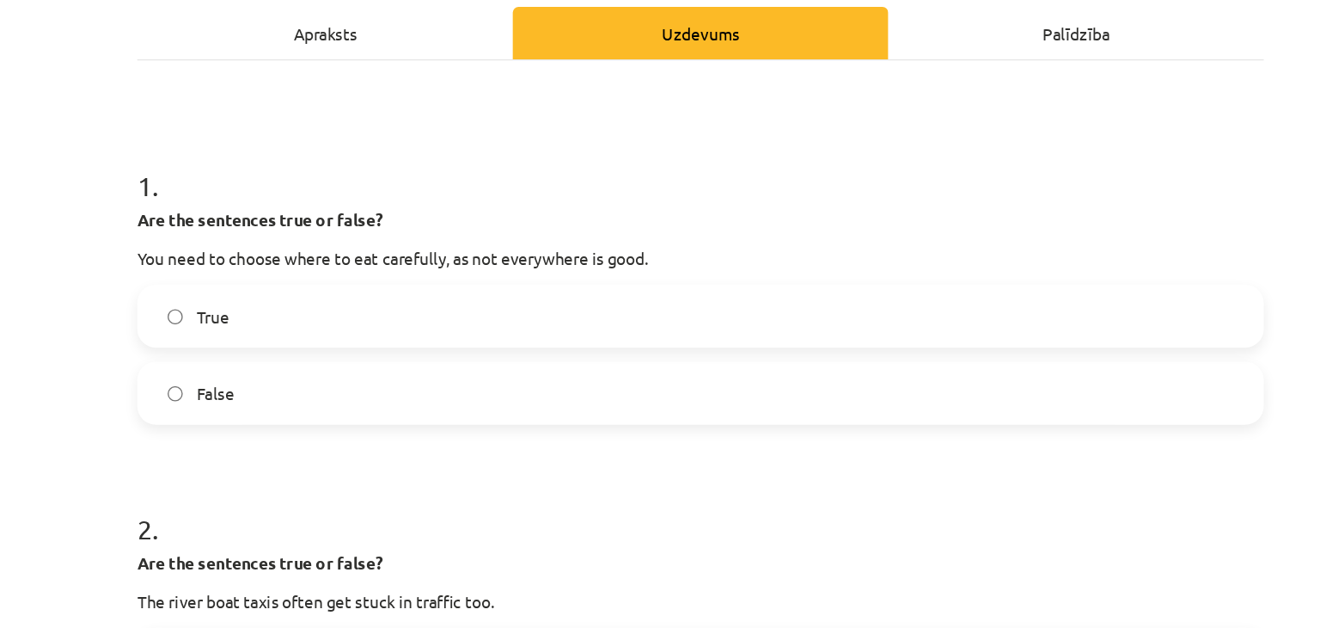
scroll to position [120, 0]
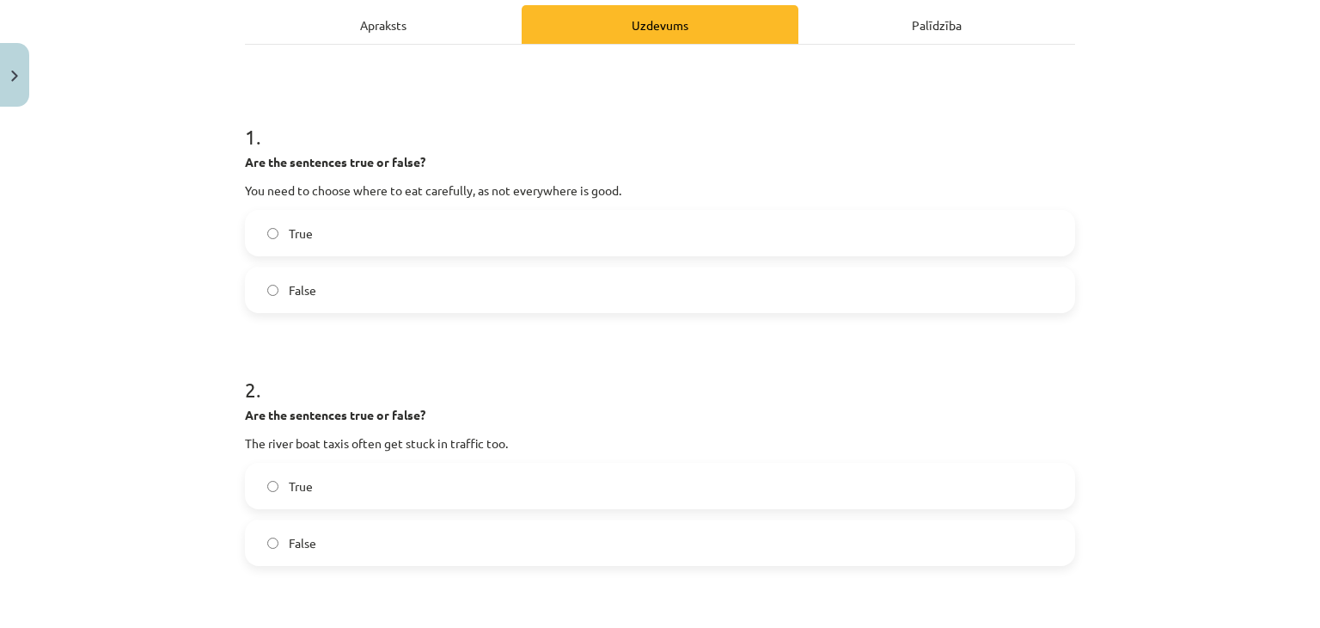
click at [267, 224] on label "True" at bounding box center [660, 232] width 827 height 43
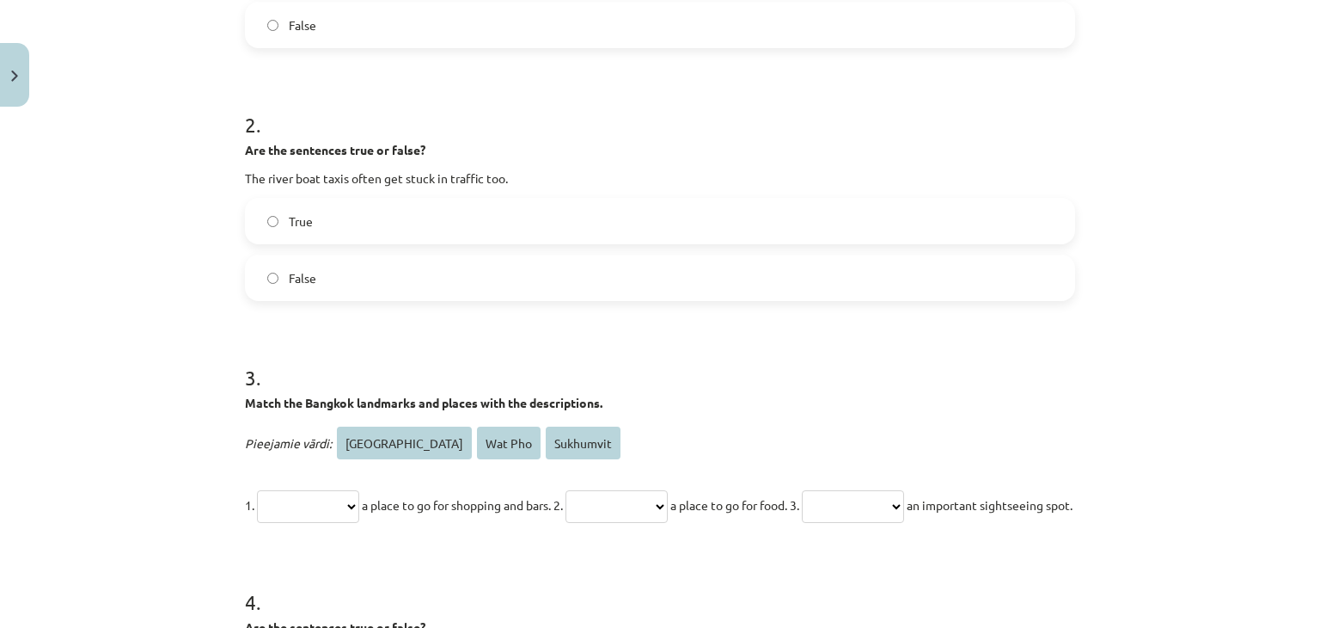
scroll to position [544, 0]
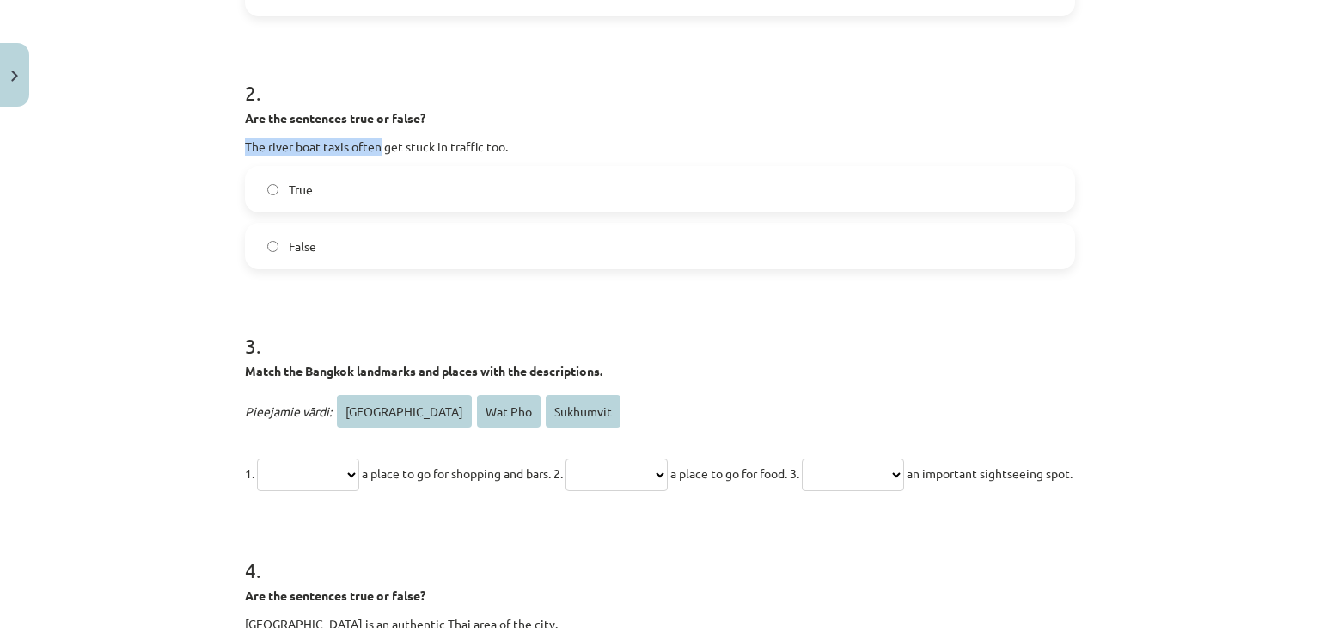
drag, startPoint x: 241, startPoint y: 138, endPoint x: 372, endPoint y: 140, distance: 131.5
click at [372, 140] on p "The river boat taxis often get stuck in traffic too." at bounding box center [660, 147] width 830 height 18
click at [194, 199] on div "**********" at bounding box center [660, 314] width 1320 height 628
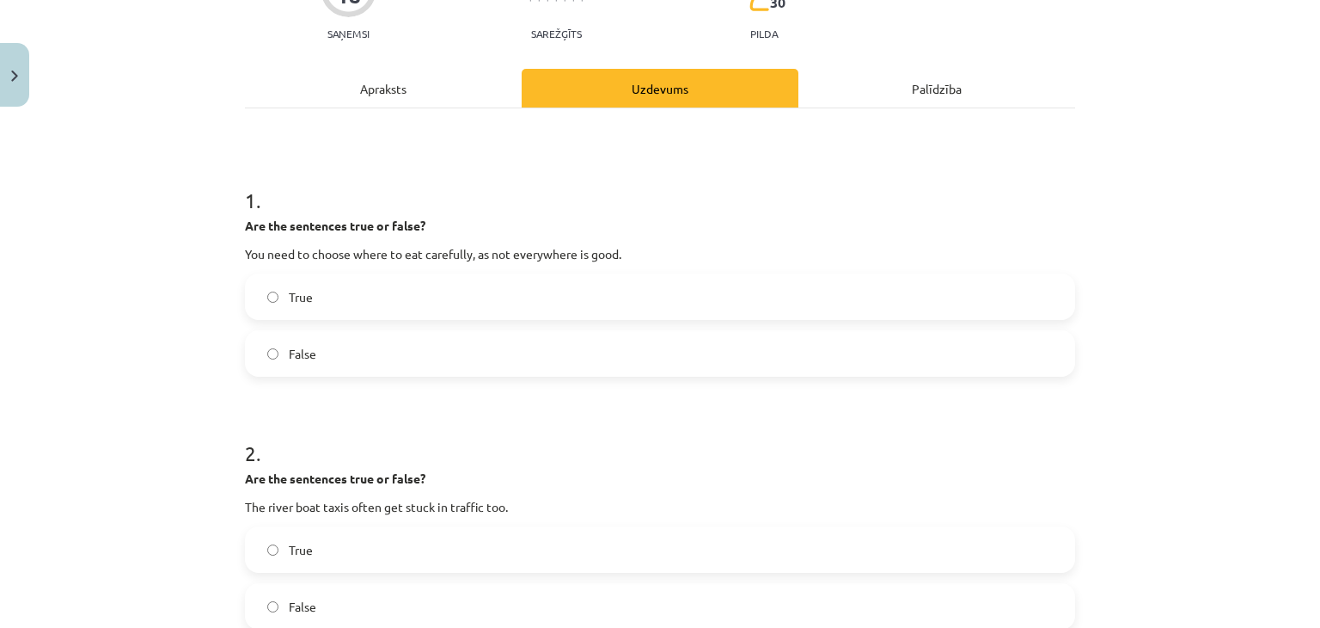
scroll to position [0, 0]
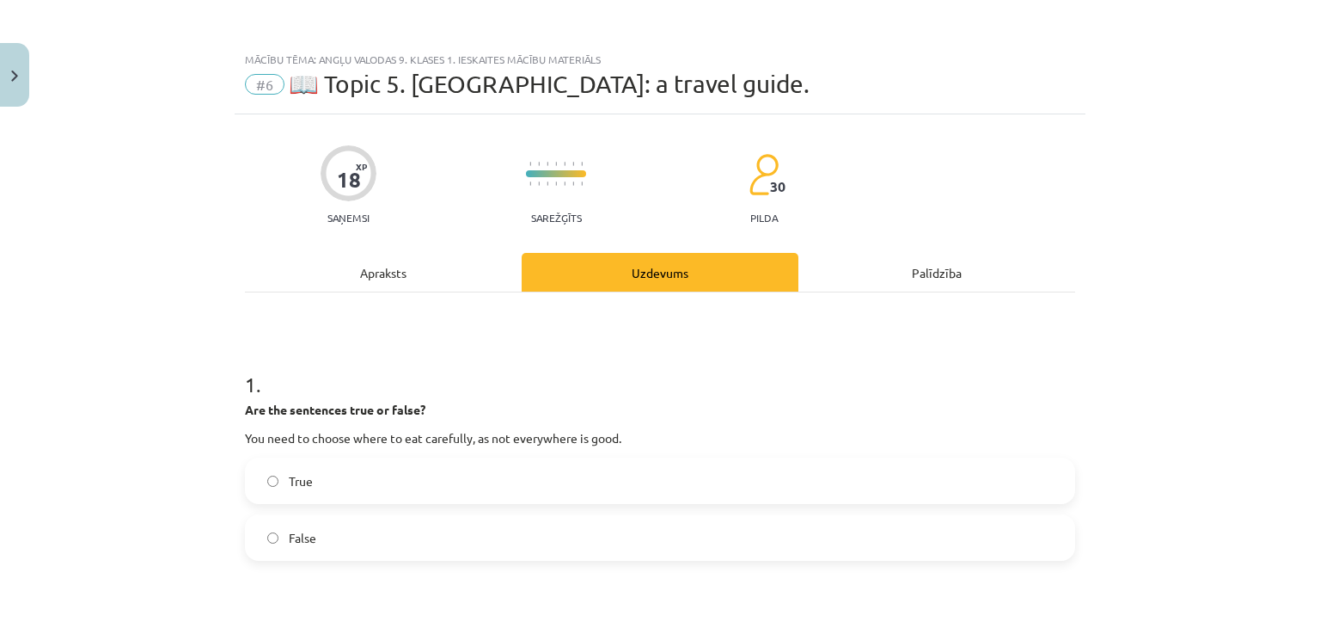
click at [401, 274] on div "Apraksts" at bounding box center [383, 272] width 277 height 39
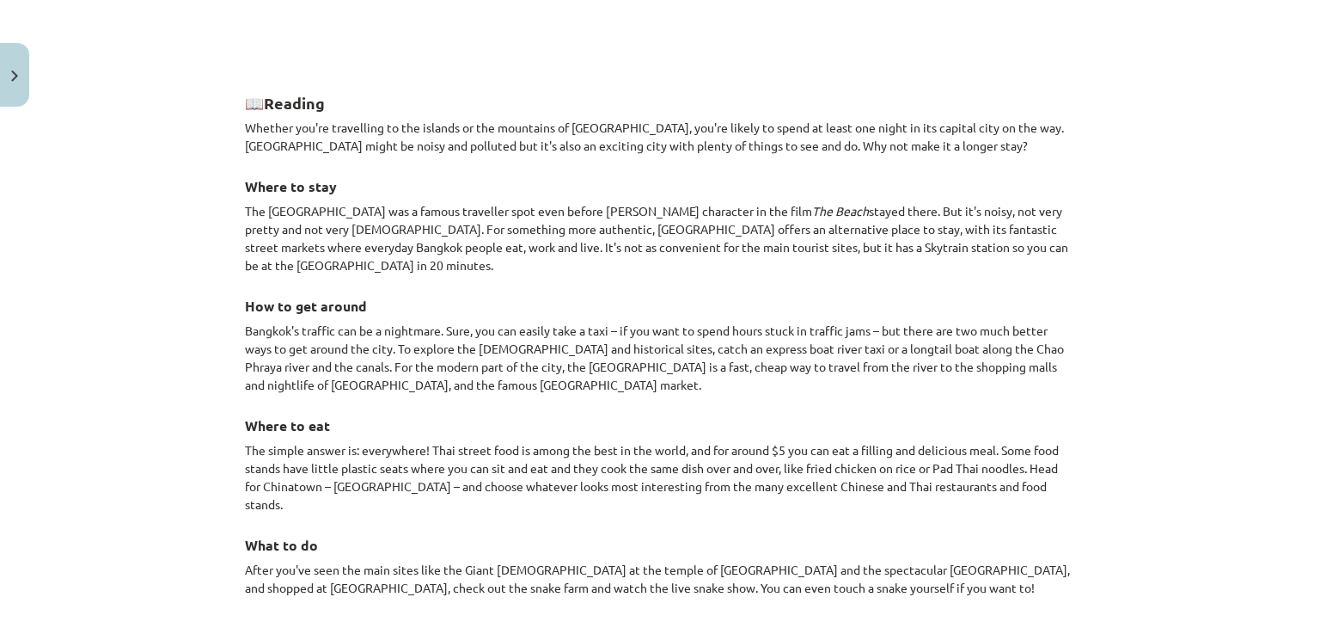
scroll to position [1271, 0]
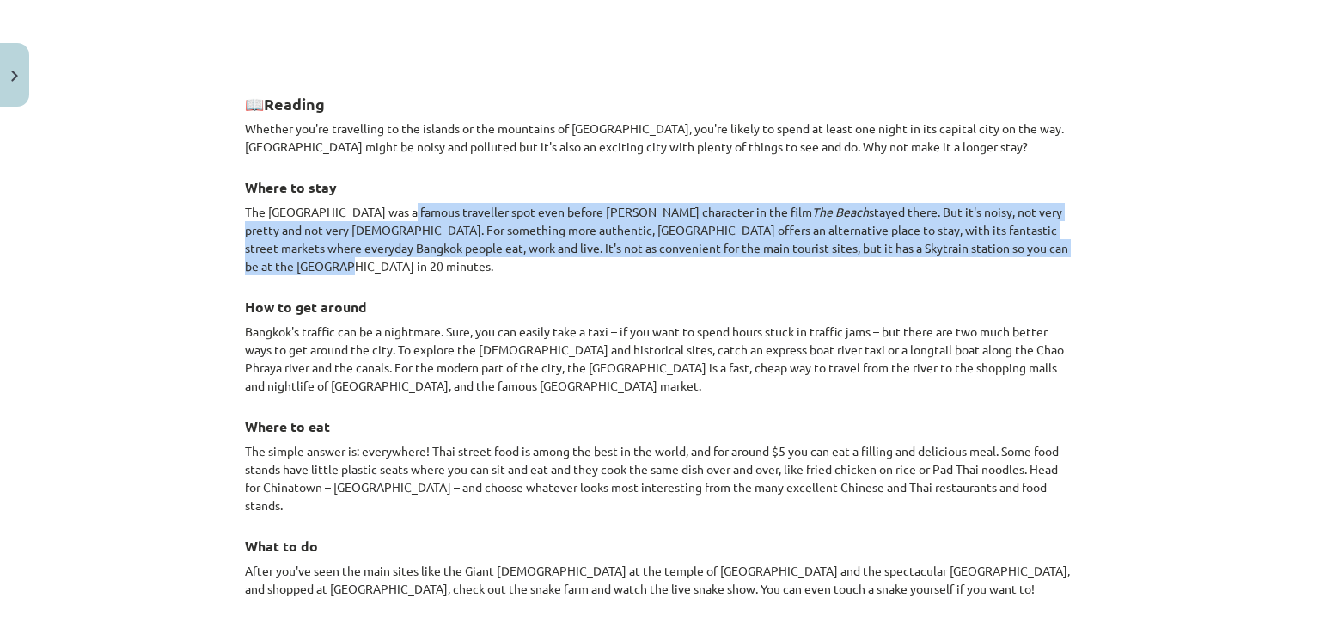
drag, startPoint x: 402, startPoint y: 216, endPoint x: 805, endPoint y: 261, distance: 404.9
click at [805, 261] on p "The Khao San Road was a famous traveller spot even before Leonardo di Caprio's …" at bounding box center [660, 239] width 830 height 72
click at [815, 261] on p "The Khao San Road was a famous traveller spot even before Leonardo di Caprio's …" at bounding box center [660, 239] width 830 height 72
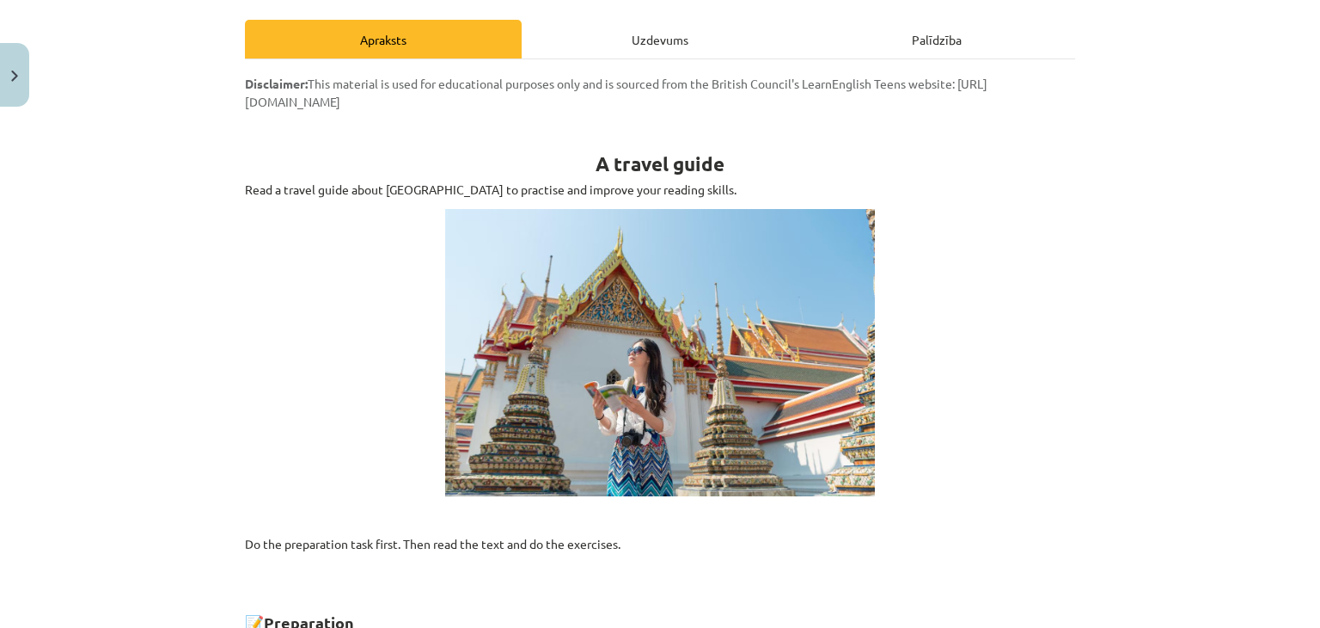
scroll to position [0, 0]
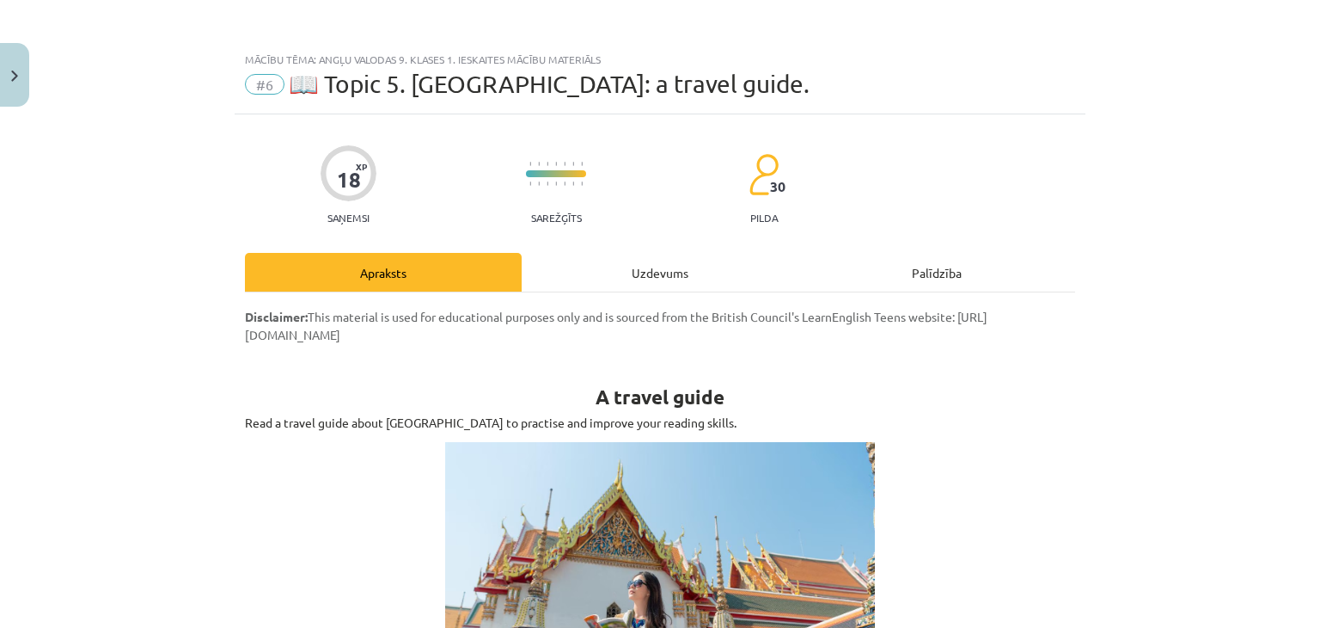
click at [649, 288] on div "Uzdevums" at bounding box center [660, 272] width 277 height 39
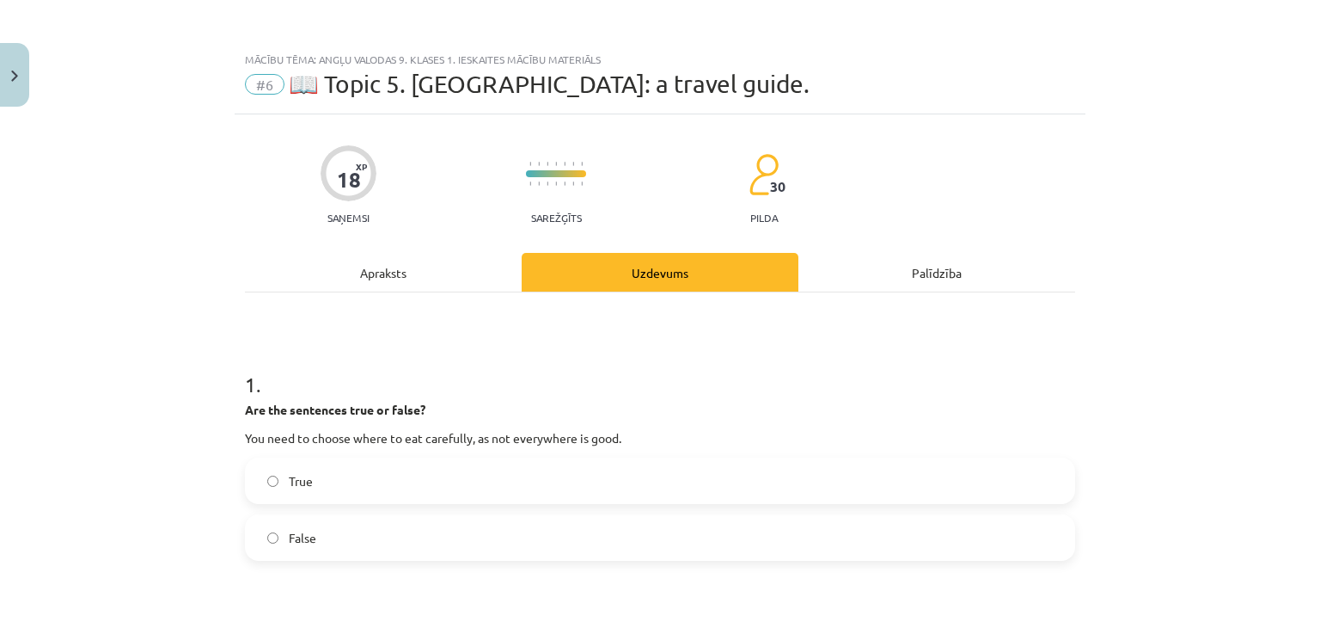
click at [378, 286] on div "Apraksts" at bounding box center [383, 272] width 277 height 39
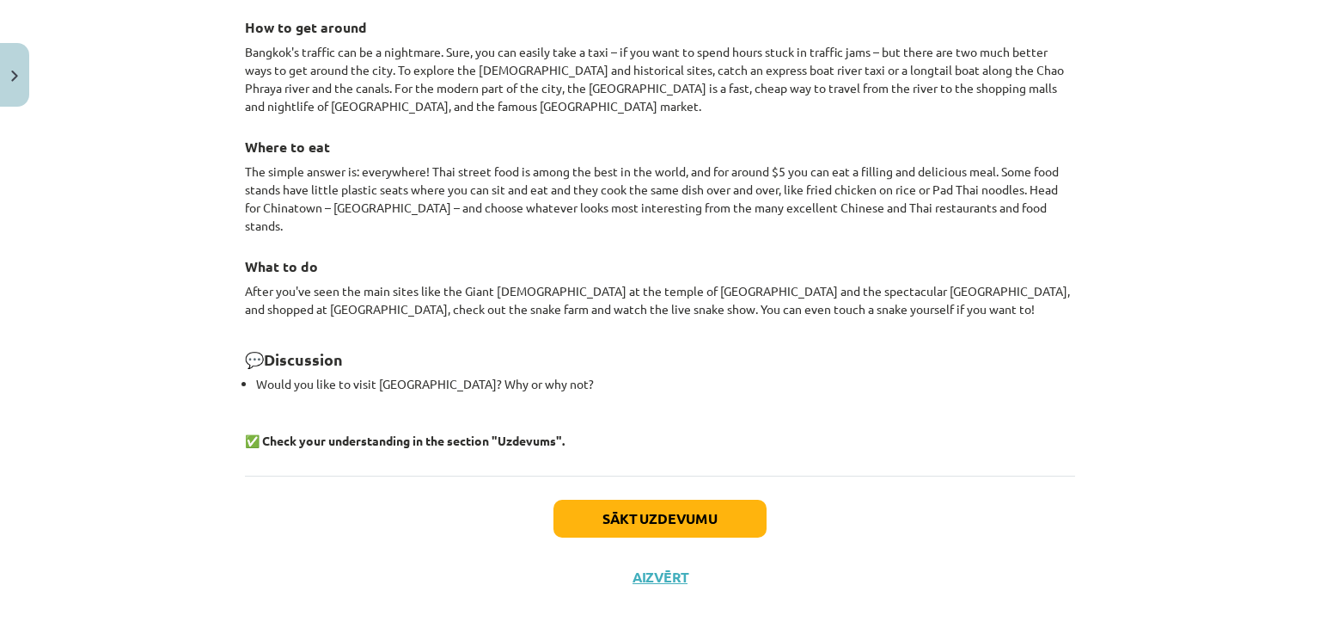
scroll to position [1550, 0]
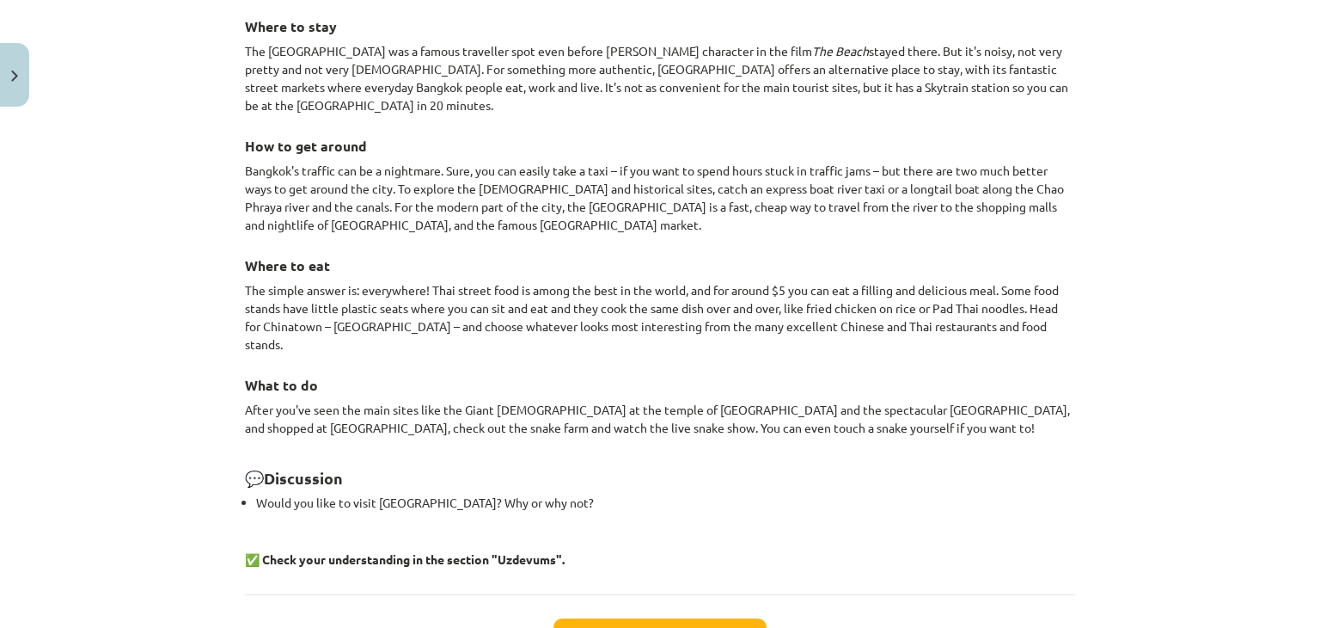
scroll to position [1374, 0]
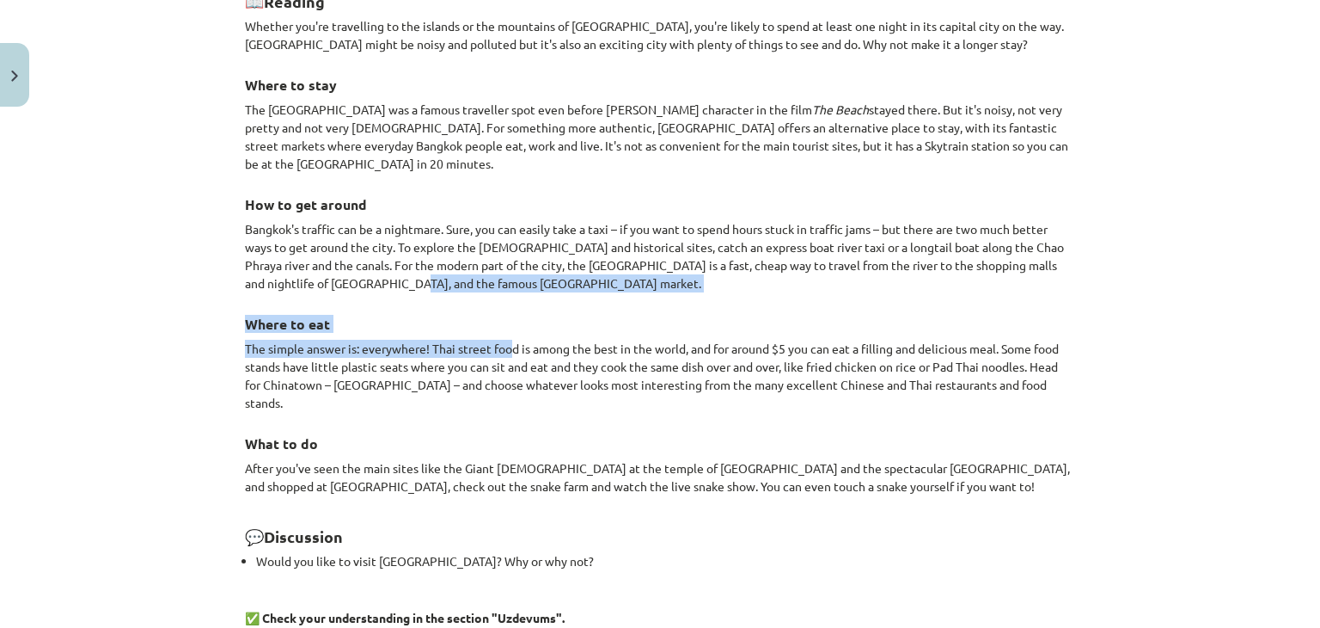
drag, startPoint x: 353, startPoint y: 272, endPoint x: 509, endPoint y: 343, distance: 171.2
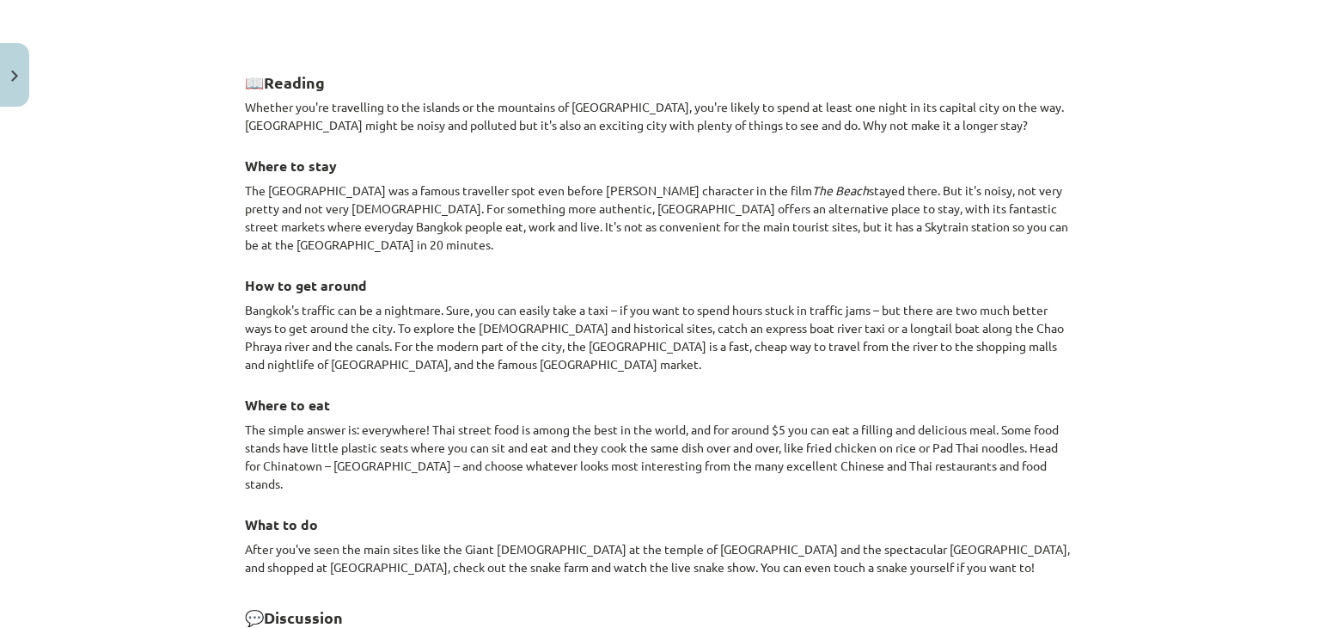
scroll to position [1293, 0]
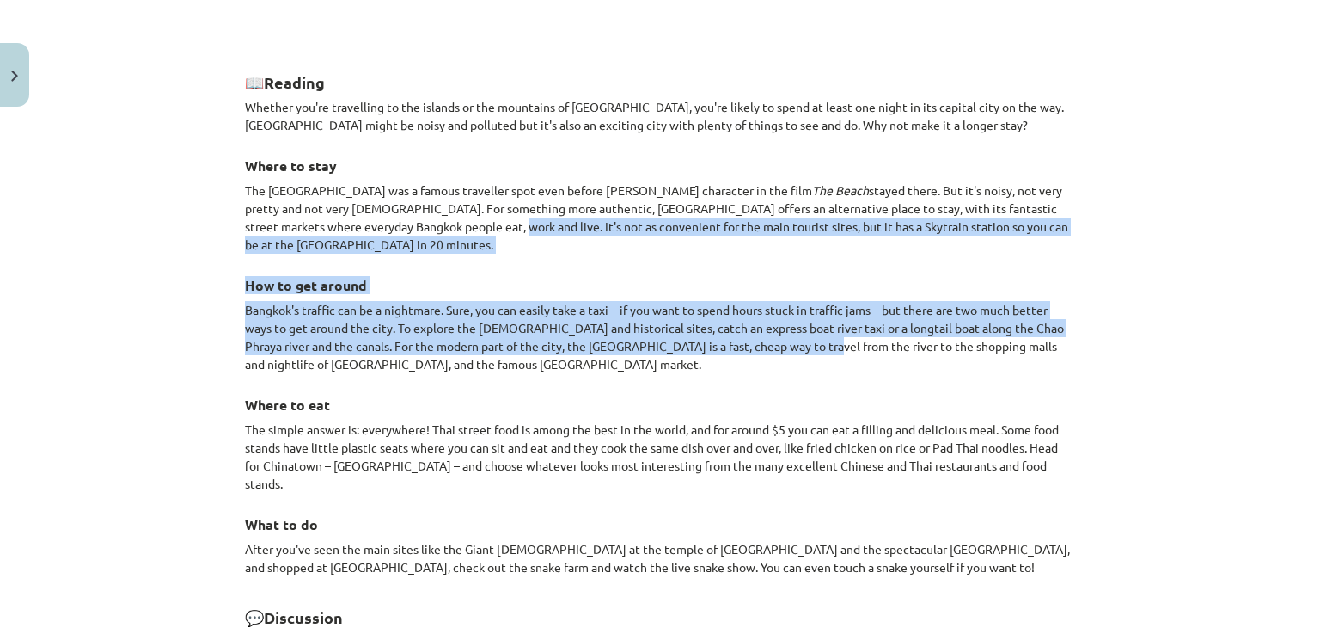
drag, startPoint x: 509, startPoint y: 234, endPoint x: 781, endPoint y: 335, distance: 290.0
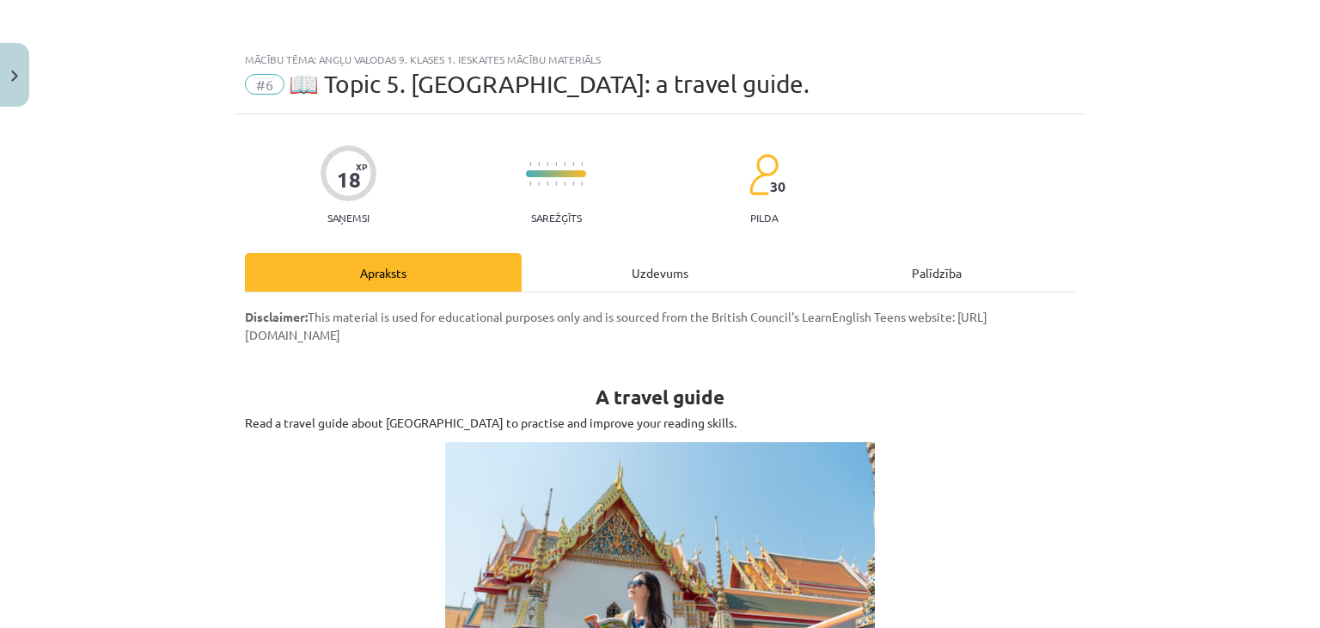
click at [621, 277] on div "Uzdevums" at bounding box center [660, 272] width 277 height 39
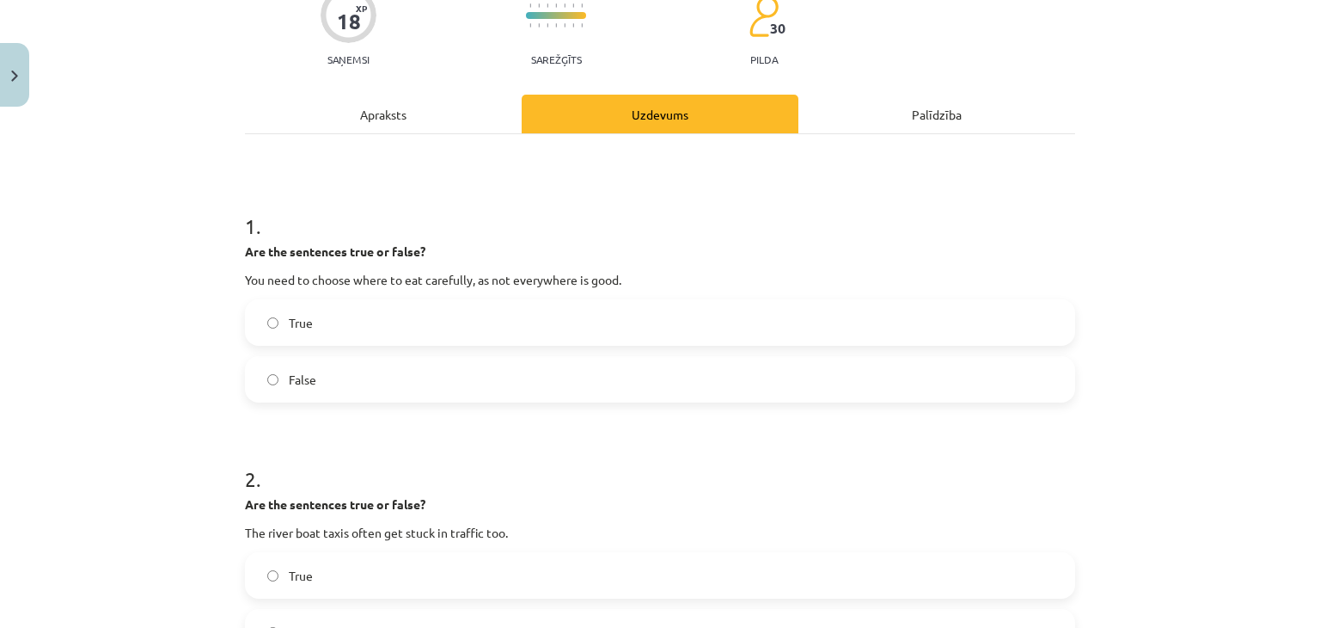
scroll to position [157, 0]
click at [251, 386] on label "False" at bounding box center [660, 379] width 827 height 43
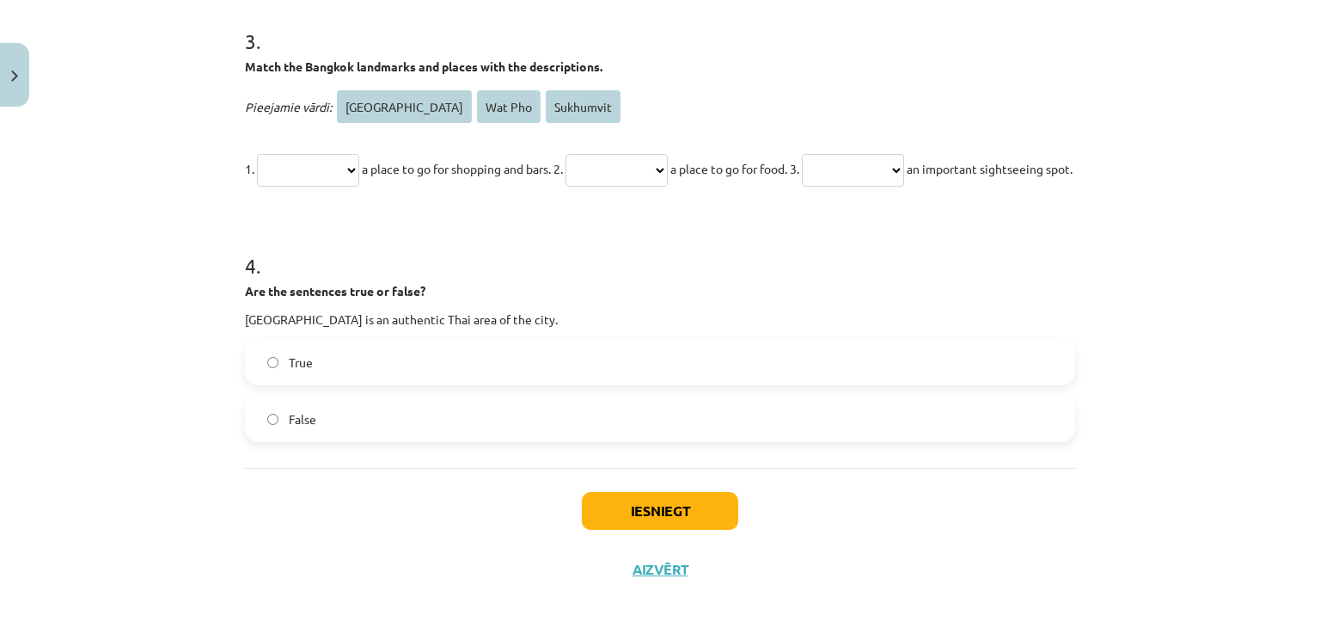
scroll to position [864, 0]
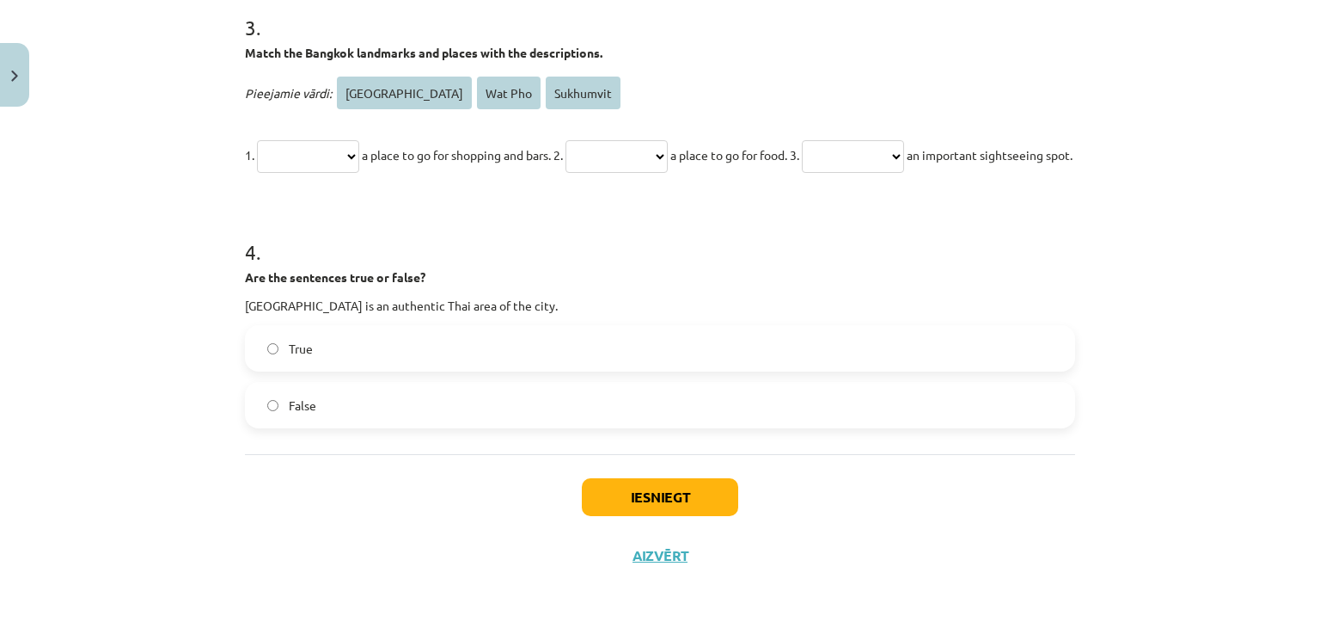
click at [904, 155] on select "**********" at bounding box center [853, 156] width 102 height 33
select select "**********"
click at [863, 140] on select "**********" at bounding box center [853, 156] width 102 height 33
click at [668, 143] on select "**********" at bounding box center [617, 156] width 102 height 33
select select "*******"
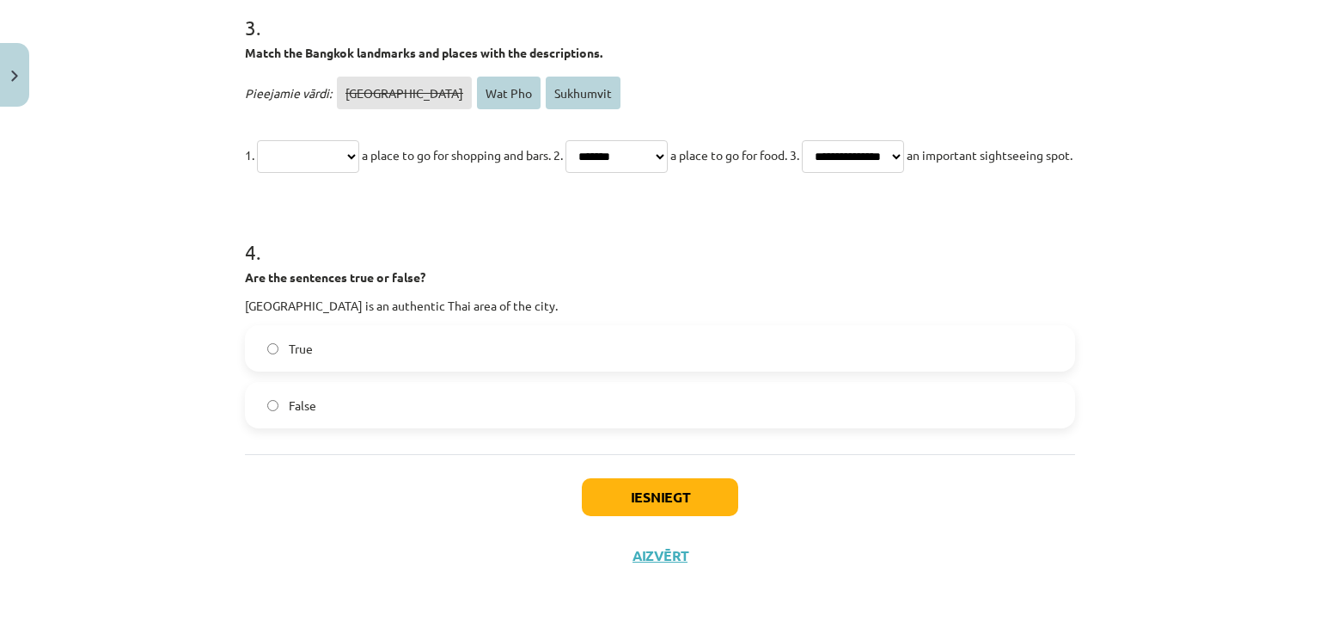
click at [595, 140] on select "**********" at bounding box center [617, 156] width 102 height 33
click at [340, 162] on select "**********" at bounding box center [308, 156] width 102 height 33
select select "*********"
click at [257, 140] on select "**********" at bounding box center [308, 156] width 102 height 33
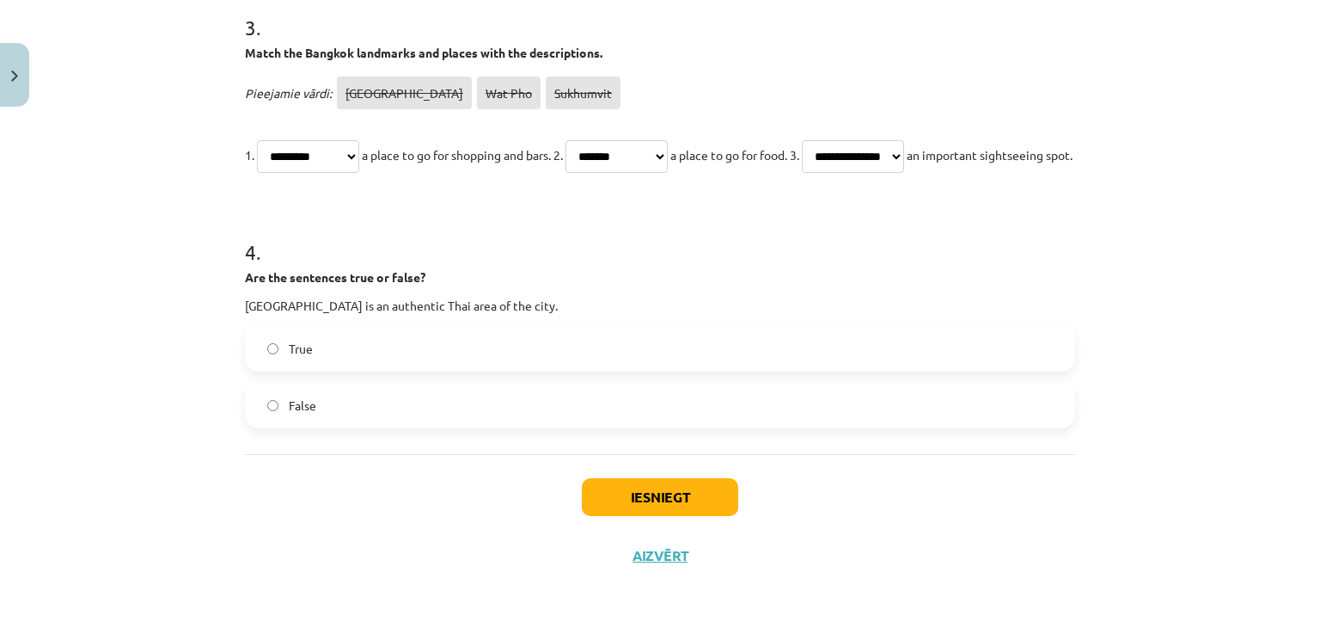
click at [320, 352] on label "True" at bounding box center [660, 348] width 827 height 43
click at [671, 508] on button "Iesniegt" at bounding box center [660, 497] width 156 height 38
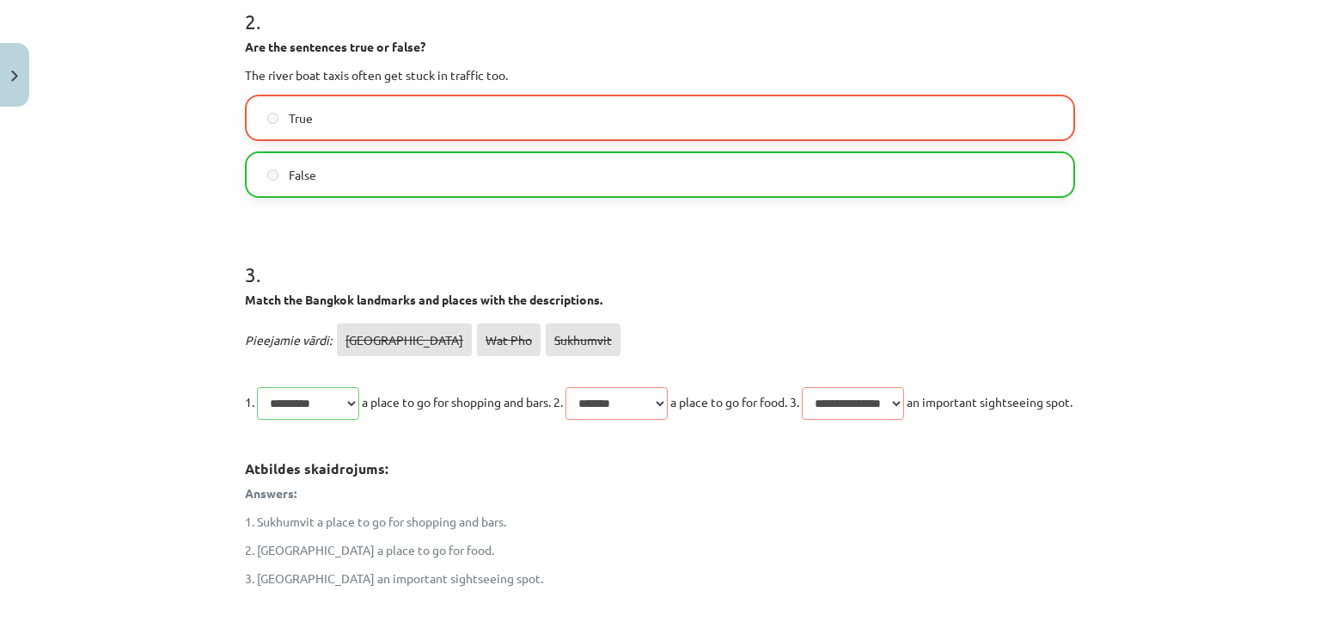
scroll to position [1122, 0]
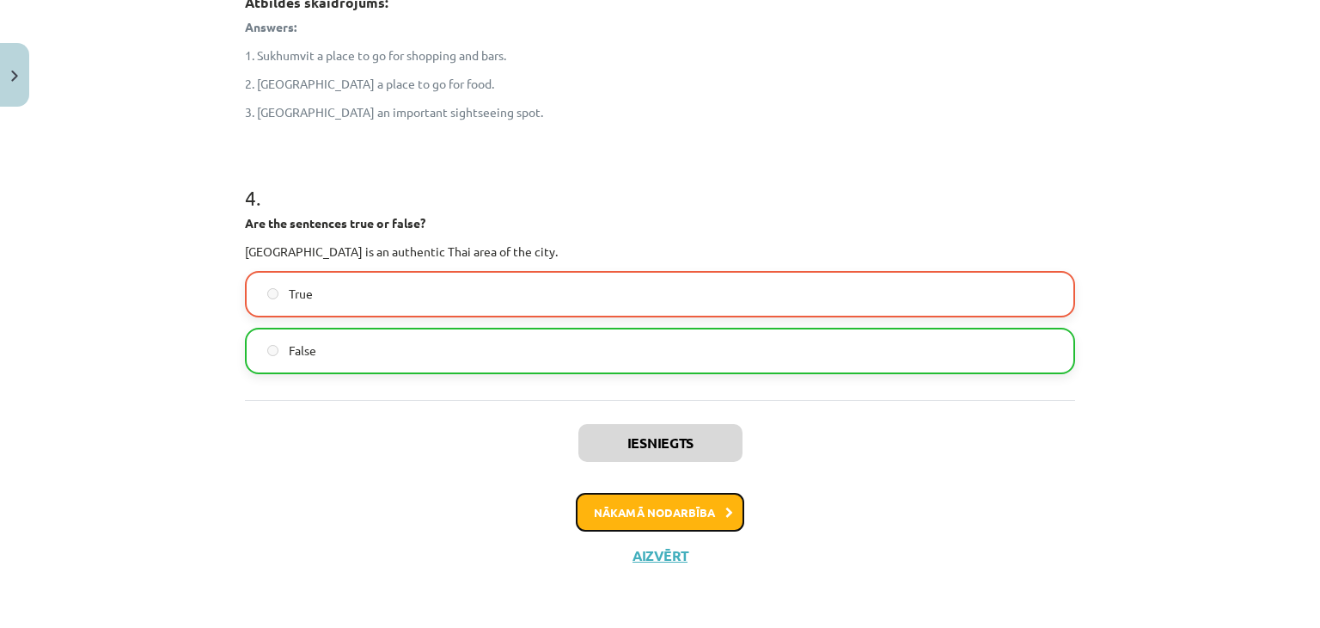
click at [689, 524] on button "Nākamā nodarbība" at bounding box center [660, 513] width 168 height 40
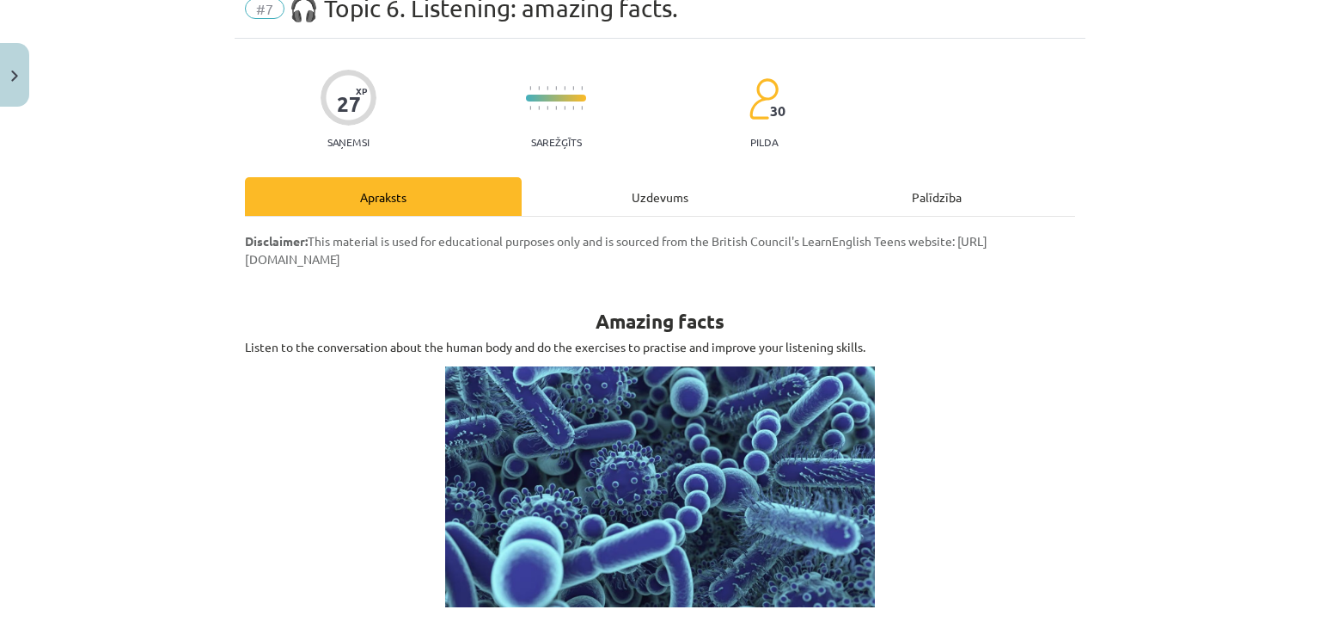
scroll to position [43, 0]
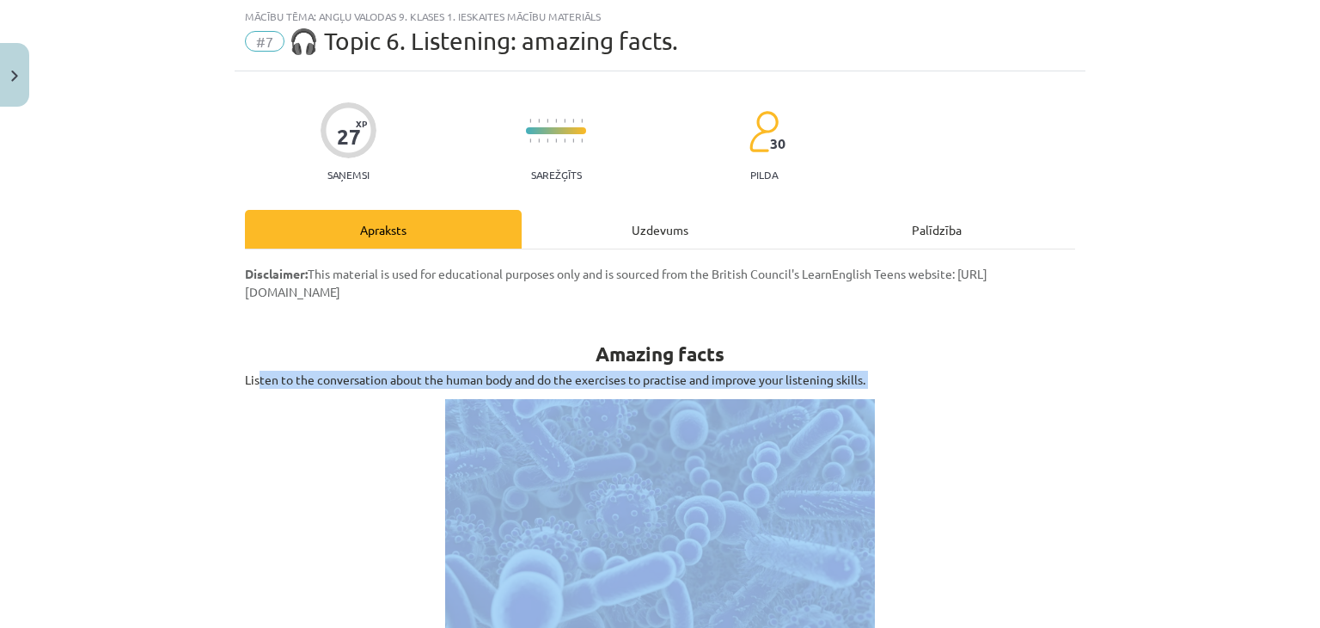
drag, startPoint x: 253, startPoint y: 378, endPoint x: 471, endPoint y: 386, distance: 218.5
click at [471, 386] on p "Listen to the conversation about the human body and do the exercises to practis…" at bounding box center [660, 380] width 830 height 18
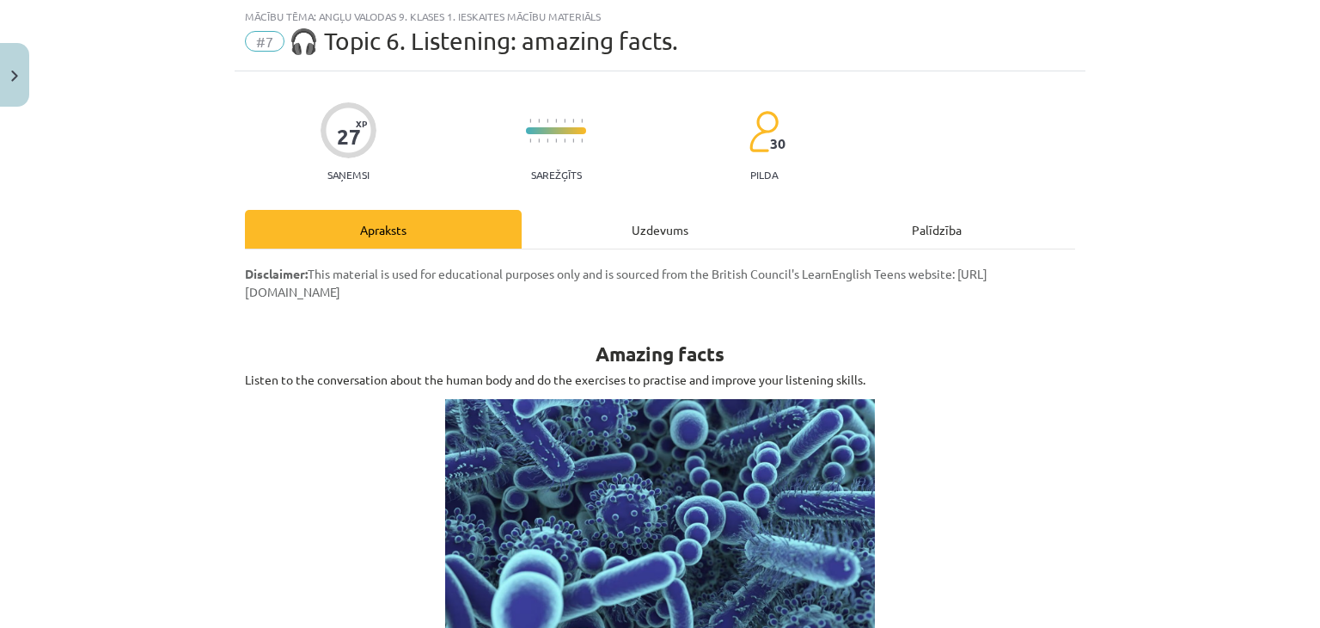
click at [406, 337] on h1 "Amazing facts" at bounding box center [660, 338] width 830 height 54
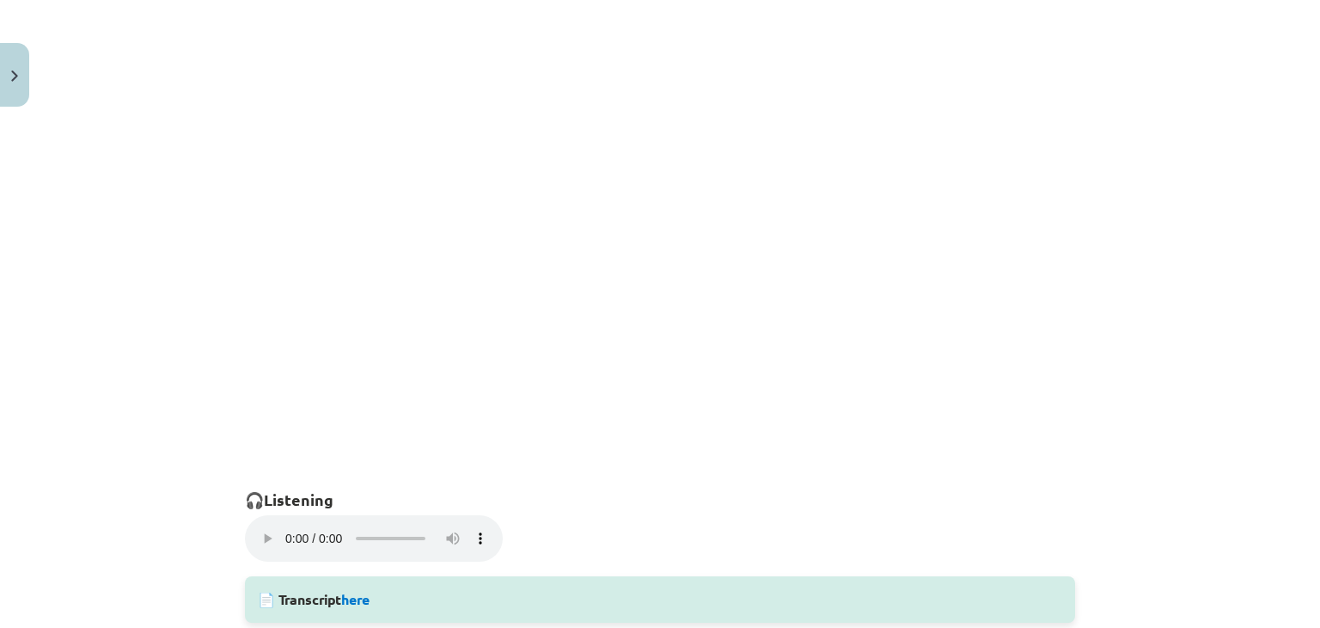
scroll to position [1183, 0]
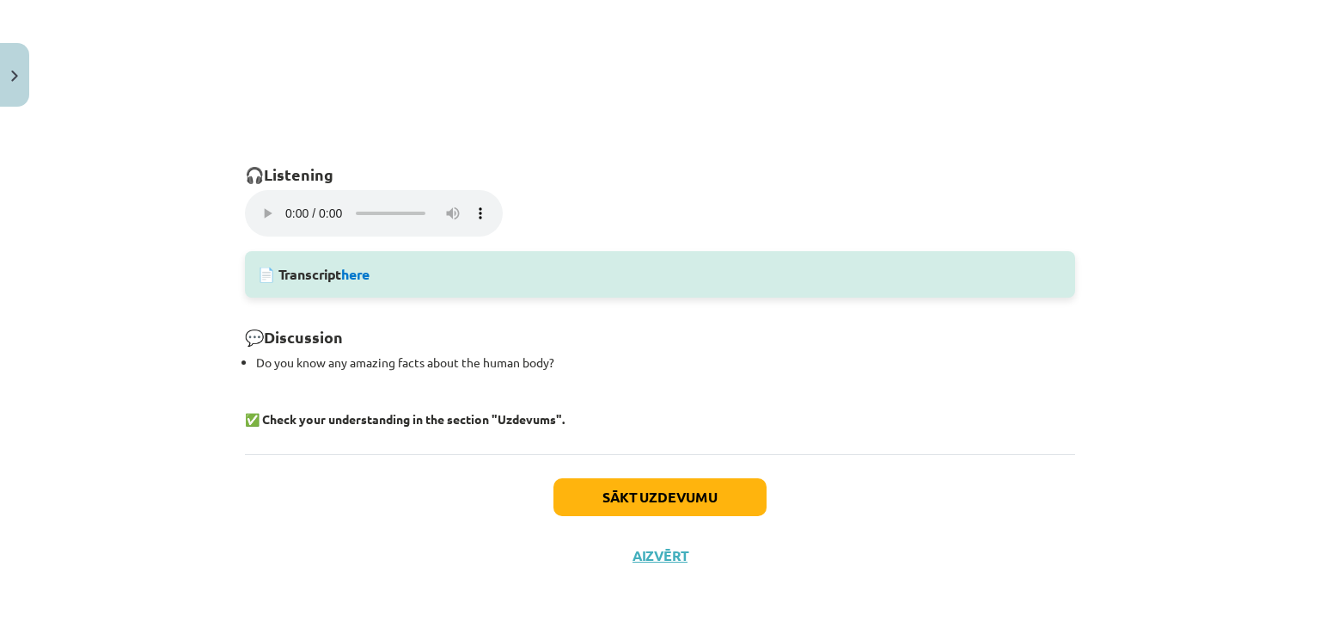
click at [351, 383] on p at bounding box center [660, 391] width 830 height 18
click at [366, 269] on link "here" at bounding box center [355, 274] width 28 height 18
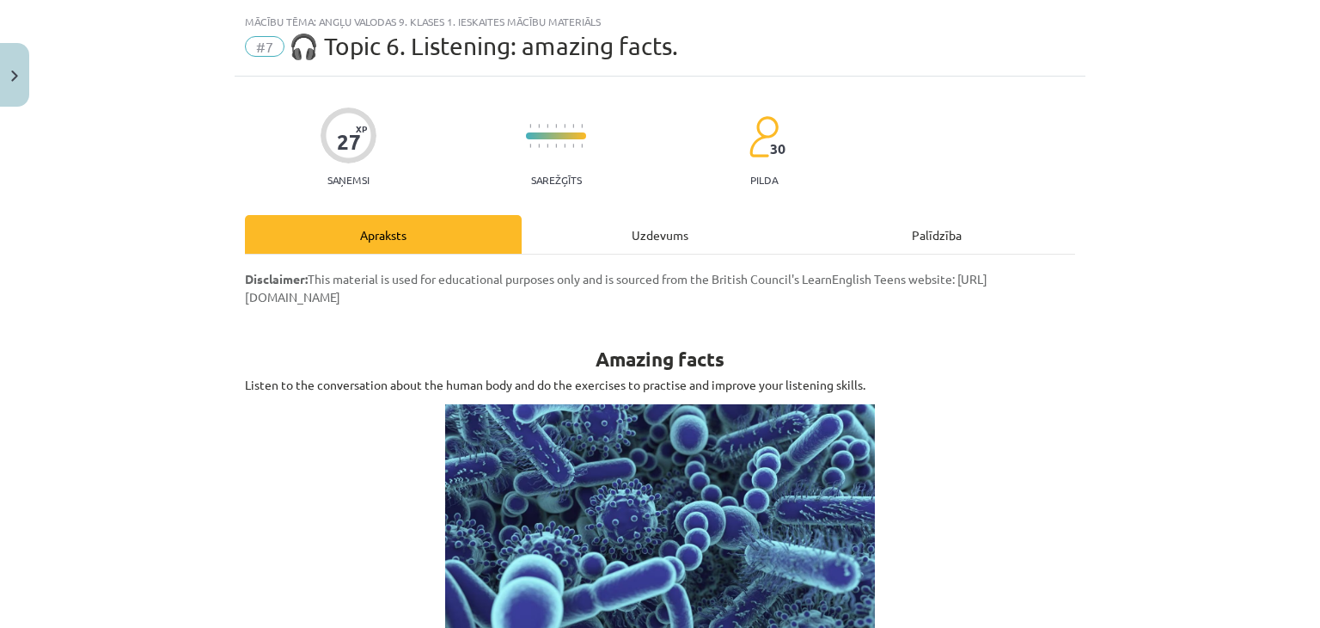
scroll to position [0, 0]
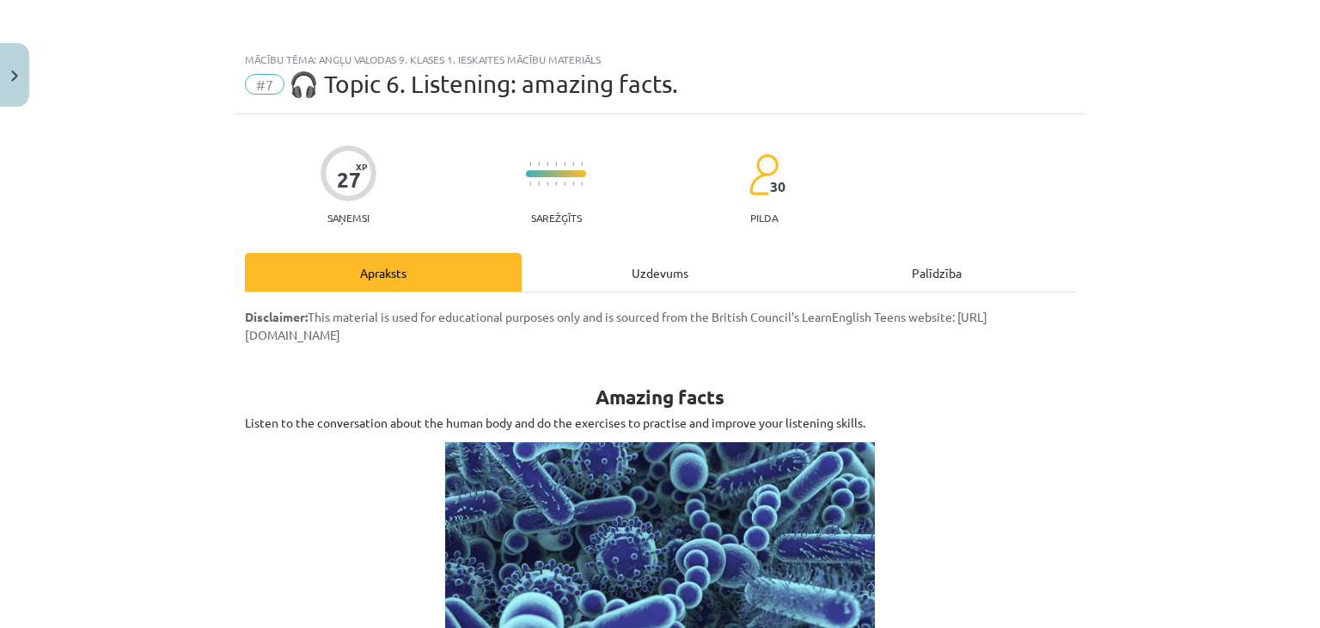
click at [640, 266] on div "Uzdevums" at bounding box center [660, 272] width 277 height 39
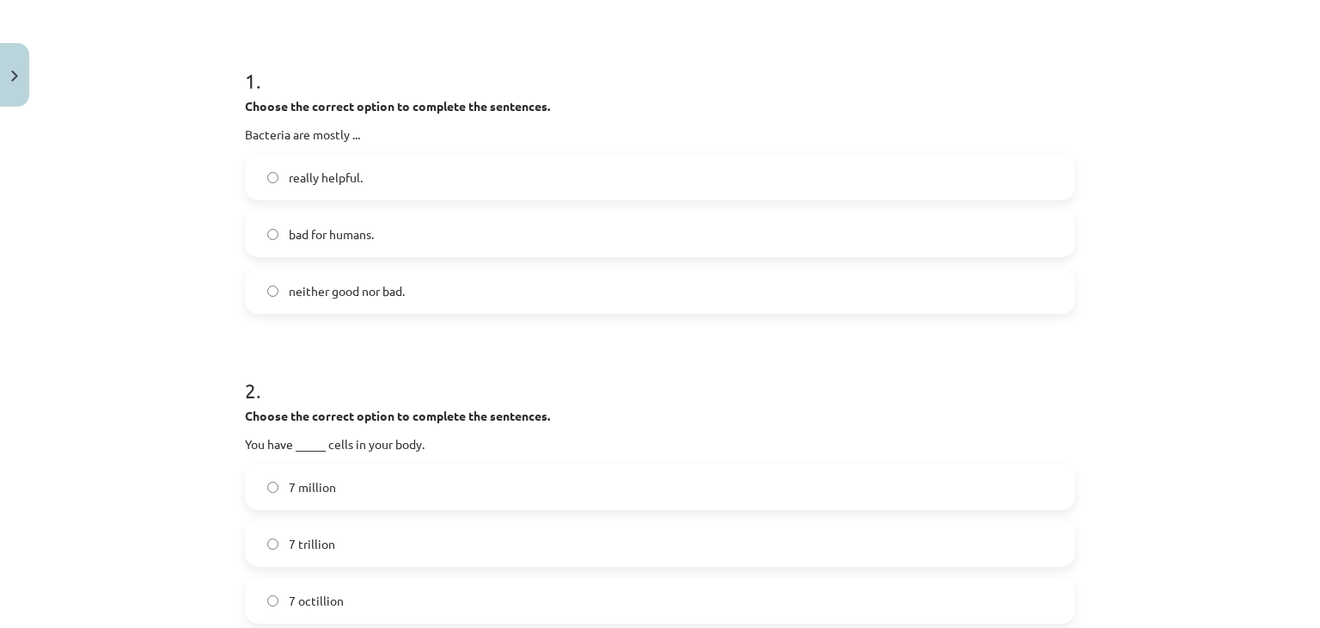
scroll to position [322, 0]
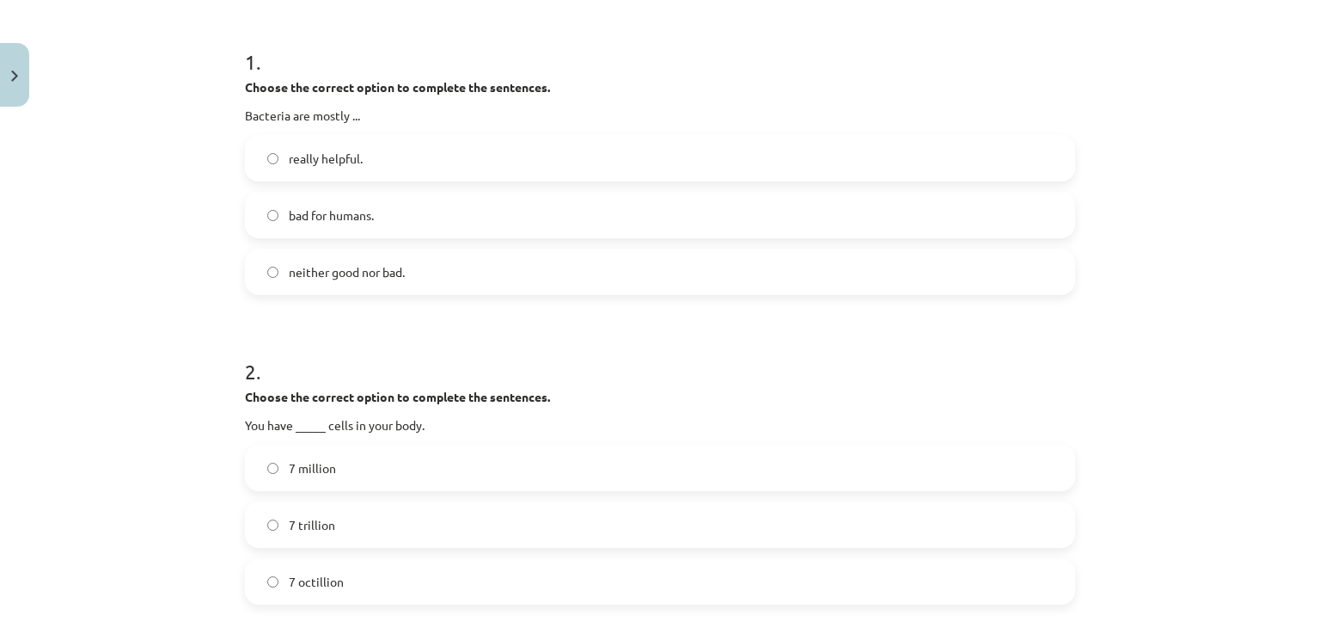
click at [268, 173] on label "really helpful." at bounding box center [660, 158] width 827 height 43
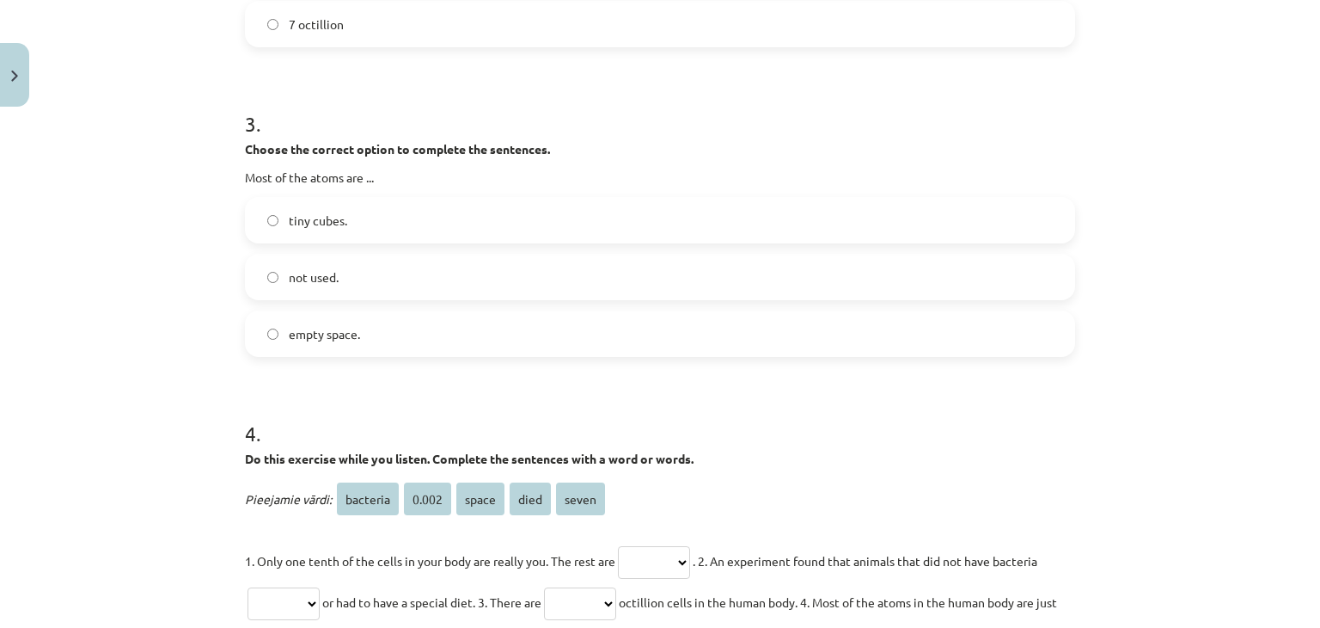
scroll to position [885, 0]
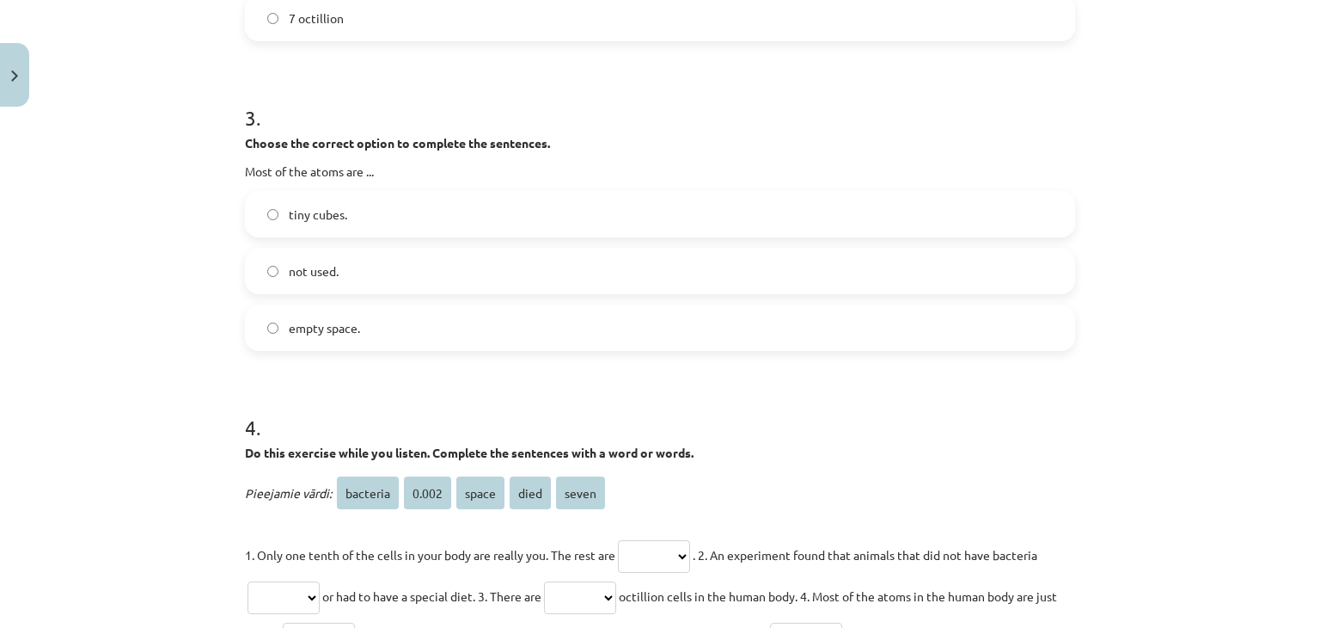
click at [275, 325] on label "empty space." at bounding box center [660, 327] width 827 height 43
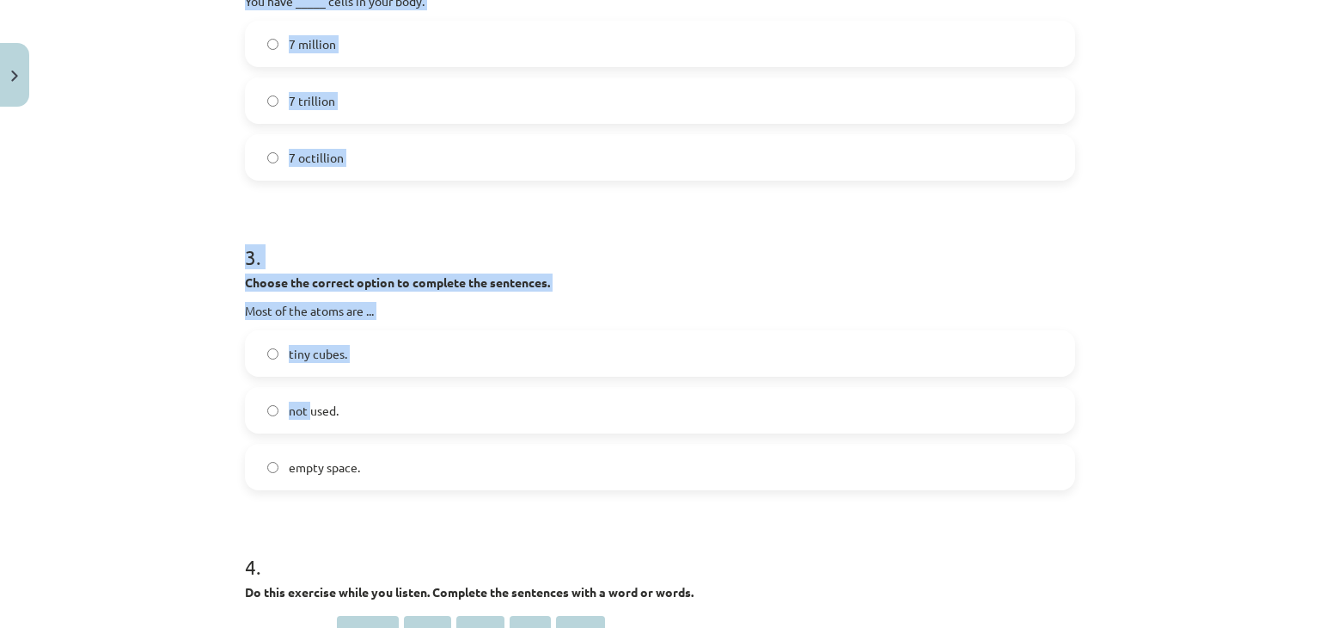
drag, startPoint x: 306, startPoint y: 47, endPoint x: 356, endPoint y: -75, distance: 131.9
click at [356, 0] on html "0 Dāvanas 127 mP 0 xp Adriana Bukovska Sākums Aktuāli Kā mācīties eSKOLĀ Kontak…" at bounding box center [660, 194] width 1320 height 628
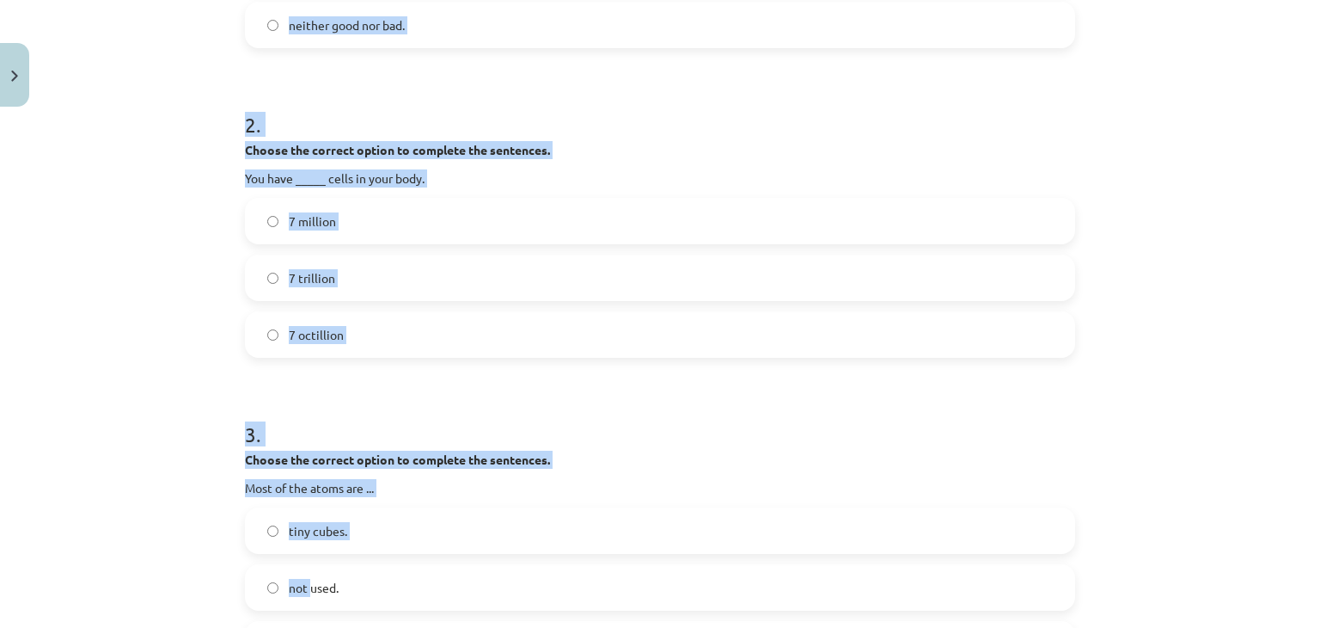
click at [289, 273] on span "7 trillion" at bounding box center [312, 278] width 46 height 18
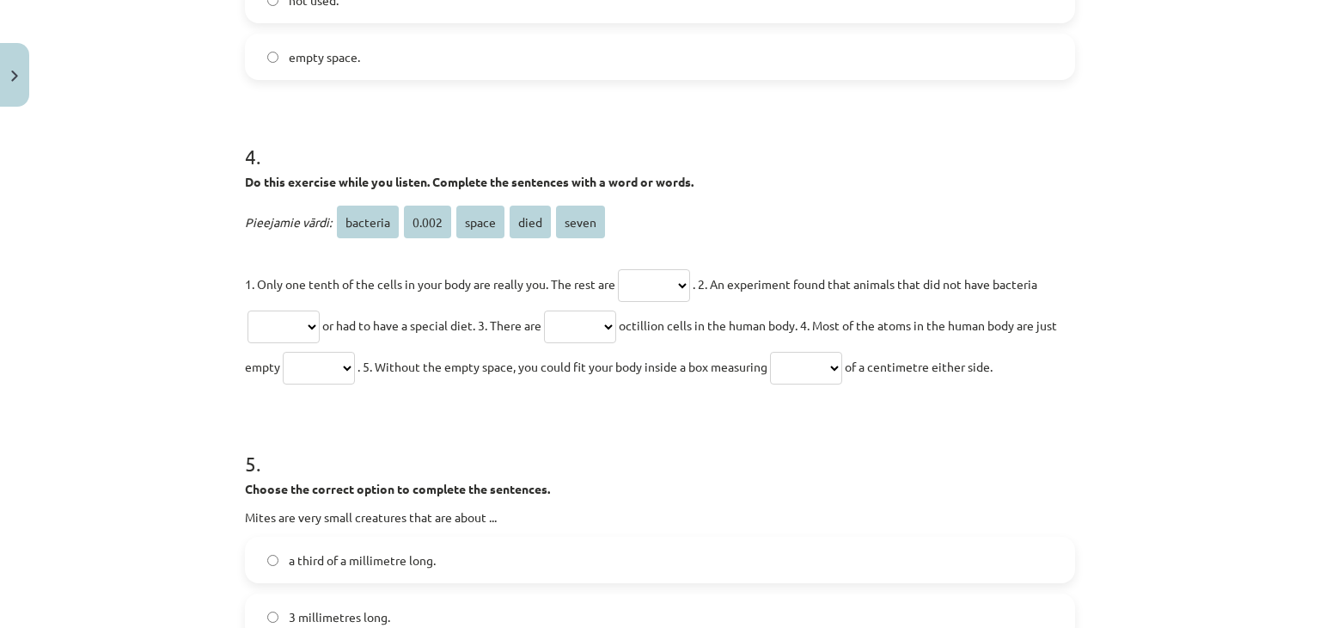
scroll to position [1157, 0]
click at [620, 284] on select "******** ***** ***** **** *****" at bounding box center [654, 284] width 72 height 33
click at [709, 473] on div "5 . Choose the correct option to complete the sentences. Mites are very small c…" at bounding box center [660, 557] width 830 height 275
click at [606, 316] on select "******** ***** ***** **** *****" at bounding box center [580, 325] width 72 height 33
select select "*****"
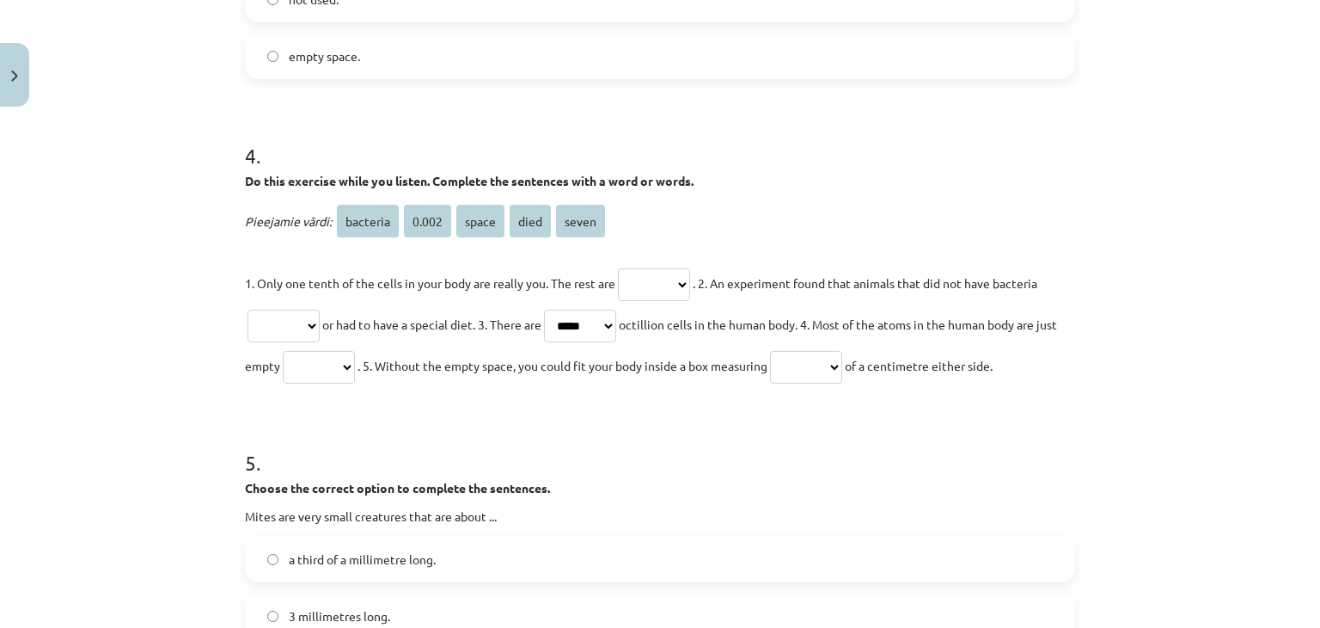
click at [554, 309] on select "******** ***** ***** **** *****" at bounding box center [580, 325] width 72 height 33
click at [333, 367] on select "******** ***** ***** **** *****" at bounding box center [319, 367] width 72 height 33
select select "*****"
click at [302, 351] on select "******** ***** ***** **** *****" at bounding box center [319, 367] width 72 height 33
click at [839, 365] on select "******** ***** ***** **** *****" at bounding box center [806, 367] width 72 height 33
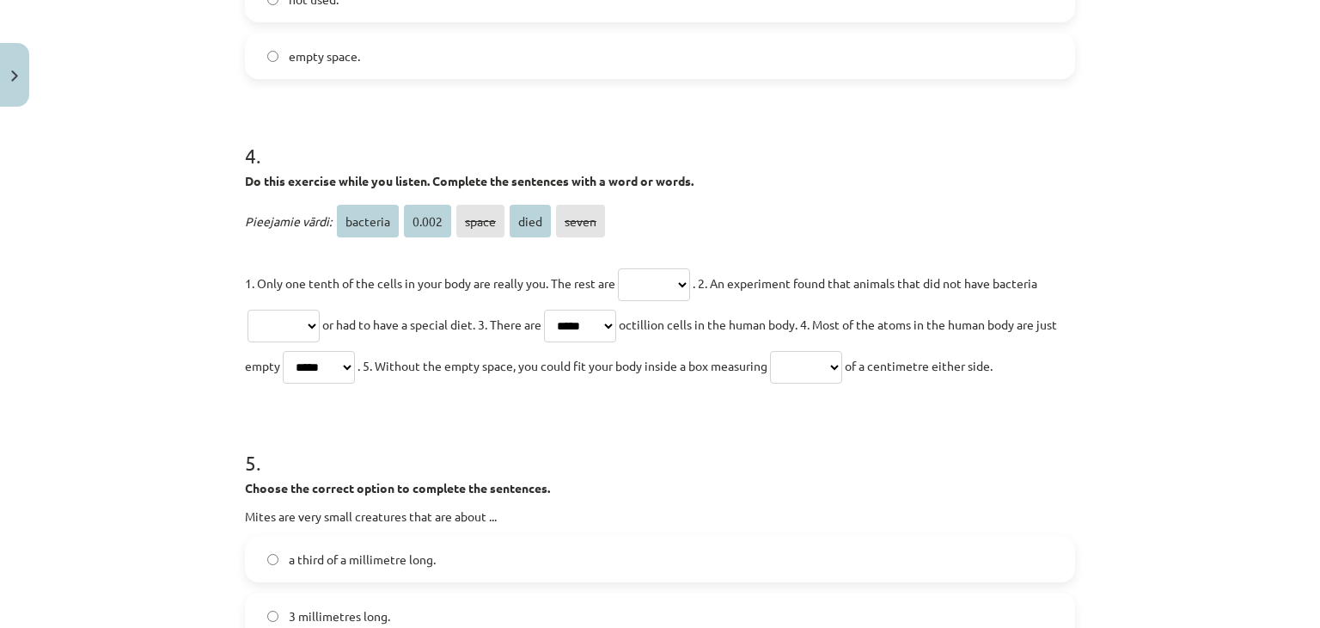
select select "*****"
click at [804, 351] on select "******** ***** ***** **** *****" at bounding box center [806, 367] width 72 height 33
click at [681, 294] on select "******** ***** ***** **** *****" at bounding box center [654, 284] width 72 height 33
select select "********"
click at [618, 268] on select "******** ***** ***** **** *****" at bounding box center [654, 284] width 72 height 33
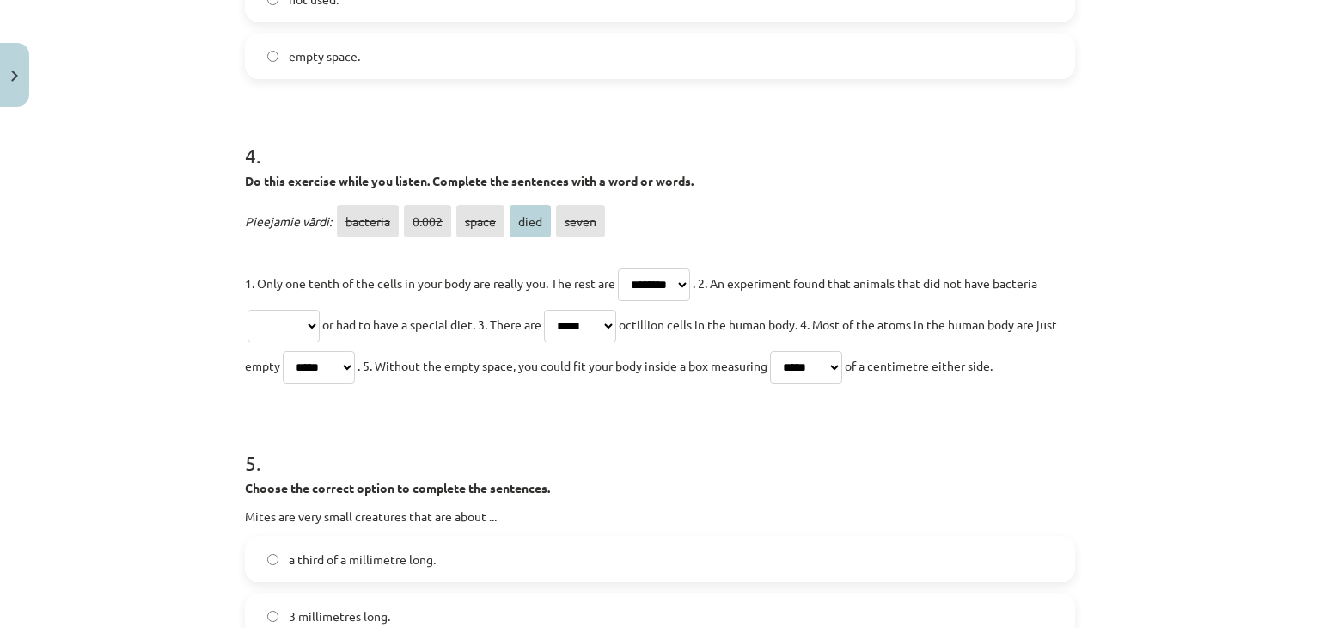
click at [272, 332] on select "******** ***** ***** **** *****" at bounding box center [284, 325] width 72 height 33
select select "****"
click at [248, 309] on select "******** ***** ***** **** *****" at bounding box center [284, 325] width 72 height 33
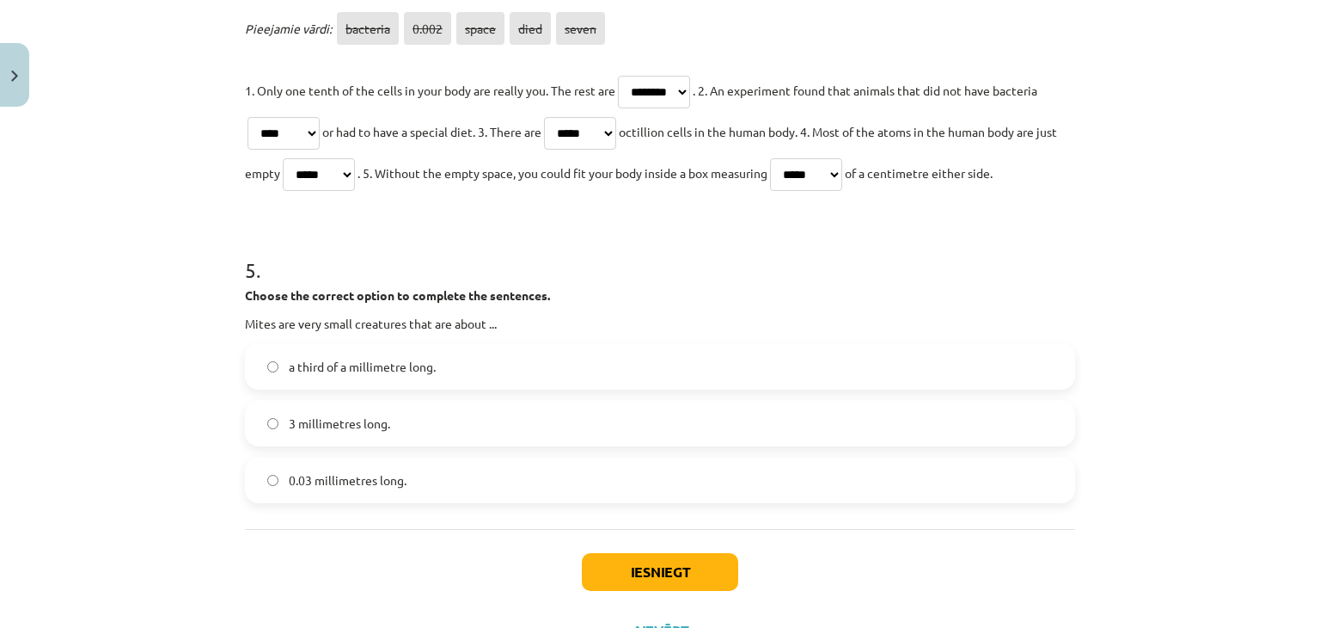
scroll to position [1406, 0]
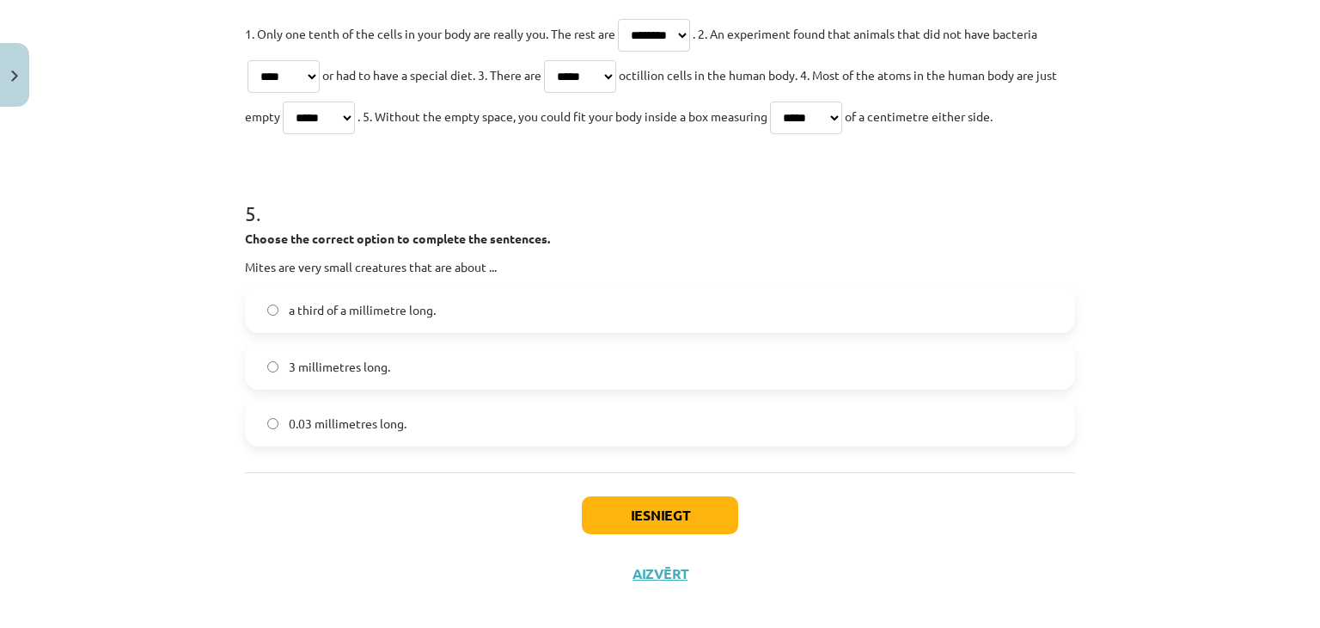
click at [257, 432] on label "0.03 millimetres long." at bounding box center [660, 422] width 827 height 43
click at [694, 525] on button "Iesniegt" at bounding box center [660, 515] width 156 height 38
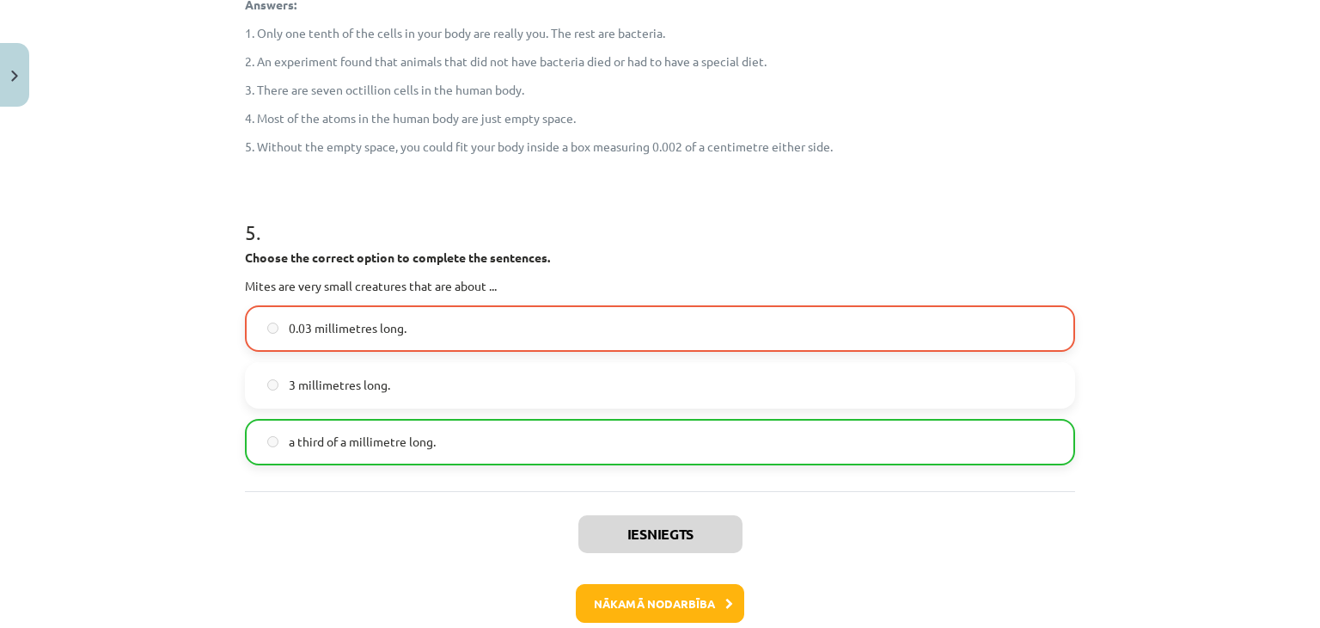
scroll to position [1700, 0]
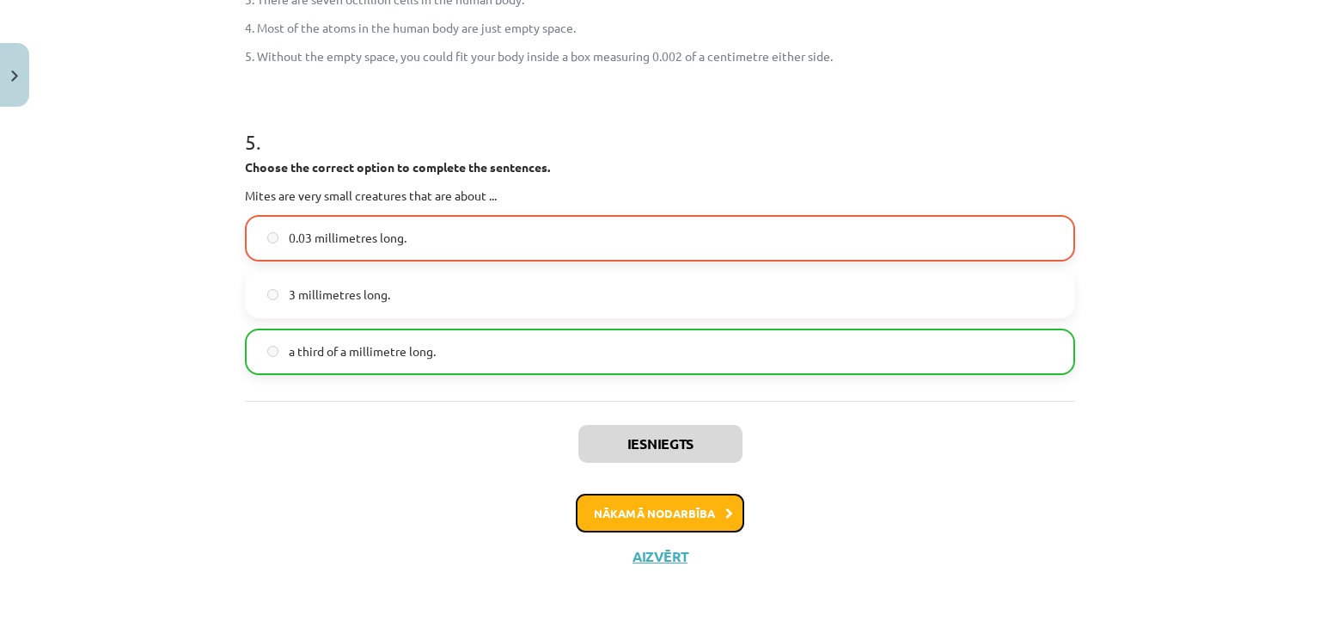
click at [671, 512] on button "Nākamā nodarbība" at bounding box center [660, 513] width 168 height 40
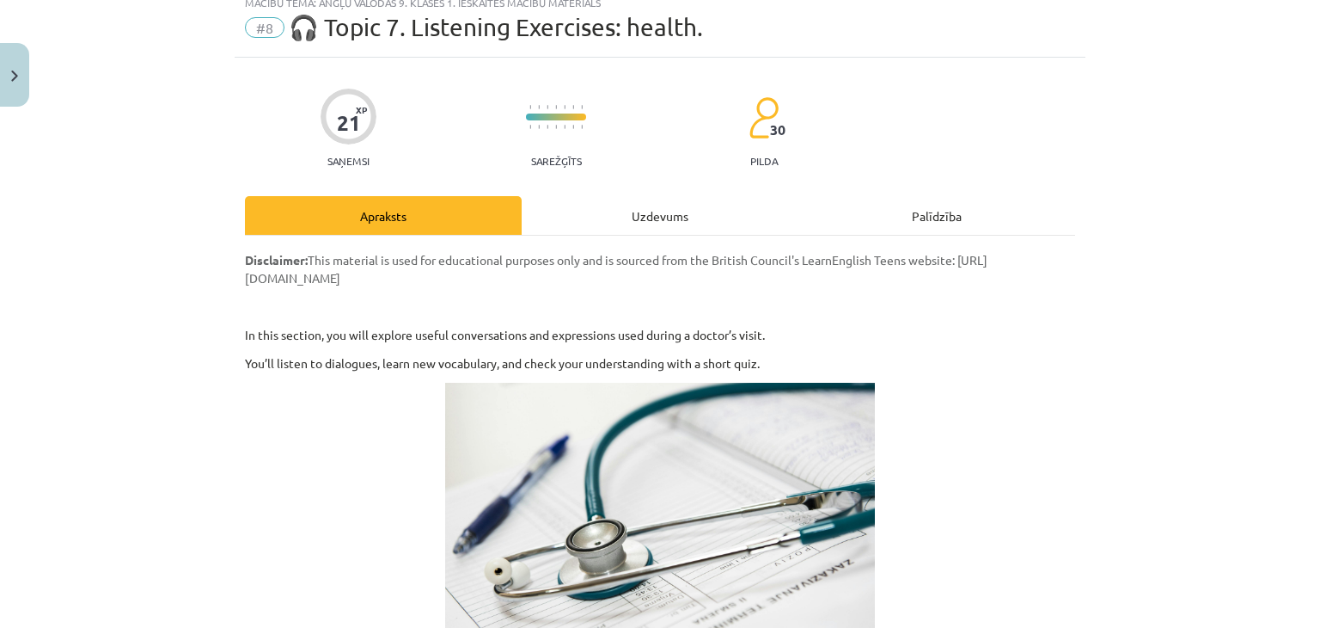
scroll to position [43, 0]
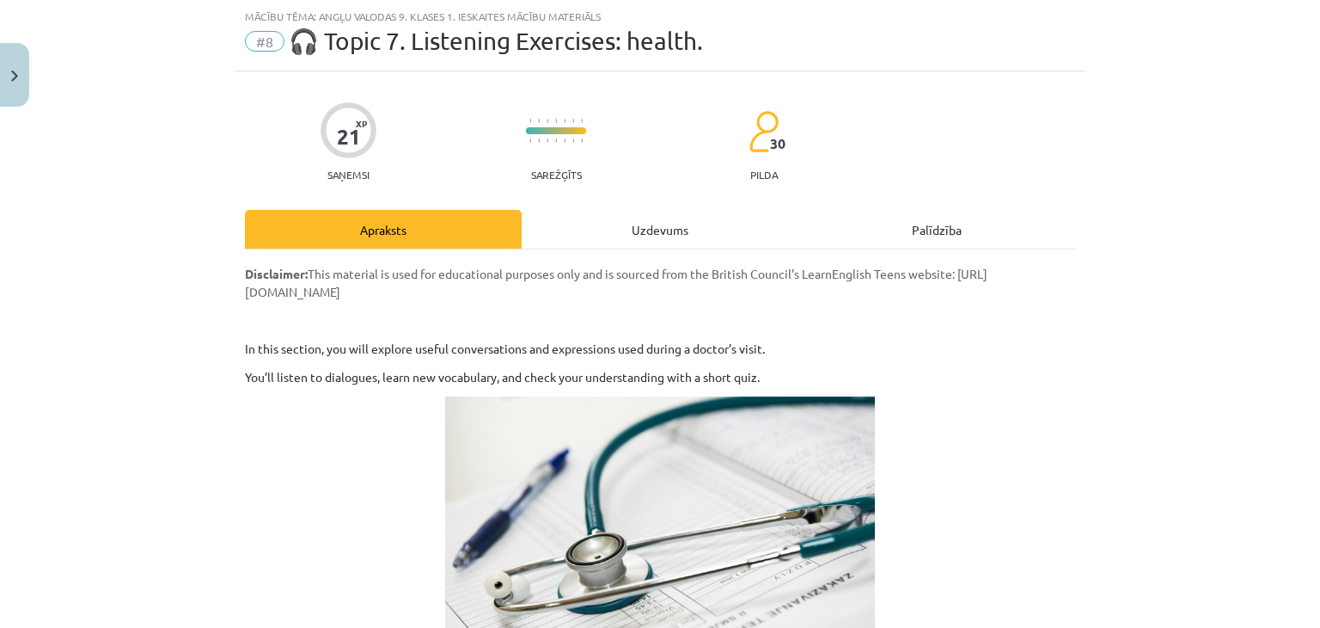
click at [550, 128] on progress at bounding box center [556, 130] width 60 height 7
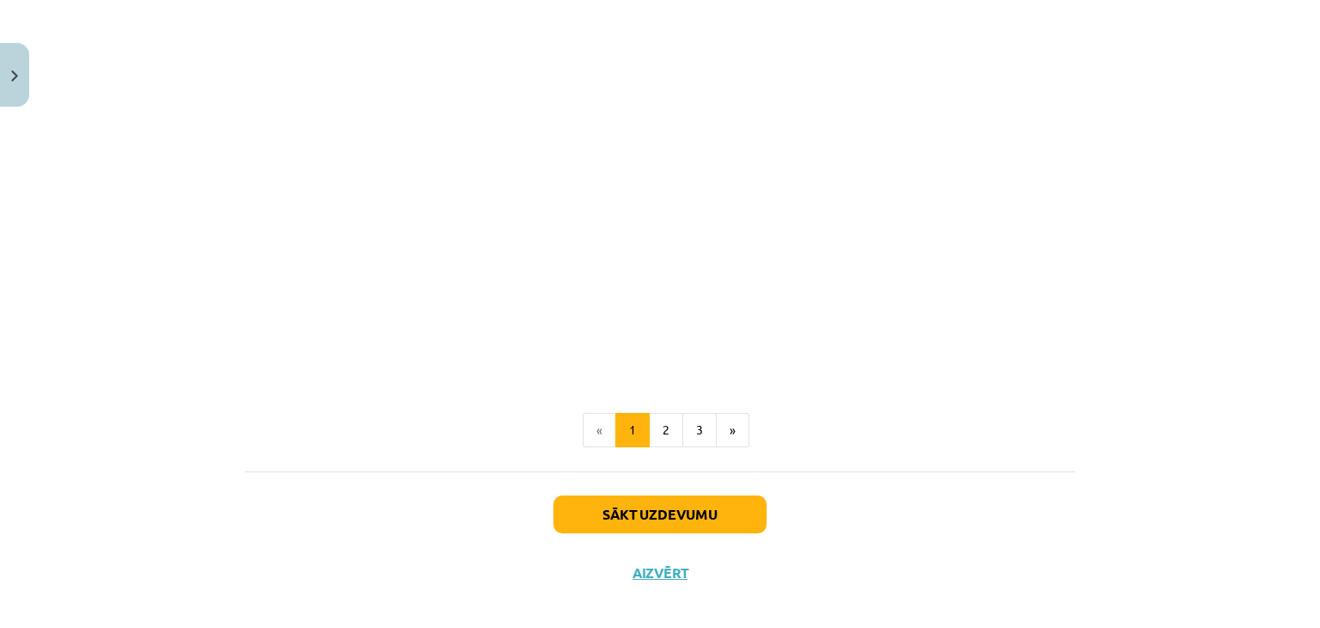
scroll to position [1138, 0]
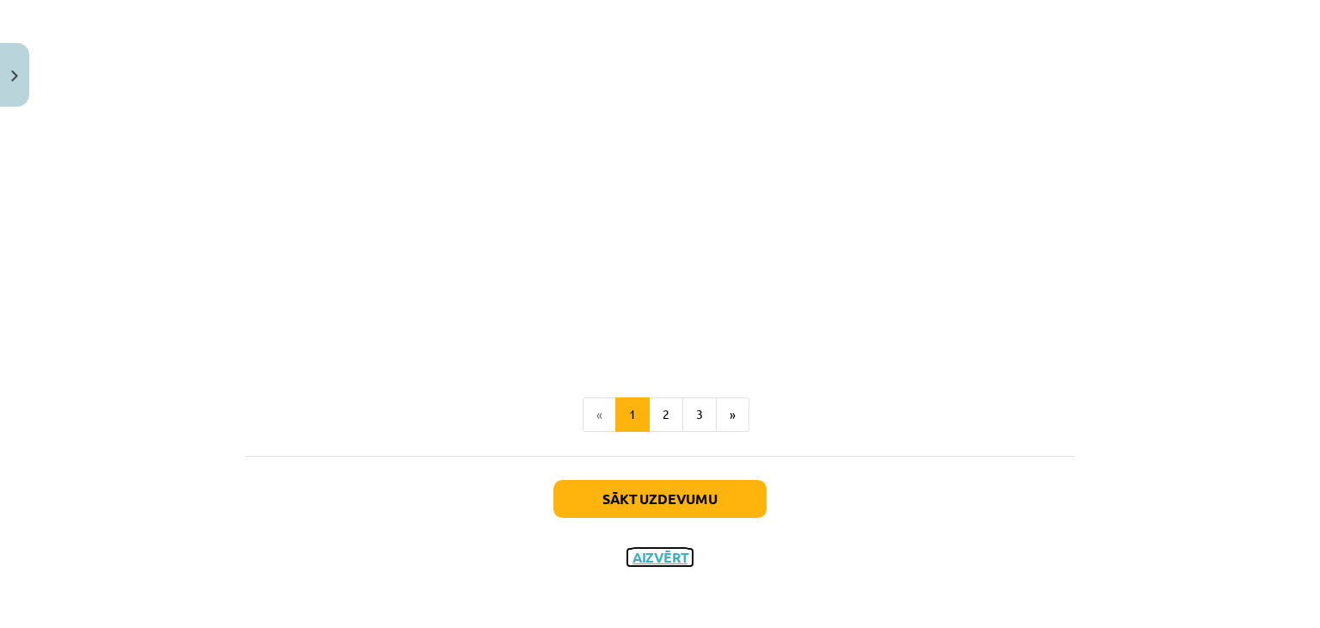
click at [655, 557] on button "Aizvērt" at bounding box center [660, 556] width 65 height 17
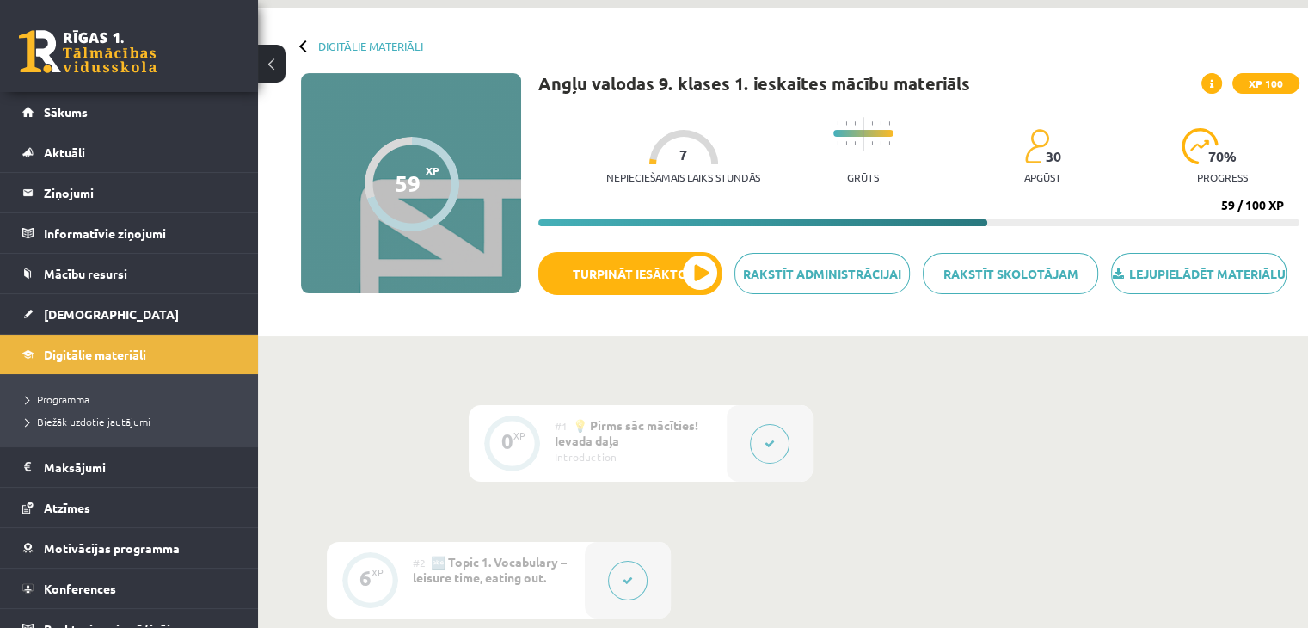
scroll to position [0, 0]
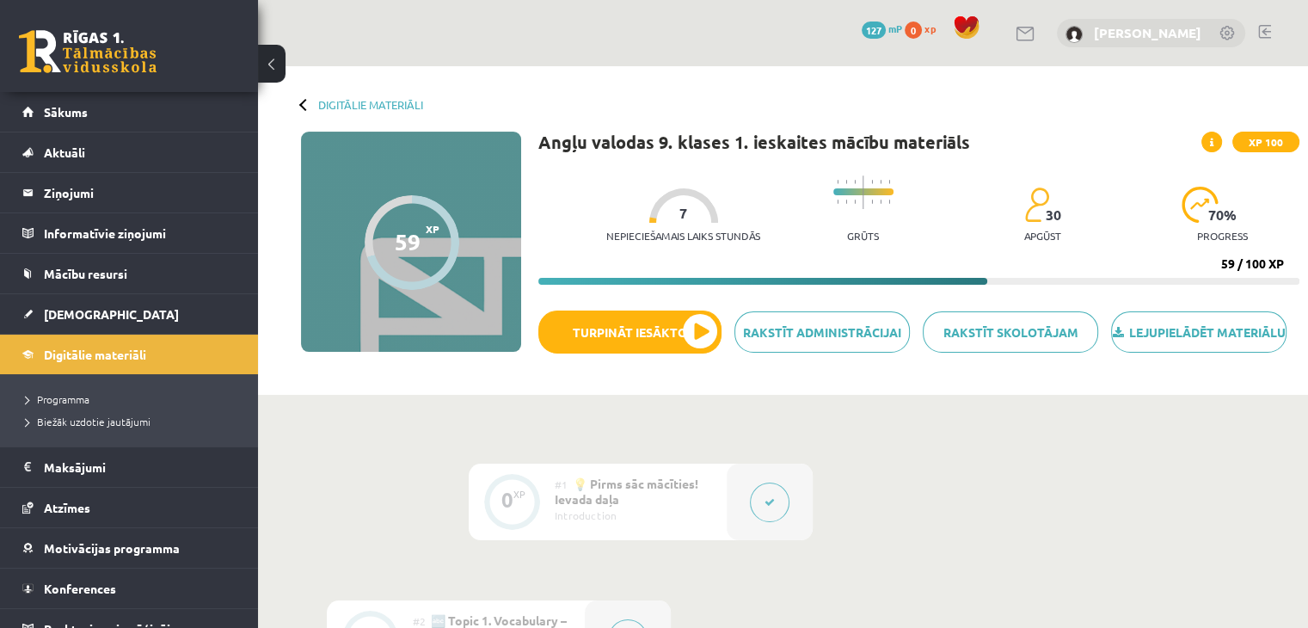
click at [1103, 32] on link "[PERSON_NAME]" at bounding box center [1147, 32] width 107 height 17
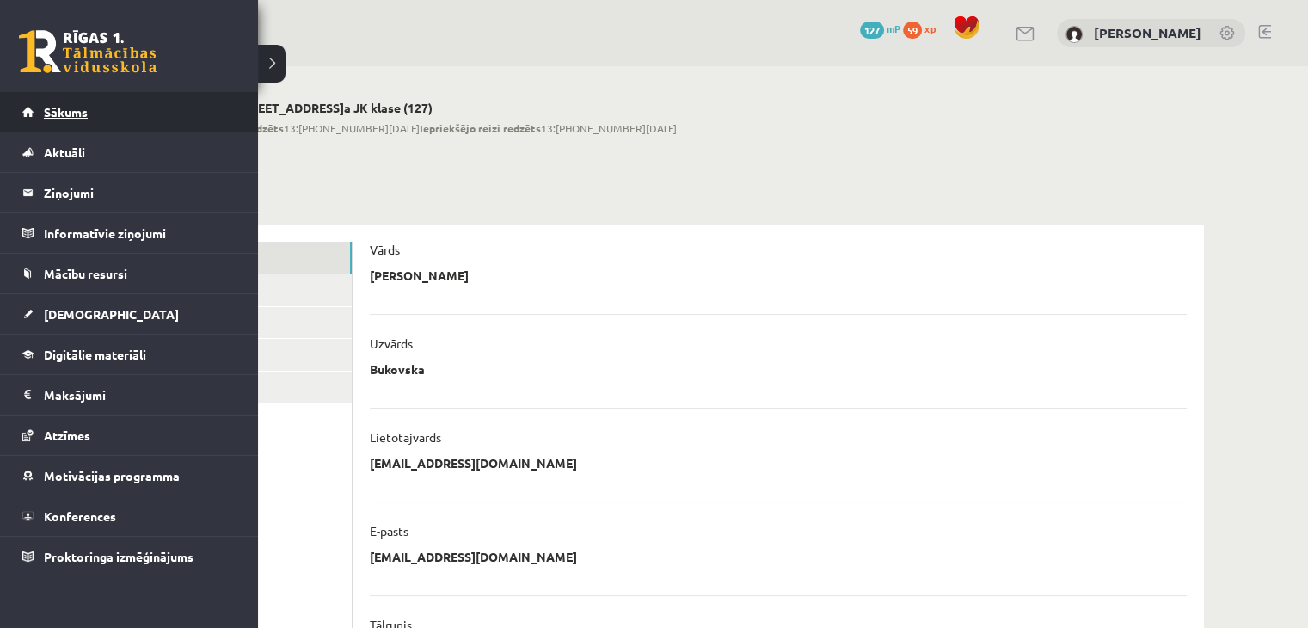
click at [129, 106] on link "Sākums" at bounding box center [129, 112] width 214 height 40
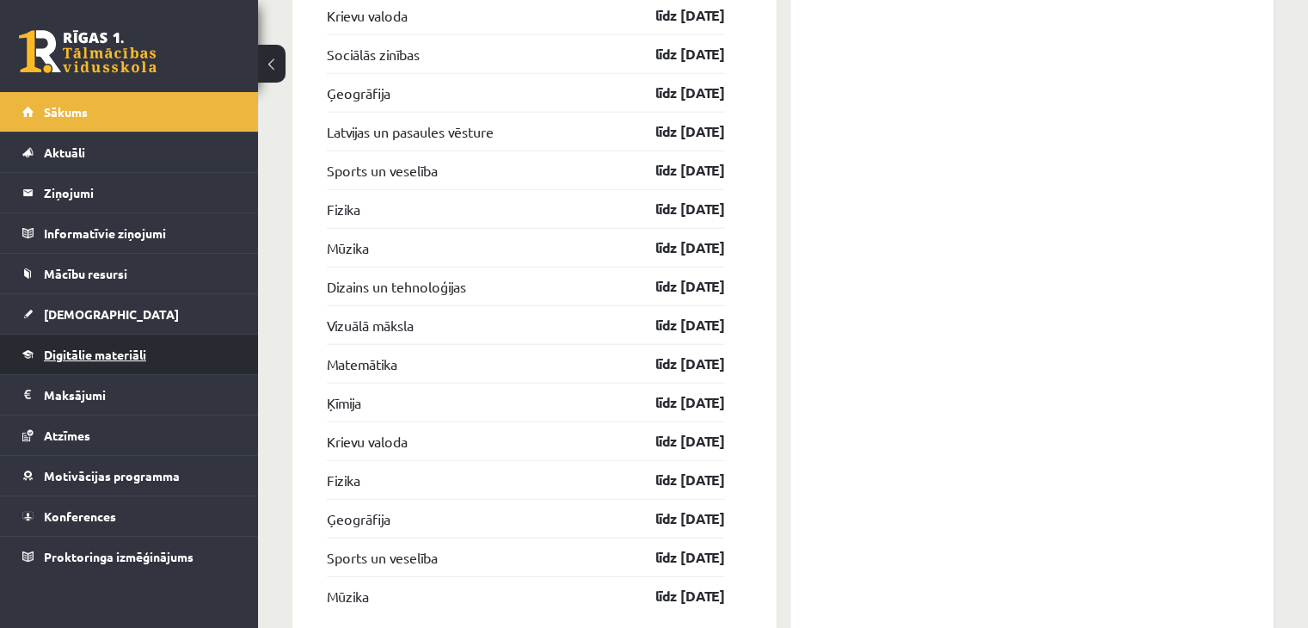
scroll to position [4508, 0]
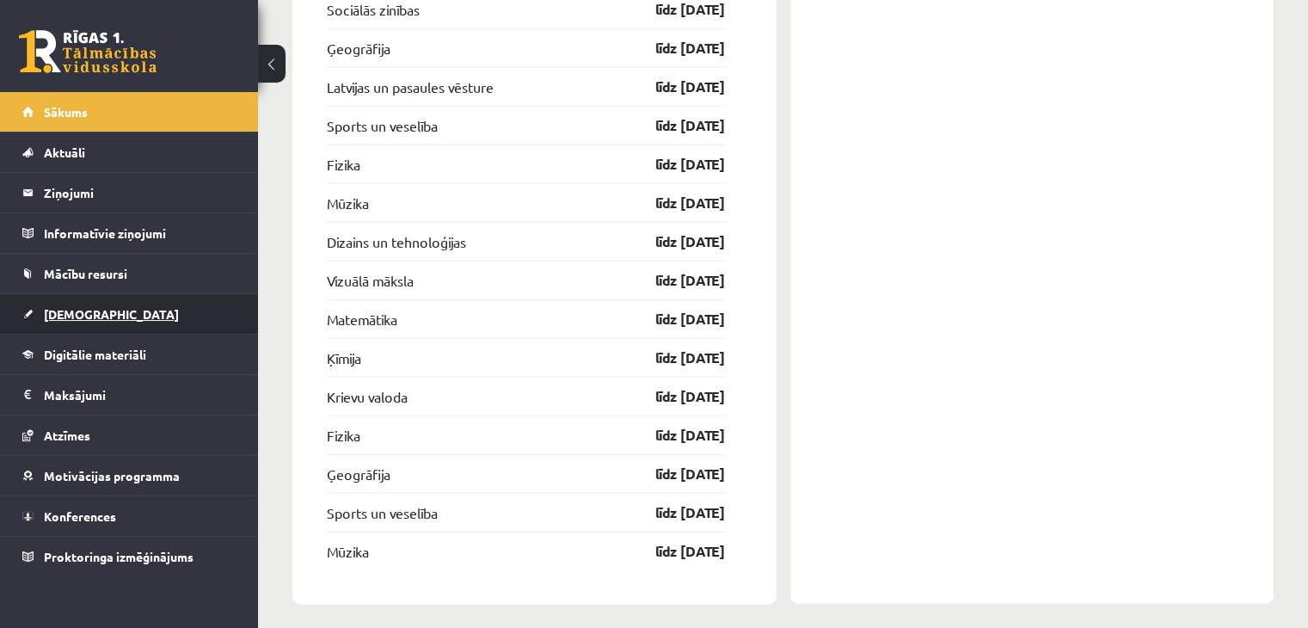
click at [59, 302] on link "[DEMOGRAPHIC_DATA]" at bounding box center [129, 314] width 214 height 40
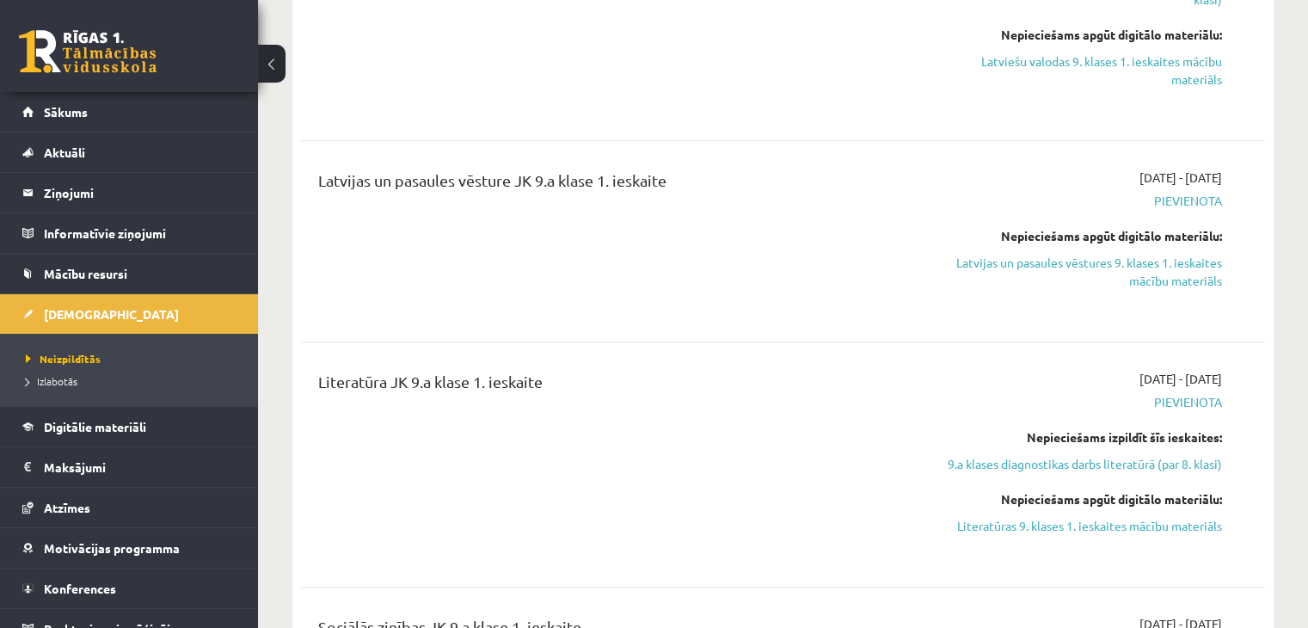
scroll to position [1698, 0]
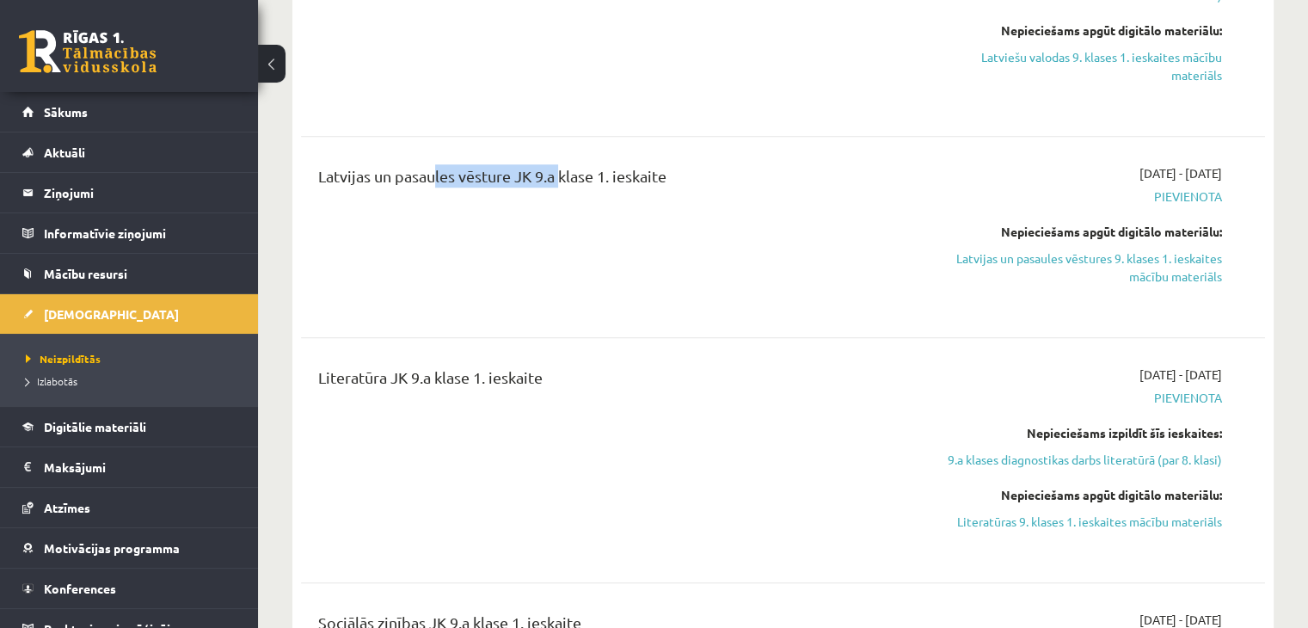
drag, startPoint x: 433, startPoint y: 176, endPoint x: 554, endPoint y: 174, distance: 121.2
click at [554, 174] on div "Latvijas un pasaules vēsture JK 9.a klase 1. ieskaite" at bounding box center [615, 236] width 620 height 145
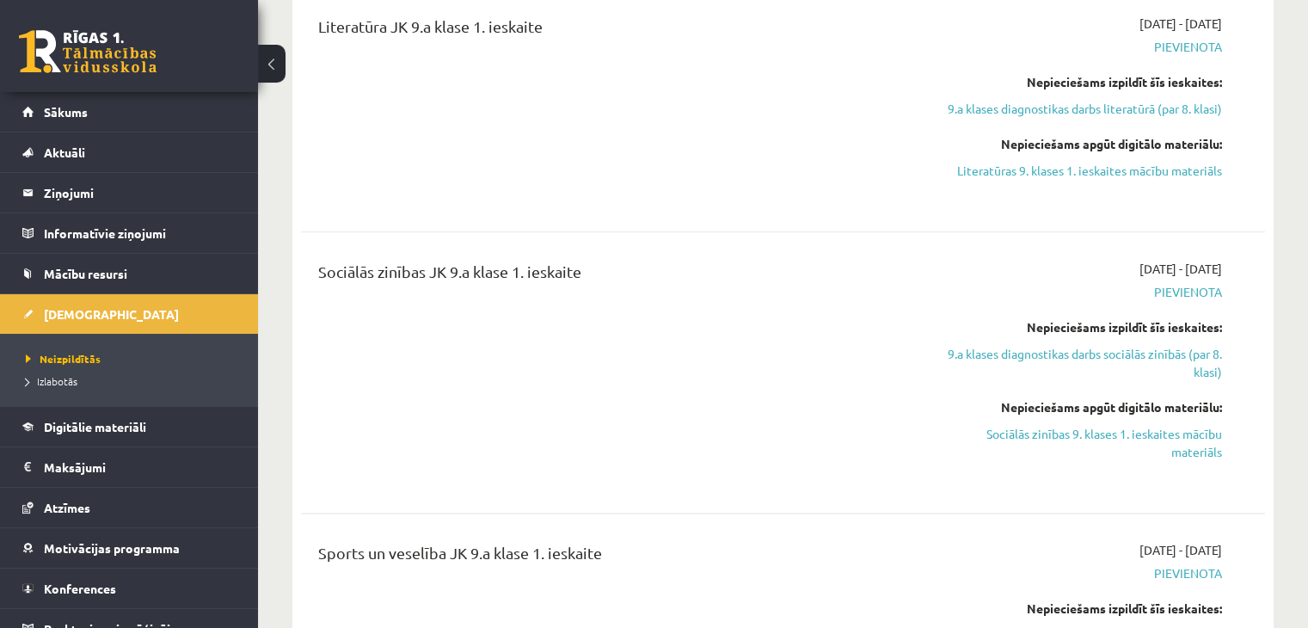
scroll to position [2067, 0]
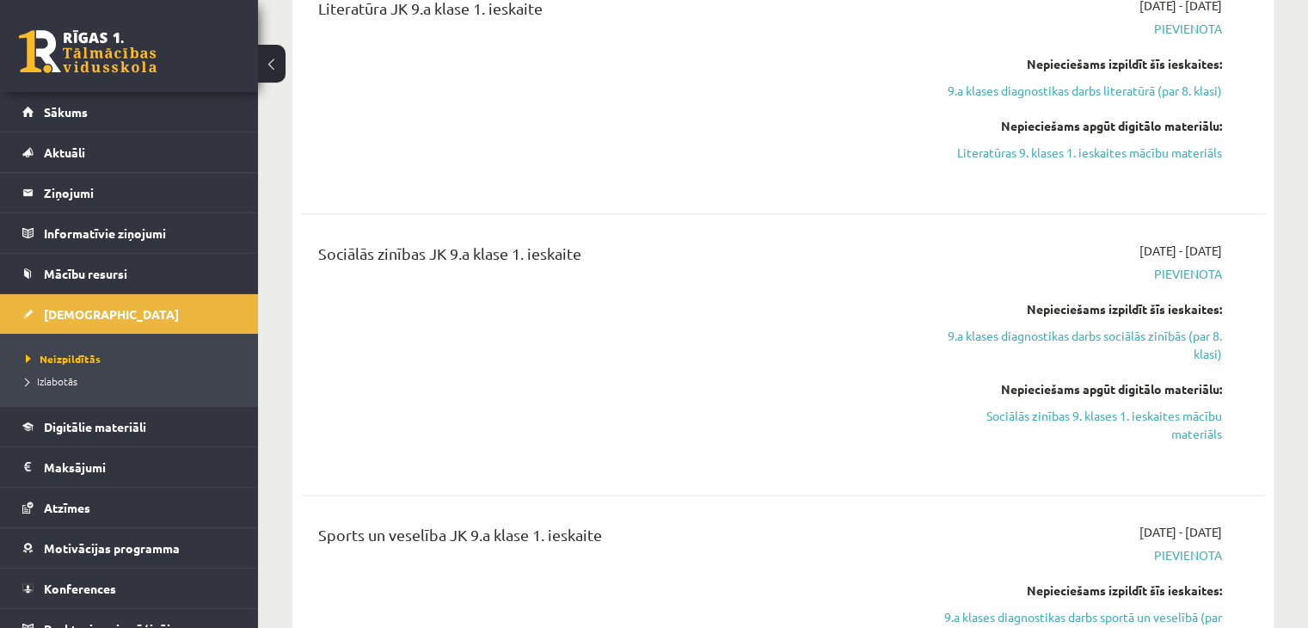
click at [493, 120] on div "Literatūra JK 9.a klase 1. ieskaite" at bounding box center [615, 91] width 620 height 189
click at [426, 314] on div "Sociālās zinības JK 9.a klase 1. ieskaite" at bounding box center [615, 354] width 620 height 225
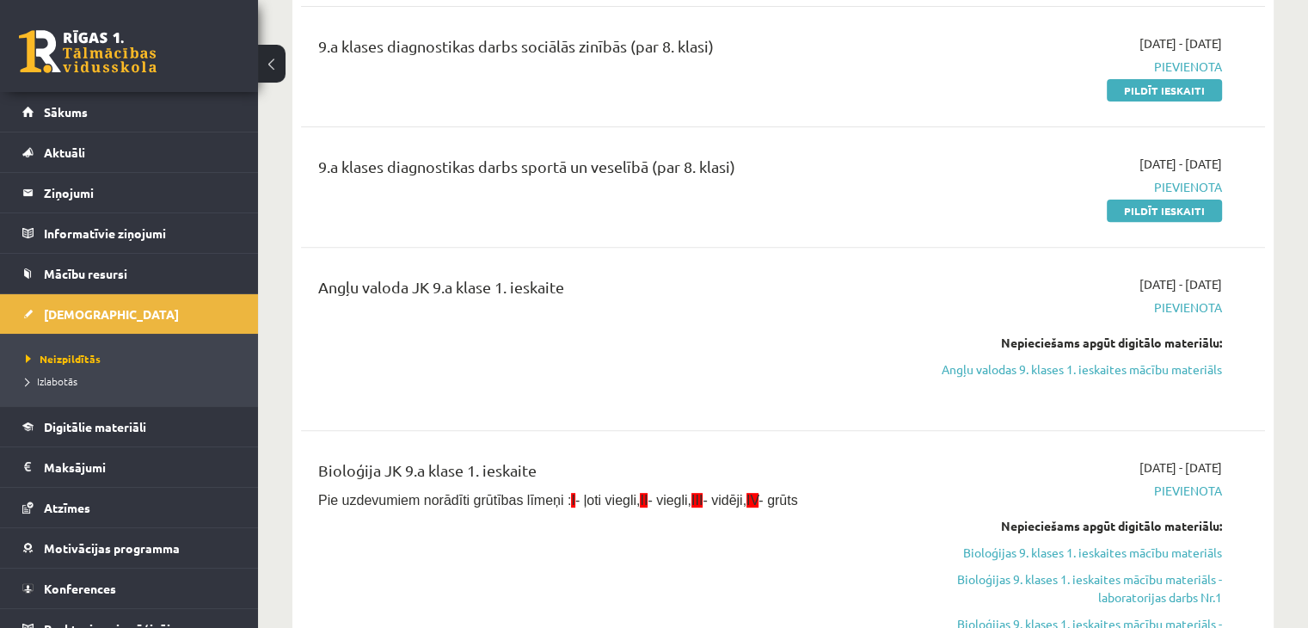
scroll to position [616, 0]
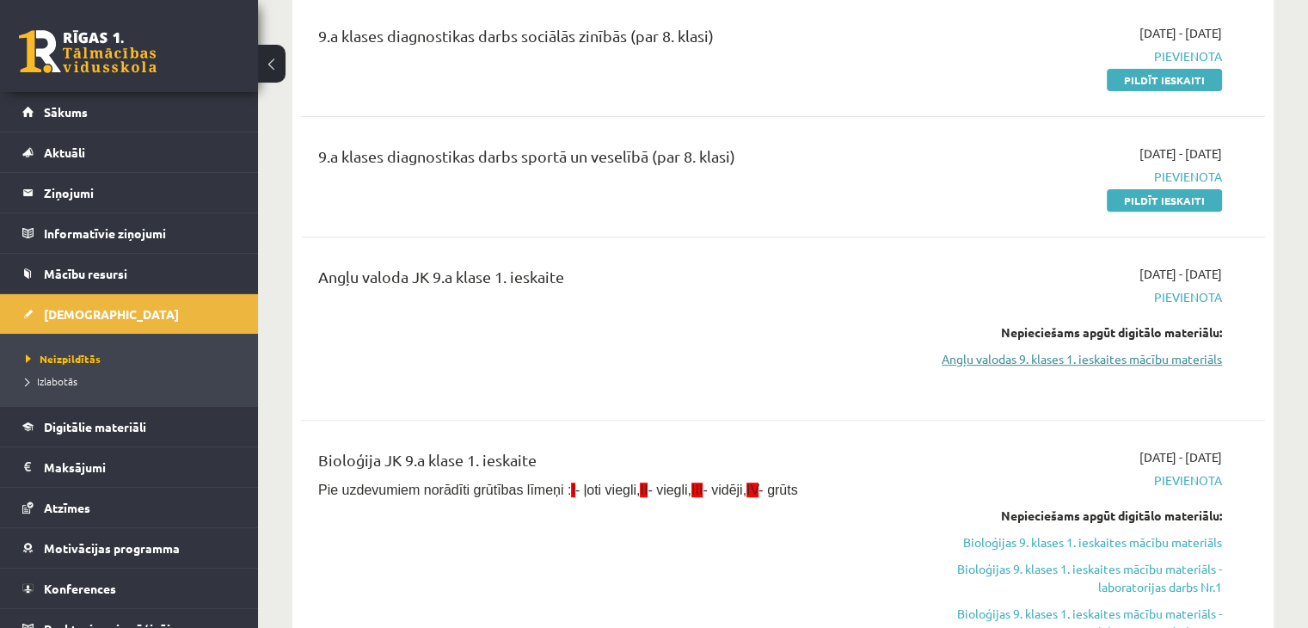
click at [1162, 350] on link "Angļu valodas 9. klases 1. ieskaites mācību materiāls" at bounding box center [1080, 359] width 284 height 18
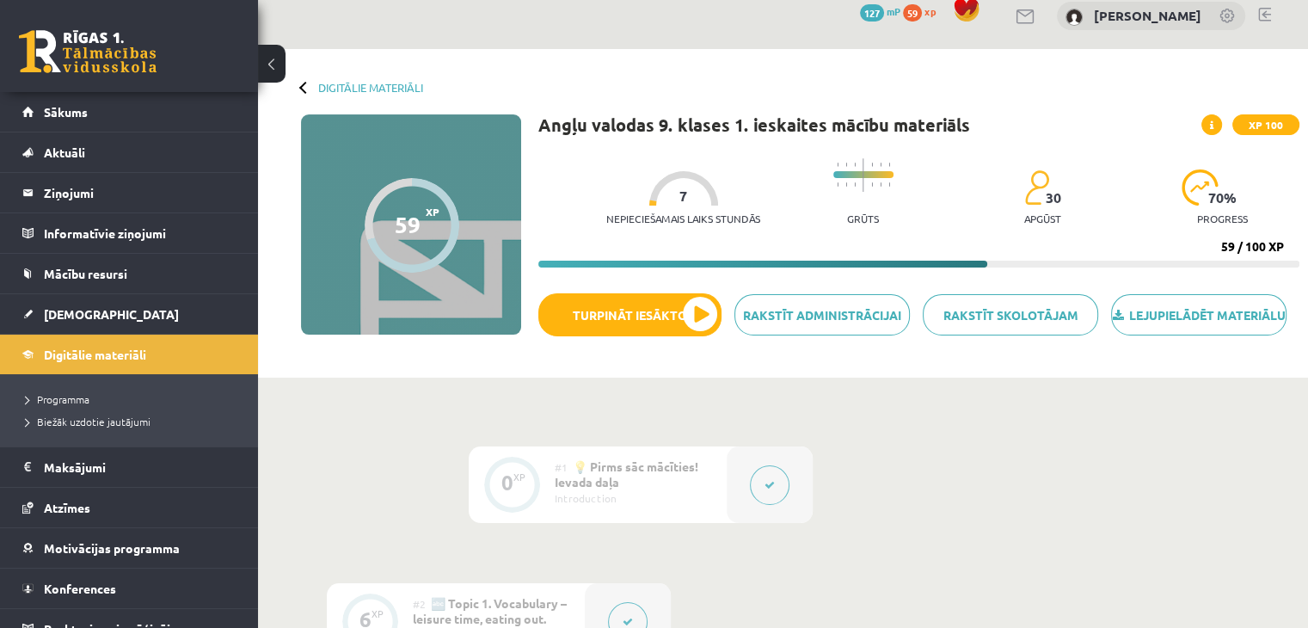
scroll to position [17, 0]
drag, startPoint x: 643, startPoint y: 211, endPoint x: 732, endPoint y: 197, distance: 90.6
click at [732, 197] on div "Nepieciešamais laiks stundās 7" at bounding box center [683, 203] width 154 height 64
click at [691, 220] on p "Nepieciešamais laiks stundās" at bounding box center [683, 218] width 154 height 12
drag, startPoint x: 591, startPoint y: 221, endPoint x: 707, endPoint y: 221, distance: 115.2
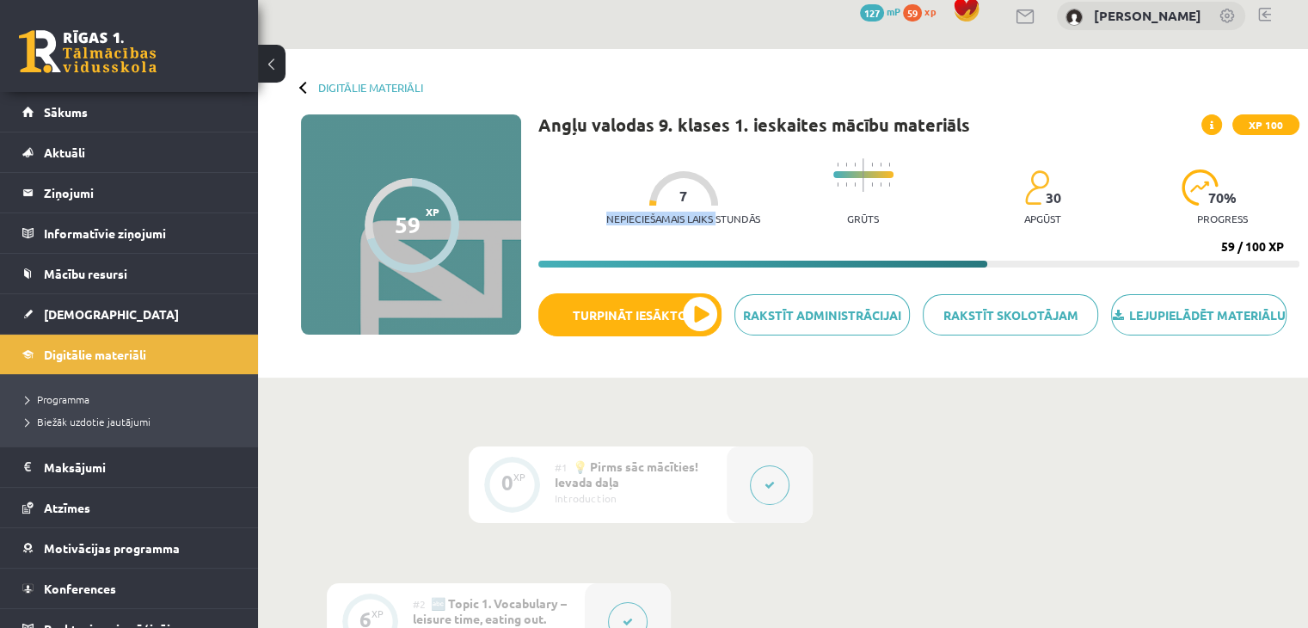
click at [707, 221] on div "Nepieciešamais laiks stundās 7 Grūts 30 apgūst 70 % progress 59 / 100 XP" at bounding box center [918, 209] width 761 height 118
click at [745, 229] on div "Nepieciešamais laiks stundās 7" at bounding box center [683, 203] width 154 height 64
drag, startPoint x: 600, startPoint y: 214, endPoint x: 557, endPoint y: 211, distance: 43.1
click at [557, 211] on div "Nepieciešamais laiks stundās 7 Grūts 30 apgūst 70 % progress 59 / 100 XP" at bounding box center [918, 209] width 761 height 118
click at [435, 219] on div at bounding box center [412, 225] width 95 height 95
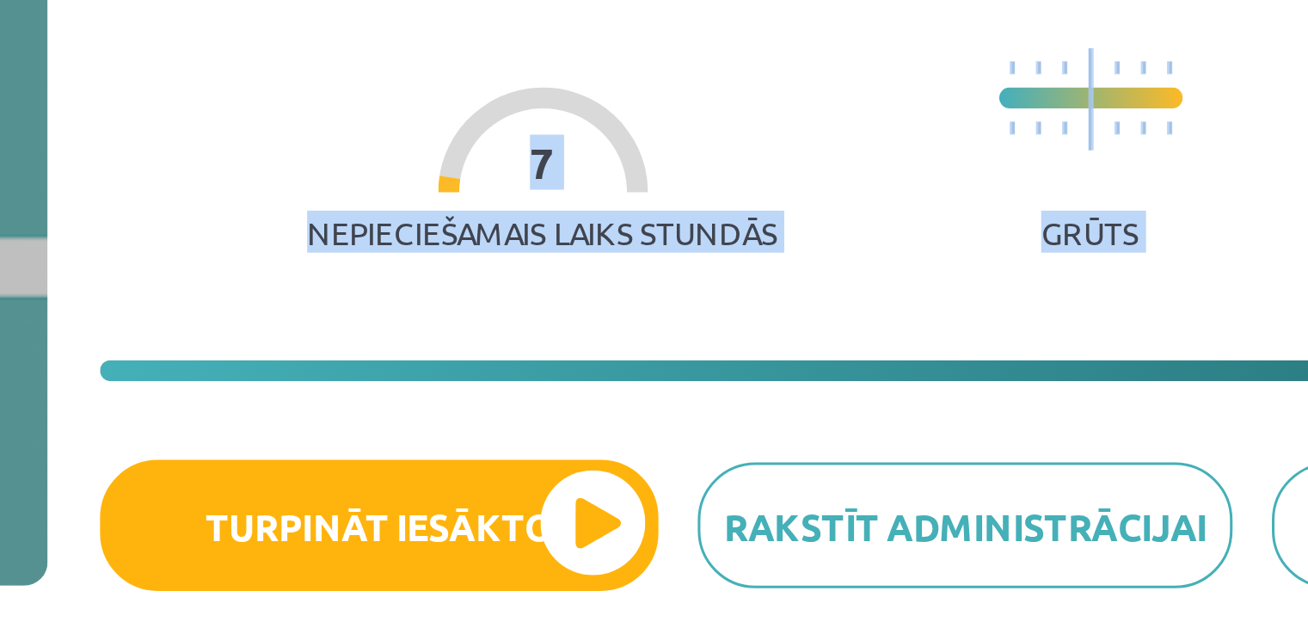
drag, startPoint x: 591, startPoint y: 220, endPoint x: 738, endPoint y: 235, distance: 147.7
click at [738, 235] on div "Nepieciešamais laiks stundās 7 Grūts 30 apgūst 70 % progress 59 / 100 XP" at bounding box center [918, 209] width 761 height 118
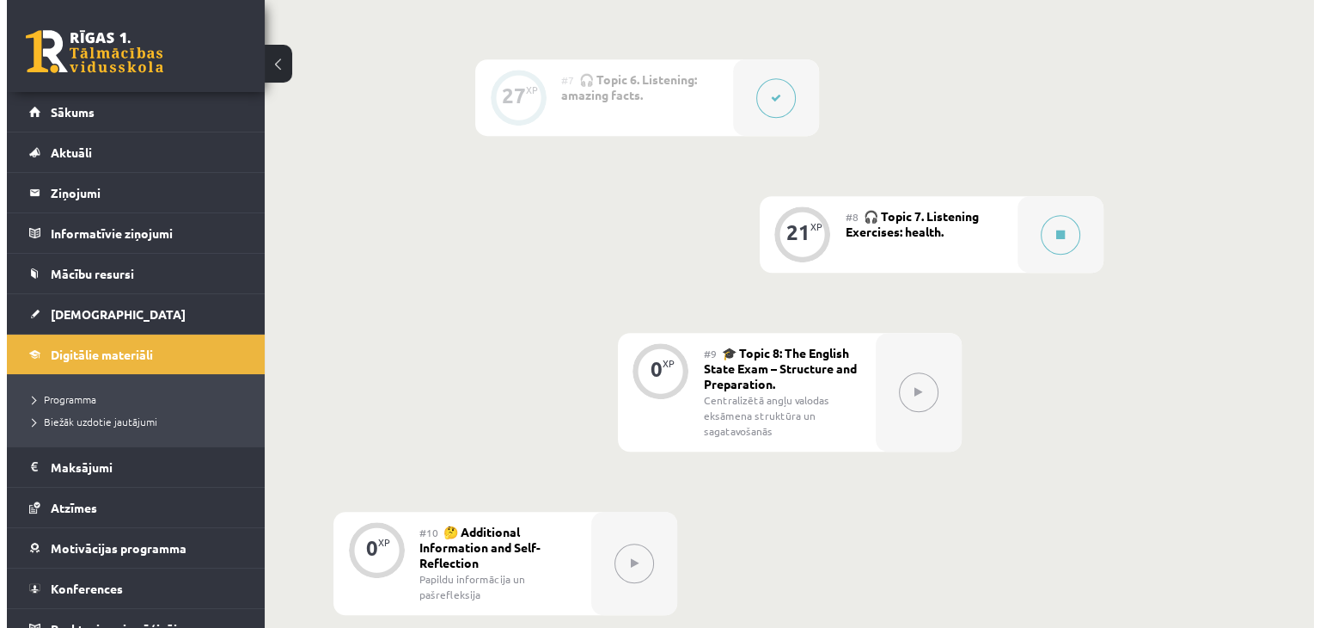
scroll to position [1222, 0]
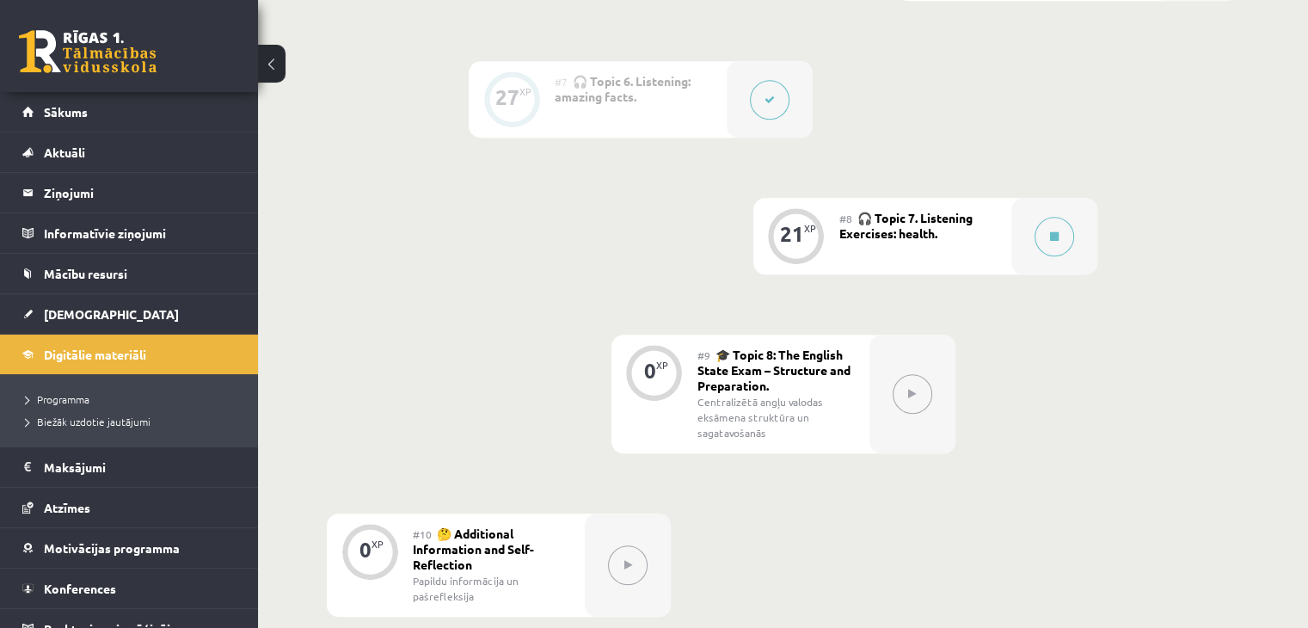
click at [928, 241] on span "🎧 Topic 7. Listening Exercises: health." at bounding box center [905, 225] width 133 height 31
click at [1053, 242] on icon at bounding box center [1054, 236] width 9 height 10
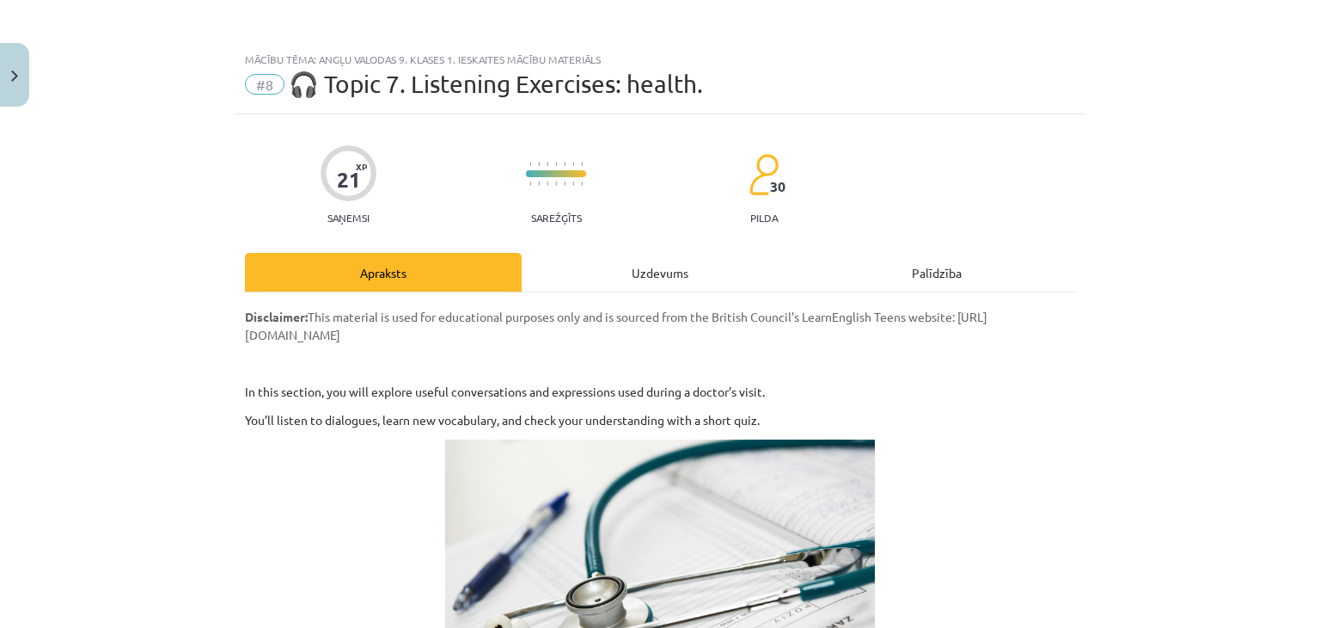
click at [619, 285] on div "Uzdevums" at bounding box center [660, 272] width 277 height 39
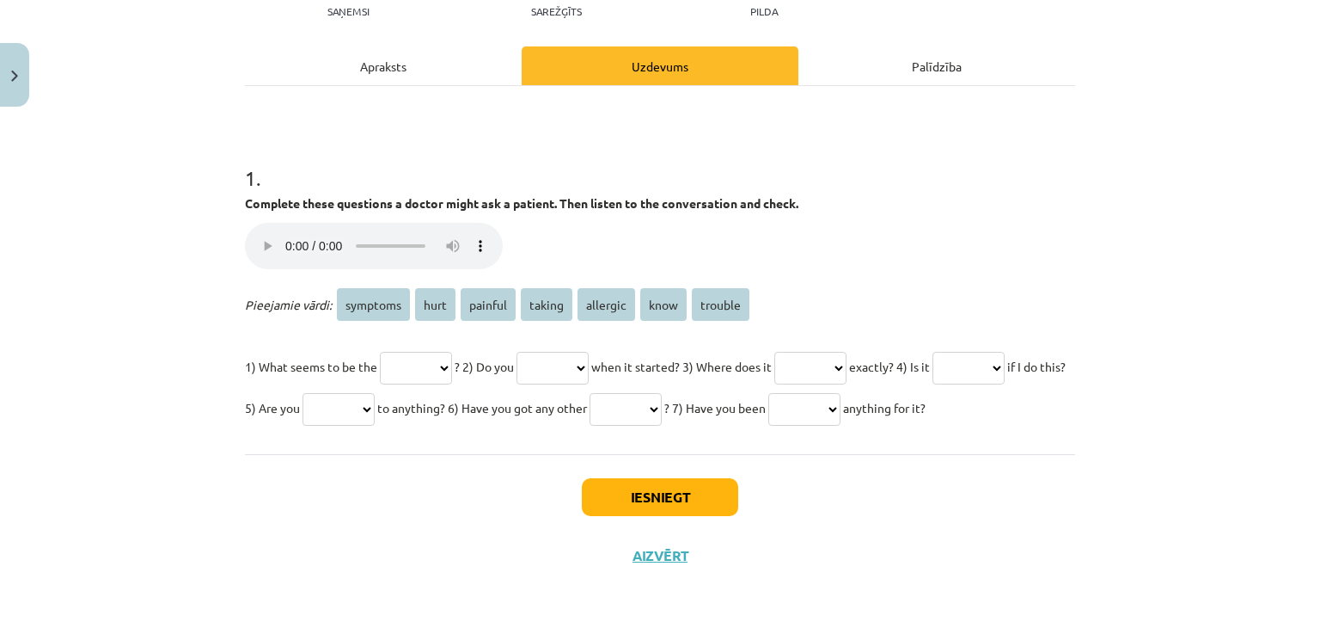
scroll to position [248, 0]
click at [433, 346] on p "1) What seems to be the ******** **** ******* ****** ******** **** ******* ? 2)…" at bounding box center [660, 387] width 830 height 83
click at [444, 352] on select "******** **** ******* ****** ******** **** *******" at bounding box center [416, 368] width 72 height 33
click at [593, 376] on p "1) What seems to be the ******** **** ******* ****** ******** **** ******* ? 2)…" at bounding box center [660, 387] width 830 height 83
click at [589, 352] on select "******** **** ******* ****** ******** **** *******" at bounding box center [553, 368] width 72 height 33
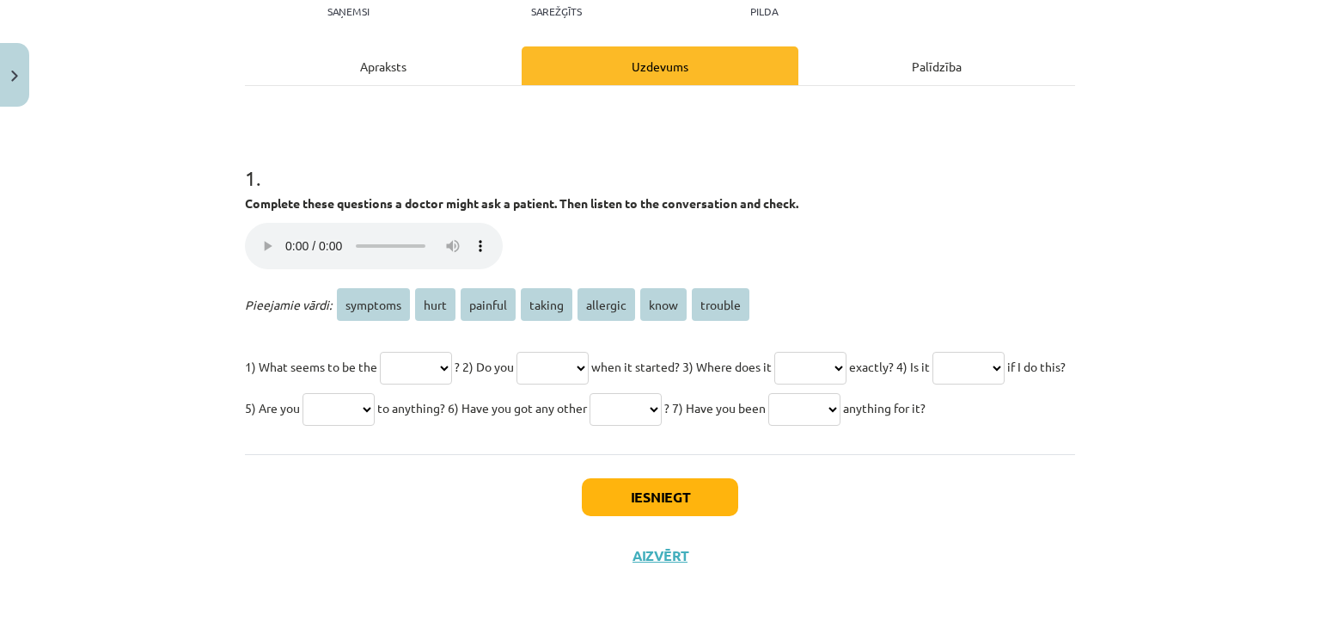
select select "****"
click at [536, 352] on select "******** **** ******* ****** ******** **** *******" at bounding box center [553, 368] width 72 height 33
click at [847, 352] on select "******** **** ******* ****** ******** **** *******" at bounding box center [811, 368] width 72 height 33
select select "****"
click at [818, 352] on select "******** **** ******* ****** ******** **** *******" at bounding box center [811, 368] width 72 height 33
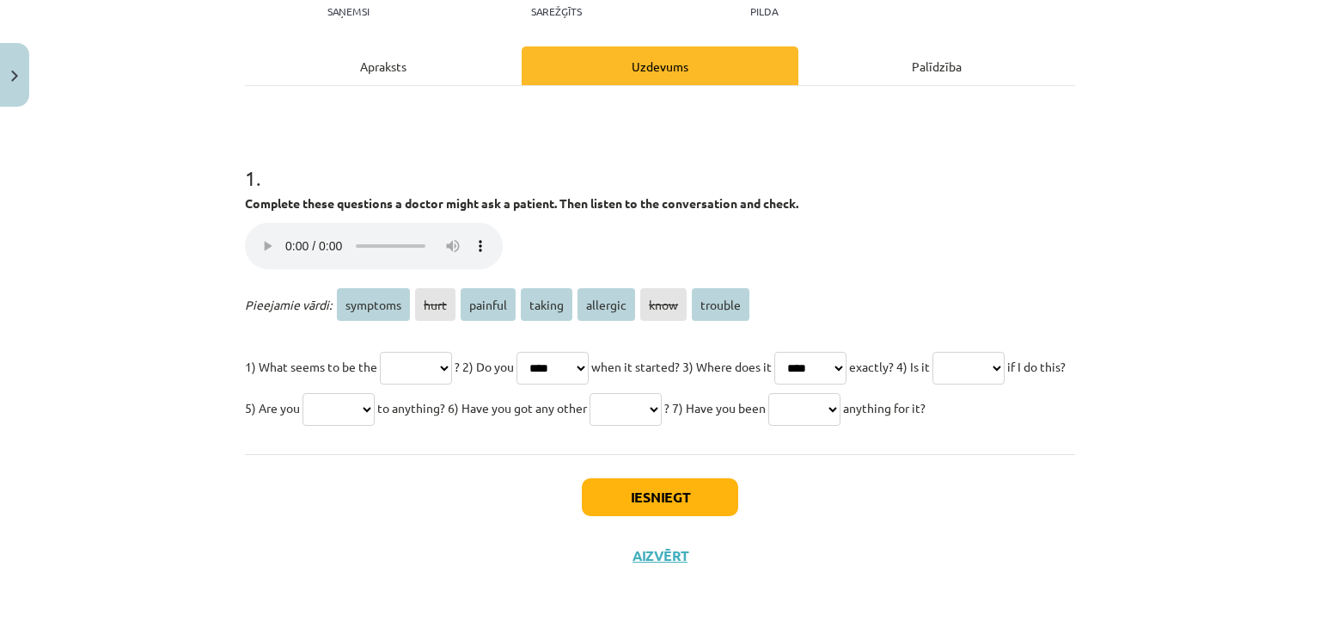
click at [933, 358] on select "******** **** ******* ****** ******** **** *******" at bounding box center [969, 368] width 72 height 33
select select "*******"
click at [933, 352] on select "******** **** ******* ****** ******** **** *******" at bounding box center [969, 368] width 72 height 33
click at [375, 393] on select "******** **** ******* ****** ******** **** *******" at bounding box center [339, 409] width 72 height 33
select select "********"
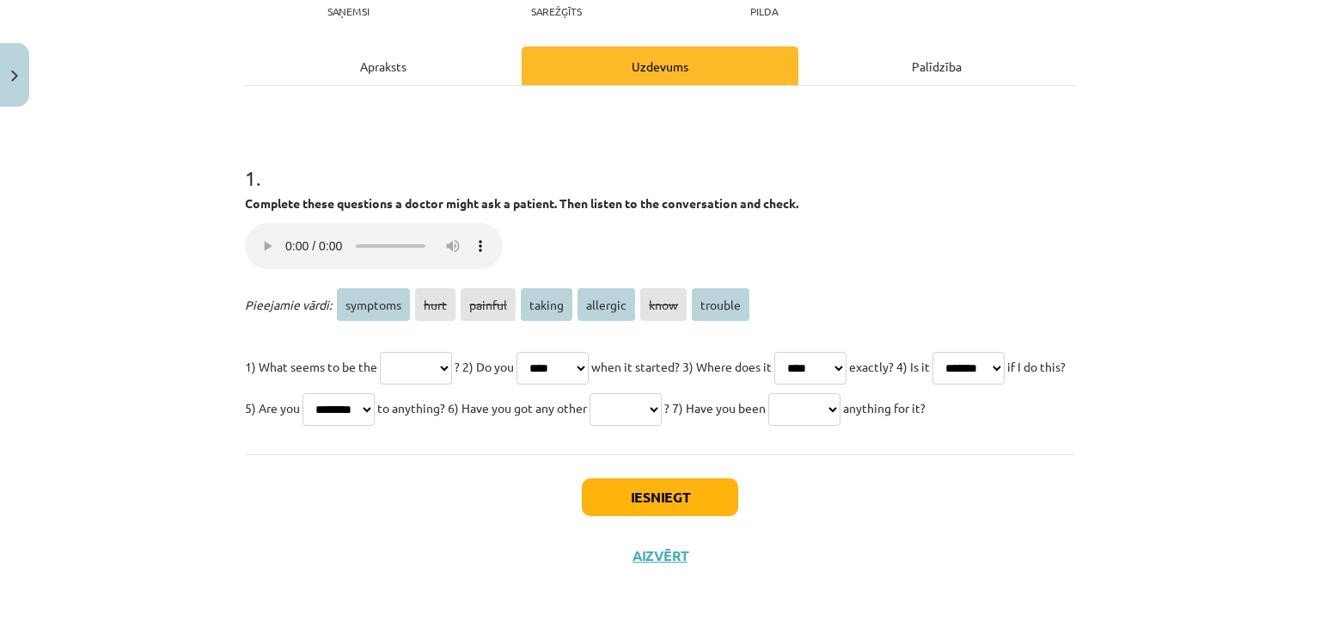
click at [375, 393] on select "******** **** ******* ****** ******** **** *******" at bounding box center [339, 409] width 72 height 33
click at [662, 393] on select "******** **** ******* ****** ******** **** *******" at bounding box center [626, 409] width 72 height 33
select select "********"
click at [662, 393] on select "******** **** ******* ****** ******** **** *******" at bounding box center [626, 409] width 72 height 33
click at [769, 401] on select "******** **** ******* ****** ******** **** *******" at bounding box center [805, 409] width 72 height 33
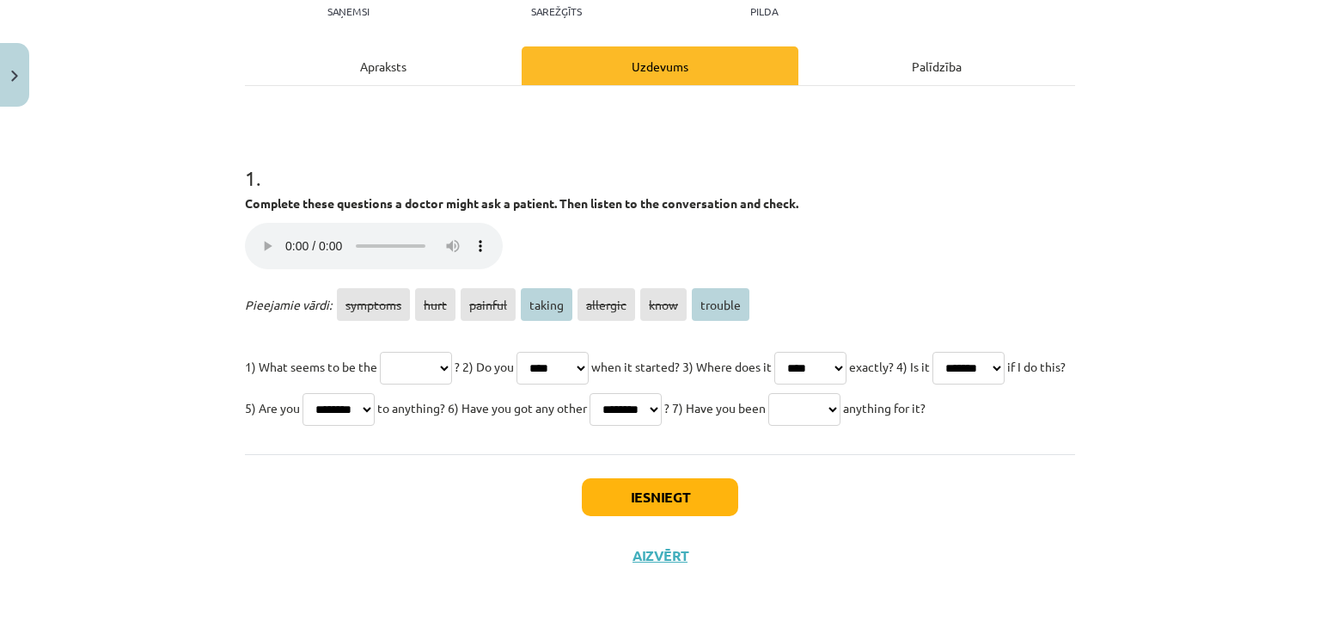
select select "******"
click at [769, 393] on select "******** **** ******* ****** ******** **** *******" at bounding box center [805, 409] width 72 height 33
click at [440, 352] on select "******** **** ******* ****** ******** **** *******" at bounding box center [416, 368] width 72 height 33
select select "*******"
click at [380, 352] on select "******** **** ******* ****** ******** **** *******" at bounding box center [416, 368] width 72 height 33
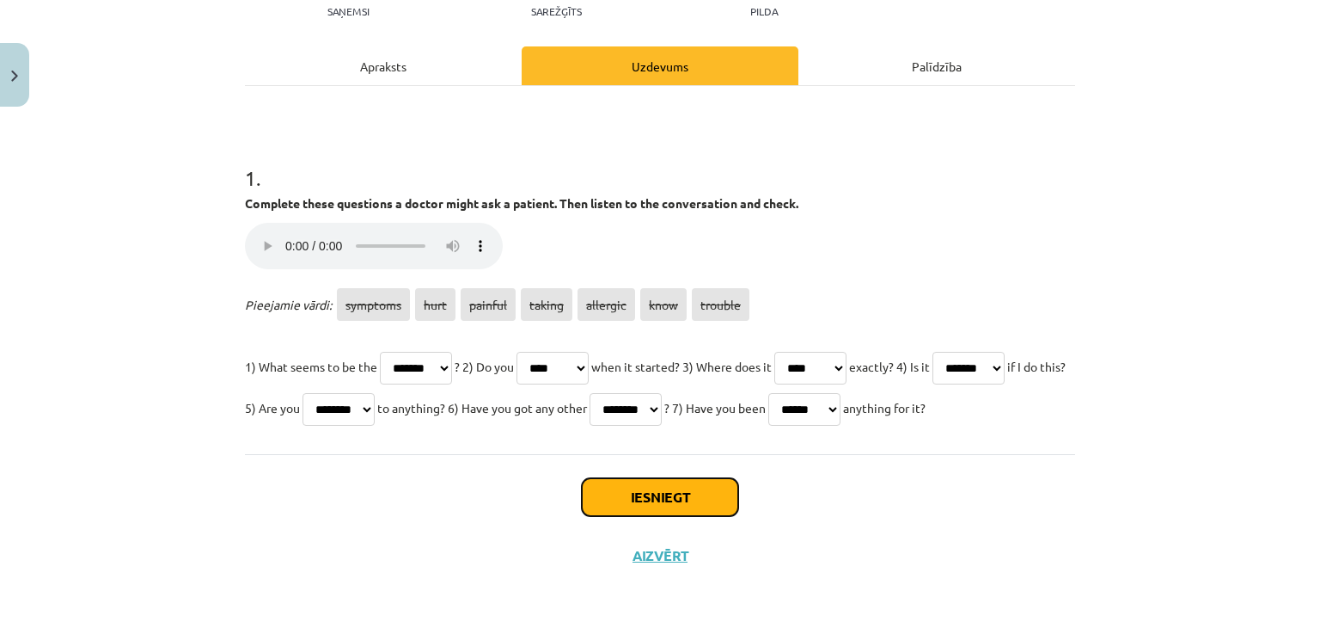
click at [646, 491] on button "Iesniegt" at bounding box center [660, 497] width 156 height 38
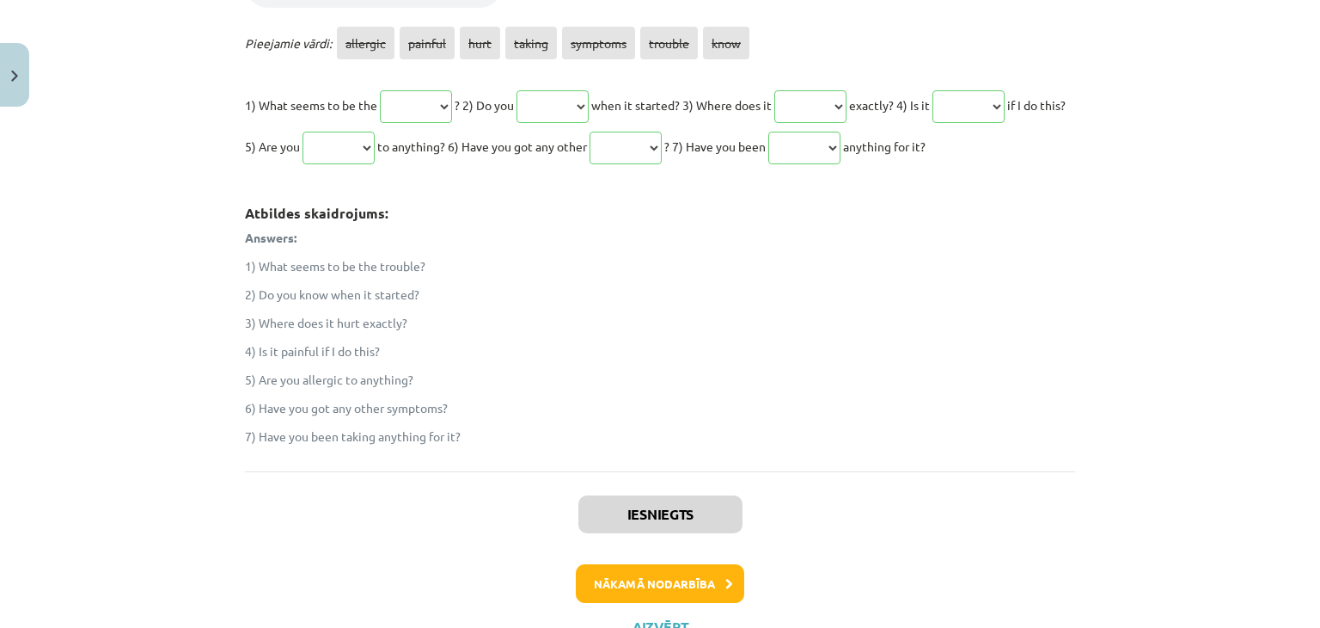
scroll to position [581, 0]
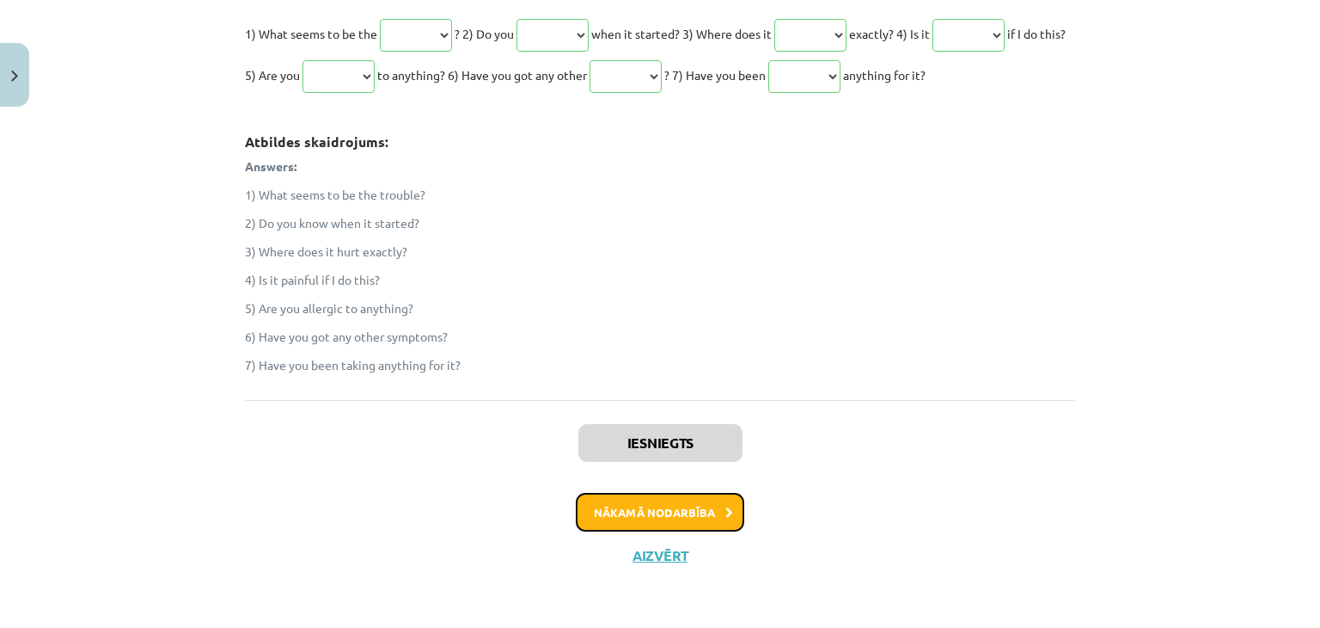
click at [707, 507] on button "Nākamā nodarbība" at bounding box center [660, 513] width 168 height 40
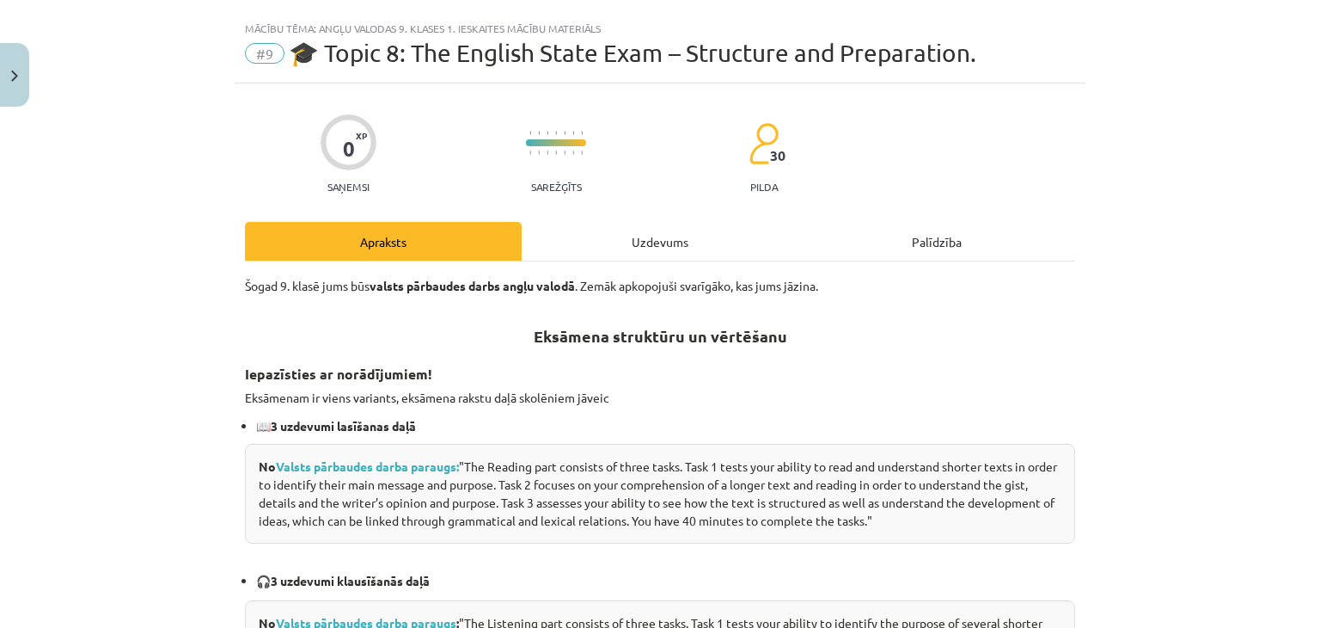
scroll to position [0, 0]
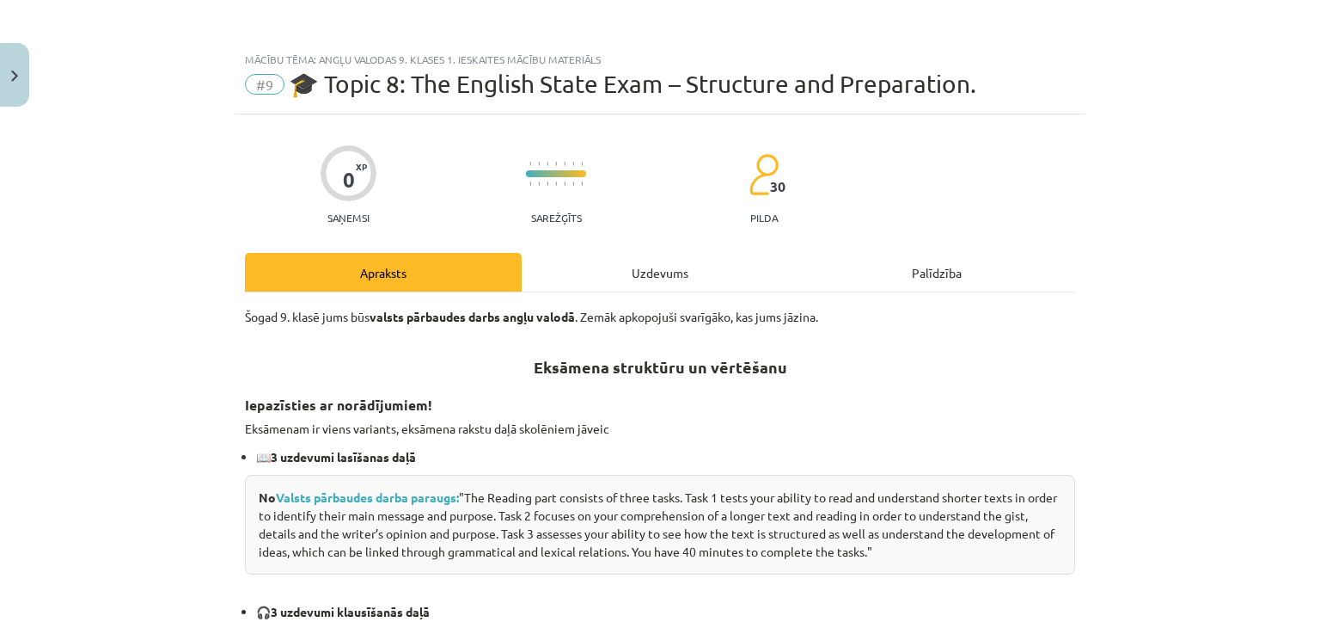
click at [631, 273] on div "Uzdevums" at bounding box center [660, 272] width 277 height 39
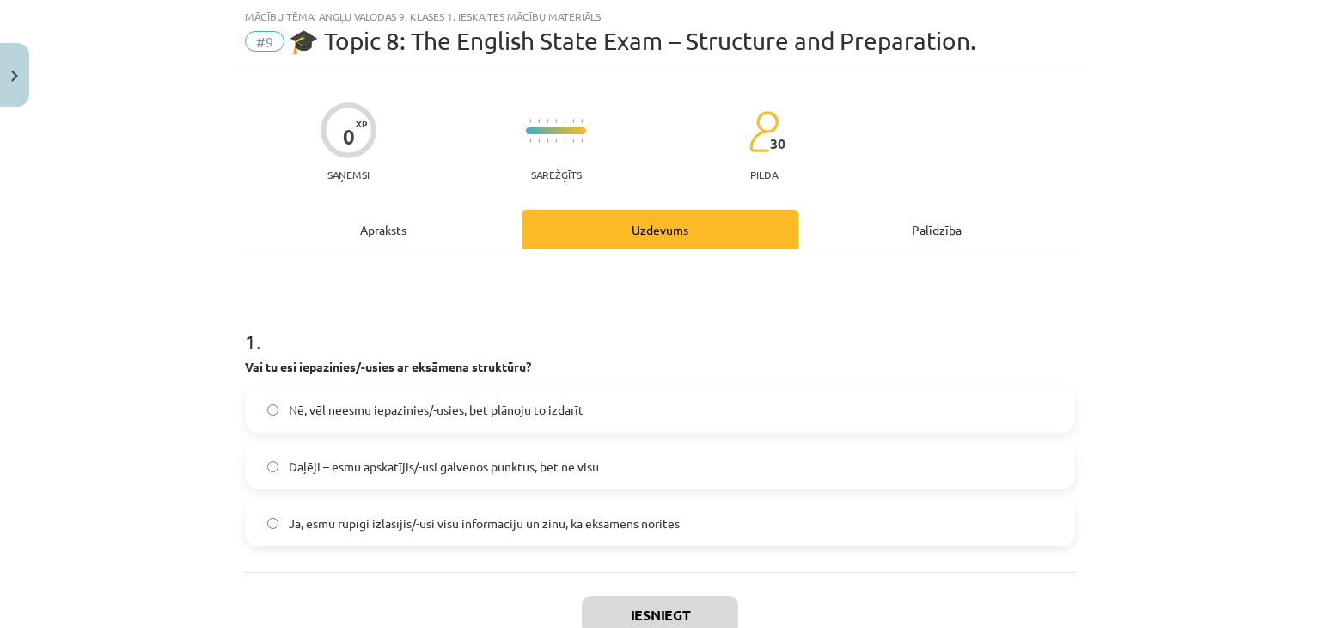
scroll to position [161, 0]
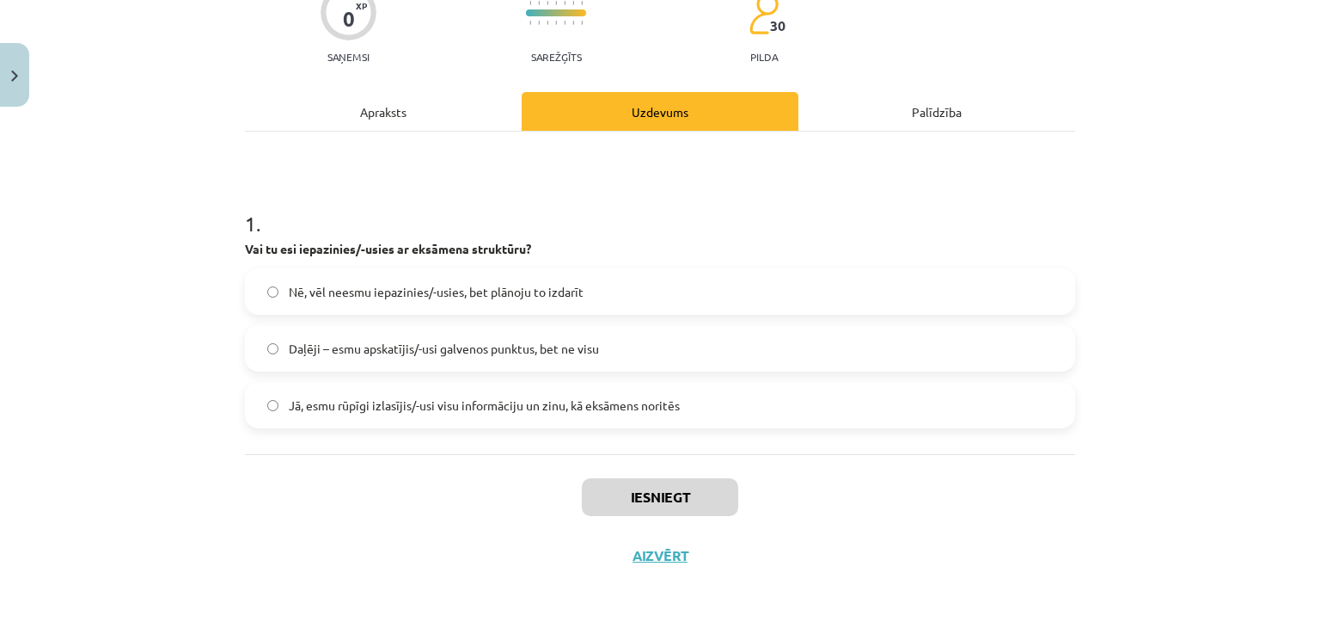
click at [407, 116] on div "Apraksts" at bounding box center [383, 111] width 277 height 39
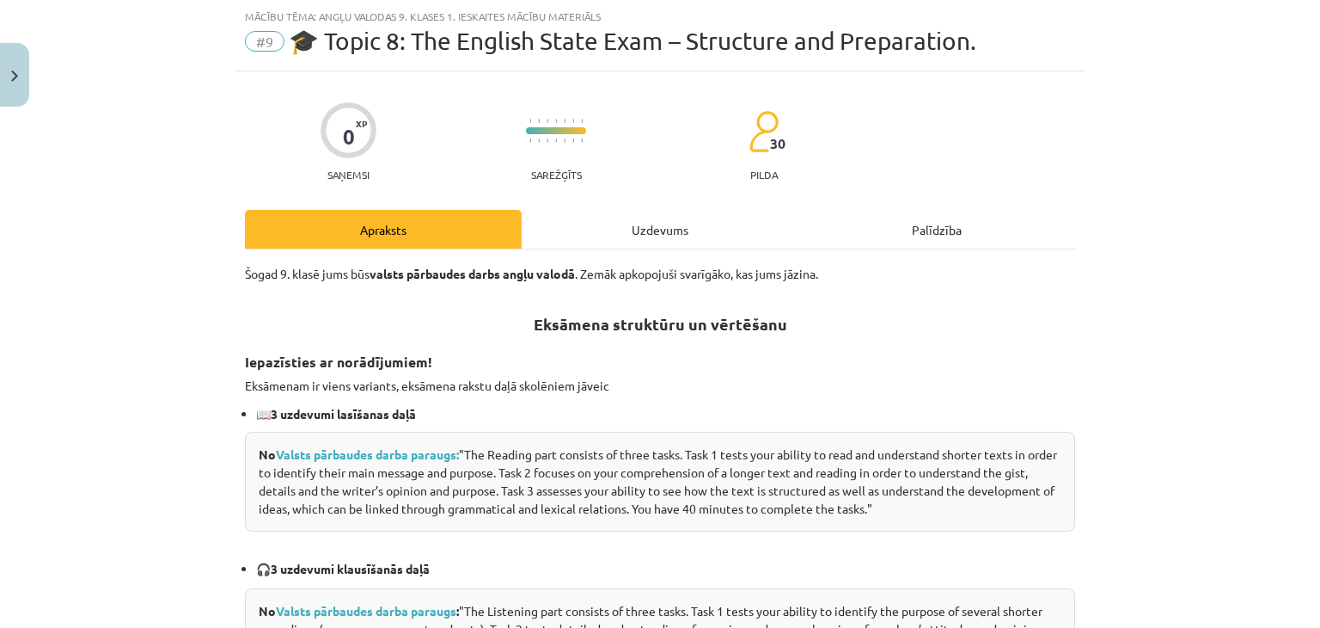
scroll to position [276, 0]
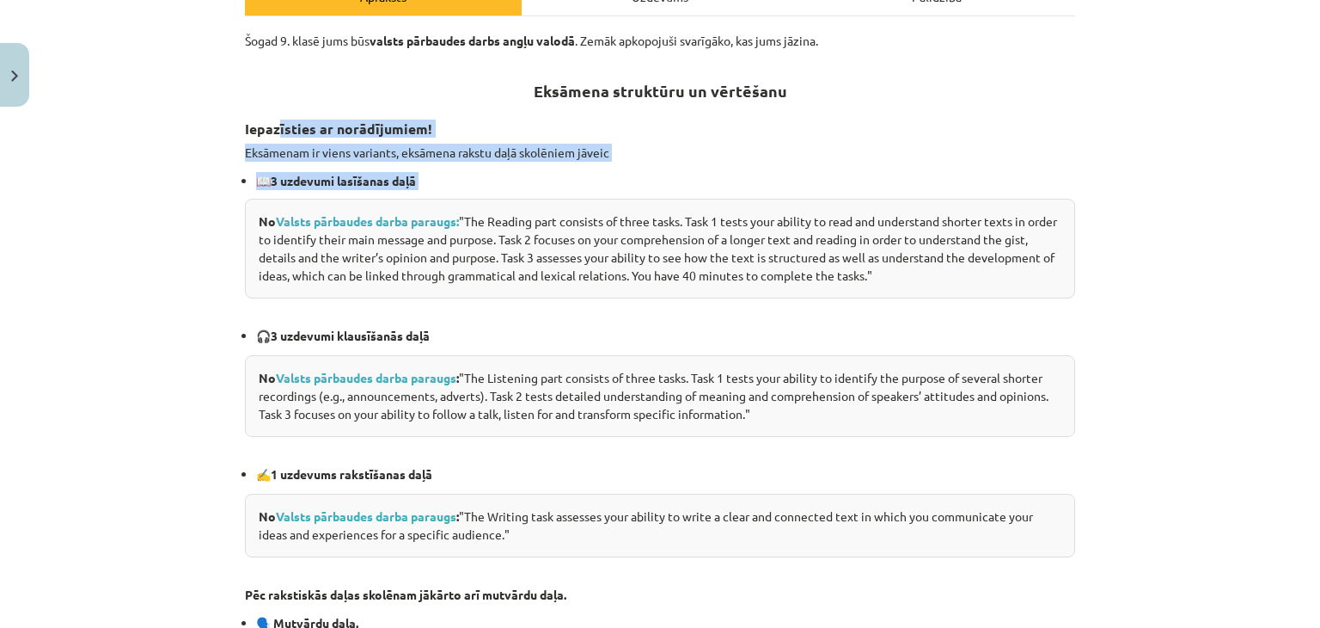
drag, startPoint x: 273, startPoint y: 125, endPoint x: 483, endPoint y: 176, distance: 216.8
click at [483, 176] on div "Šogad 9. klasē jums būs valsts pārbaudes darbs angļu valodā . Zemāk apkopojuši …" at bounding box center [660, 510] width 830 height 956
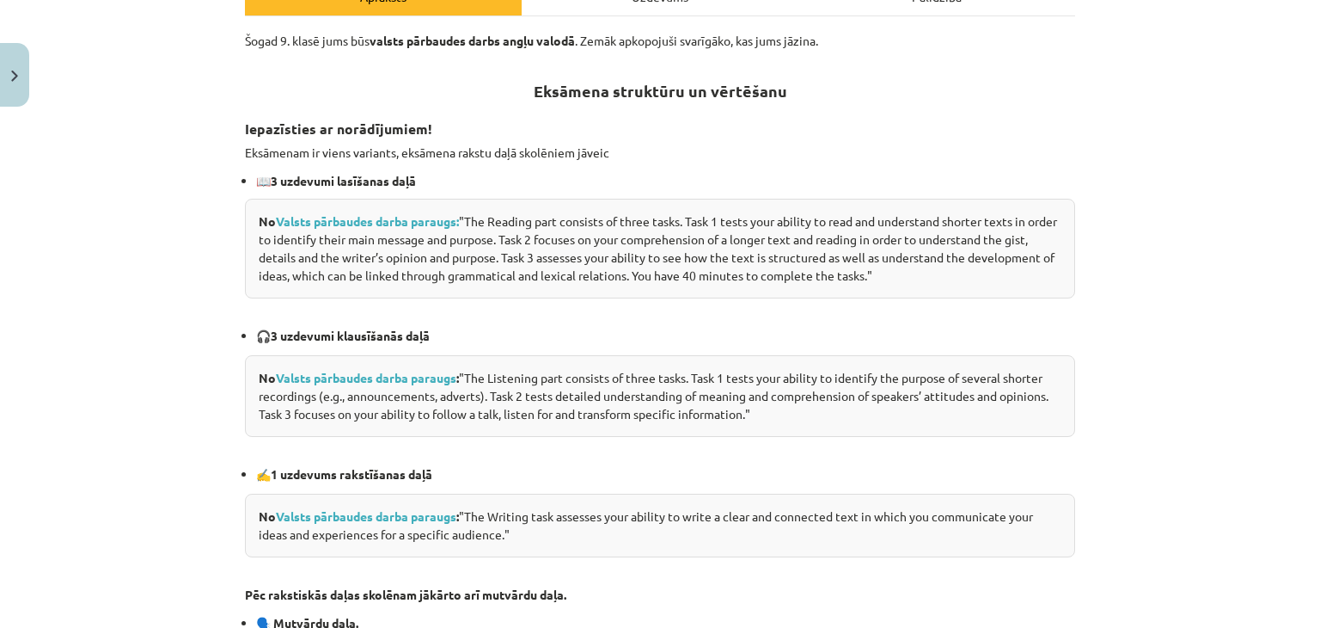
click at [362, 199] on div "No Valsts pārbaudes darba paraugs: "The Reading part consists of three tasks. T…" at bounding box center [660, 249] width 830 height 100
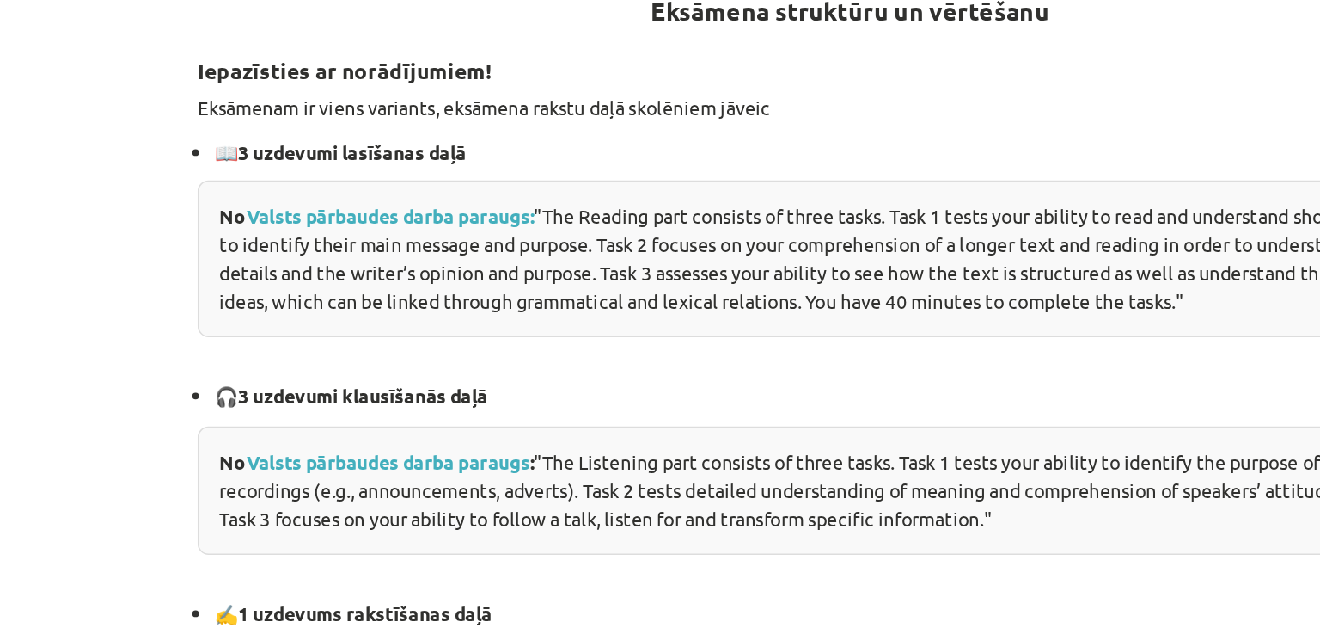
scroll to position [1222, 0]
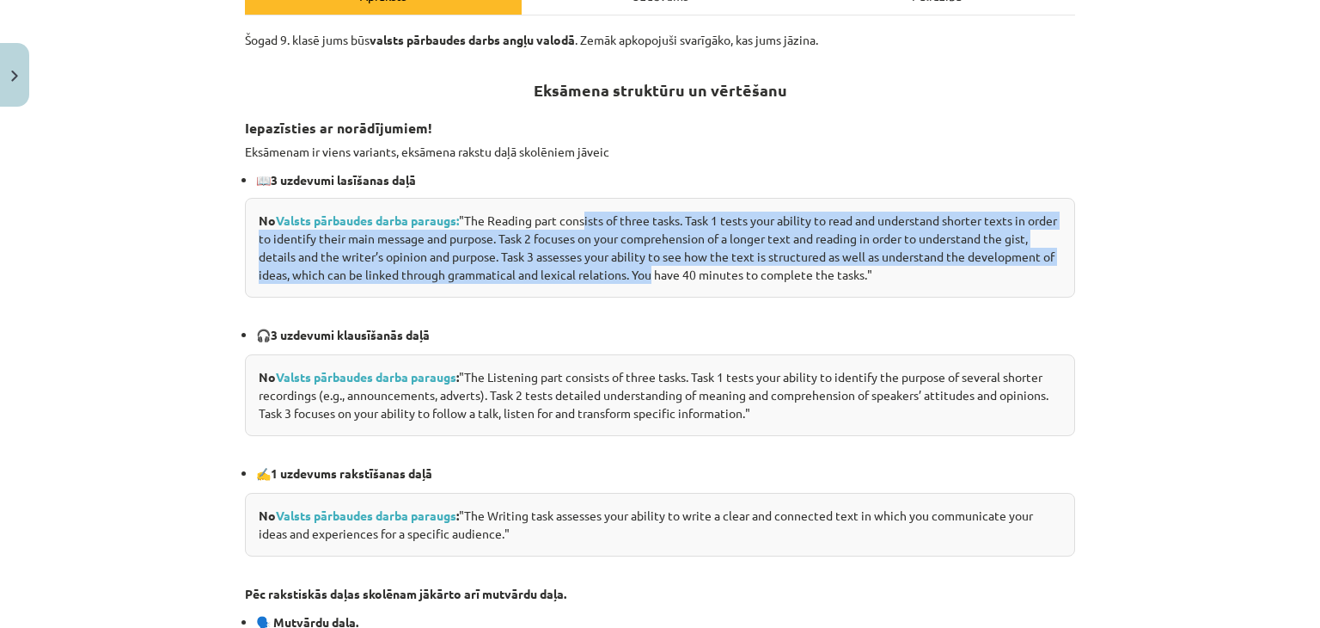
drag, startPoint x: 579, startPoint y: 217, endPoint x: 732, endPoint y: 279, distance: 165.9
click at [732, 279] on div "No Valsts pārbaudes darba paraugs: "The Reading part consists of three tasks. T…" at bounding box center [660, 248] width 830 height 100
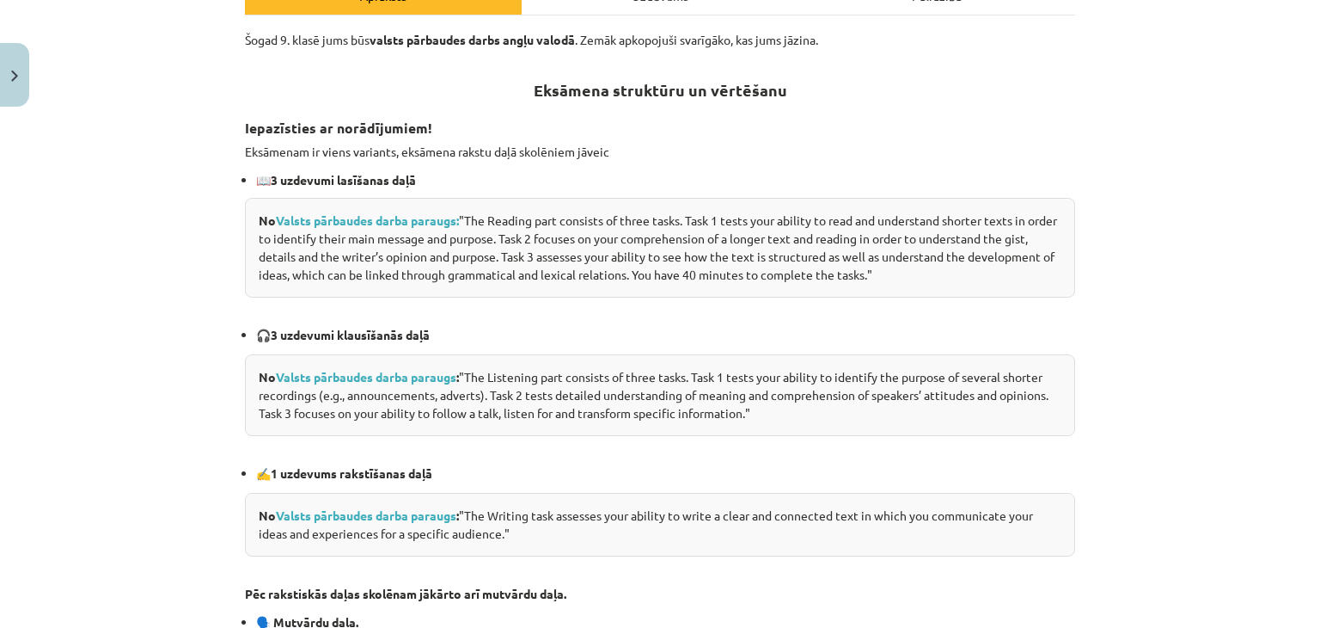
click at [738, 281] on div "No Valsts pārbaudes darba paraugs: "The Reading part consists of three tasks. T…" at bounding box center [660, 248] width 830 height 100
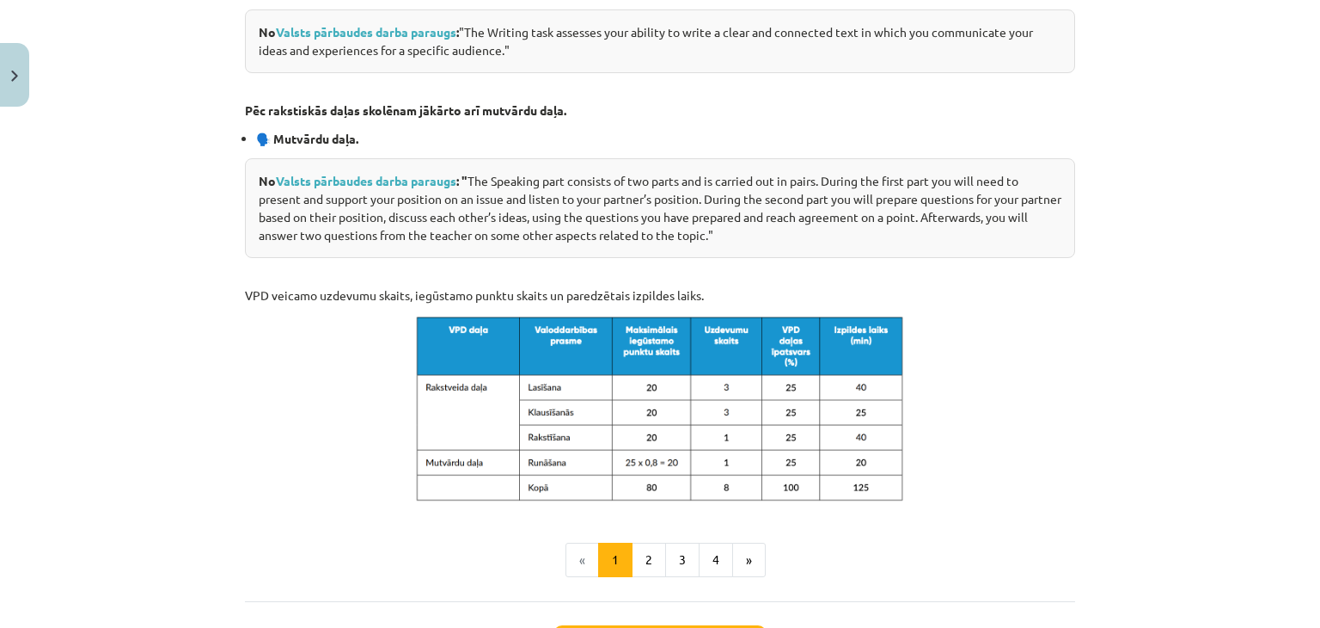
scroll to position [763, 0]
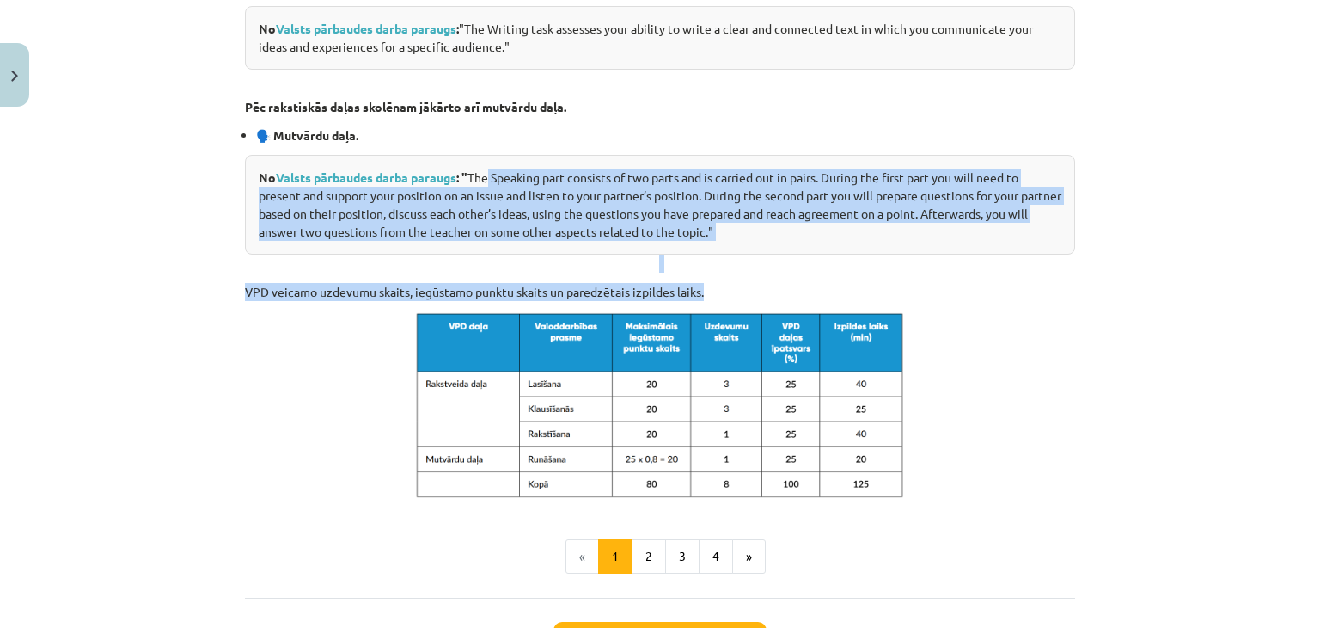
drag, startPoint x: 543, startPoint y: 192, endPoint x: 896, endPoint y: 283, distance: 364.1
click at [896, 283] on div "Šogad 9. klasē jums būs valsts pārbaudes darbs angļu valodā . Zemāk apkopojuši …" at bounding box center [660, 22] width 830 height 956
click at [867, 249] on div "No Valsts pārbaudes darba paraugs : " The Speaking part consists of two parts a…" at bounding box center [660, 205] width 830 height 100
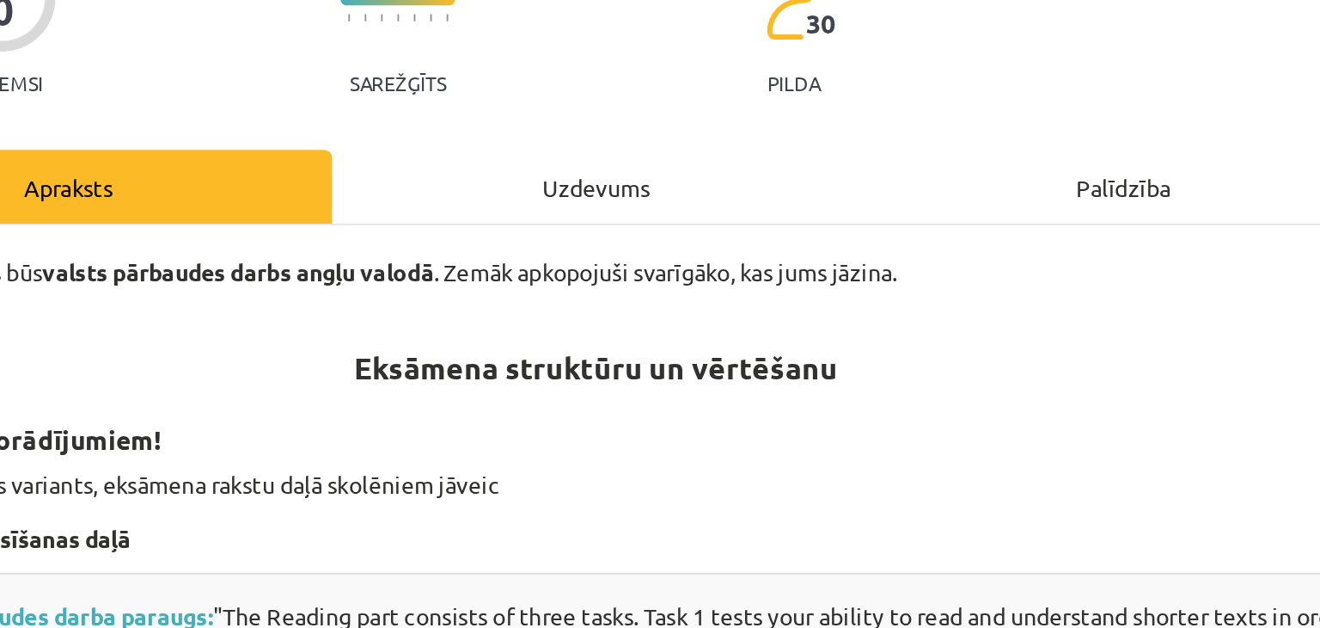
scroll to position [1222, 0]
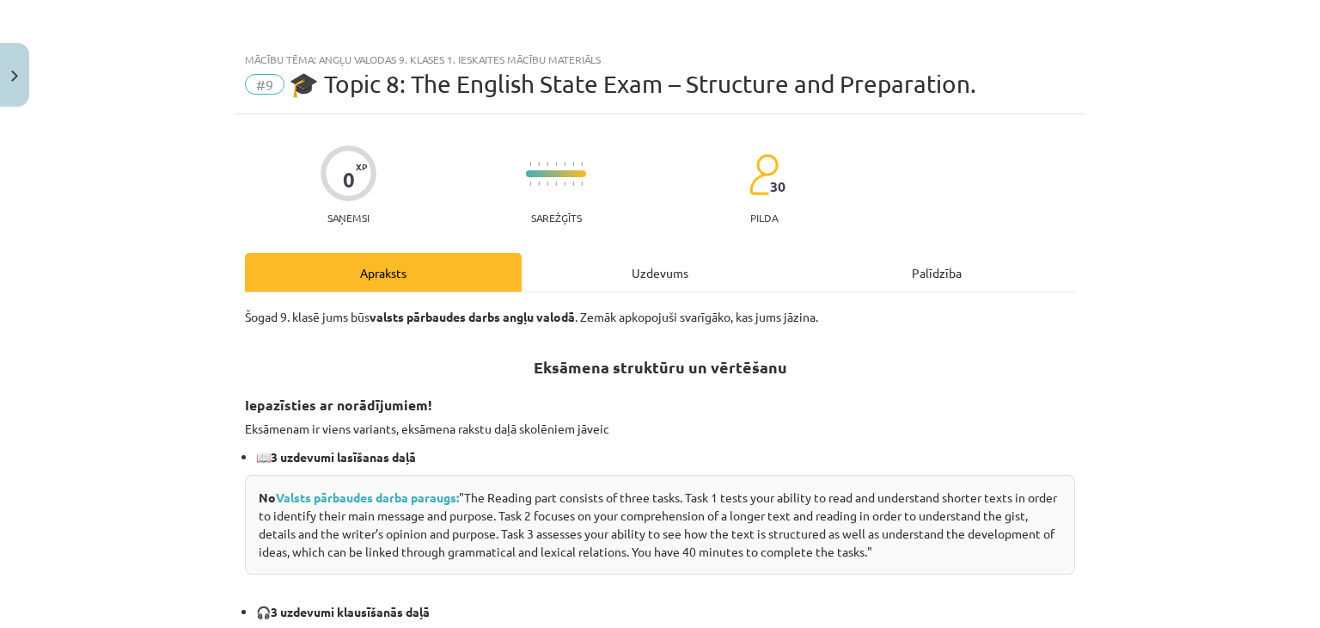
click at [698, 279] on div "Uzdevums" at bounding box center [660, 272] width 277 height 39
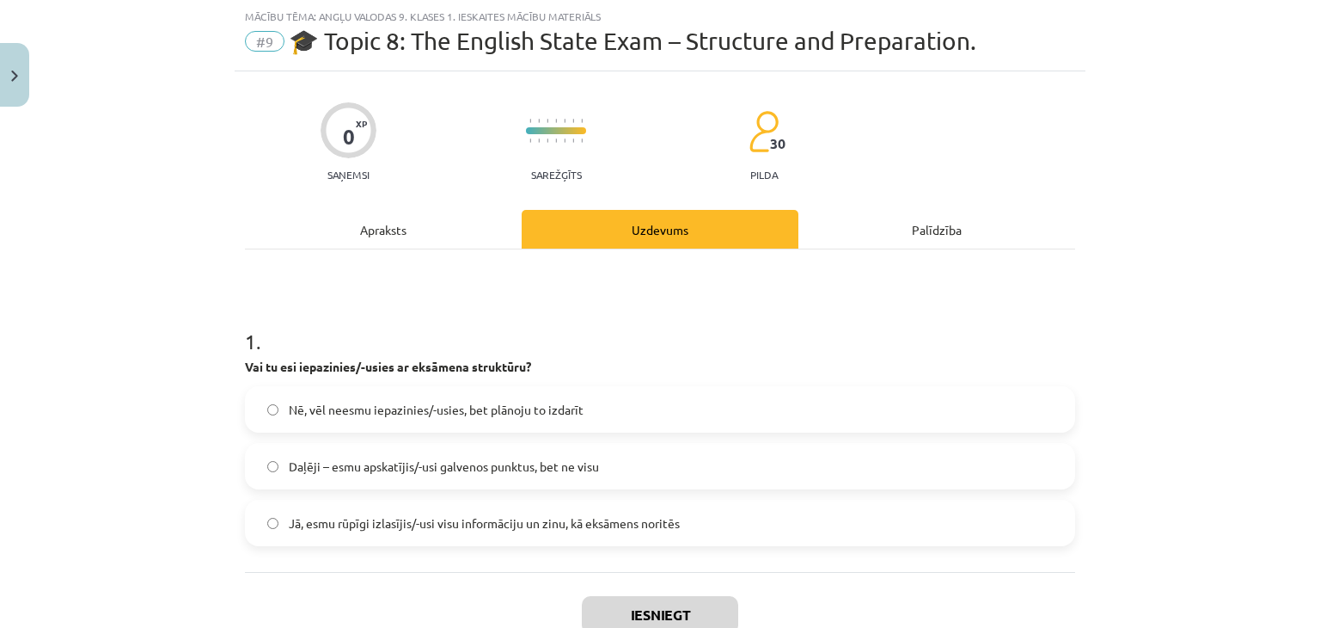
scroll to position [161, 0]
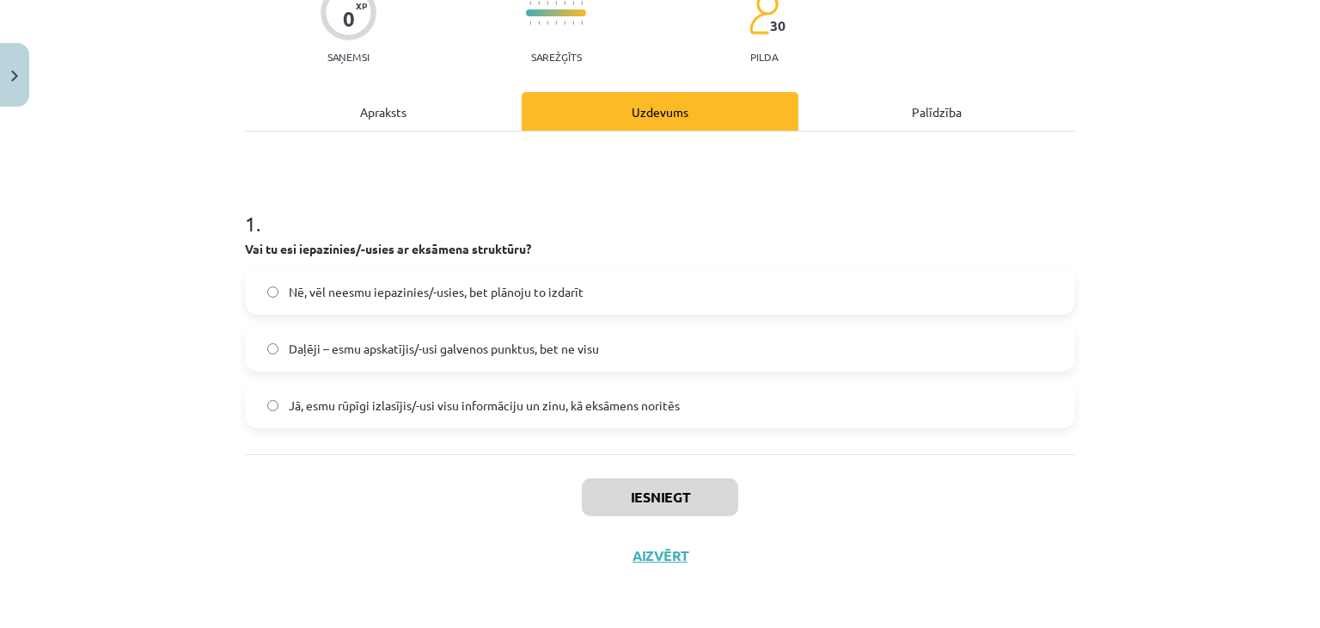
click at [265, 356] on label "Daļēji – esmu apskatījis/-usi galvenos punktus, bet ne visu" at bounding box center [660, 348] width 827 height 43
click at [270, 428] on div "1 . Vai tu esi iepazinies/-usies ar eksāmena struktūru? Nē, vēl neesmu iepazini…" at bounding box center [660, 293] width 830 height 322
click at [693, 486] on button "Iesniegt" at bounding box center [660, 497] width 156 height 38
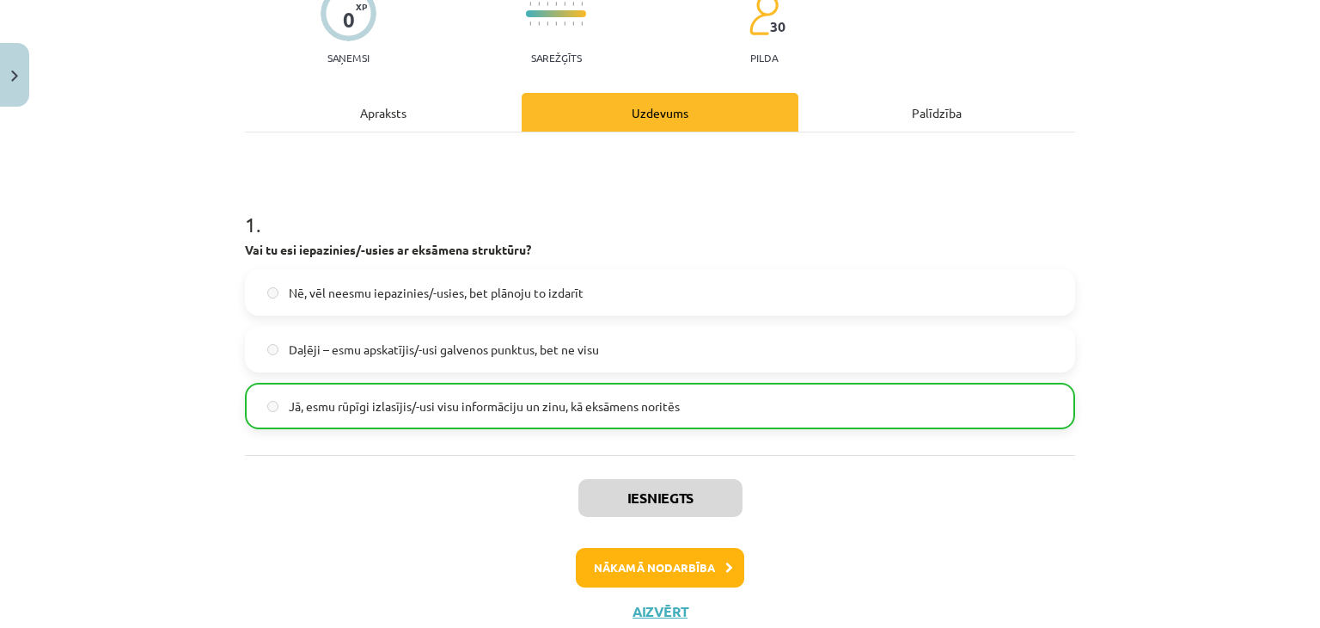
scroll to position [214, 0]
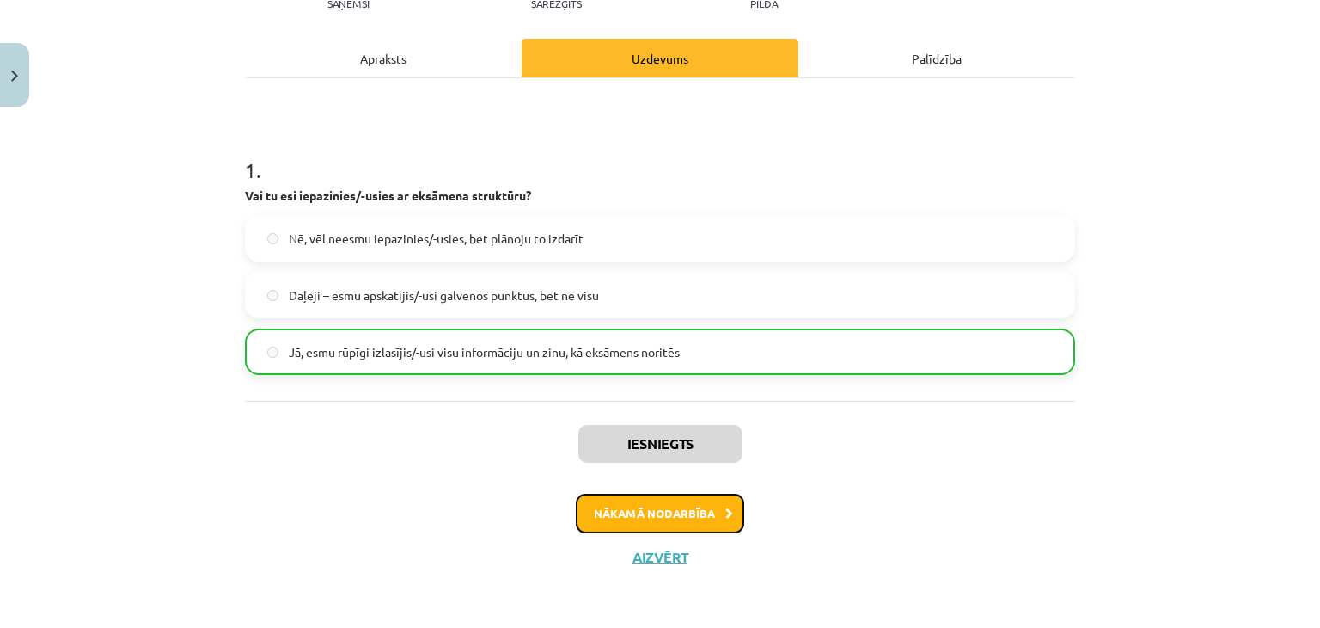
click at [689, 517] on button "Nākamā nodarbība" at bounding box center [660, 513] width 168 height 40
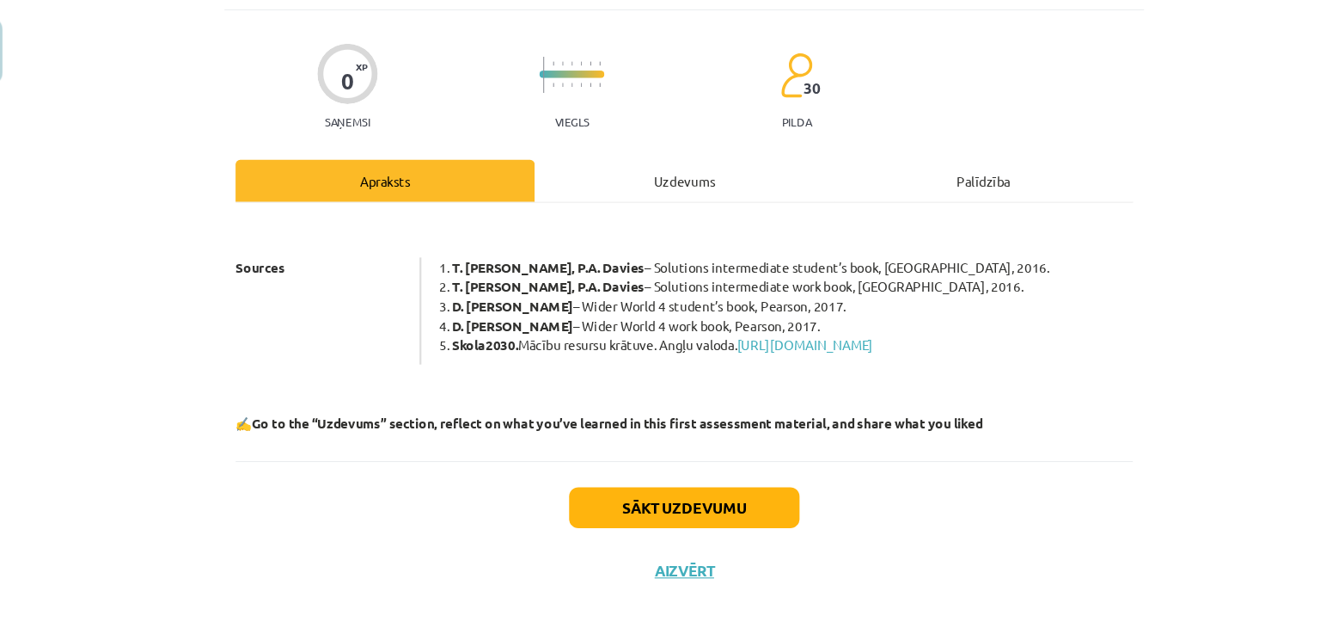
scroll to position [1222, 0]
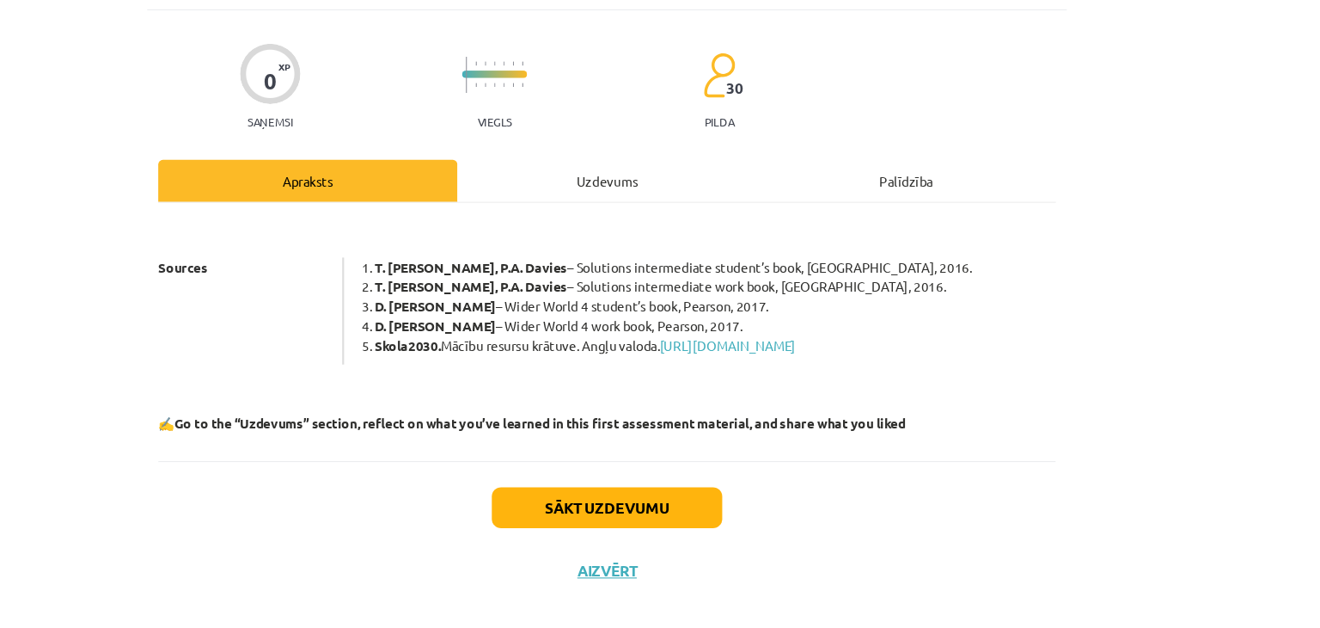
click at [650, 183] on div "Uzdevums" at bounding box center [660, 194] width 277 height 39
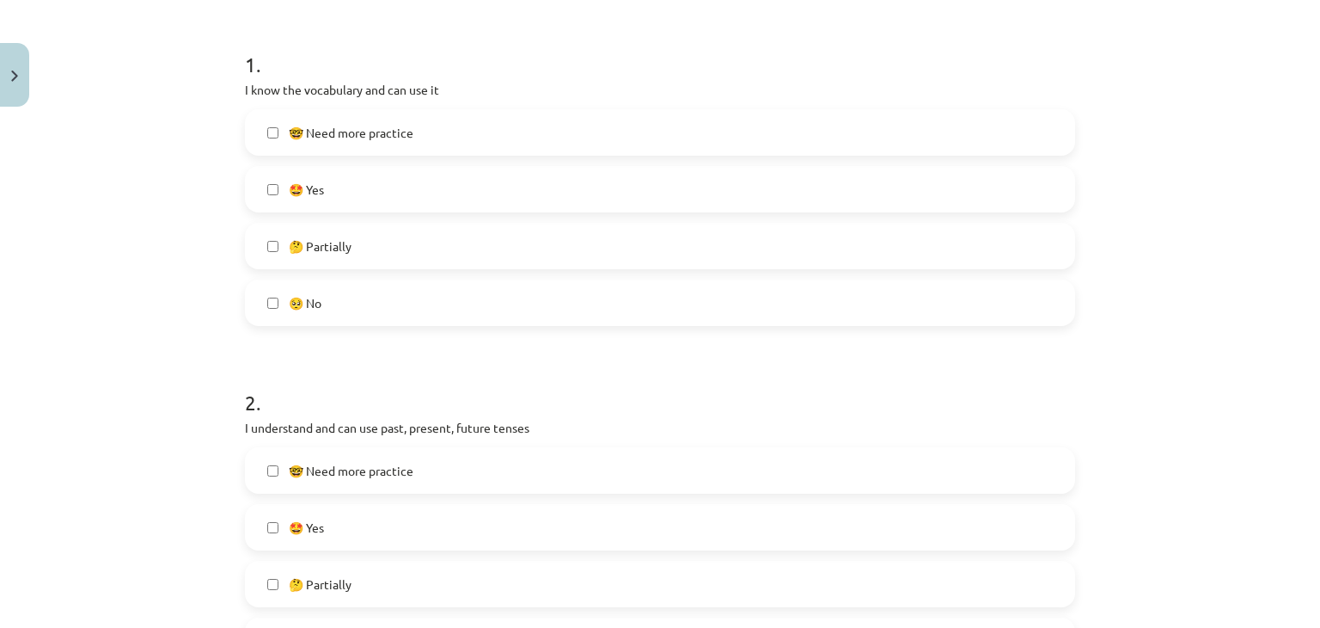
scroll to position [279, 0]
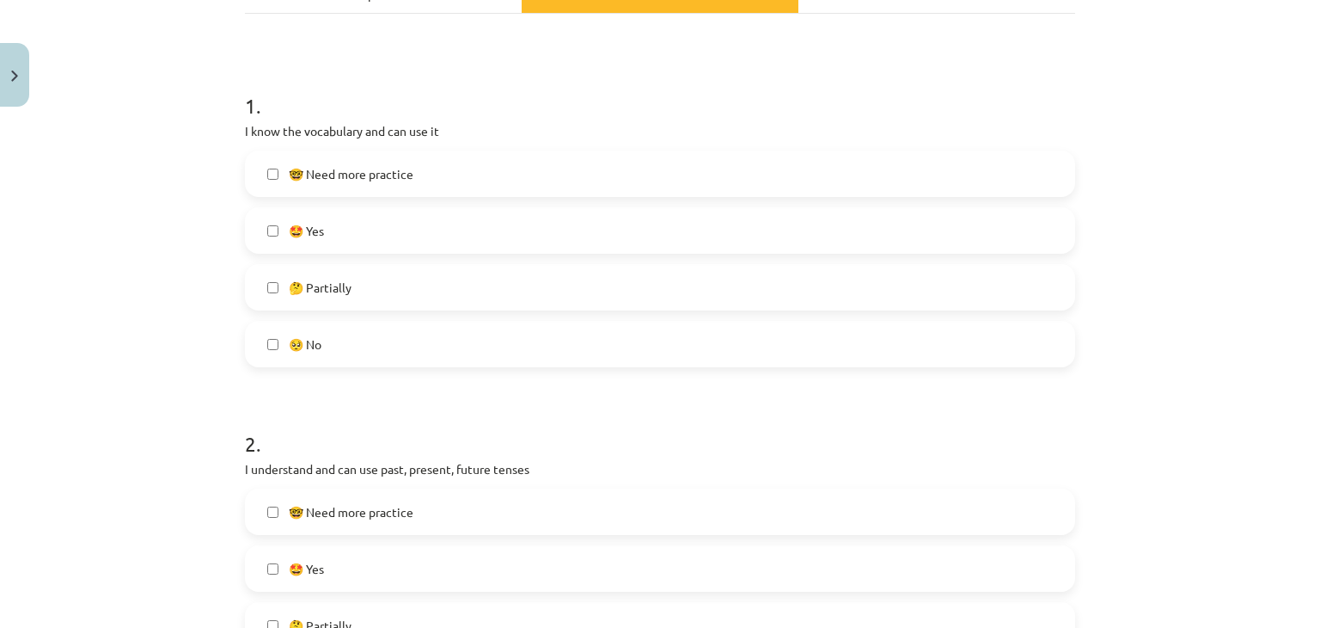
click at [267, 184] on label "🤓 Need more practice" at bounding box center [660, 173] width 827 height 43
click at [257, 286] on label "🤔 Partially" at bounding box center [660, 287] width 827 height 43
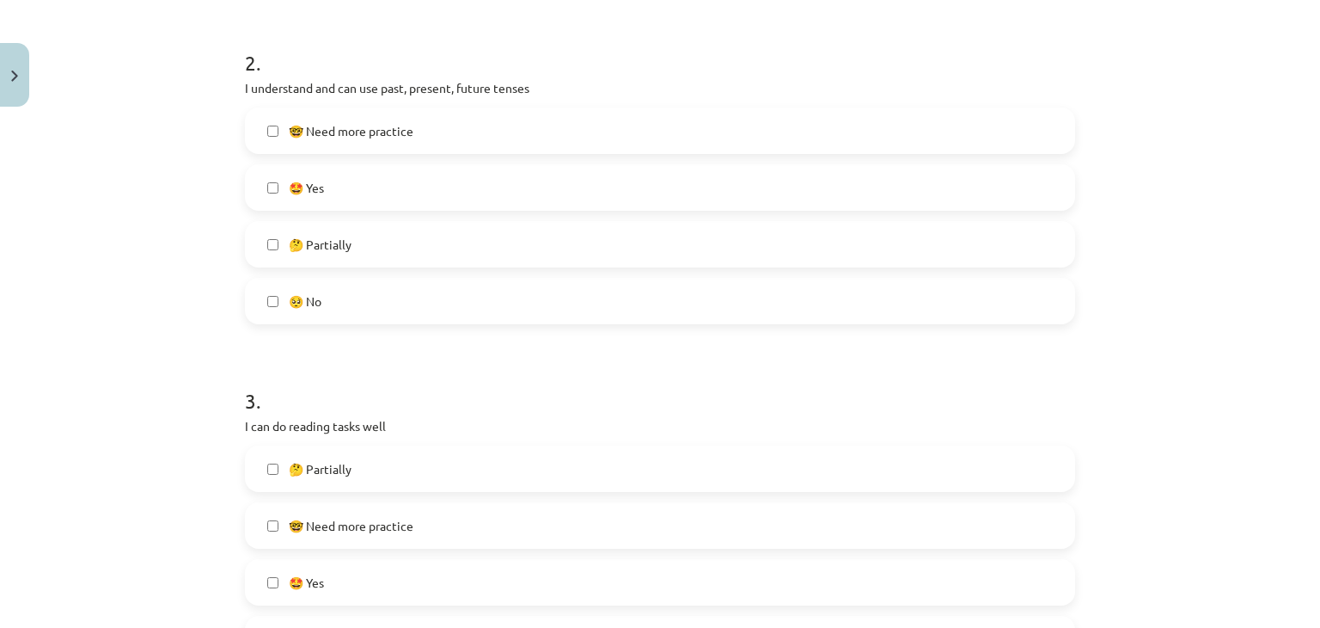
scroll to position [659, 0]
click at [265, 123] on label "🤓 Need more practice" at bounding box center [660, 130] width 827 height 43
click at [262, 254] on label "🤔 Partially" at bounding box center [660, 244] width 827 height 43
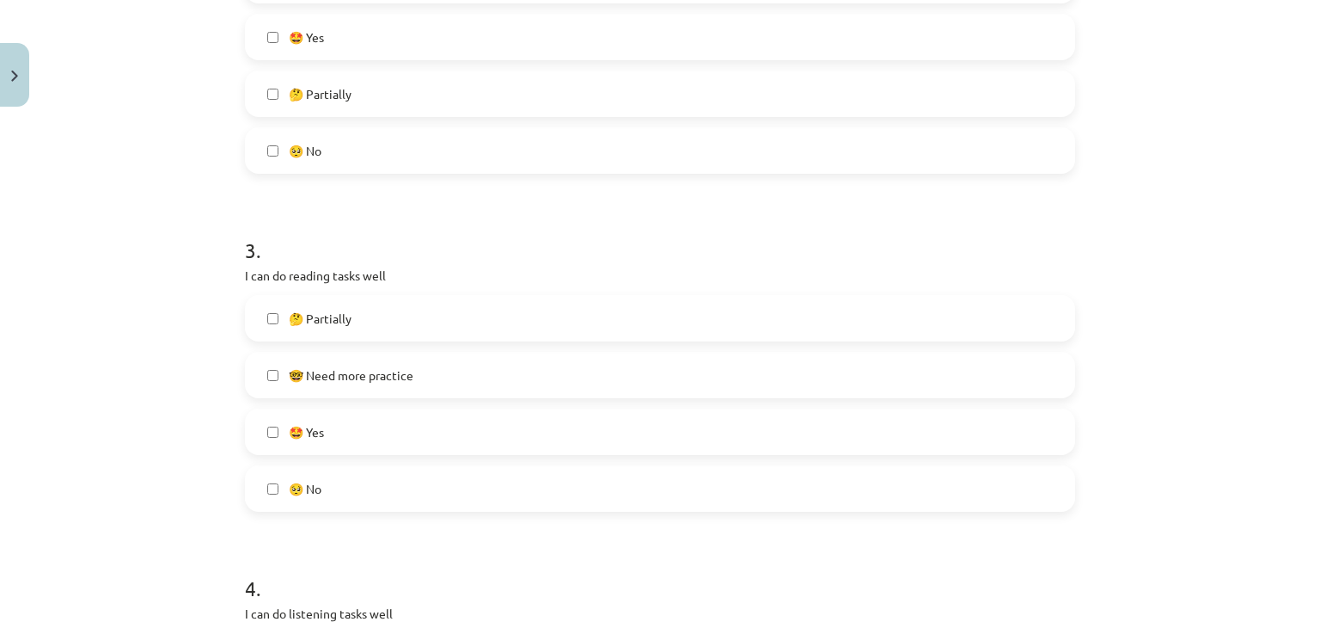
scroll to position [808, 0]
click at [263, 442] on label "🤩 Yes" at bounding box center [660, 433] width 827 height 43
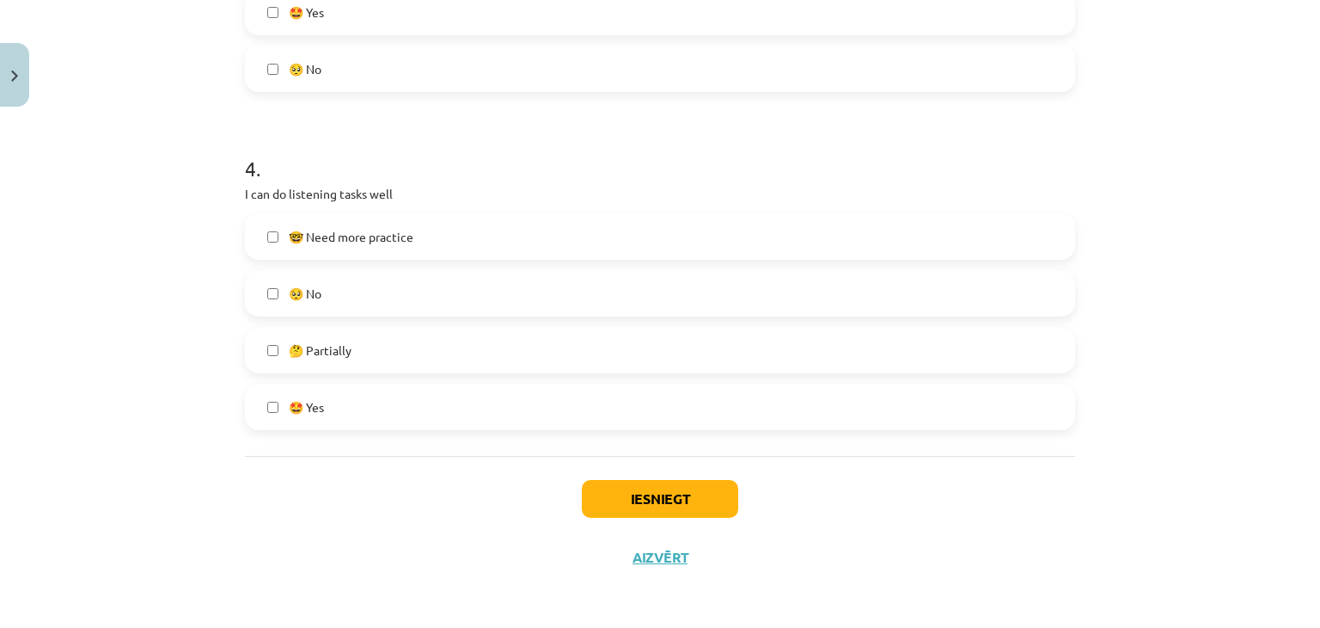
scroll to position [1231, 0]
click at [674, 493] on button "Iesniegt" at bounding box center [660, 497] width 156 height 38
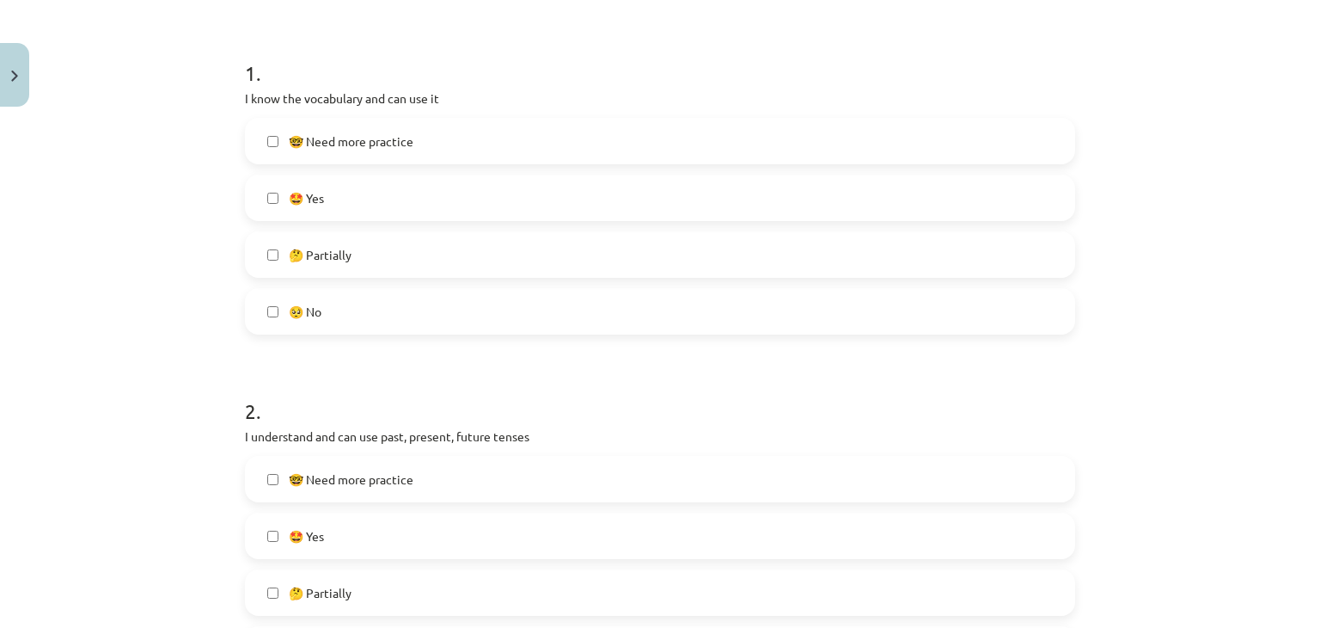
scroll to position [308, 0]
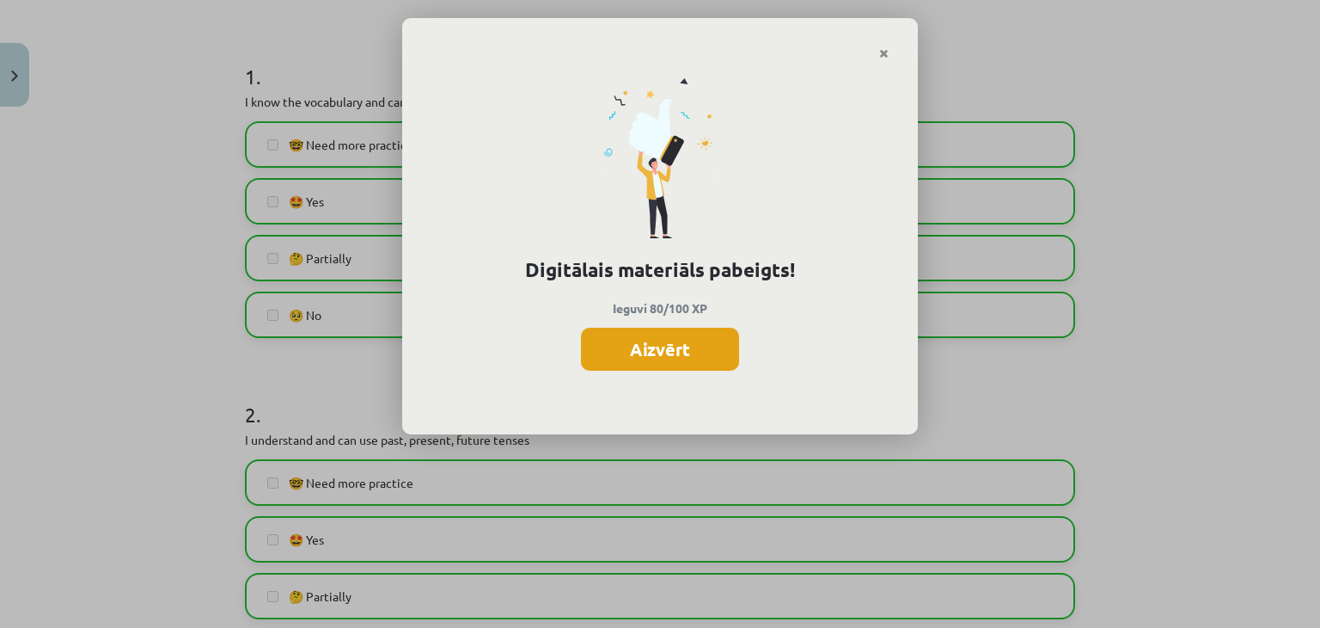
click at [710, 352] on button "Aizvērt" at bounding box center [660, 349] width 158 height 43
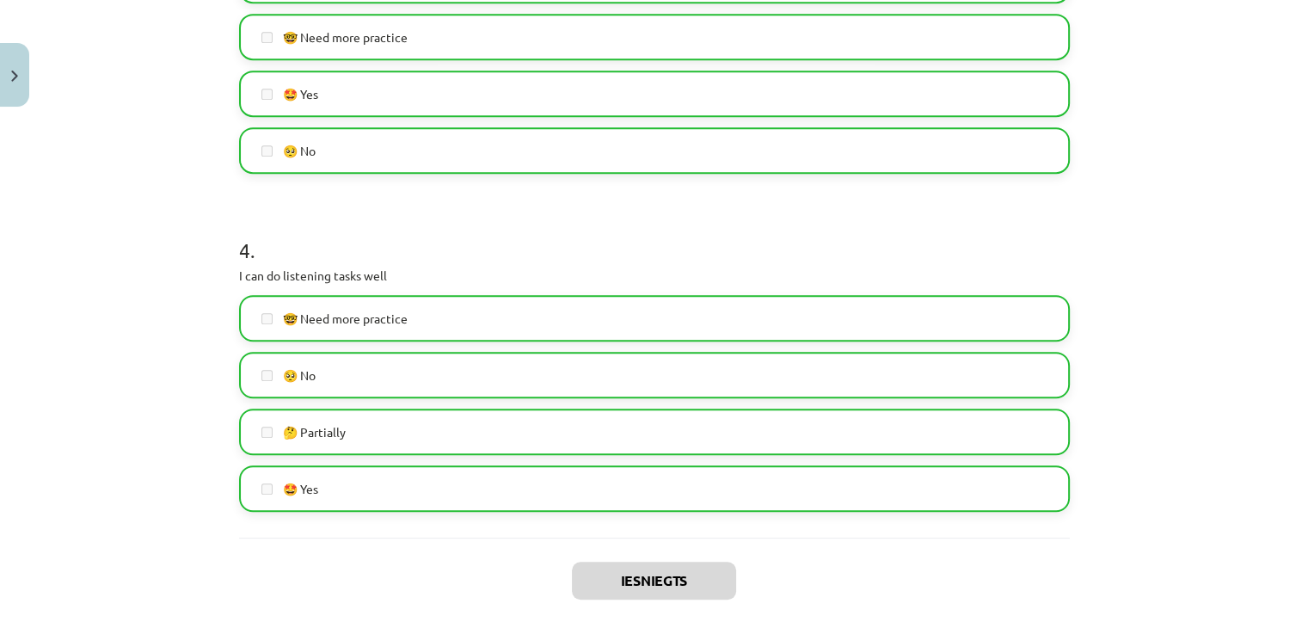
scroll to position [1231, 0]
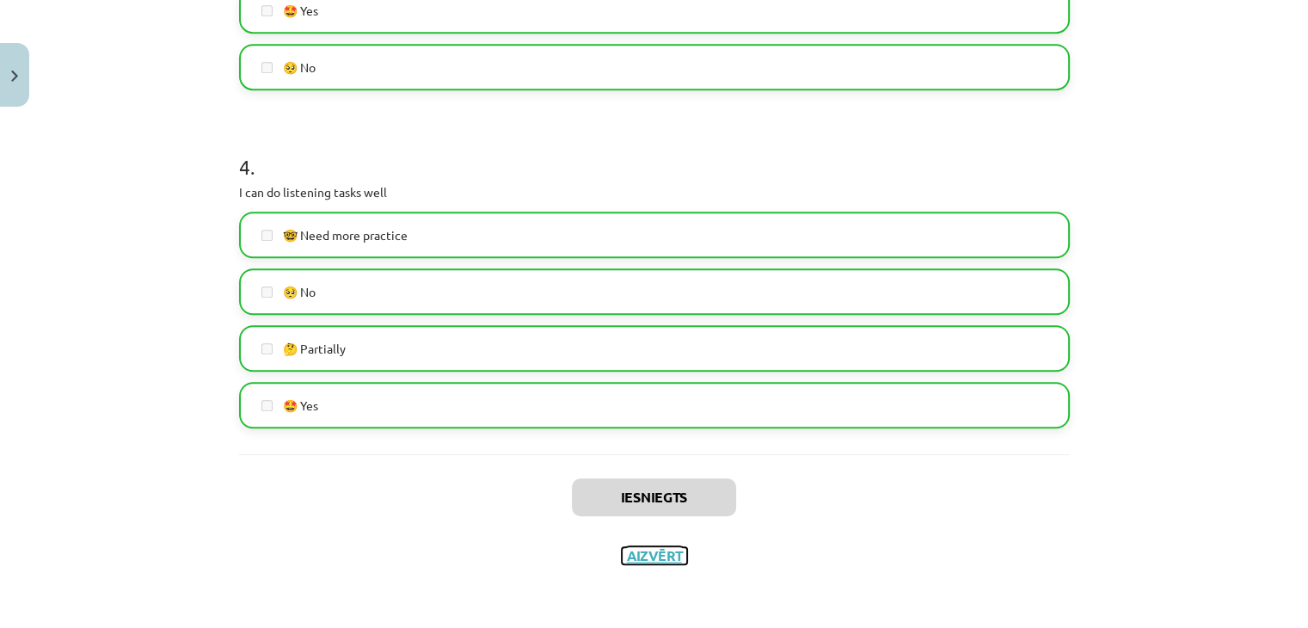
click at [640, 548] on button "Aizvērt" at bounding box center [654, 555] width 65 height 17
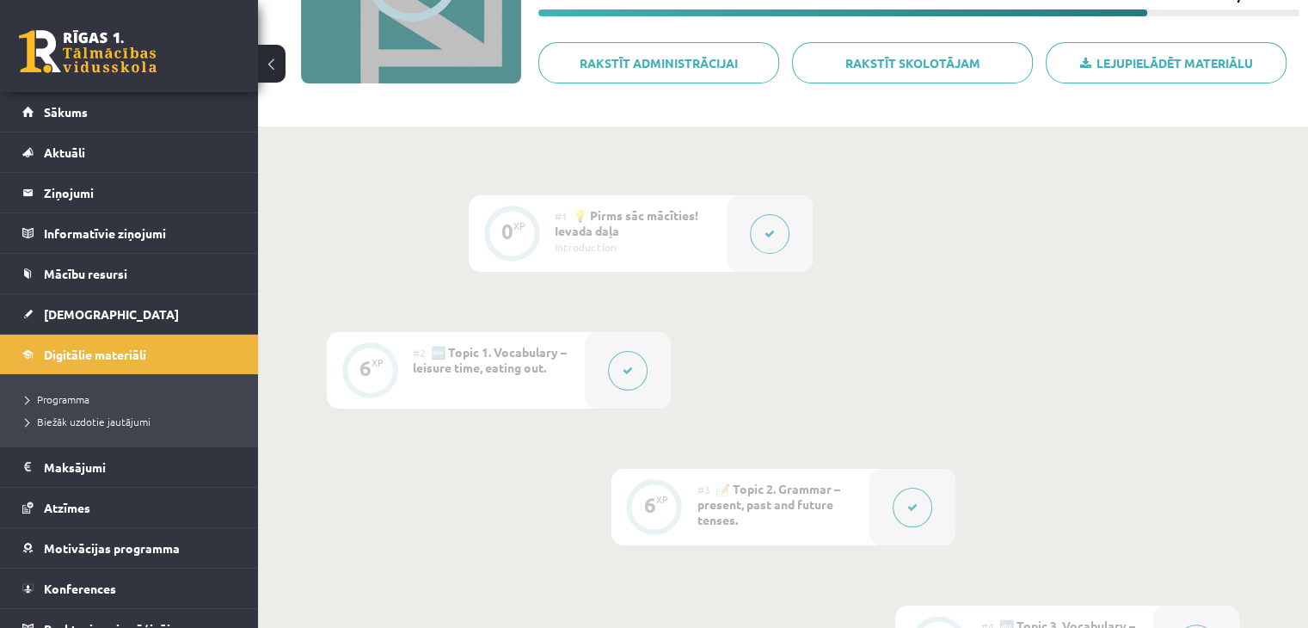
scroll to position [0, 0]
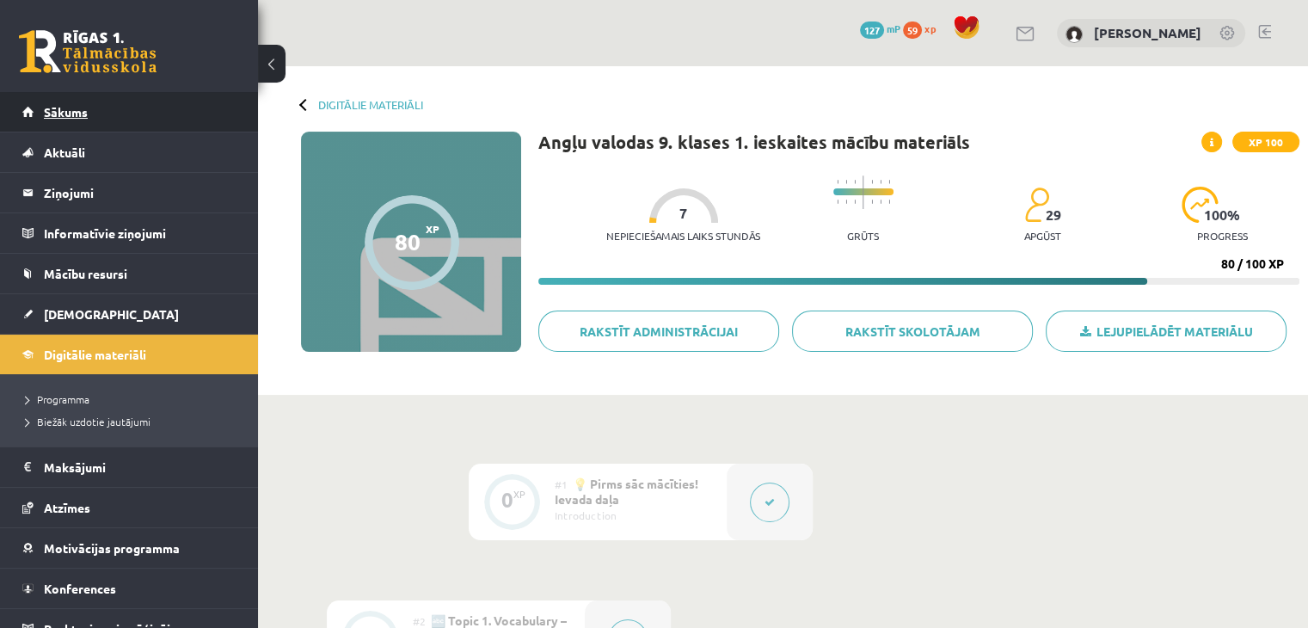
click at [91, 109] on link "Sākums" at bounding box center [129, 112] width 214 height 40
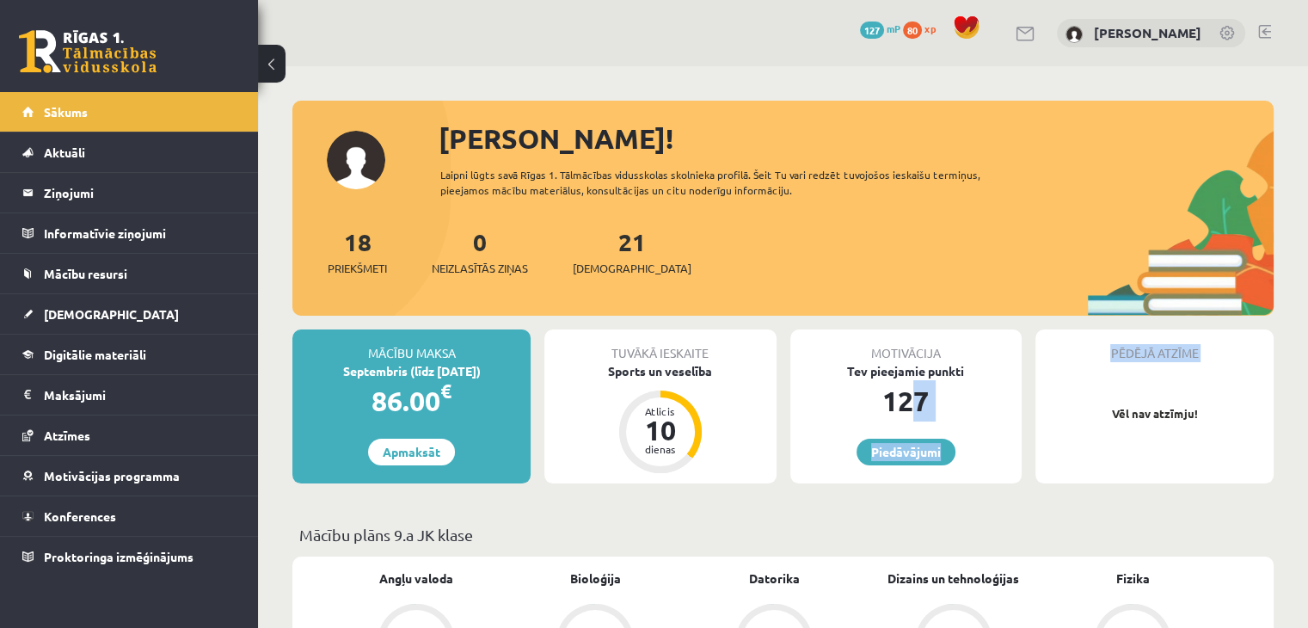
drag, startPoint x: 908, startPoint y: 403, endPoint x: 1026, endPoint y: 447, distance: 125.7
click at [1026, 447] on div "Motivācija Tev pieejamie punkti 127 [GEOGRAPHIC_DATA]" at bounding box center [905, 406] width 245 height 154
drag, startPoint x: 784, startPoint y: 406, endPoint x: 989, endPoint y: 403, distance: 205.5
click at [989, 403] on div "Motivācija Tev pieejamie punkti 127 [GEOGRAPHIC_DATA]" at bounding box center [905, 406] width 245 height 154
click at [846, 376] on div "Tev pieejamie punkti" at bounding box center [905, 371] width 231 height 18
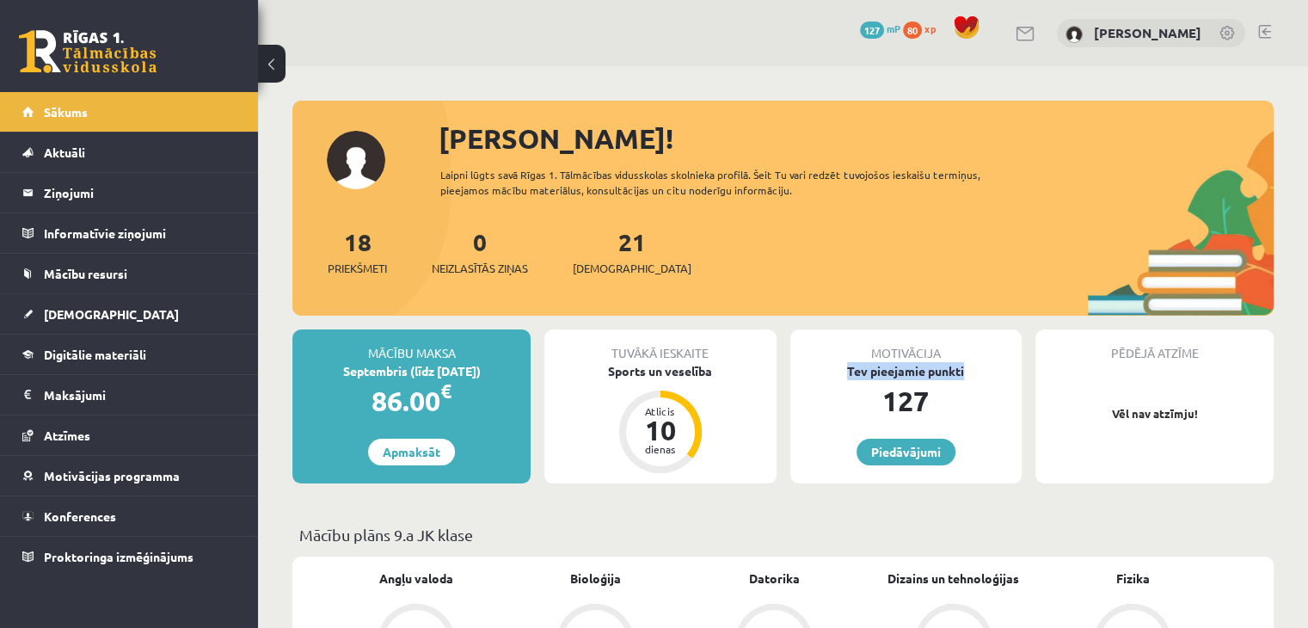
drag, startPoint x: 843, startPoint y: 367, endPoint x: 1020, endPoint y: 369, distance: 177.1
click at [1020, 369] on div "Tev pieejamie punkti" at bounding box center [905, 371] width 231 height 18
click at [927, 400] on div "127" at bounding box center [905, 400] width 231 height 41
drag, startPoint x: 885, startPoint y: 398, endPoint x: 949, endPoint y: 400, distance: 64.5
click at [949, 400] on div "127" at bounding box center [905, 400] width 231 height 41
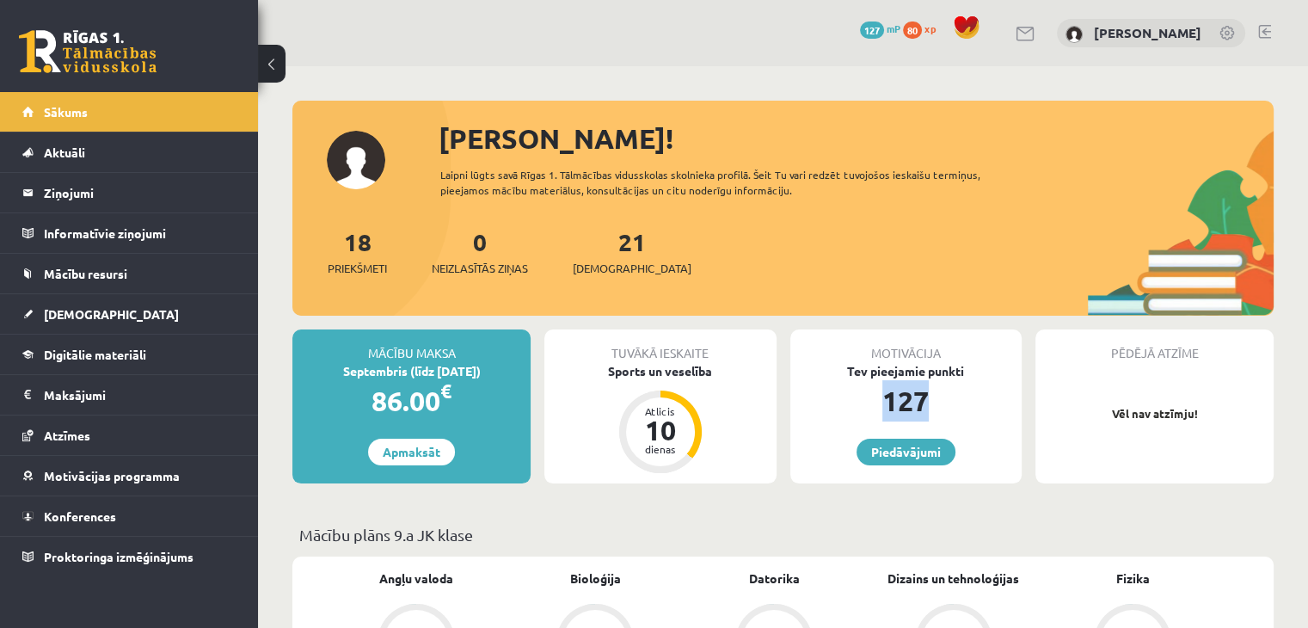
click at [869, 407] on div "127" at bounding box center [905, 400] width 231 height 41
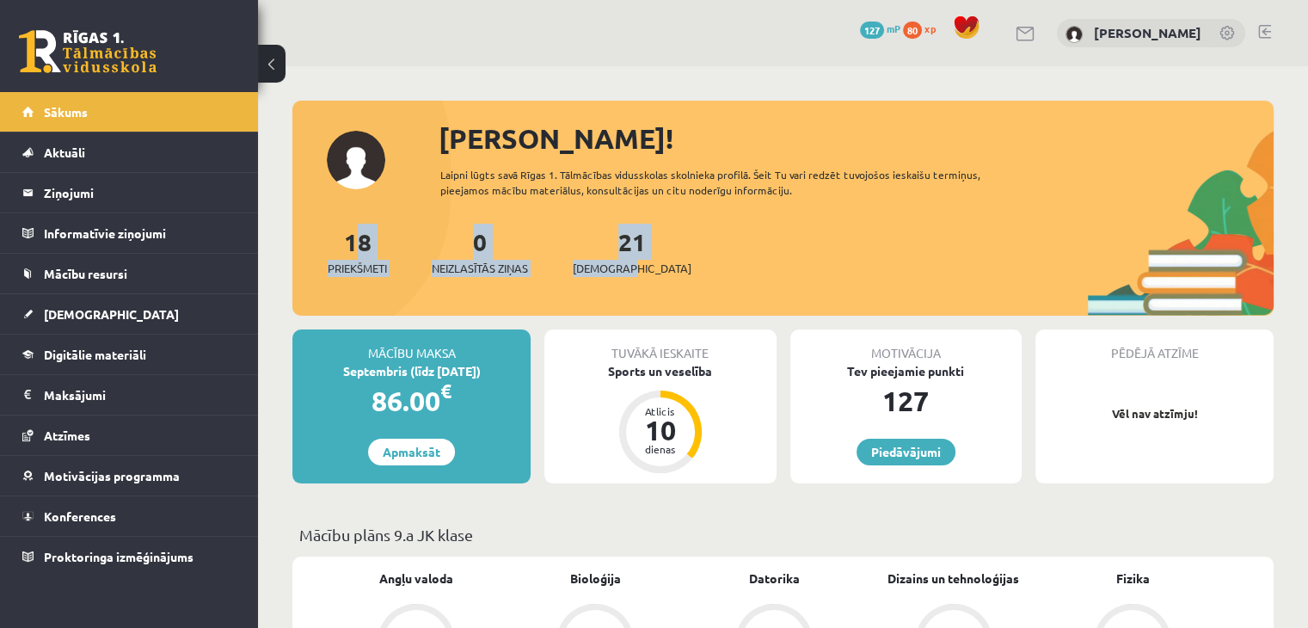
drag, startPoint x: 343, startPoint y: 231, endPoint x: 709, endPoint y: 265, distance: 367.8
click at [709, 265] on div "18 Priekšmeti 0 Neizlasītās ziņas 21 [DEMOGRAPHIC_DATA]" at bounding box center [782, 270] width 981 height 92
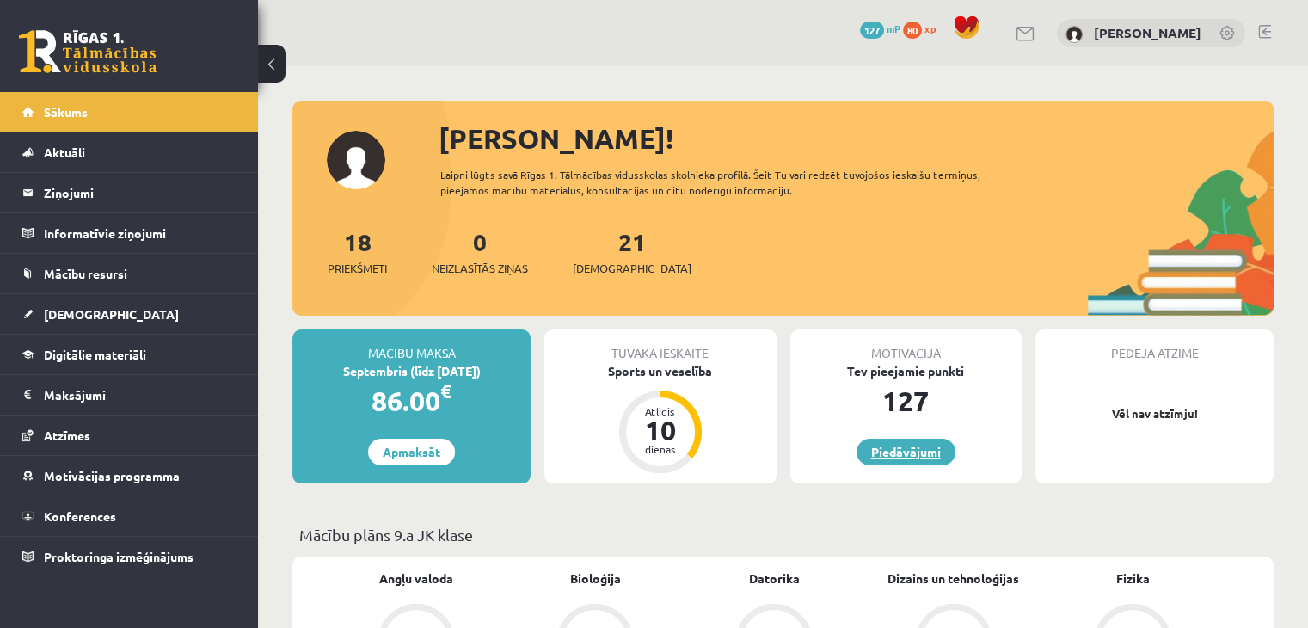
click at [916, 441] on link "Piedāvājumi" at bounding box center [905, 451] width 99 height 27
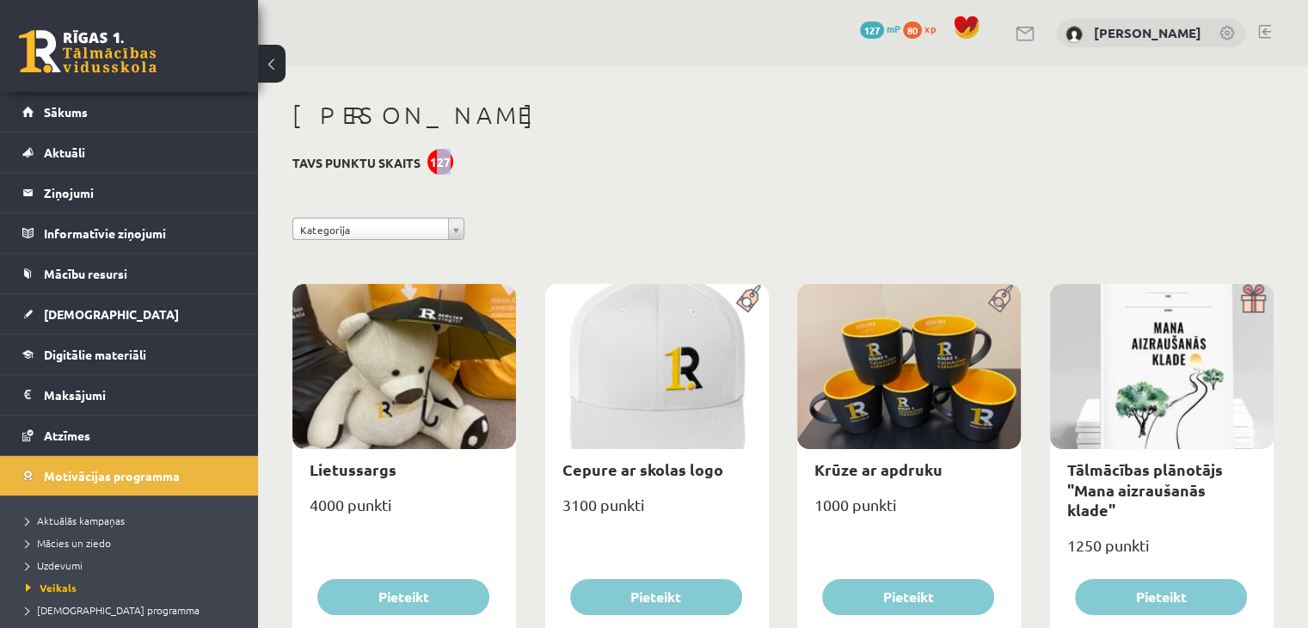
drag, startPoint x: 437, startPoint y: 157, endPoint x: 464, endPoint y: 162, distance: 28.0
click at [589, 233] on div "**********" at bounding box center [782, 232] width 1007 height 31
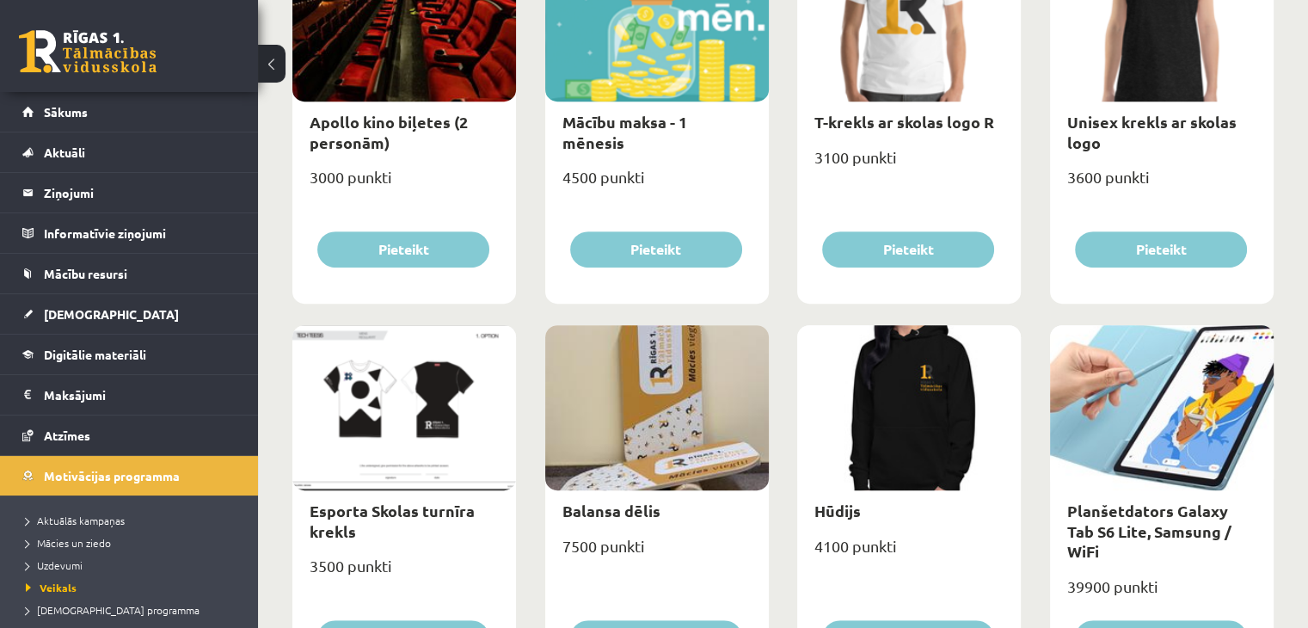
scroll to position [738, 0]
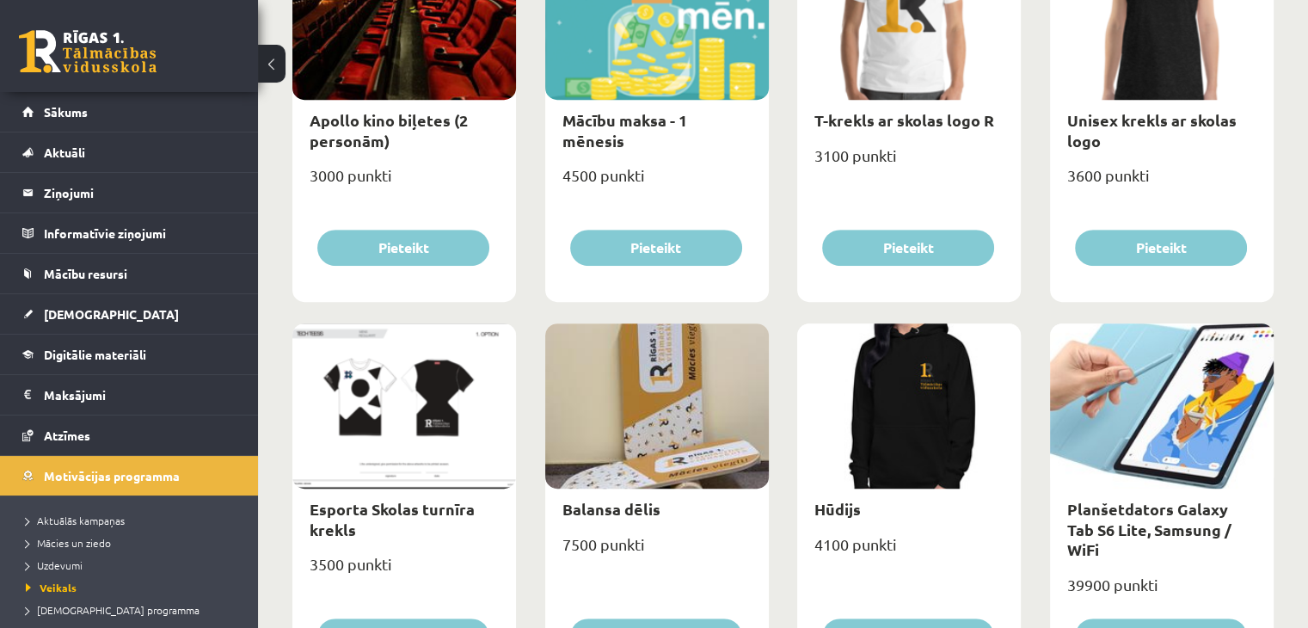
click at [603, 165] on div "4500 punkti" at bounding box center [657, 182] width 224 height 43
drag, startPoint x: 567, startPoint y: 157, endPoint x: 652, endPoint y: 167, distance: 85.6
click at [652, 167] on div "4500 punkti" at bounding box center [657, 182] width 224 height 43
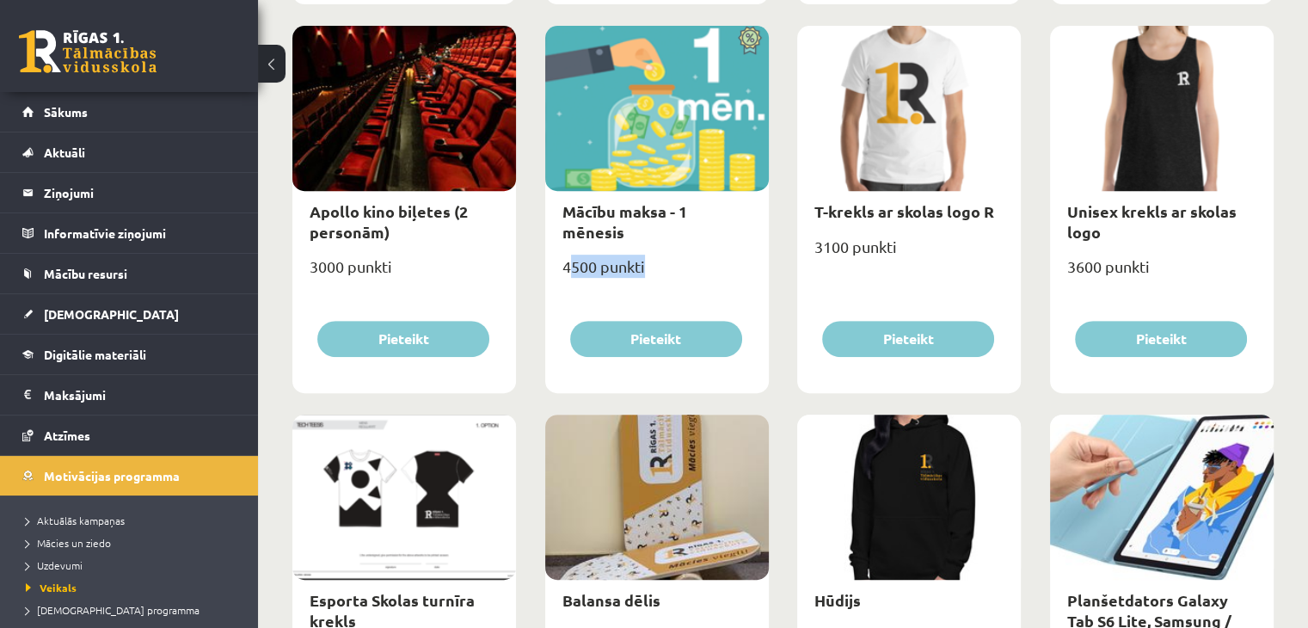
click at [699, 253] on div "4500 punkti" at bounding box center [657, 273] width 224 height 43
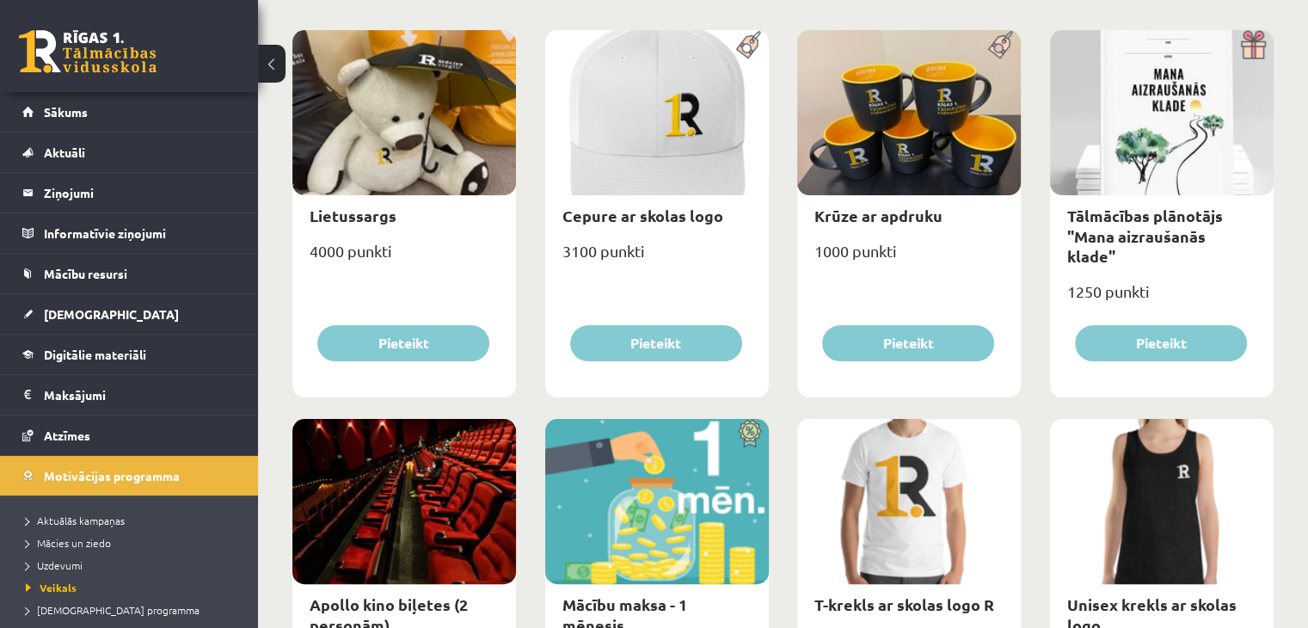
scroll to position [0, 0]
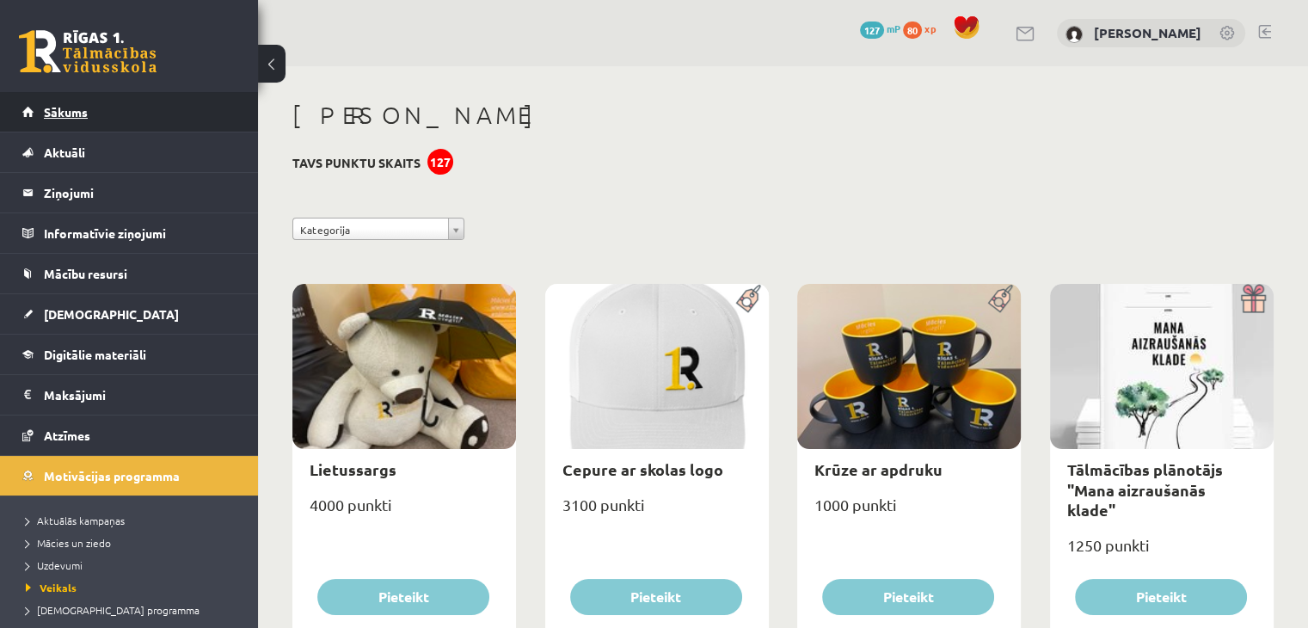
click at [92, 104] on link "Sākums" at bounding box center [129, 112] width 214 height 40
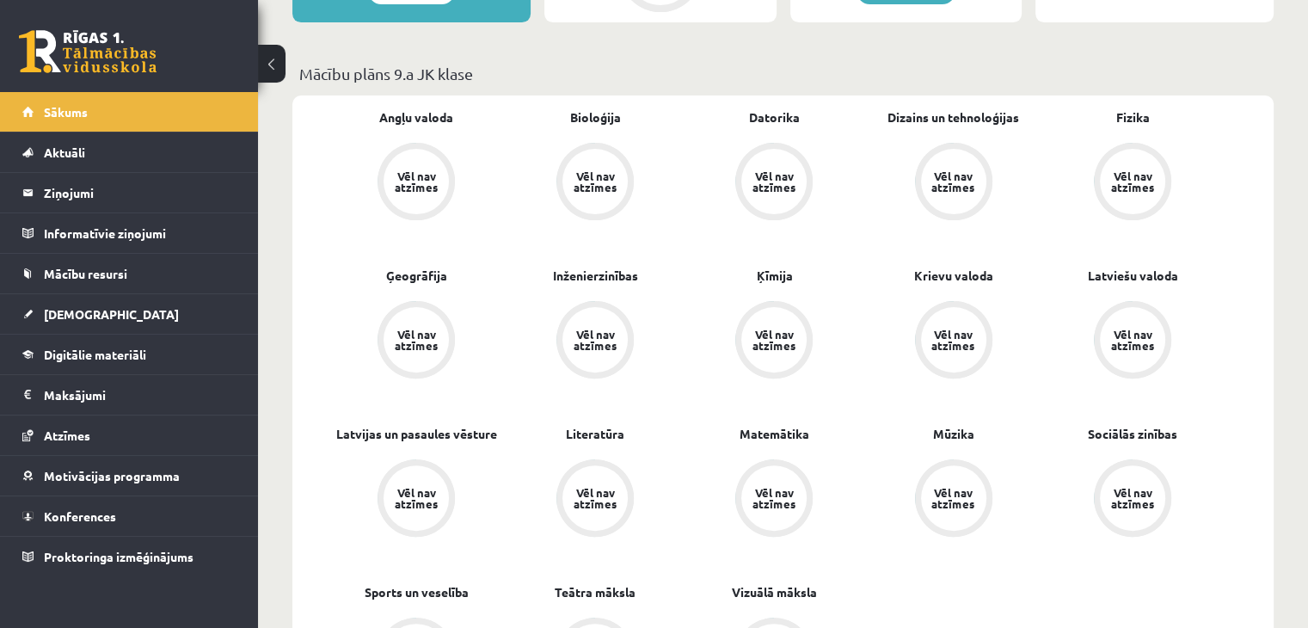
scroll to position [484, 0]
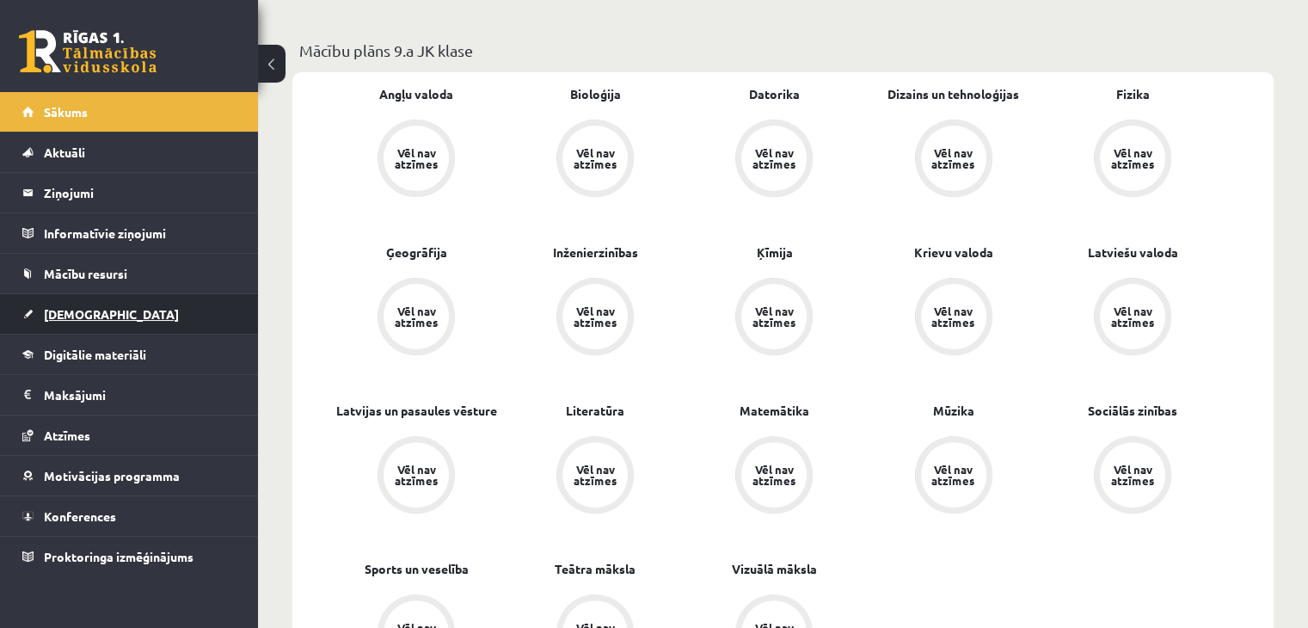
click at [90, 306] on span "[DEMOGRAPHIC_DATA]" at bounding box center [111, 313] width 135 height 15
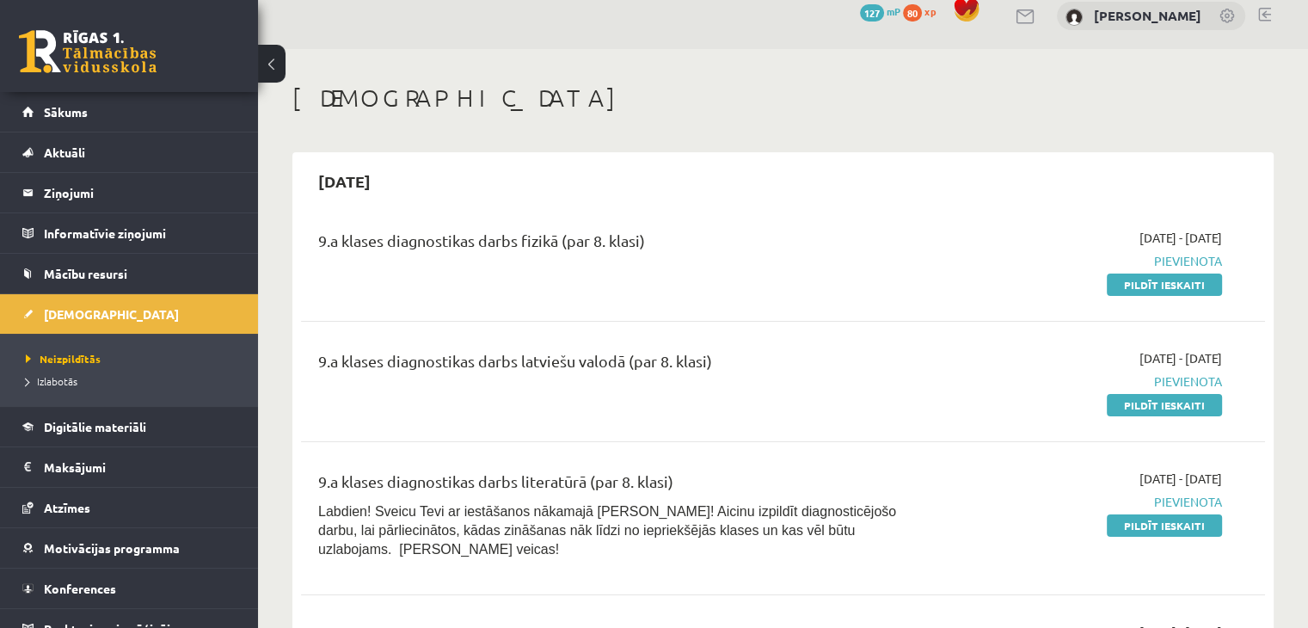
scroll to position [17, 0]
